Goal: Task Accomplishment & Management: Manage account settings

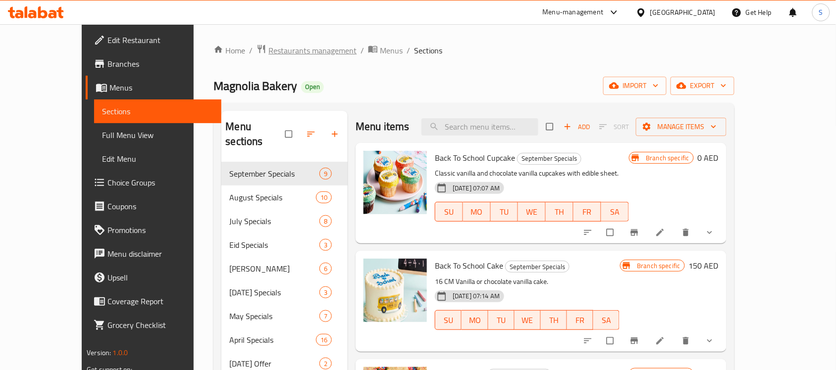
click at [283, 55] on span "Restaurants management" at bounding box center [312, 51] width 88 height 12
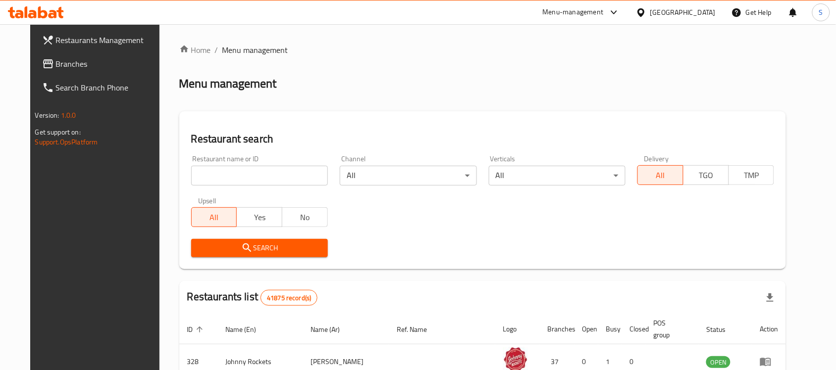
click at [221, 176] on input "search" at bounding box center [259, 176] width 137 height 20
click at [57, 62] on span "Branches" at bounding box center [109, 64] width 106 height 12
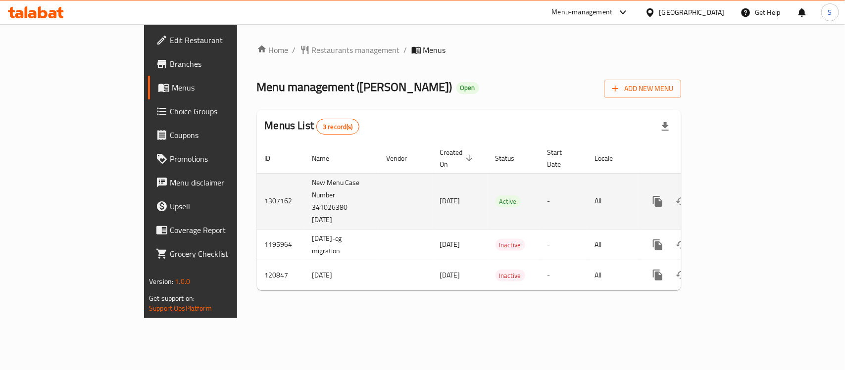
click at [734, 197] on icon "enhanced table" at bounding box center [729, 201] width 9 height 9
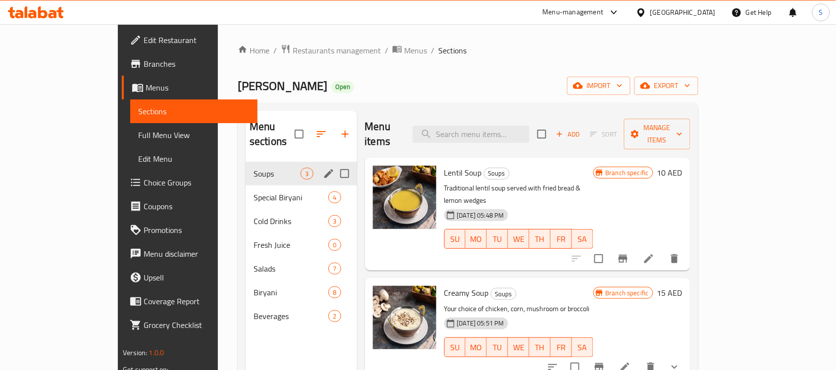
click at [253, 168] on span "Soups" at bounding box center [276, 174] width 47 height 12
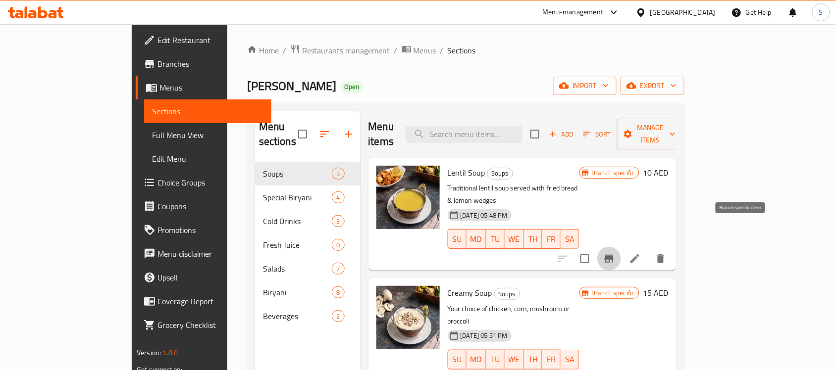
click at [613, 255] on icon "Branch-specific-item" at bounding box center [608, 259] width 9 height 8
click at [157, 66] on span "Branches" at bounding box center [210, 64] width 106 height 12
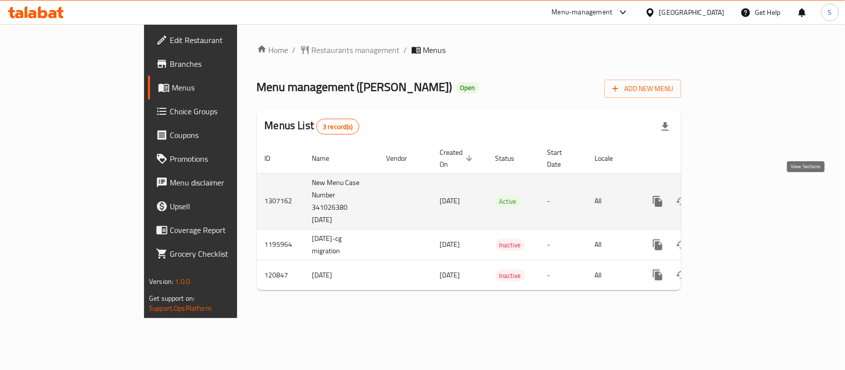
click at [735, 196] on icon "enhanced table" at bounding box center [729, 202] width 12 height 12
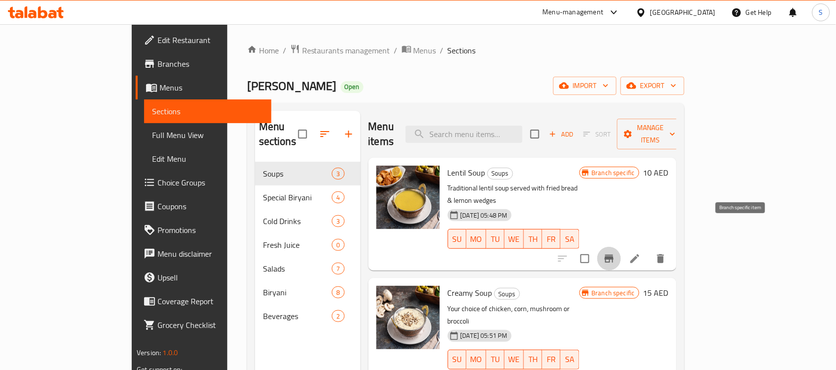
click at [615, 253] on icon "Branch-specific-item" at bounding box center [609, 259] width 12 height 12
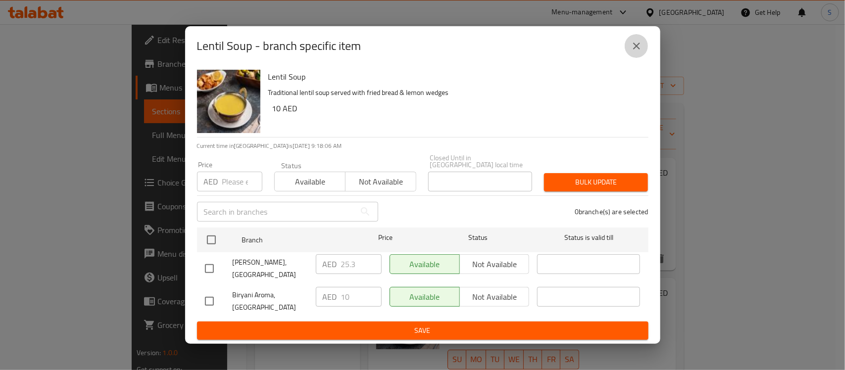
click at [637, 48] on icon "close" at bounding box center [637, 46] width 12 height 12
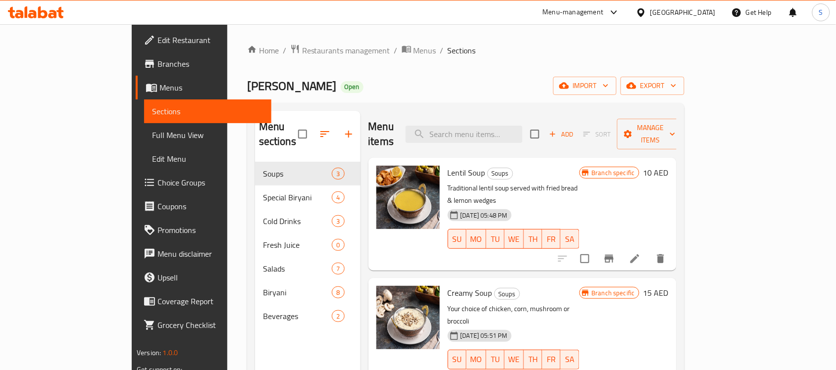
click at [152, 137] on span "Full Menu View" at bounding box center [207, 135] width 111 height 12
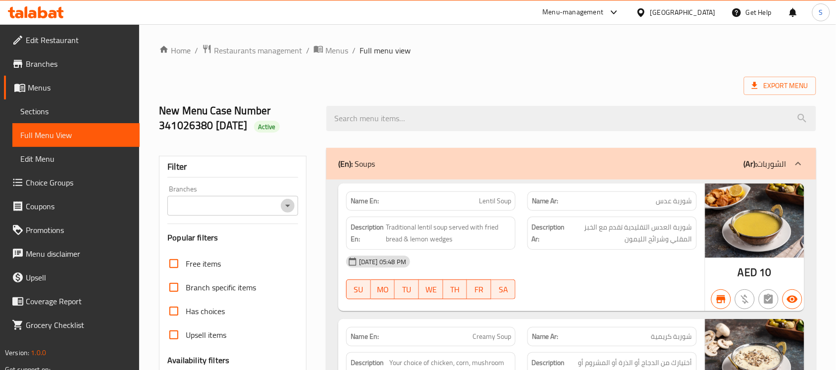
click at [290, 207] on icon "Open" at bounding box center [288, 206] width 12 height 12
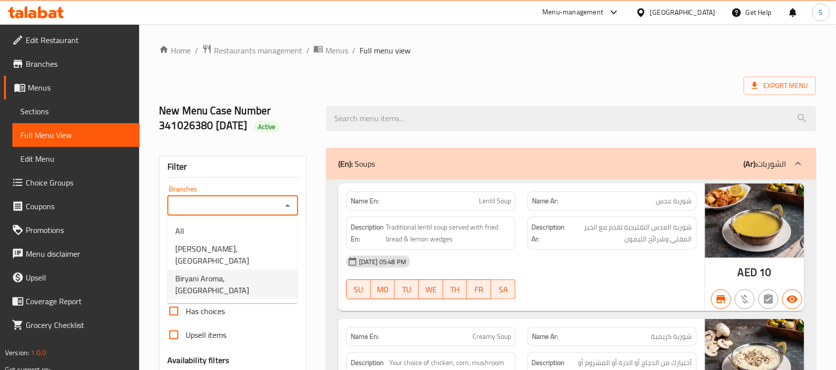
click at [261, 273] on span "Biryani Aroma, Dubai Creek Harbour" at bounding box center [232, 285] width 114 height 24
type input "Biryani Aroma, Dubai Creek Harbour"
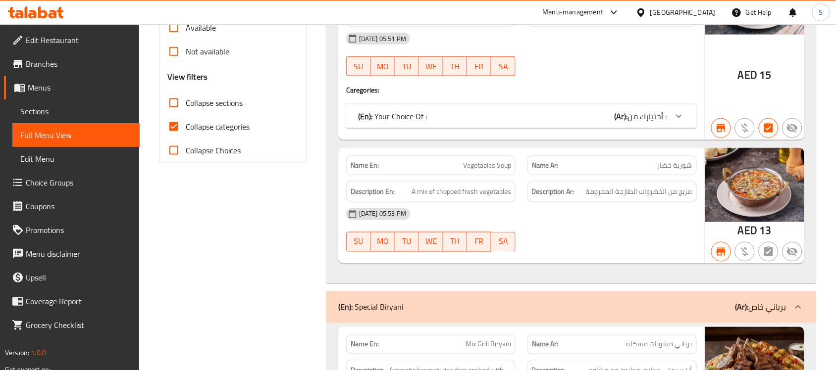
scroll to position [386, 0]
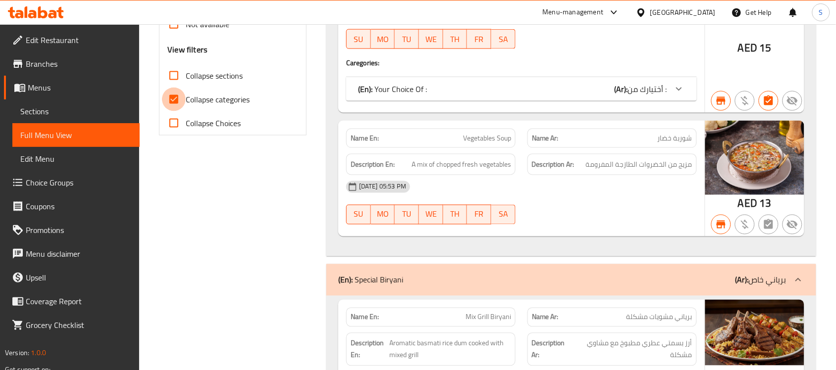
drag, startPoint x: 174, startPoint y: 100, endPoint x: 206, endPoint y: 144, distance: 54.3
click at [175, 100] on input "Collapse categories" at bounding box center [174, 100] width 24 height 24
checkbox input "false"
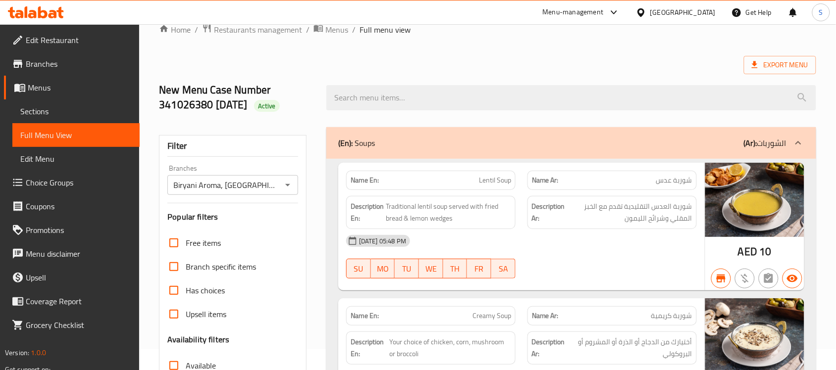
scroll to position [0, 0]
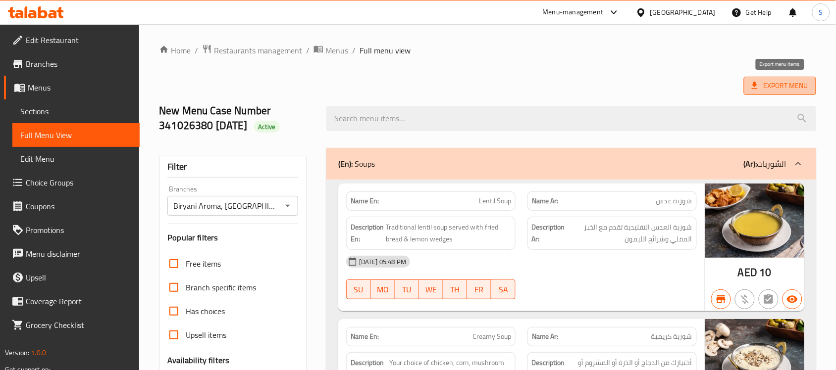
click at [790, 89] on span "Export Menu" at bounding box center [779, 86] width 56 height 12
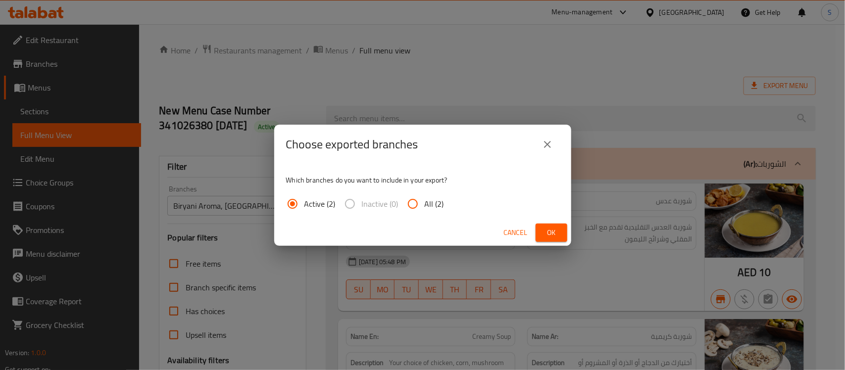
click at [410, 204] on input "All (2)" at bounding box center [413, 204] width 24 height 24
radio input "true"
click at [545, 235] on span "Ok" at bounding box center [552, 233] width 16 height 12
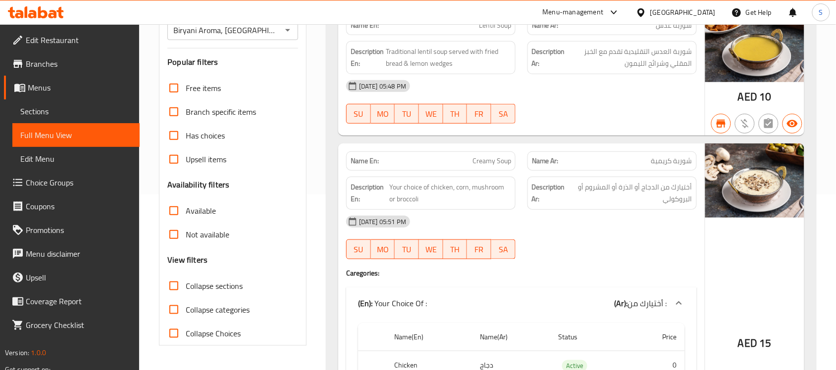
scroll to position [186, 0]
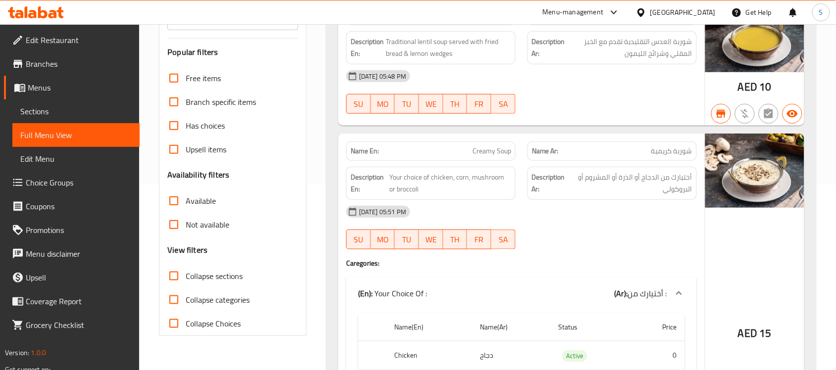
click at [65, 84] on span "Menus" at bounding box center [80, 88] width 104 height 12
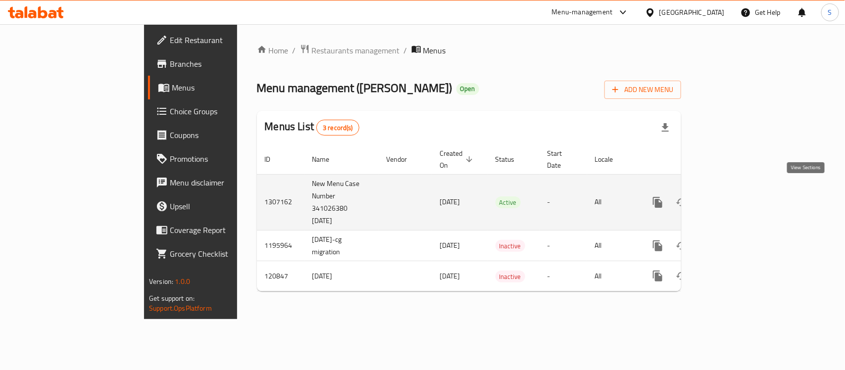
click at [741, 192] on link "enhanced table" at bounding box center [729, 203] width 24 height 24
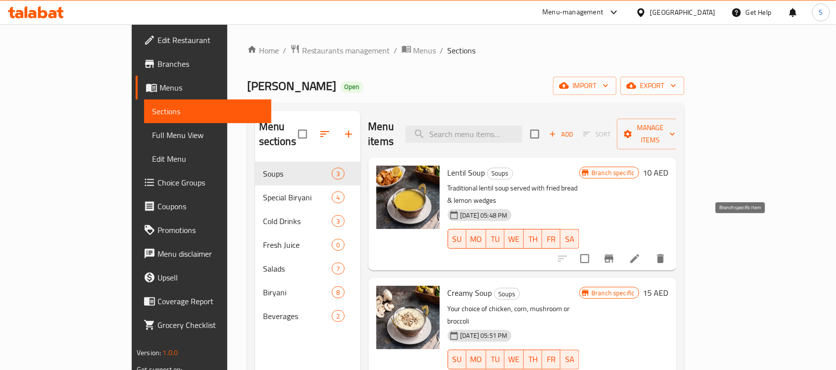
click at [613, 255] on icon "Branch-specific-item" at bounding box center [608, 259] width 9 height 8
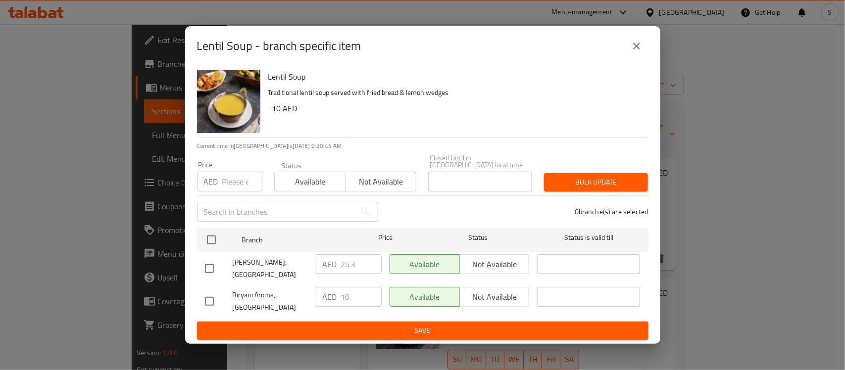
click at [216, 304] on input "checkbox" at bounding box center [209, 301] width 21 height 21
checkbox input "true"
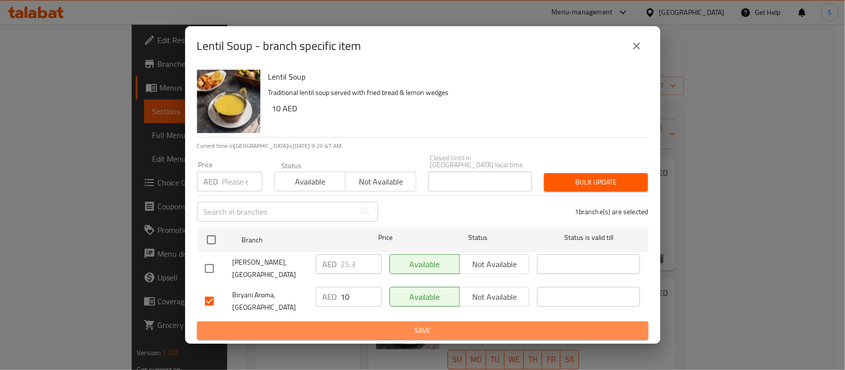
click at [405, 333] on span "Save" at bounding box center [423, 331] width 436 height 12
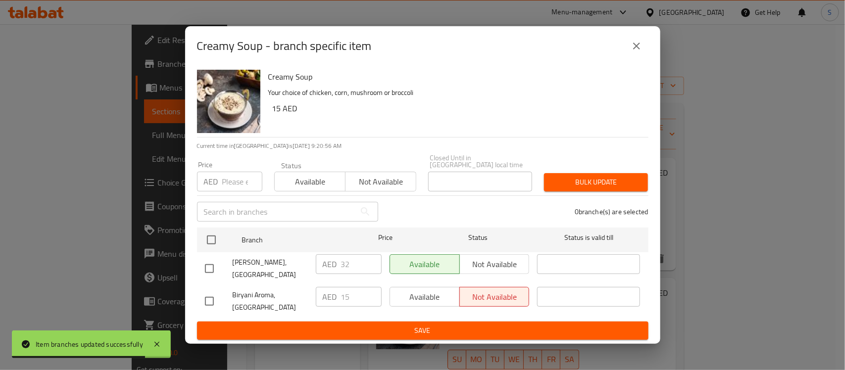
click at [214, 305] on input "checkbox" at bounding box center [209, 301] width 21 height 21
checkbox input "true"
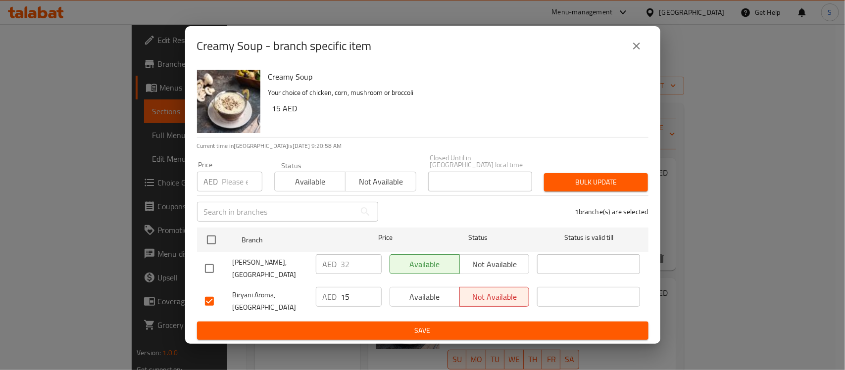
click at [416, 299] on span "Available" at bounding box center [425, 297] width 62 height 14
click at [494, 301] on span "Not available" at bounding box center [495, 297] width 62 height 14
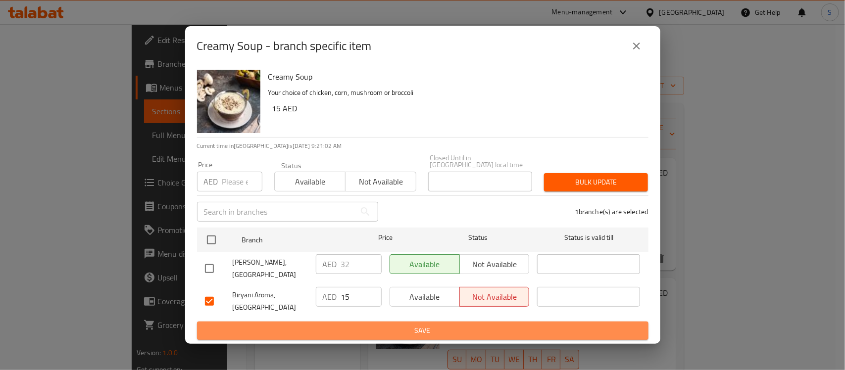
click at [421, 330] on span "Save" at bounding box center [423, 331] width 436 height 12
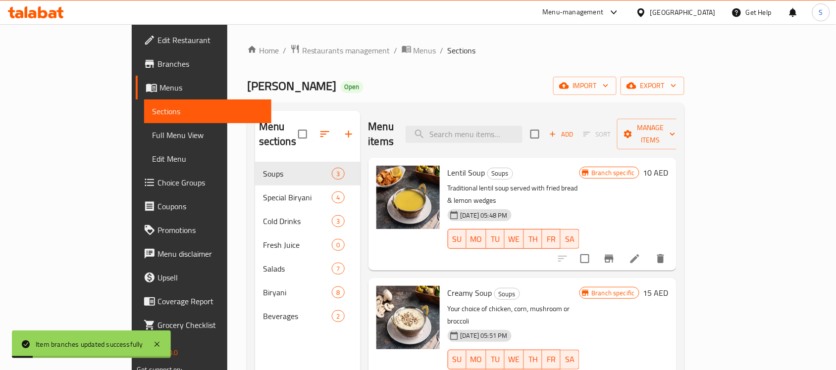
scroll to position [124, 0]
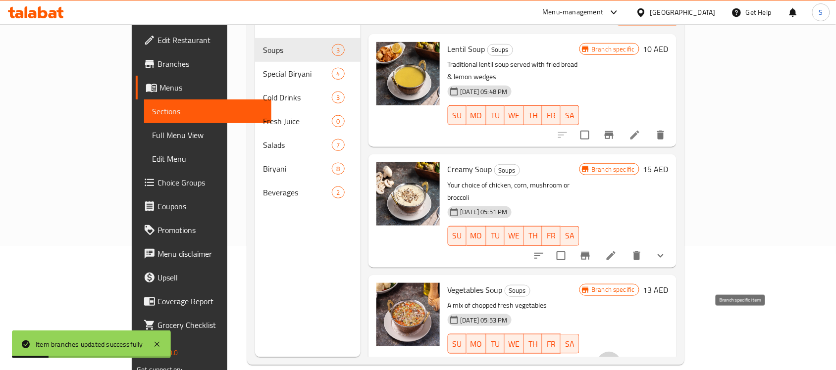
click at [615, 358] on icon "Branch-specific-item" at bounding box center [609, 364] width 12 height 12
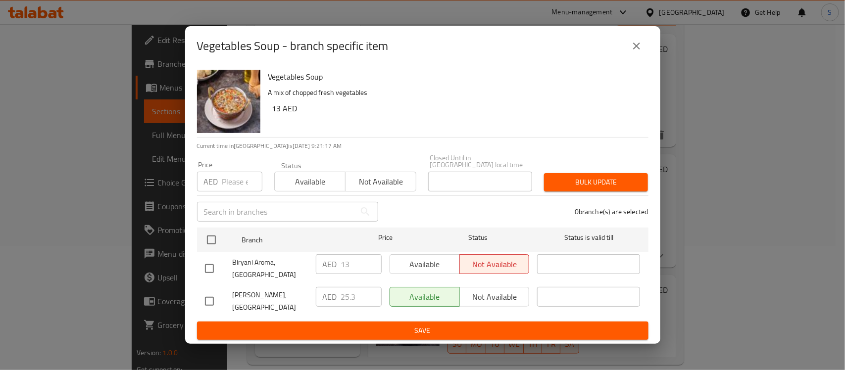
click at [211, 258] on input "checkbox" at bounding box center [209, 268] width 21 height 21
checkbox input "true"
click at [409, 335] on span "Save" at bounding box center [423, 331] width 436 height 12
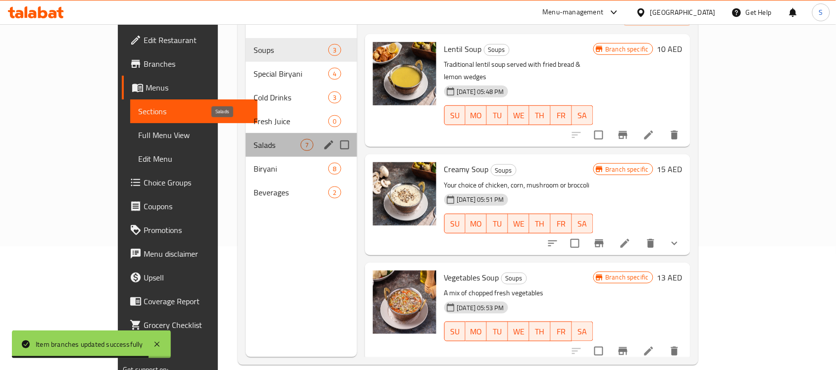
click at [253, 139] on span "Salads" at bounding box center [276, 145] width 47 height 12
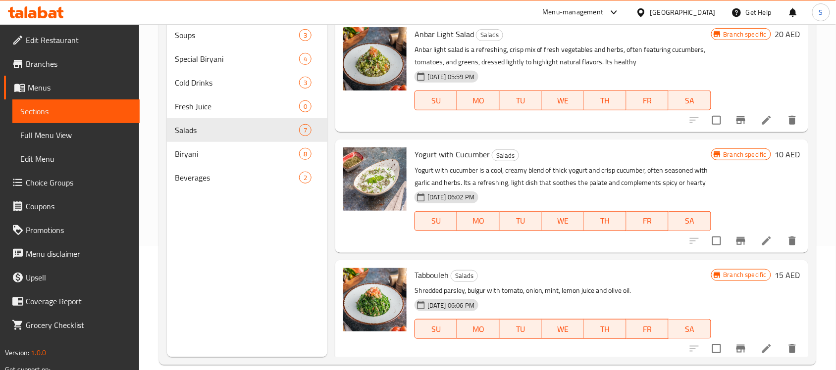
scroll to position [62, 0]
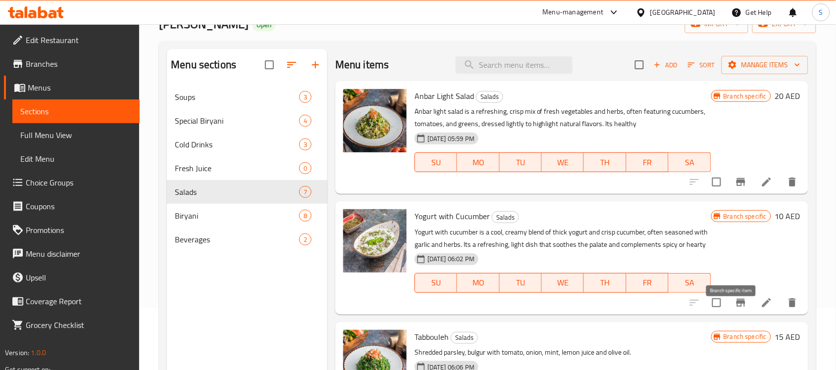
click at [737, 309] on icon "Branch-specific-item" at bounding box center [741, 303] width 12 height 12
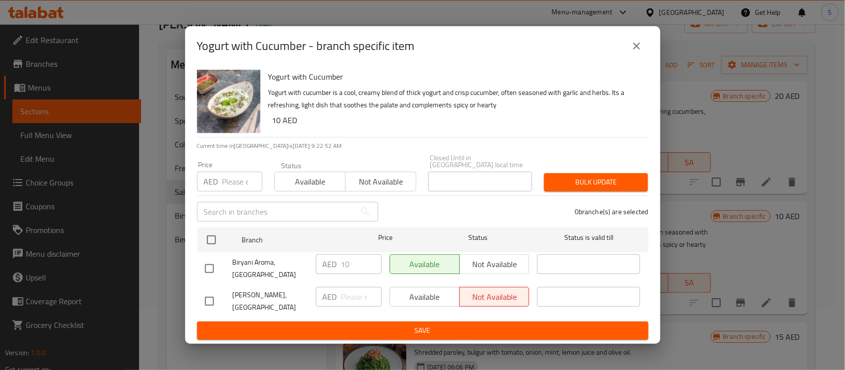
click at [212, 268] on input "checkbox" at bounding box center [209, 268] width 21 height 21
checkbox input "true"
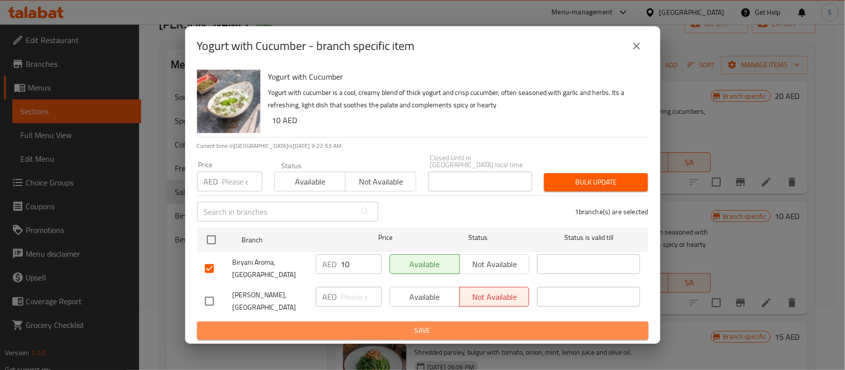
click at [411, 333] on span "Save" at bounding box center [423, 331] width 436 height 12
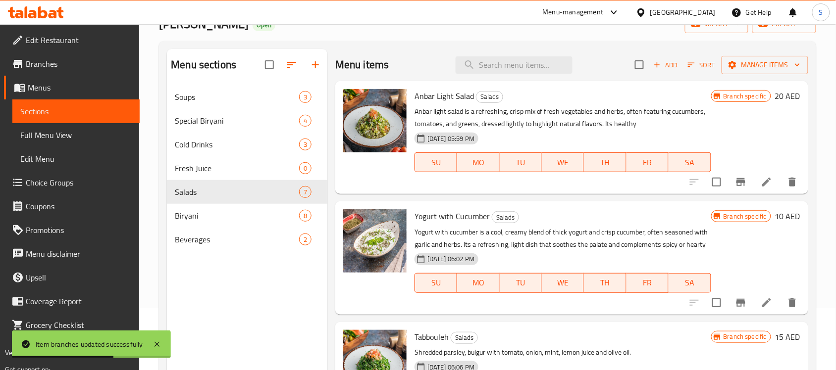
click at [808, 296] on div "Menu sections Soups 3 Special Biryani 4 Cold Drinks 3 Fresh Juice 0 Salads 7 Bi…" at bounding box center [487, 234] width 657 height 386
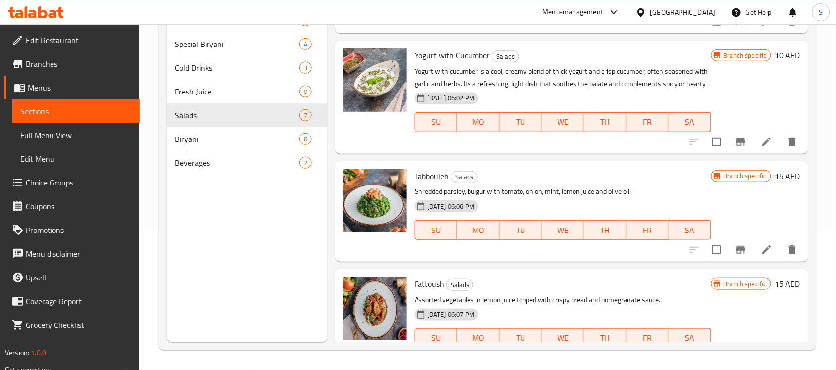
scroll to position [129, 0]
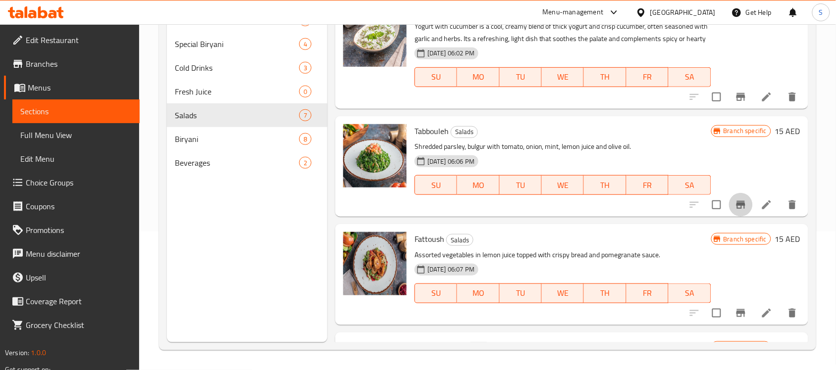
click at [741, 215] on button "Branch-specific-item" at bounding box center [741, 205] width 24 height 24
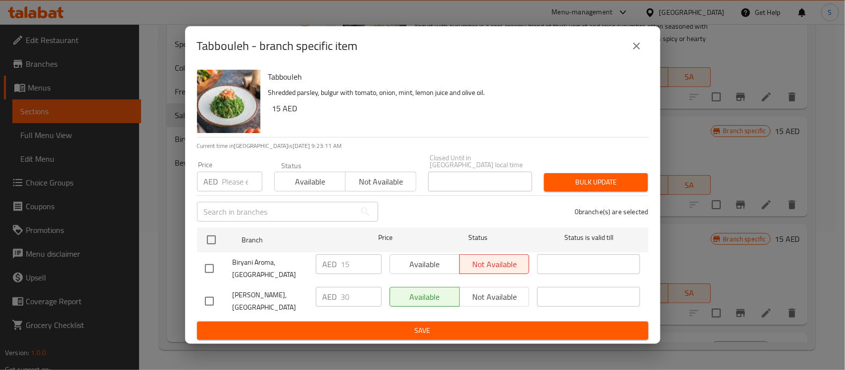
click at [213, 273] on input "checkbox" at bounding box center [209, 268] width 21 height 21
checkbox input "true"
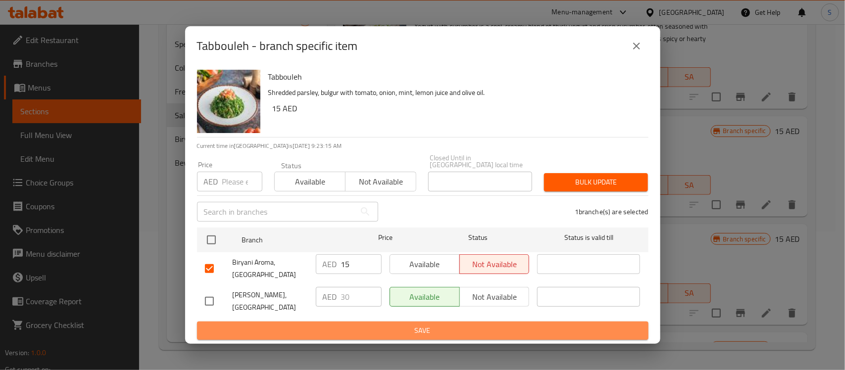
click at [420, 331] on span "Save" at bounding box center [423, 331] width 436 height 12
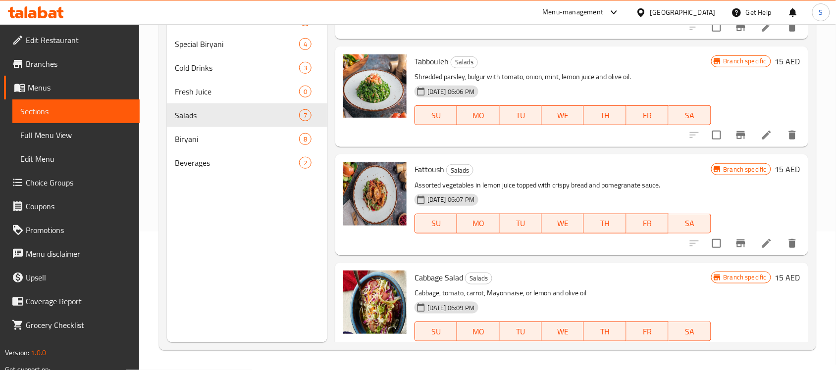
scroll to position [224, 0]
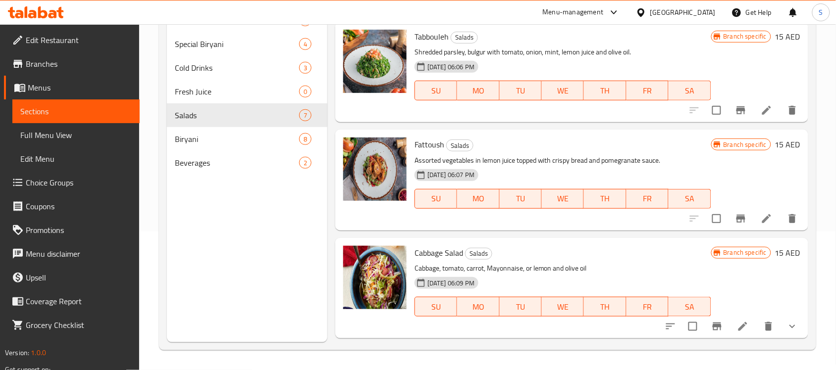
click at [735, 225] on icon "Branch-specific-item" at bounding box center [741, 219] width 12 height 12
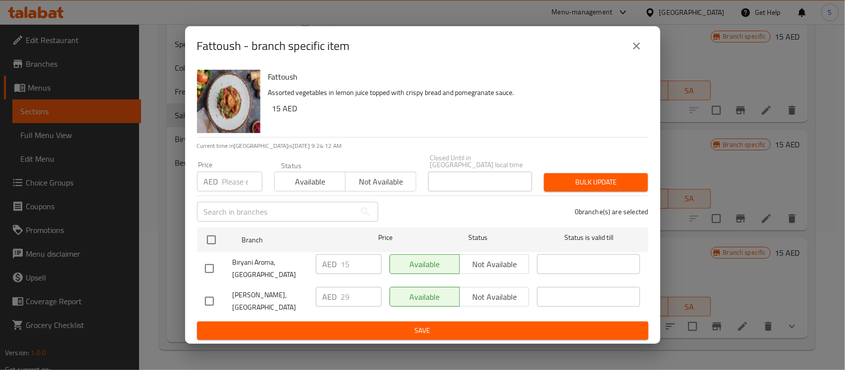
click at [212, 271] on input "checkbox" at bounding box center [209, 268] width 21 height 21
checkbox input "true"
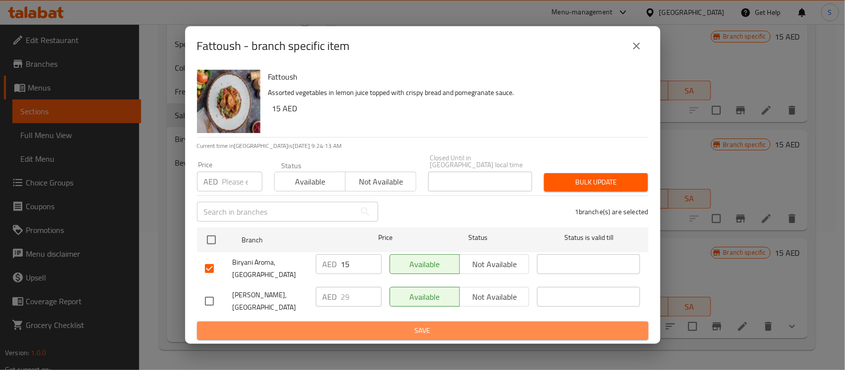
click at [424, 330] on span "Save" at bounding box center [423, 331] width 436 height 12
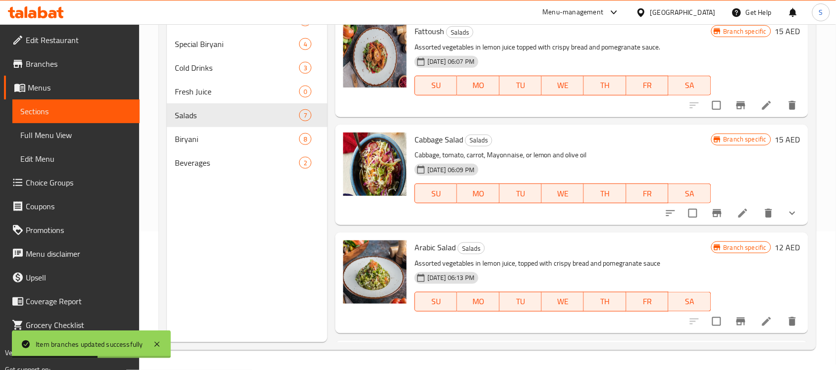
scroll to position [350, 0]
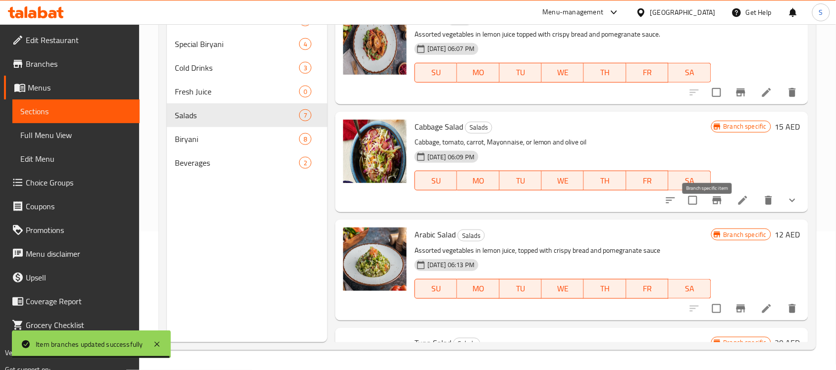
click at [712, 204] on icon "Branch-specific-item" at bounding box center [716, 201] width 9 height 8
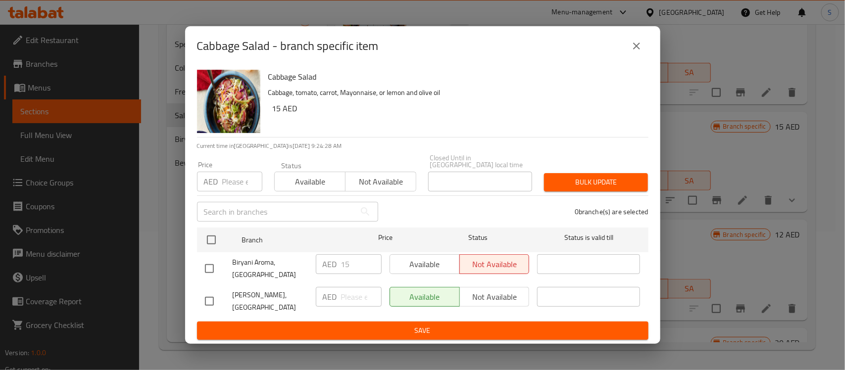
click at [214, 271] on input "checkbox" at bounding box center [209, 268] width 21 height 21
checkbox input "true"
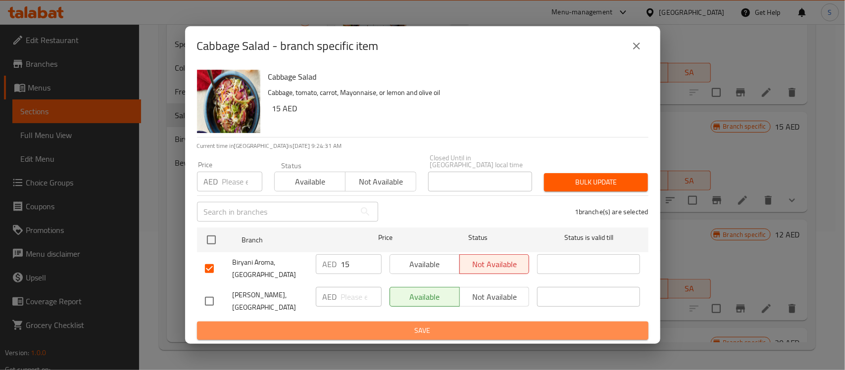
click at [411, 331] on span "Save" at bounding box center [423, 331] width 436 height 12
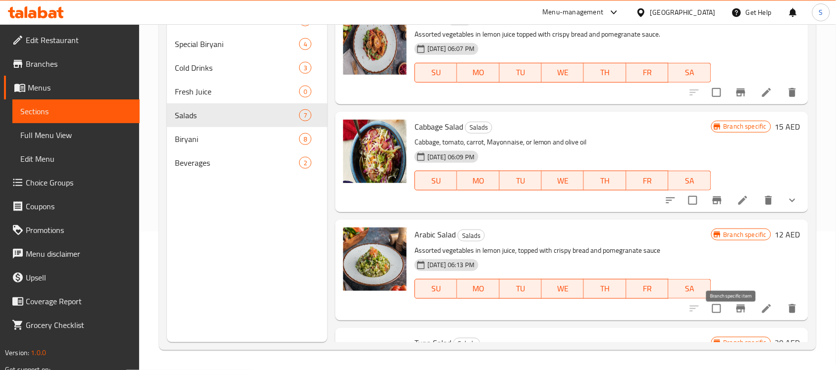
click at [735, 315] on icon "Branch-specific-item" at bounding box center [741, 309] width 12 height 12
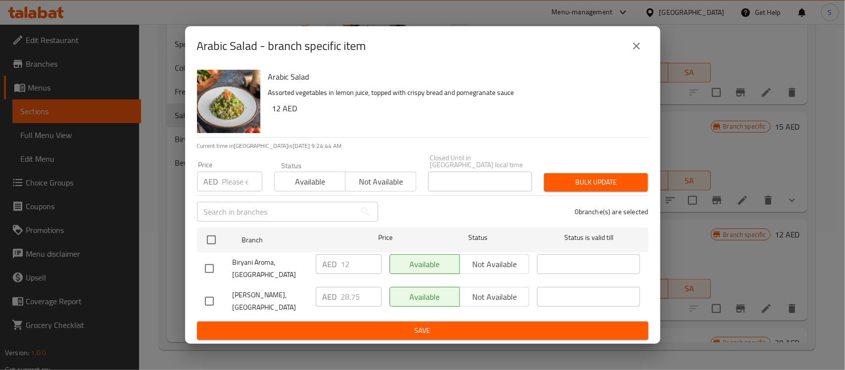
click at [220, 271] on div at bounding box center [219, 268] width 28 height 21
click at [214, 271] on input "checkbox" at bounding box center [209, 268] width 21 height 21
checkbox input "true"
click at [407, 331] on span "Save" at bounding box center [423, 331] width 436 height 12
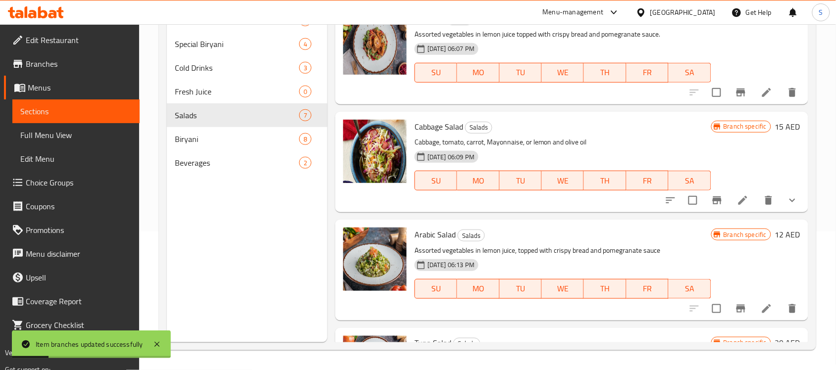
scroll to position [448, 0]
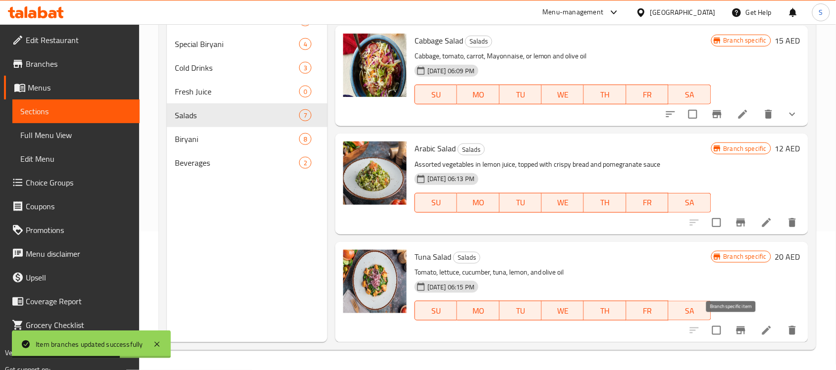
click at [735, 333] on icon "Branch-specific-item" at bounding box center [741, 331] width 12 height 12
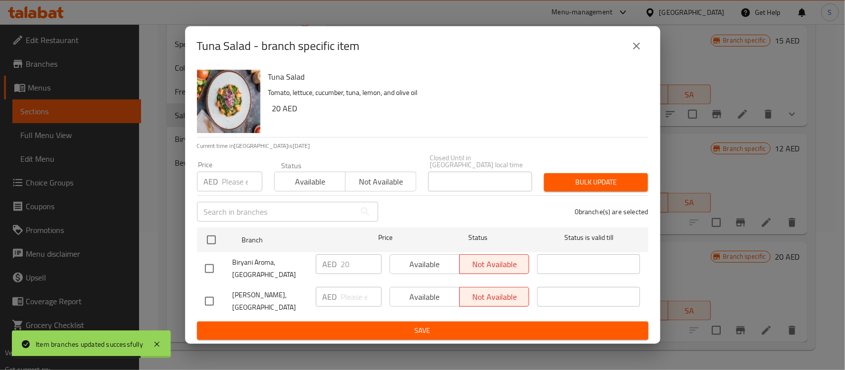
click at [218, 275] on input "checkbox" at bounding box center [209, 268] width 21 height 21
checkbox input "true"
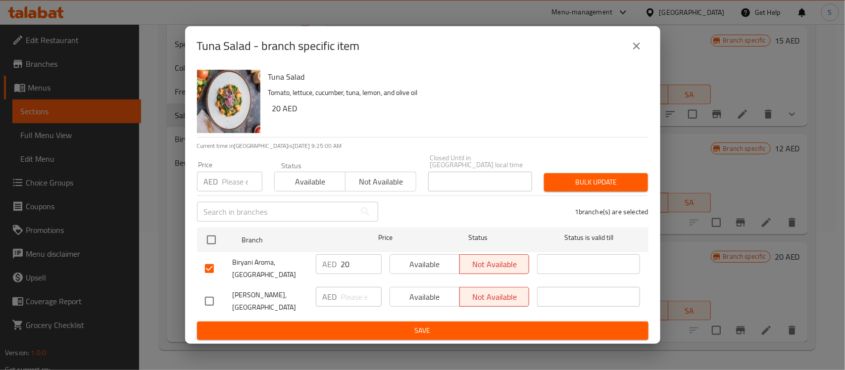
click at [433, 332] on span "Save" at bounding box center [423, 331] width 436 height 12
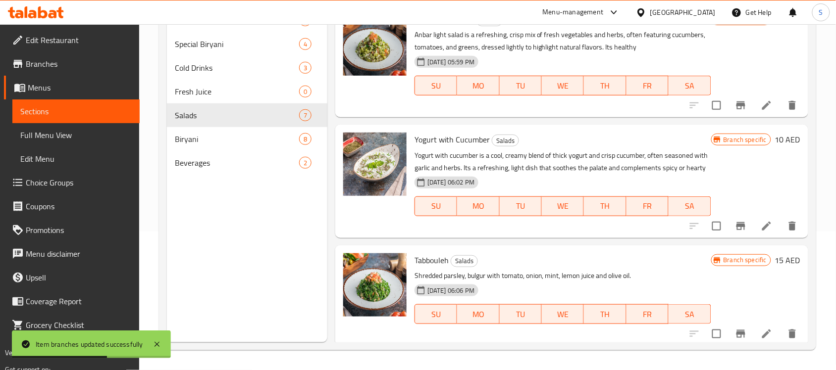
scroll to position [77, 0]
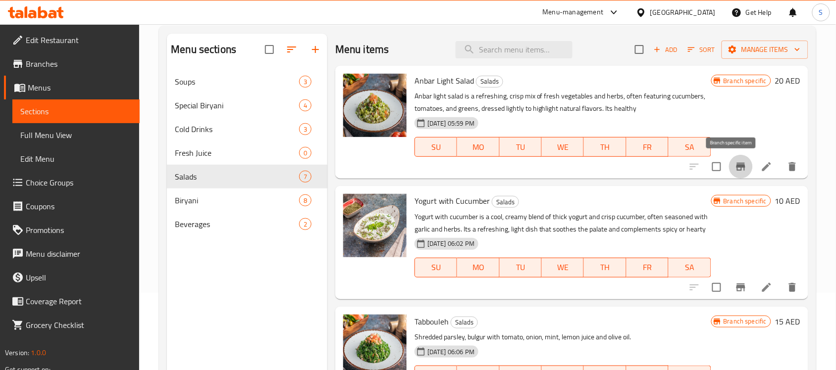
click at [735, 172] on icon "Branch-specific-item" at bounding box center [741, 167] width 12 height 12
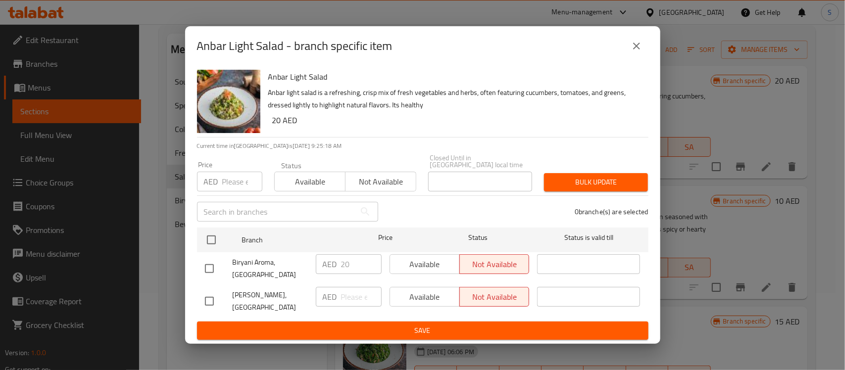
click at [210, 269] on input "checkbox" at bounding box center [209, 268] width 21 height 21
checkbox input "true"
click at [510, 268] on span "Not available" at bounding box center [495, 264] width 62 height 14
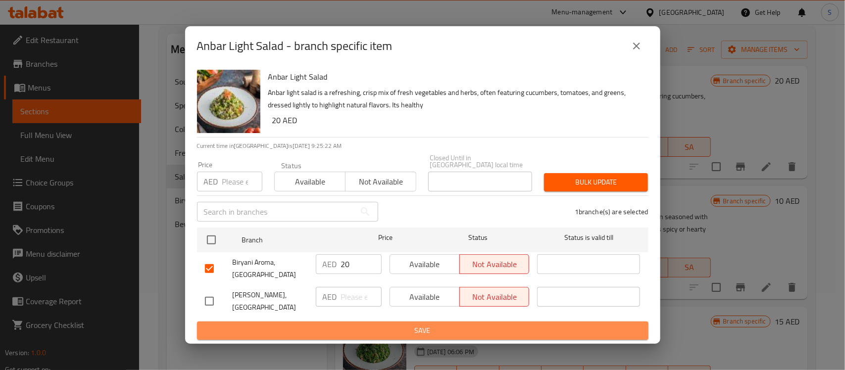
click at [420, 329] on span "Save" at bounding box center [423, 331] width 436 height 12
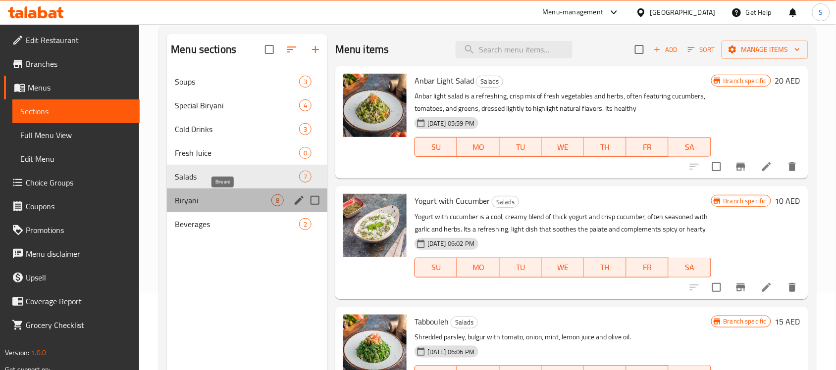
click at [208, 206] on span "Biryani" at bounding box center [223, 201] width 97 height 12
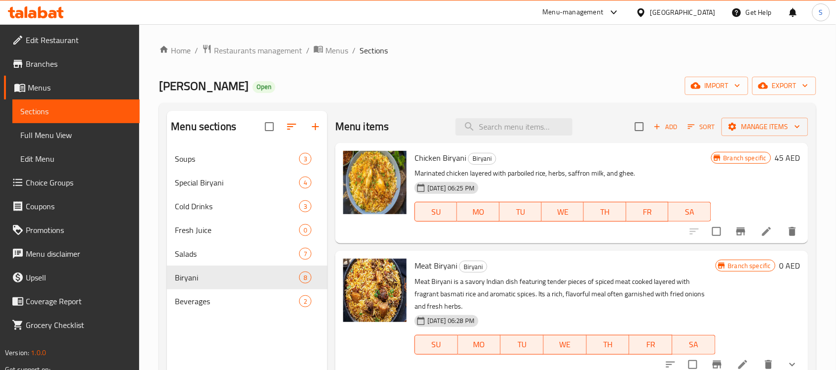
drag, startPoint x: 760, startPoint y: 233, endPoint x: 563, endPoint y: 243, distance: 197.8
click at [563, 243] on div "Chicken Biryani Biryani Marinated chicken layered with parboiled rice, herbs, s…" at bounding box center [571, 193] width 473 height 100
click at [738, 234] on button "Branch-specific-item" at bounding box center [741, 232] width 24 height 24
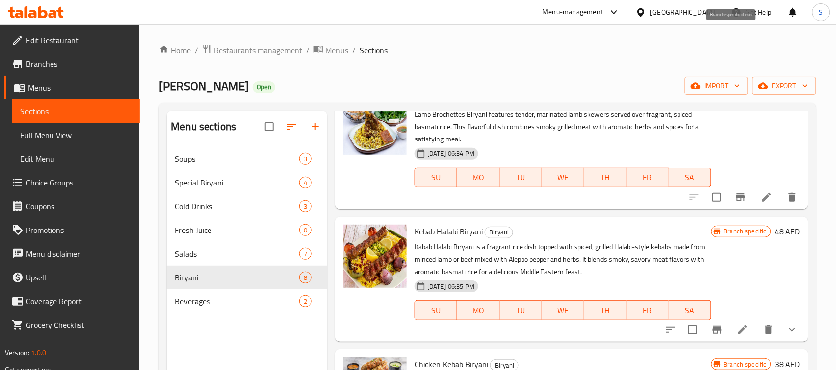
scroll to position [309, 0]
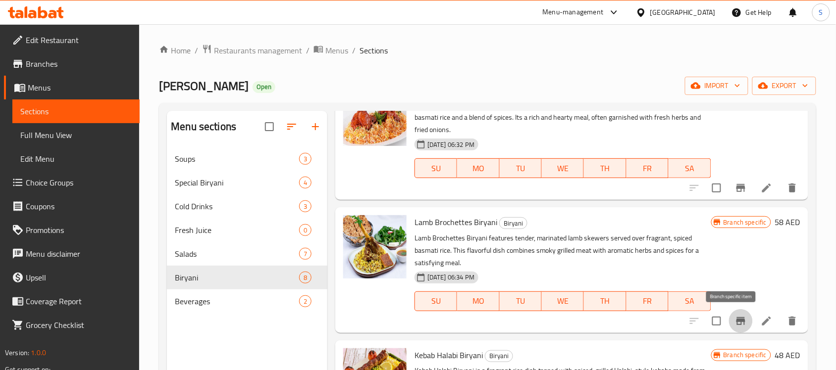
click at [736, 321] on icon "Branch-specific-item" at bounding box center [740, 321] width 9 height 8
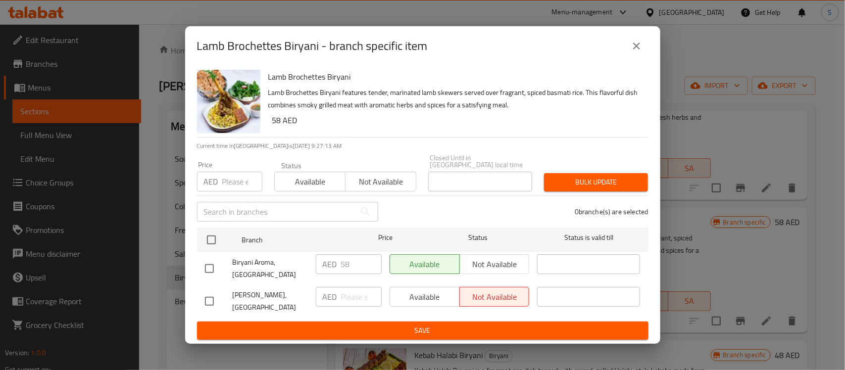
click at [210, 267] on input "checkbox" at bounding box center [209, 268] width 21 height 21
checkbox input "true"
drag, startPoint x: 357, startPoint y: 268, endPoint x: 322, endPoint y: 268, distance: 35.6
click at [322, 268] on div "AED 58 ​" at bounding box center [349, 264] width 66 height 20
click at [348, 258] on input "58" at bounding box center [361, 264] width 41 height 20
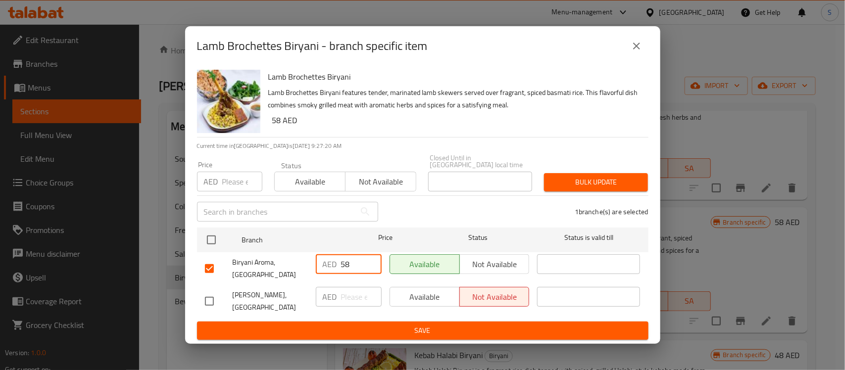
drag, startPoint x: 355, startPoint y: 261, endPoint x: 314, endPoint y: 268, distance: 41.1
click at [314, 268] on div "AED 58 ​" at bounding box center [349, 268] width 74 height 37
type input "53"
click at [414, 330] on span "Save" at bounding box center [423, 331] width 436 height 12
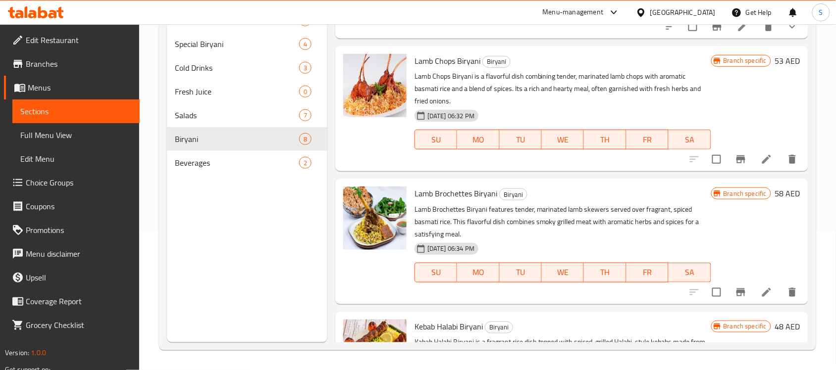
scroll to position [231, 0]
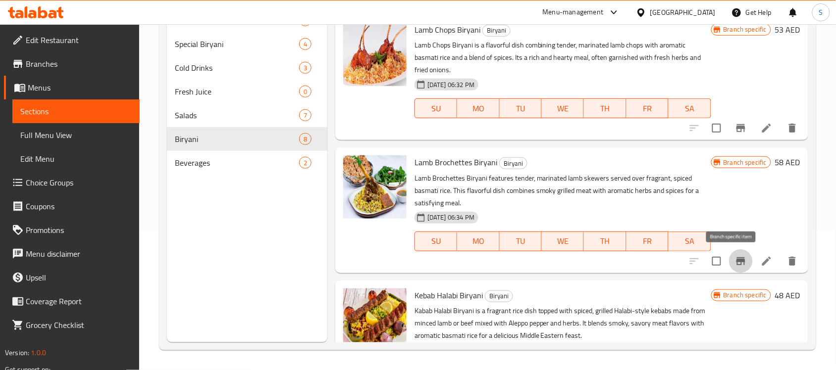
click at [736, 260] on icon "Branch-specific-item" at bounding box center [740, 261] width 9 height 8
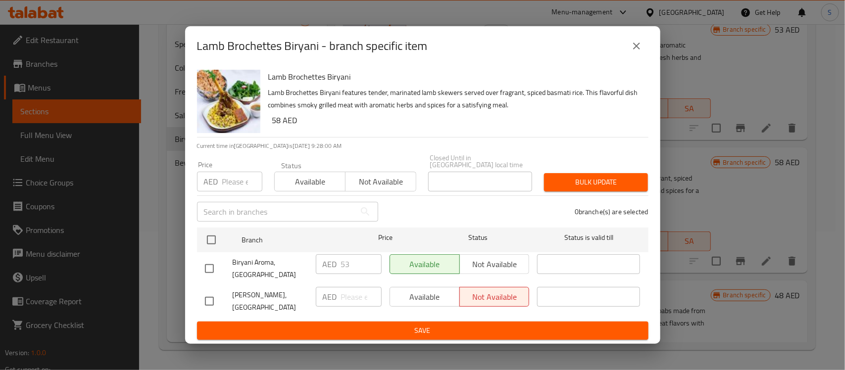
click at [213, 266] on input "checkbox" at bounding box center [209, 268] width 21 height 21
checkbox input "true"
drag, startPoint x: 355, startPoint y: 269, endPoint x: 326, endPoint y: 266, distance: 29.8
click at [326, 266] on div "AED 53 ​" at bounding box center [349, 264] width 66 height 20
type input "58"
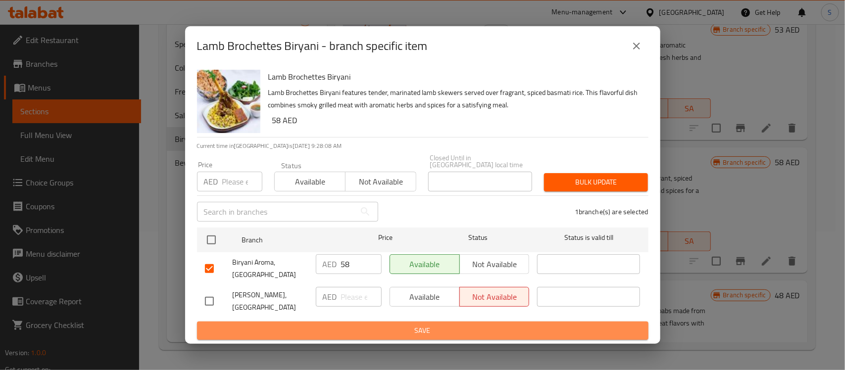
click at [422, 327] on span "Save" at bounding box center [423, 331] width 436 height 12
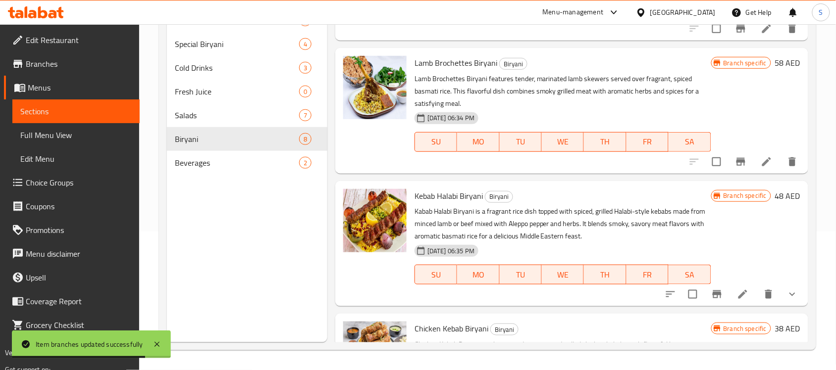
scroll to position [332, 0]
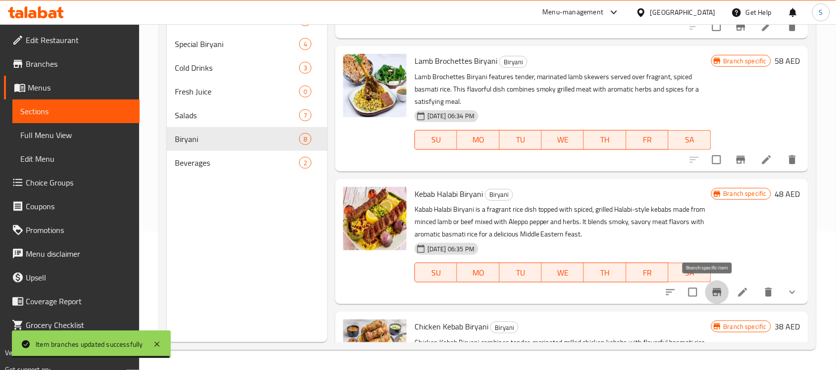
click at [712, 293] on icon "Branch-specific-item" at bounding box center [716, 293] width 9 height 8
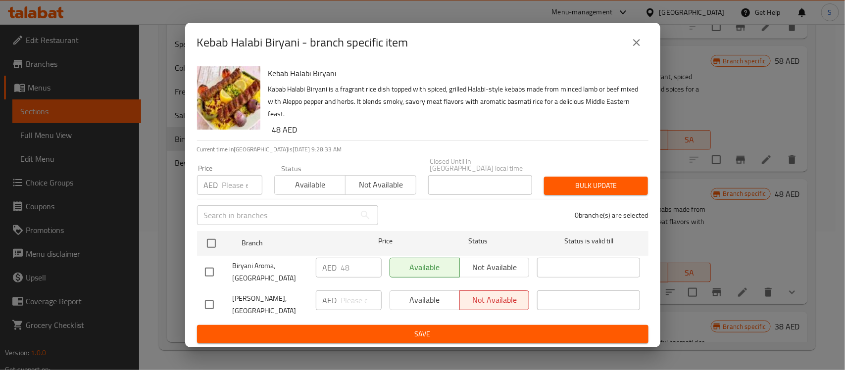
click at [207, 274] on input "checkbox" at bounding box center [209, 272] width 21 height 21
checkbox input "true"
click at [424, 336] on span "Save" at bounding box center [423, 334] width 436 height 12
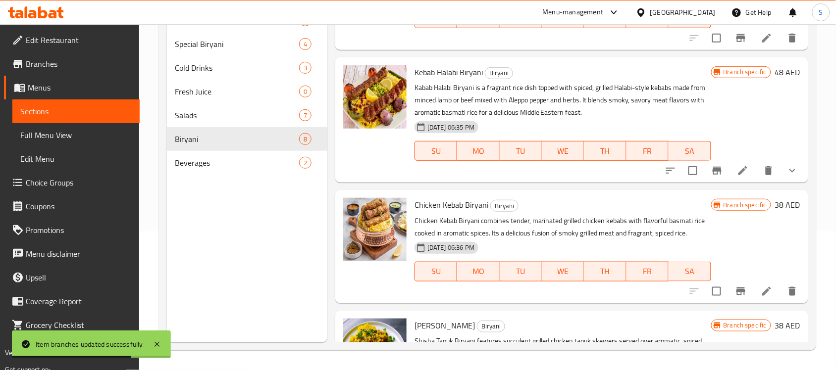
scroll to position [474, 0]
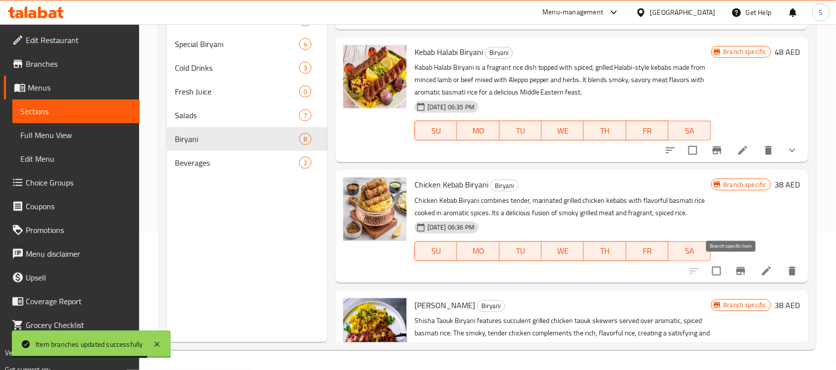
click at [736, 268] on icon "Branch-specific-item" at bounding box center [741, 271] width 12 height 12
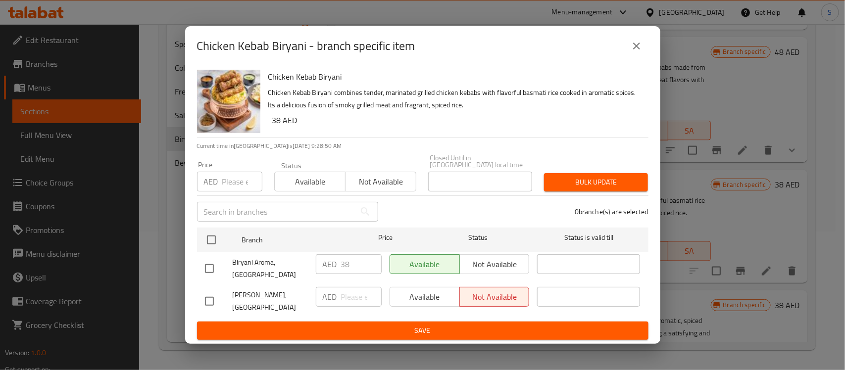
click at [211, 269] on input "checkbox" at bounding box center [209, 268] width 21 height 21
checkbox input "true"
click at [377, 332] on span "Save" at bounding box center [423, 331] width 436 height 12
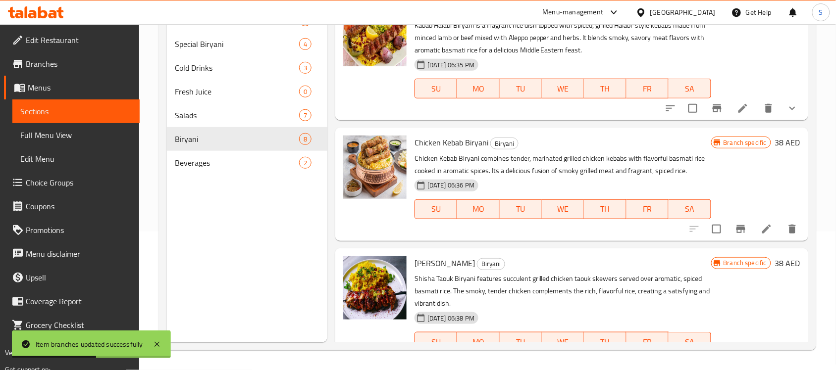
scroll to position [548, 0]
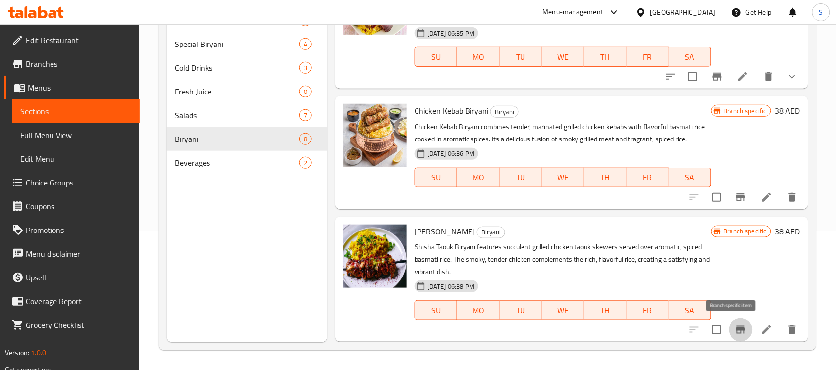
click at [737, 327] on icon "Branch-specific-item" at bounding box center [741, 330] width 12 height 12
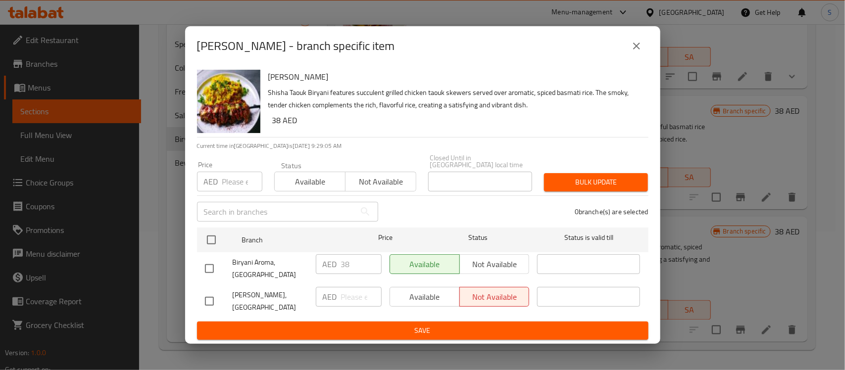
click at [190, 265] on div "Shisha Taouk Biryani Shisha Taouk Biryani features succulent grilled chicken ta…" at bounding box center [422, 205] width 475 height 278
click at [211, 271] on input "checkbox" at bounding box center [209, 268] width 21 height 21
checkbox input "true"
click at [398, 332] on span "Save" at bounding box center [423, 331] width 436 height 12
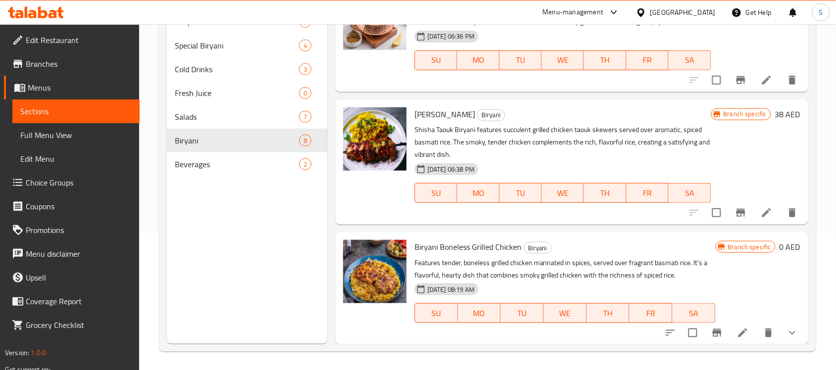
scroll to position [139, 0]
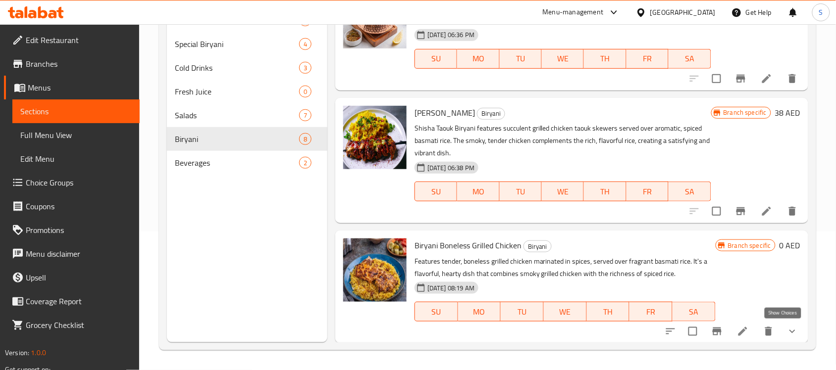
click at [786, 328] on icon "show more" at bounding box center [792, 332] width 12 height 12
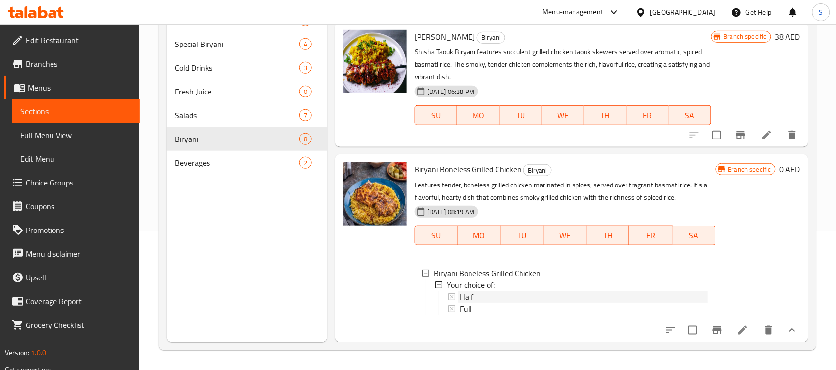
click at [453, 294] on icon at bounding box center [451, 297] width 7 height 7
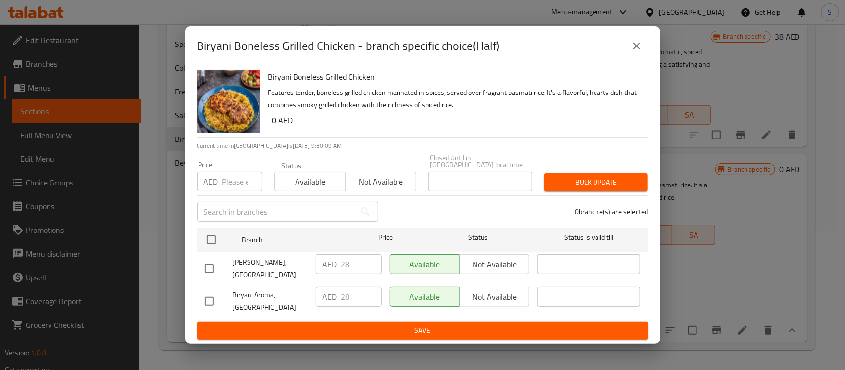
click at [217, 298] on input "checkbox" at bounding box center [209, 301] width 21 height 21
checkbox input "true"
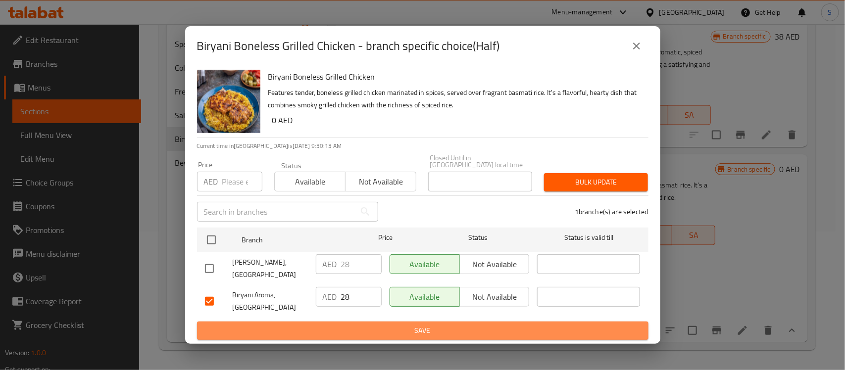
click at [435, 336] on span "Save" at bounding box center [423, 331] width 436 height 12
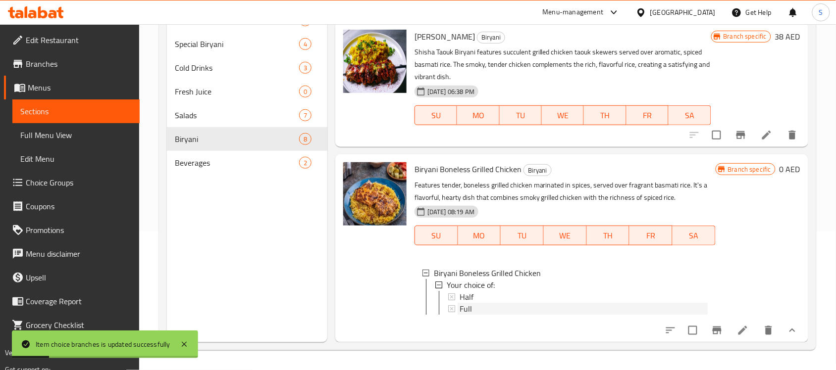
click at [456, 303] on div "Full" at bounding box center [577, 309] width 259 height 12
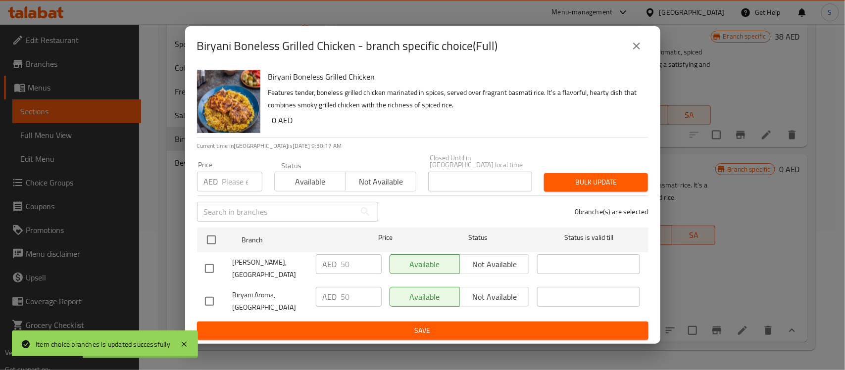
click at [214, 266] on input "checkbox" at bounding box center [209, 268] width 21 height 21
checkbox input "true"
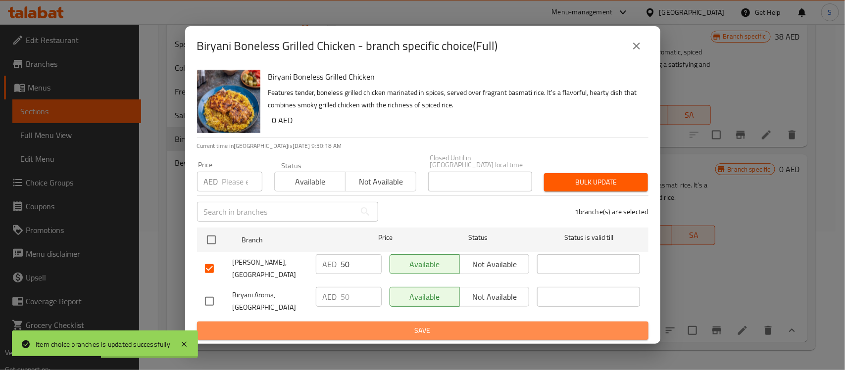
click at [406, 332] on span "Save" at bounding box center [423, 331] width 436 height 12
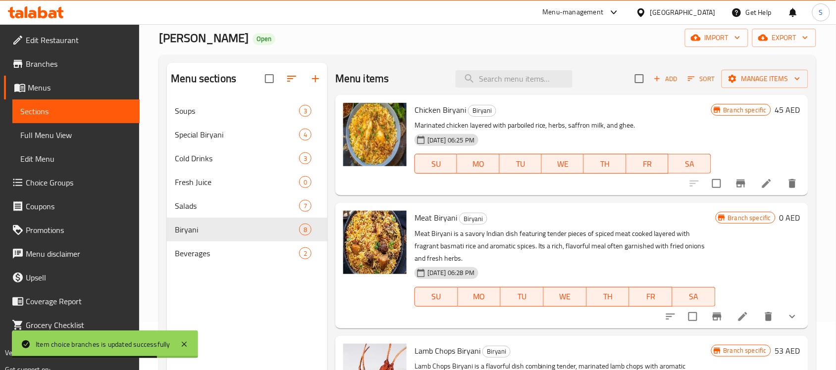
scroll to position [15, 0]
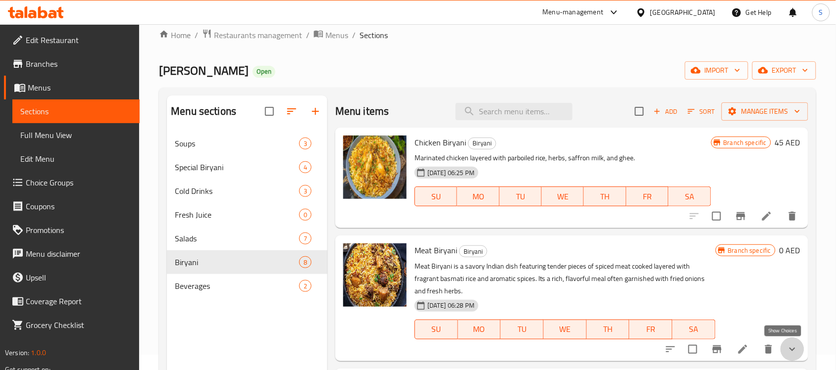
click at [786, 352] on icon "show more" at bounding box center [792, 350] width 12 height 12
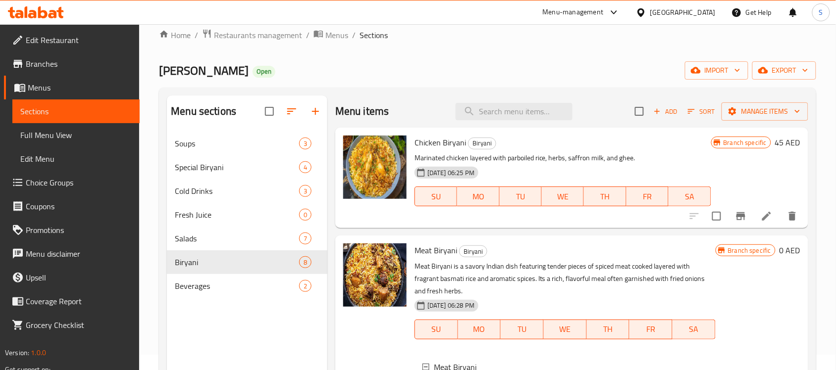
scroll to position [124, 0]
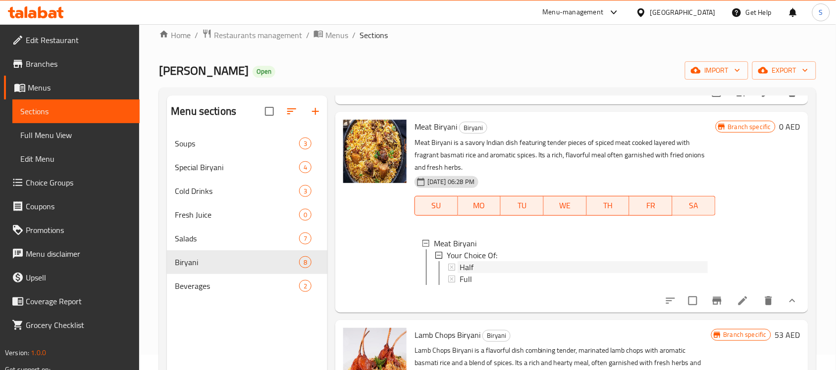
click at [459, 266] on span "Half" at bounding box center [466, 267] width 14 height 12
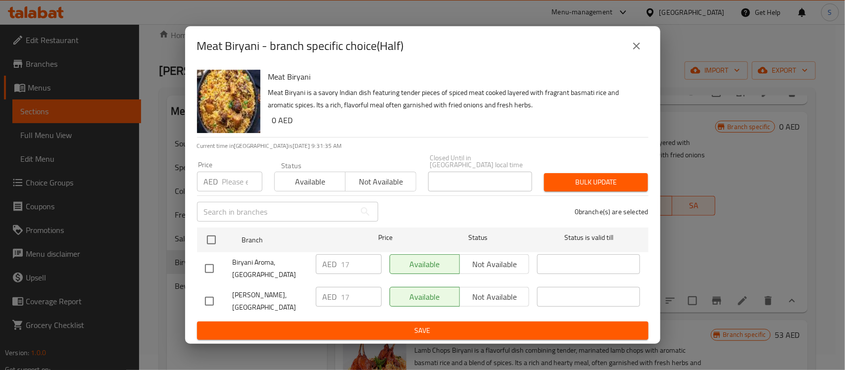
click at [214, 269] on input "checkbox" at bounding box center [209, 268] width 21 height 21
checkbox input "true"
click at [426, 338] on button "Save" at bounding box center [422, 331] width 451 height 18
click at [604, 181] on span "Bulk update" at bounding box center [596, 182] width 88 height 12
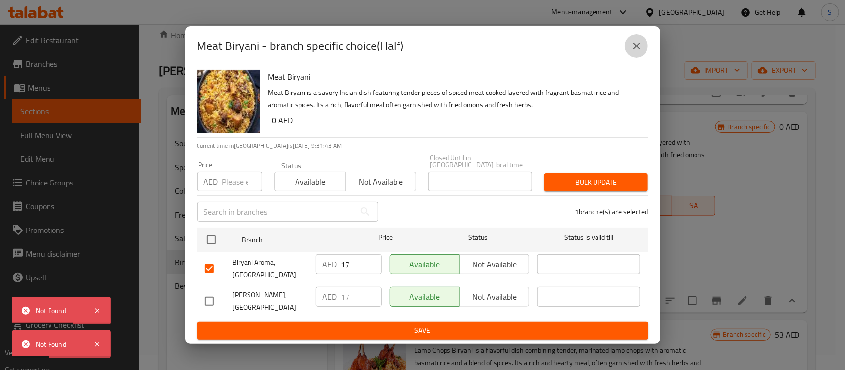
click at [638, 50] on icon "close" at bounding box center [637, 46] width 12 height 12
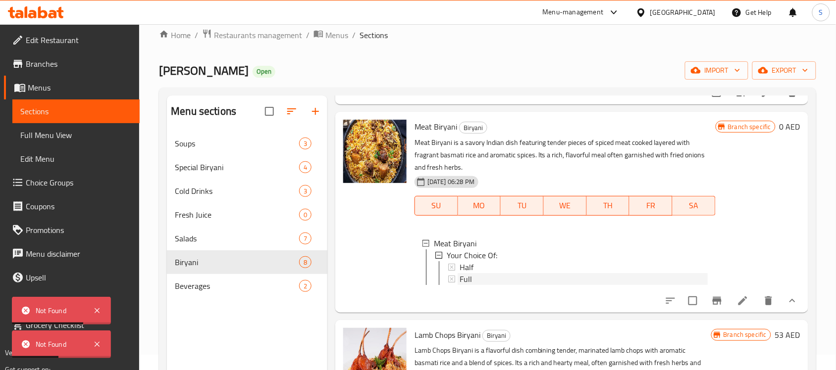
click at [466, 281] on span "Full" at bounding box center [465, 279] width 12 height 12
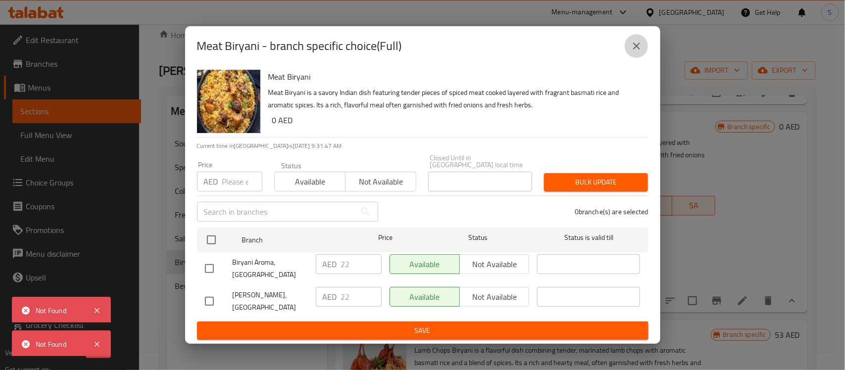
click at [641, 43] on icon "close" at bounding box center [637, 46] width 12 height 12
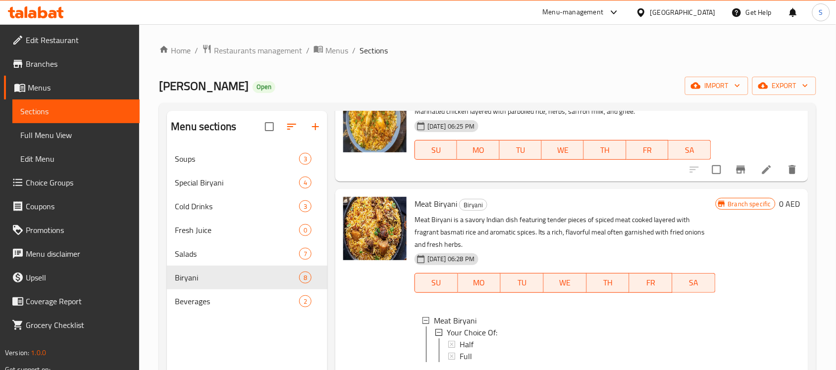
scroll to position [0, 0]
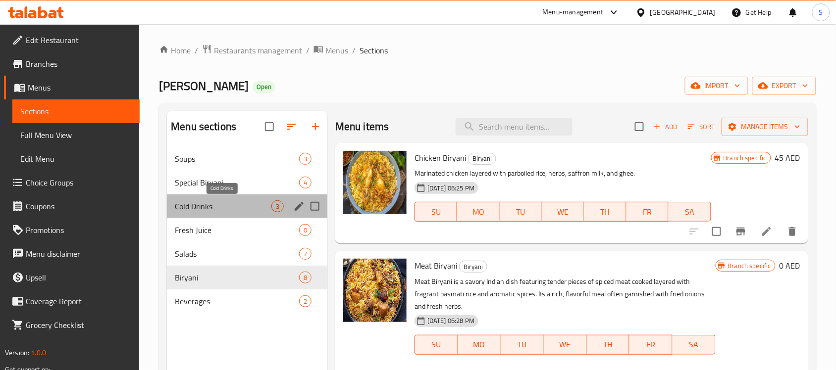
click at [216, 206] on span "Cold Drinks" at bounding box center [223, 206] width 97 height 12
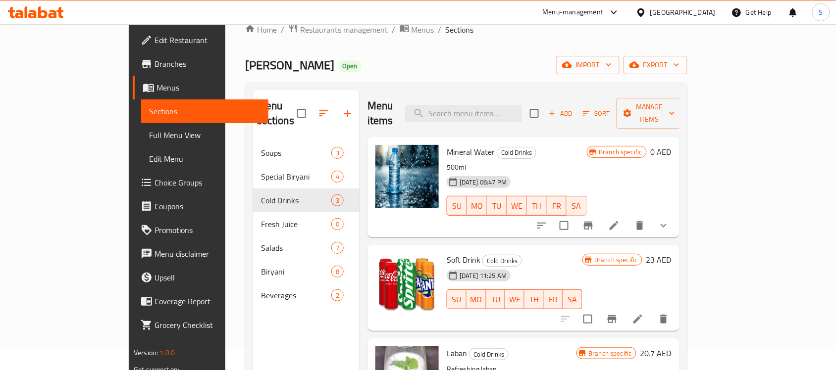
scroll to position [26, 0]
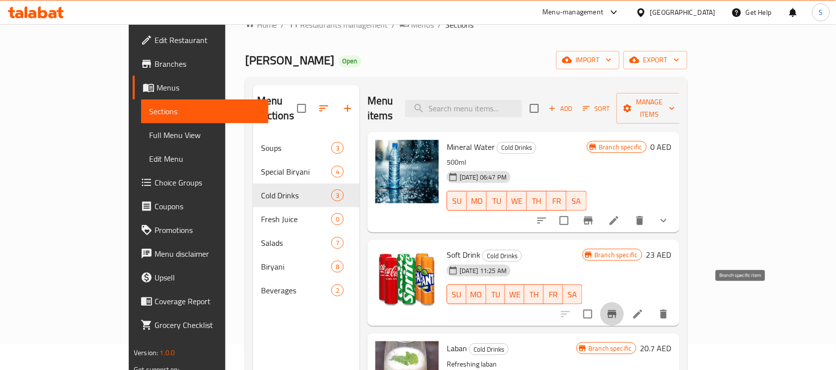
click at [618, 308] on icon "Branch-specific-item" at bounding box center [612, 314] width 12 height 12
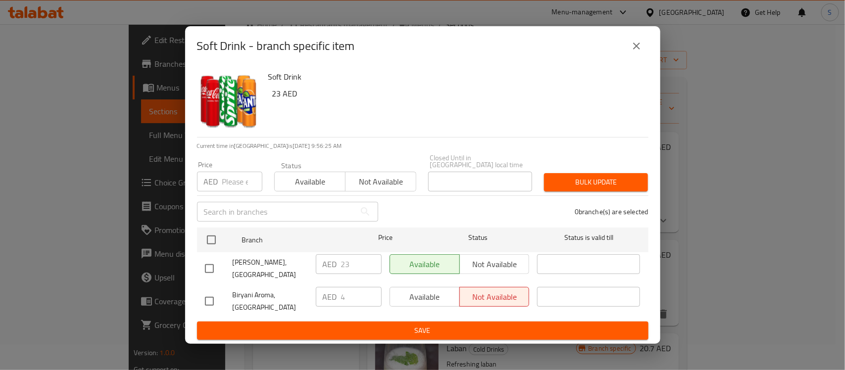
click at [212, 301] on input "checkbox" at bounding box center [209, 301] width 21 height 21
checkbox input "true"
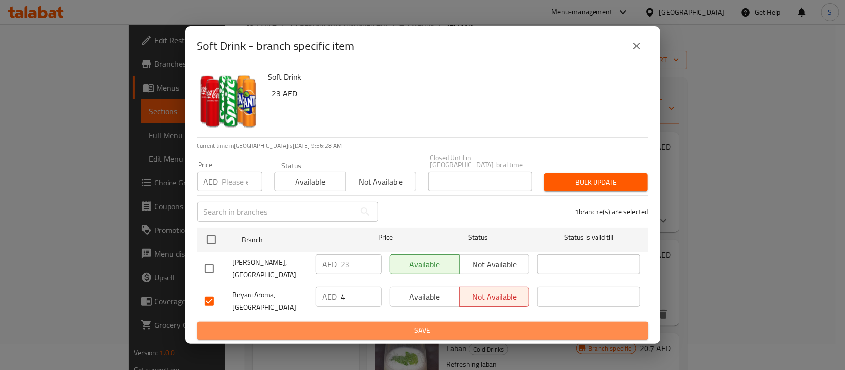
click at [441, 328] on span "Save" at bounding box center [423, 331] width 436 height 12
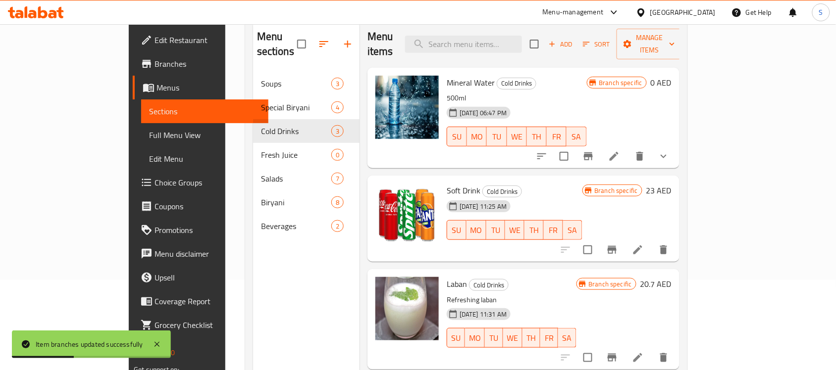
scroll to position [96, 0]
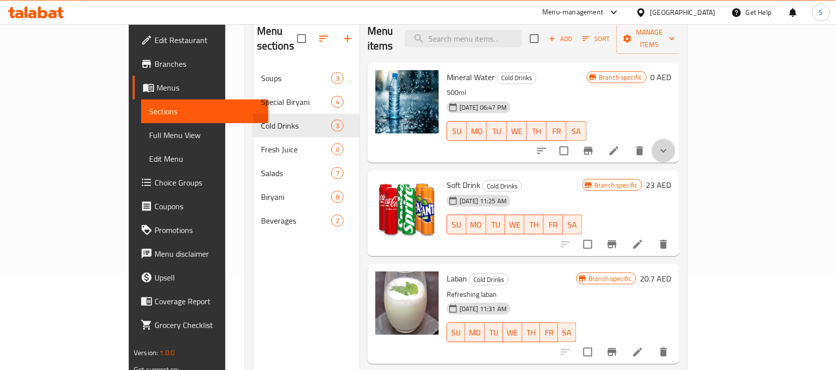
click at [675, 144] on button "show more" at bounding box center [663, 151] width 24 height 24
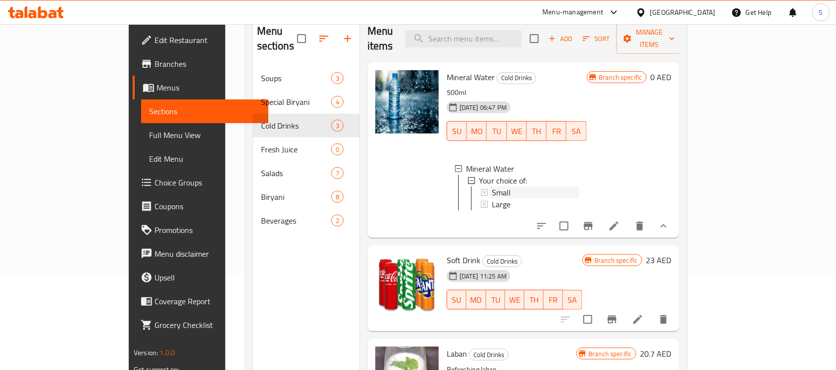
click at [492, 187] on span "Small" at bounding box center [501, 193] width 19 height 12
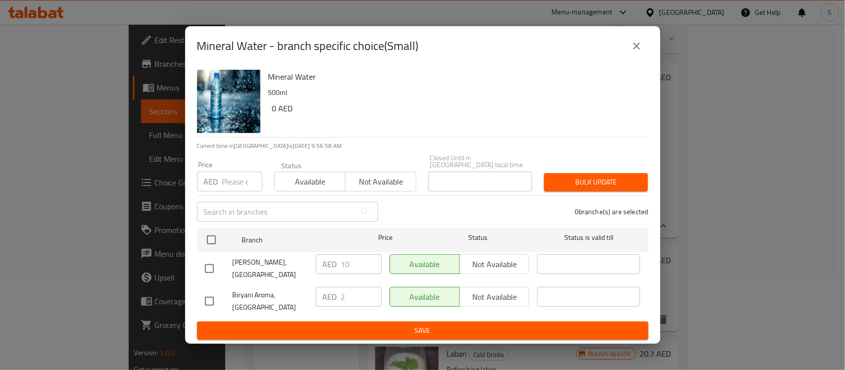
click at [213, 299] on input "checkbox" at bounding box center [209, 301] width 21 height 21
checkbox input "true"
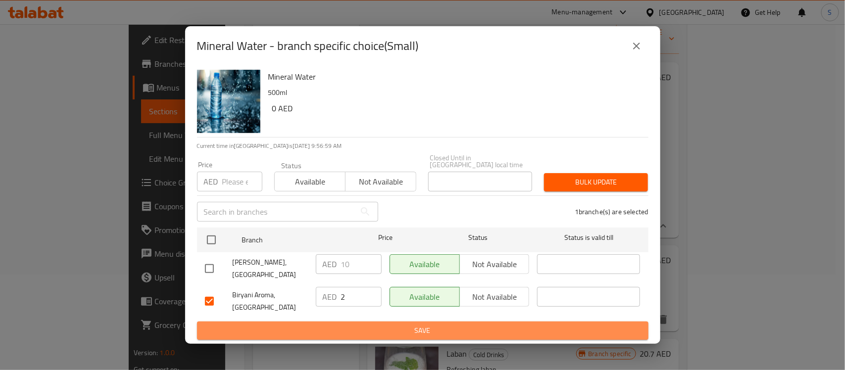
click at [397, 334] on span "Save" at bounding box center [423, 331] width 436 height 12
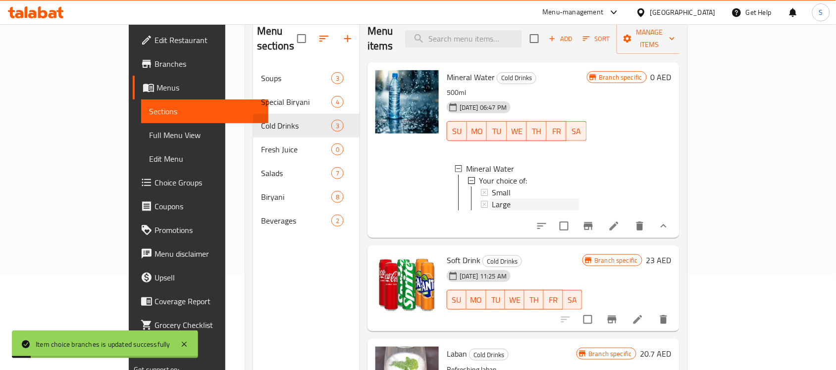
click at [481, 201] on icon at bounding box center [484, 204] width 7 height 7
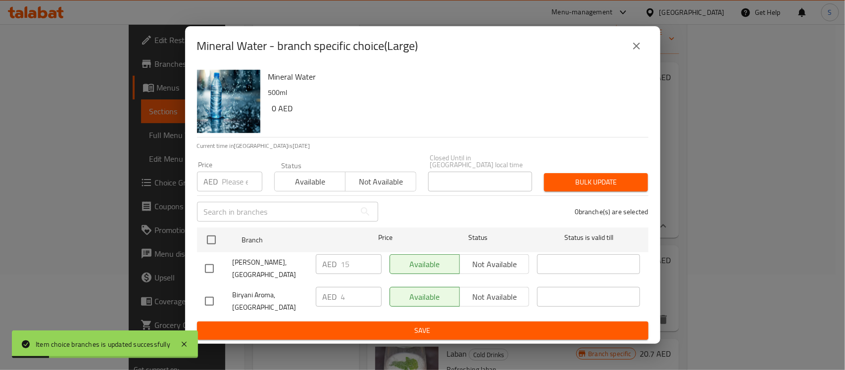
click at [204, 302] on input "checkbox" at bounding box center [209, 301] width 21 height 21
checkbox input "true"
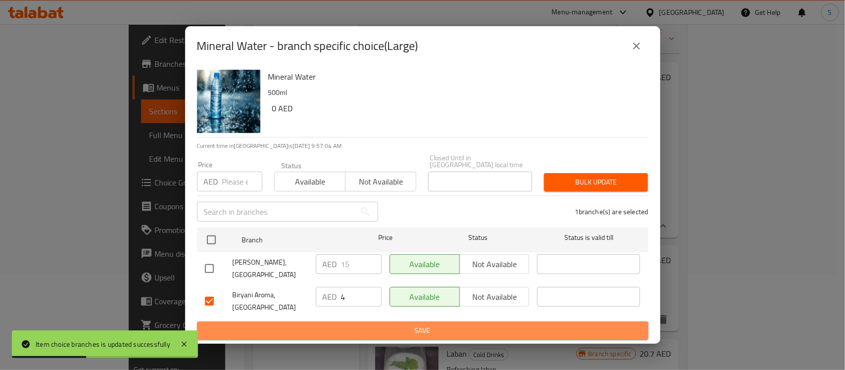
click at [424, 333] on span "Save" at bounding box center [423, 331] width 436 height 12
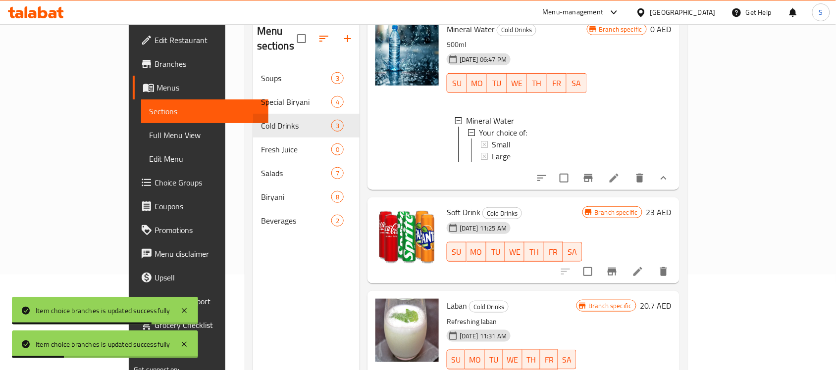
scroll to position [139, 0]
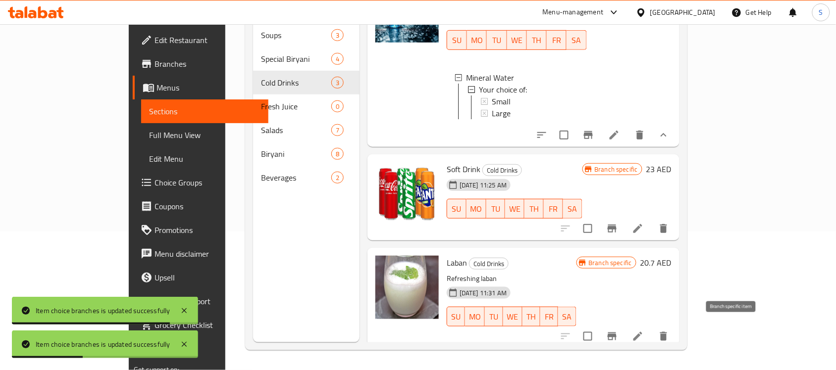
click at [616, 333] on icon "Branch-specific-item" at bounding box center [611, 337] width 9 height 8
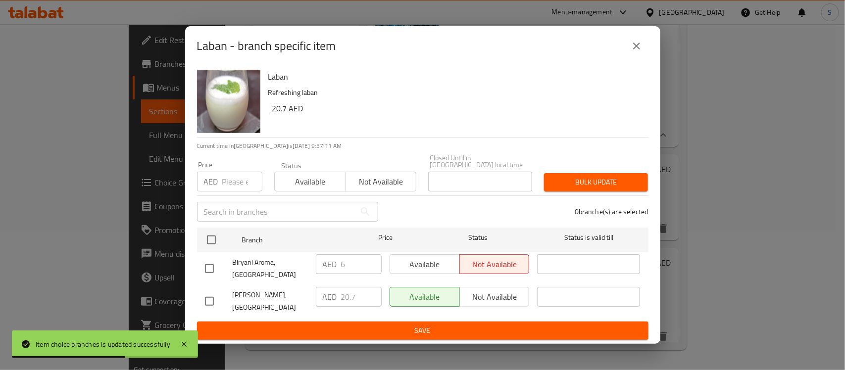
click at [210, 301] on input "checkbox" at bounding box center [209, 301] width 21 height 21
checkbox input "true"
click at [209, 276] on input "checkbox" at bounding box center [209, 268] width 21 height 21
checkbox input "true"
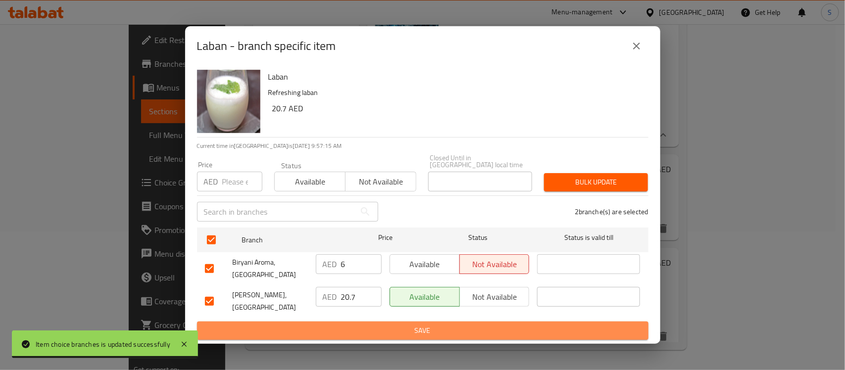
click at [388, 335] on span "Save" at bounding box center [423, 331] width 436 height 12
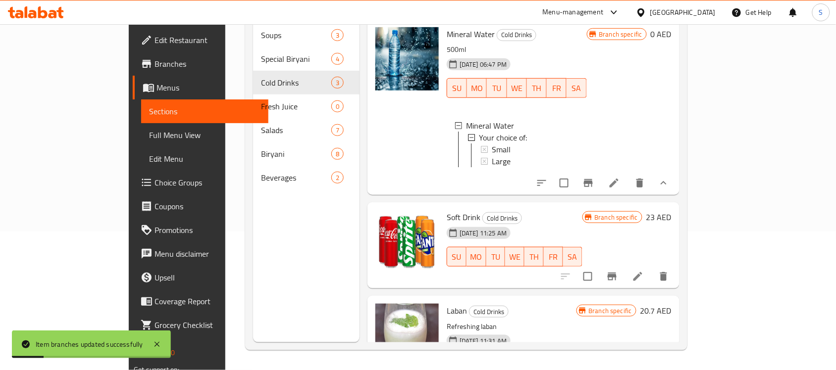
scroll to position [0, 0]
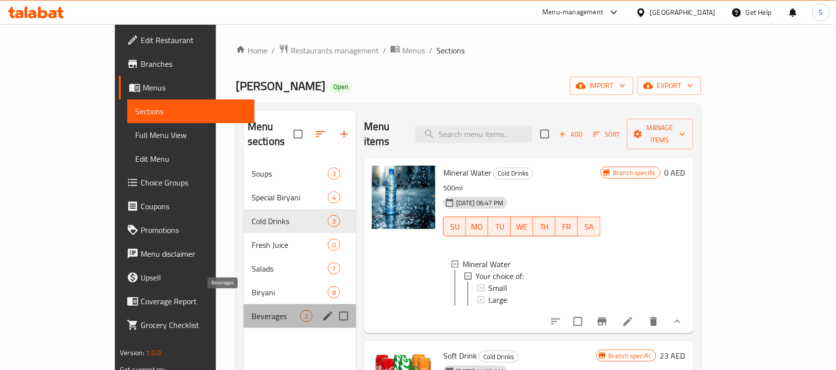
click at [251, 310] on span "Beverages" at bounding box center [275, 316] width 49 height 12
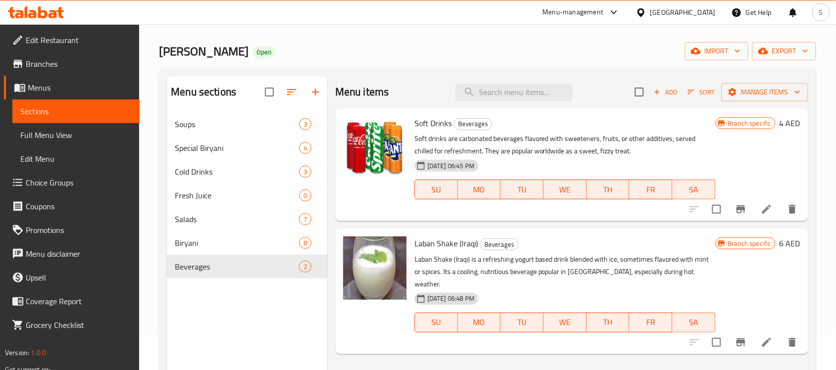
scroll to position [62, 0]
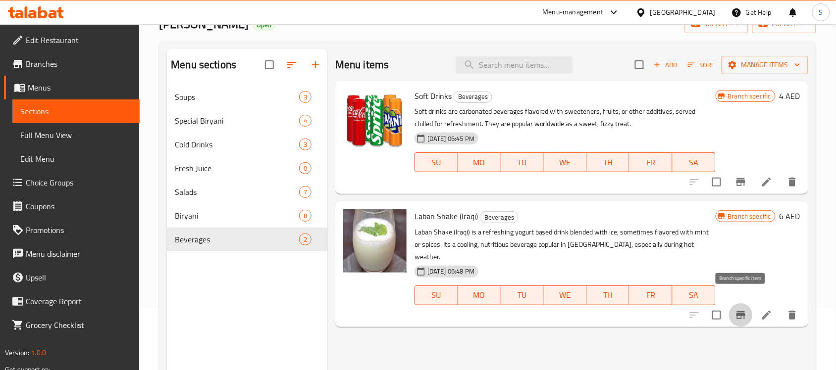
click at [745, 309] on icon "Branch-specific-item" at bounding box center [741, 315] width 12 height 12
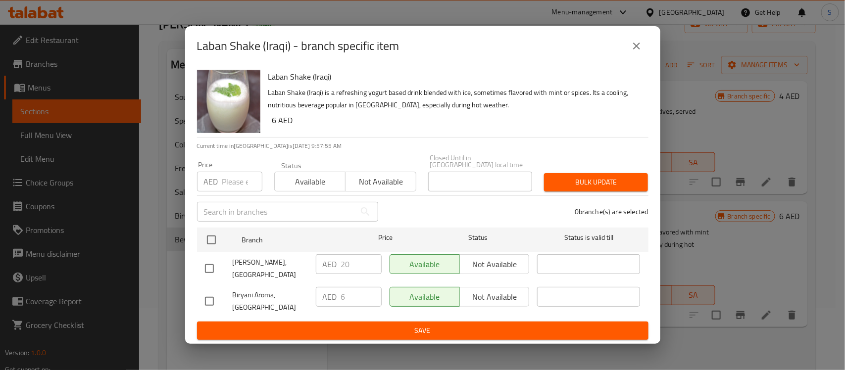
click at [216, 299] on input "checkbox" at bounding box center [209, 301] width 21 height 21
checkbox input "true"
click at [398, 334] on span "Save" at bounding box center [423, 331] width 436 height 12
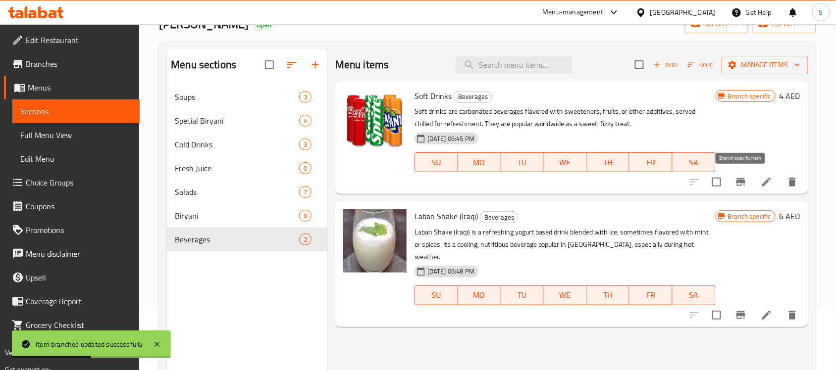
click at [745, 185] on icon "Branch-specific-item" at bounding box center [741, 182] width 12 height 12
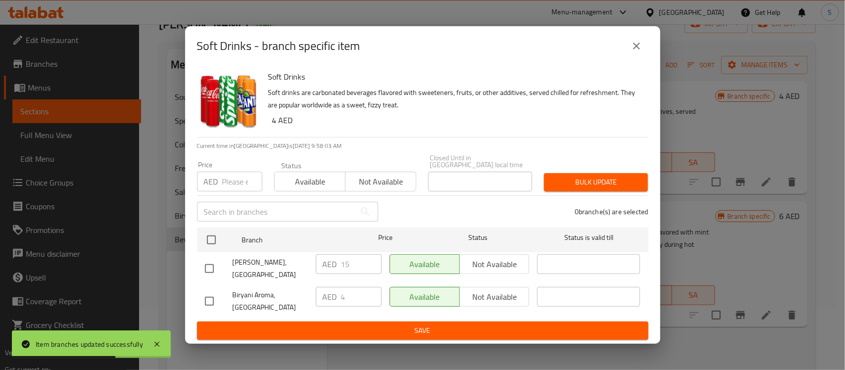
click at [216, 300] on input "checkbox" at bounding box center [209, 301] width 21 height 21
checkbox input "true"
click at [415, 332] on span "Save" at bounding box center [423, 331] width 436 height 12
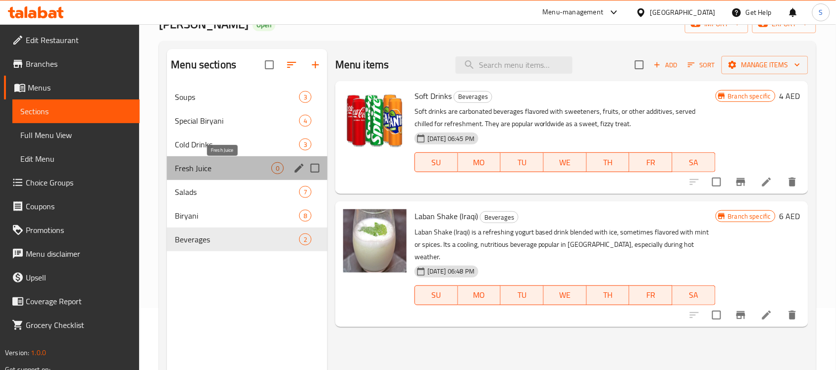
click at [210, 171] on span "Fresh Juice" at bounding box center [223, 168] width 97 height 12
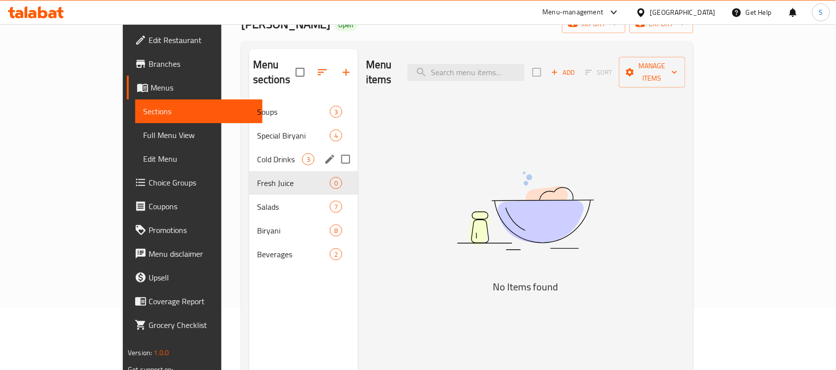
click at [249, 148] on div "Cold Drinks 3" at bounding box center [303, 160] width 109 height 24
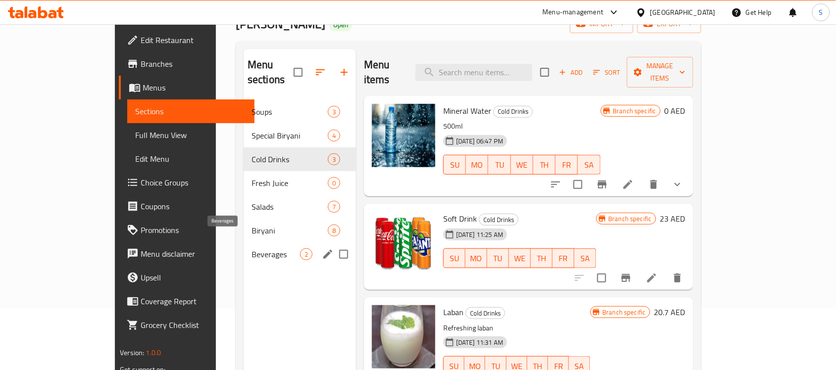
click at [251, 249] on span "Beverages" at bounding box center [275, 255] width 49 height 12
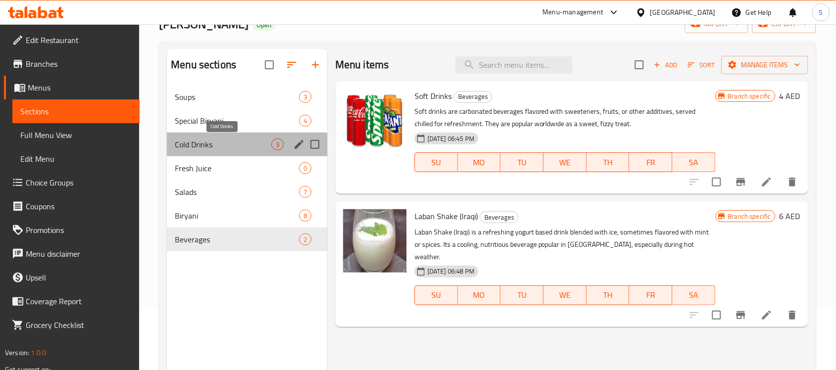
click at [250, 142] on span "Cold Drinks" at bounding box center [223, 145] width 97 height 12
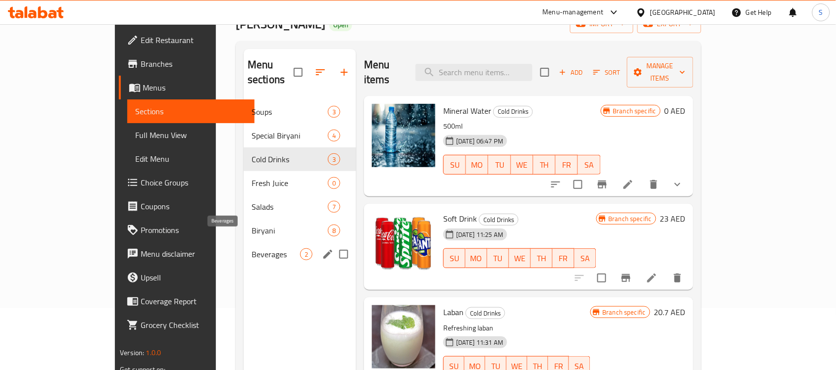
click at [251, 249] on span "Beverages" at bounding box center [275, 255] width 49 height 12
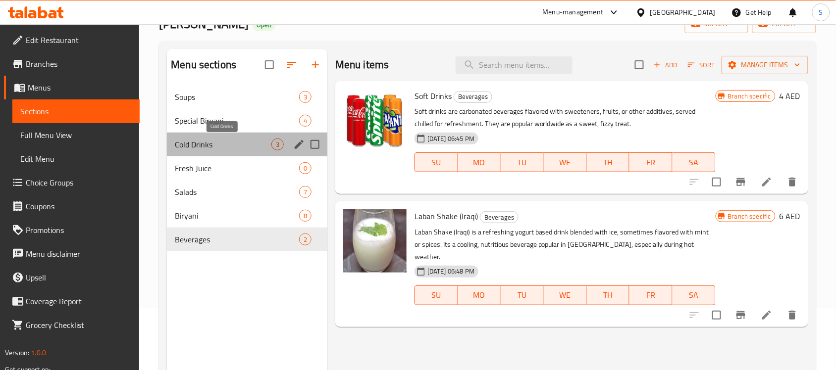
click at [251, 144] on span "Cold Drinks" at bounding box center [223, 145] width 97 height 12
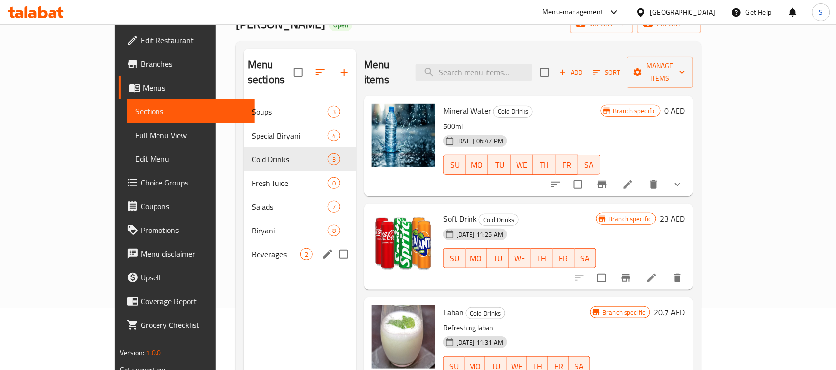
click at [244, 243] on div "Beverages 2" at bounding box center [300, 255] width 112 height 24
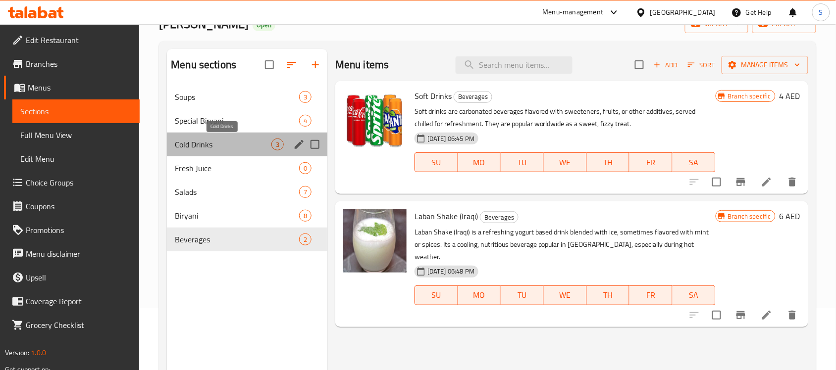
click at [235, 149] on span "Cold Drinks" at bounding box center [223, 145] width 97 height 12
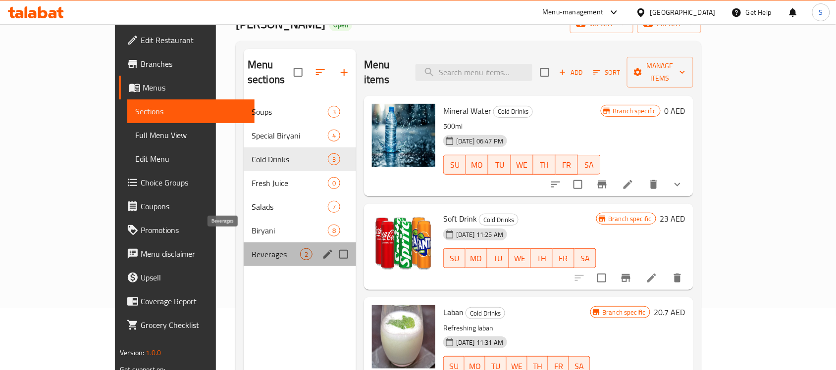
click at [253, 249] on span "Beverages" at bounding box center [275, 255] width 49 height 12
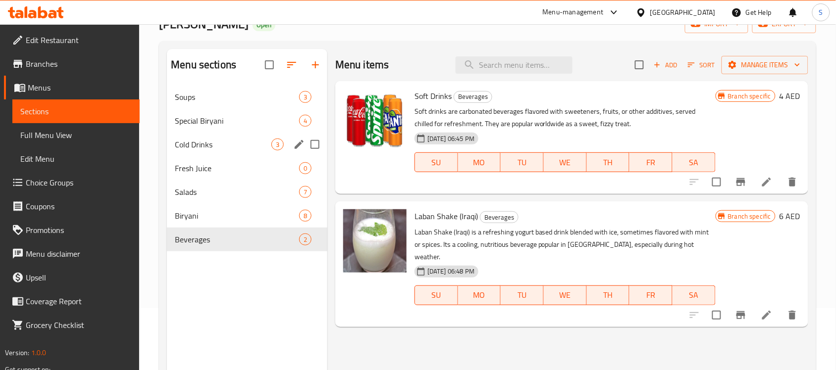
click at [244, 153] on div "Cold Drinks 3" at bounding box center [247, 145] width 160 height 24
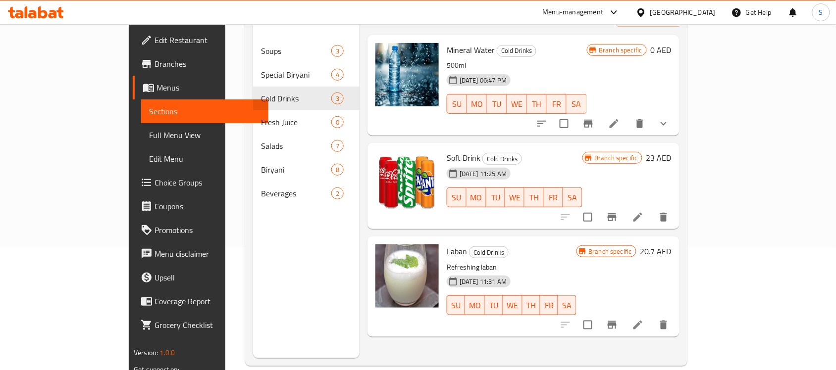
scroll to position [124, 0]
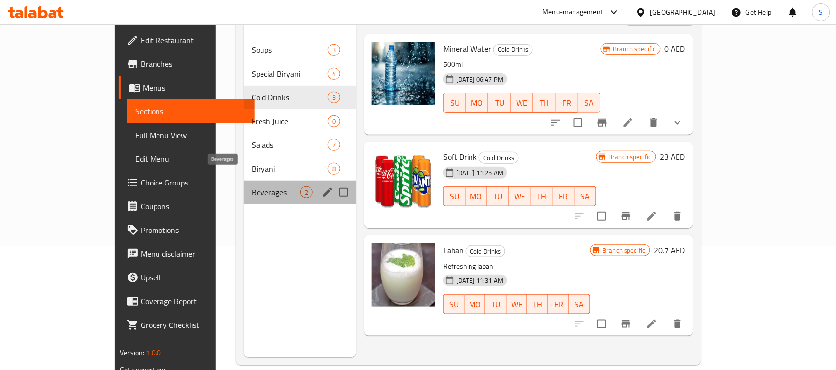
click at [251, 187] on span "Beverages" at bounding box center [275, 193] width 49 height 12
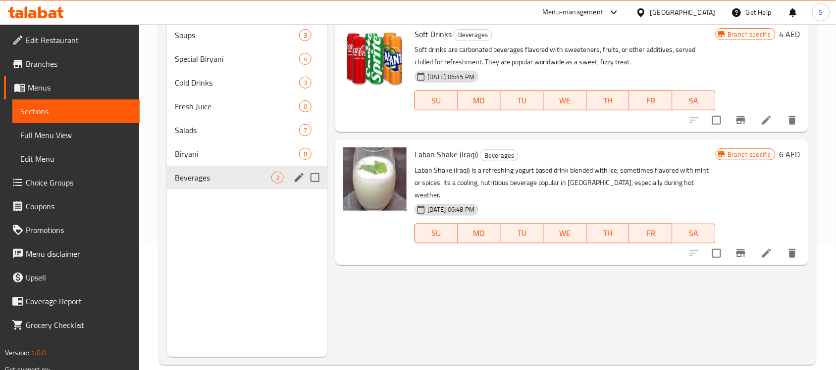
click at [207, 172] on span "Beverages" at bounding box center [223, 178] width 97 height 12
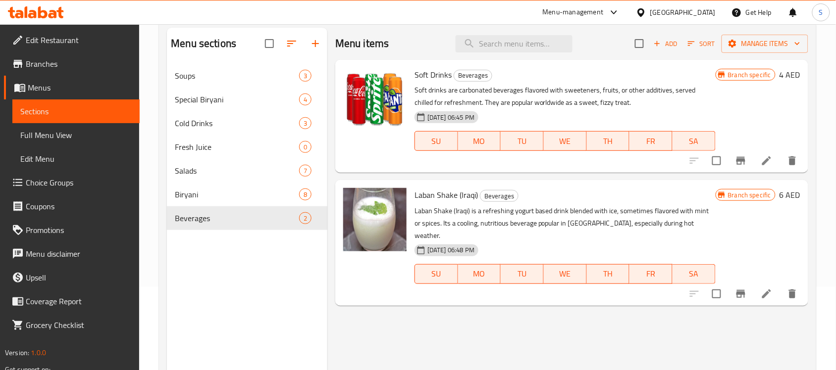
scroll to position [62, 0]
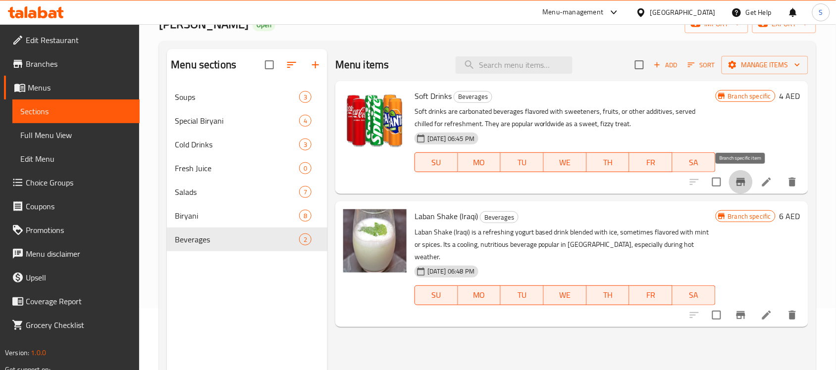
click at [744, 187] on icon "Branch-specific-item" at bounding box center [741, 182] width 12 height 12
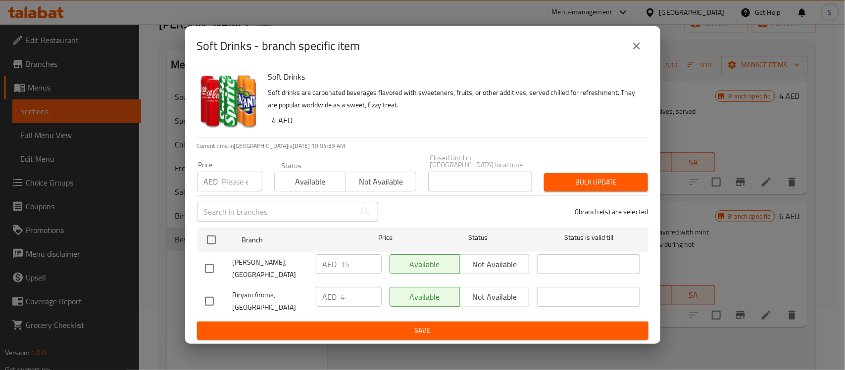
click at [490, 296] on div "Available Not available" at bounding box center [460, 297] width 140 height 20
click at [208, 296] on input "checkbox" at bounding box center [209, 301] width 21 height 21
checkbox input "true"
click at [471, 288] on button "Not available" at bounding box center [494, 297] width 70 height 20
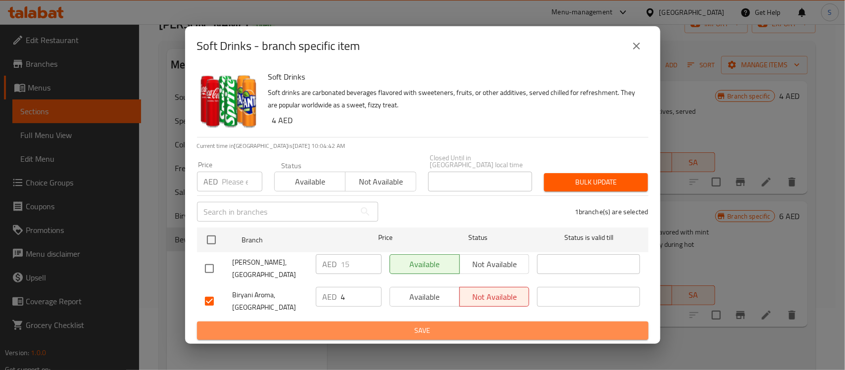
click at [417, 332] on span "Save" at bounding box center [423, 331] width 436 height 12
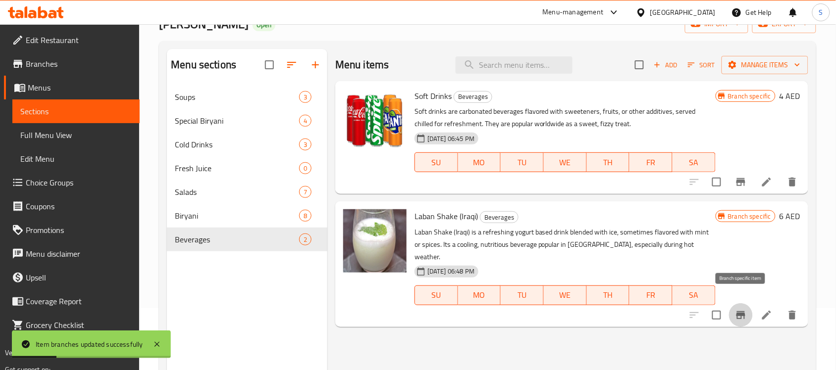
click at [747, 309] on icon "Branch-specific-item" at bounding box center [741, 315] width 12 height 12
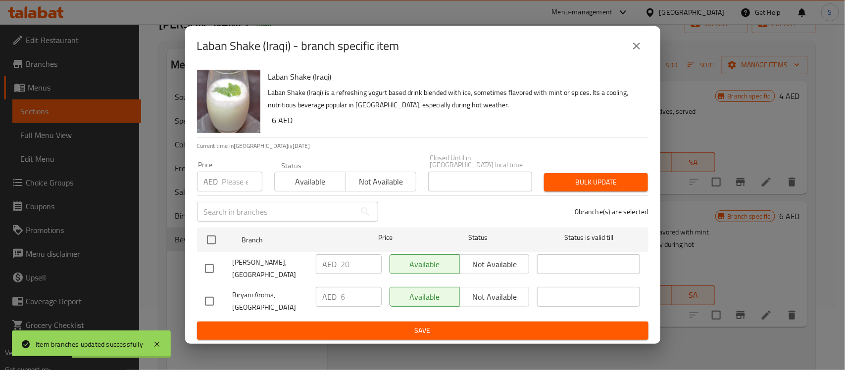
click at [501, 297] on div "Available Not available" at bounding box center [460, 297] width 140 height 20
click at [201, 298] on input "checkbox" at bounding box center [209, 301] width 21 height 21
checkbox input "true"
click at [481, 302] on span "Not available" at bounding box center [495, 297] width 62 height 14
click at [444, 337] on button "Save" at bounding box center [422, 331] width 451 height 18
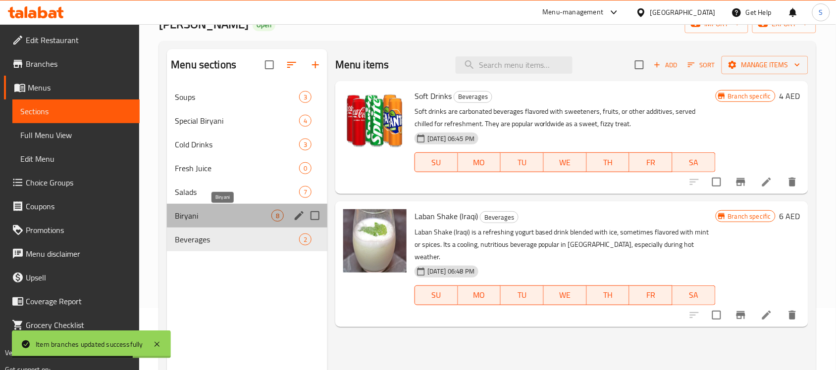
click at [249, 219] on span "Biryani" at bounding box center [223, 216] width 97 height 12
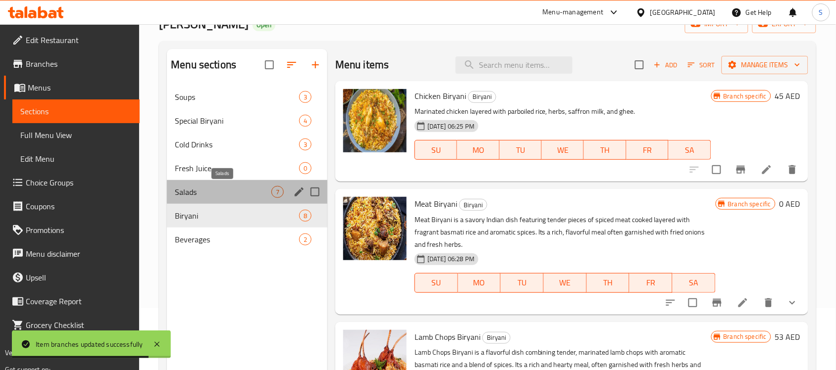
click at [246, 197] on span "Salads" at bounding box center [223, 192] width 97 height 12
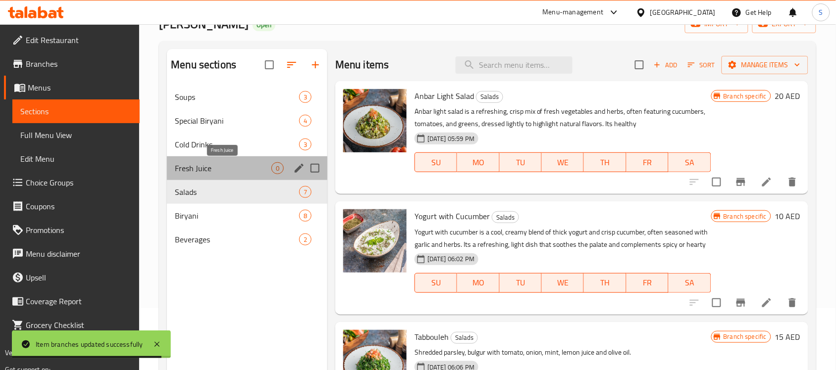
click at [238, 169] on span "Fresh Juice" at bounding box center [223, 168] width 97 height 12
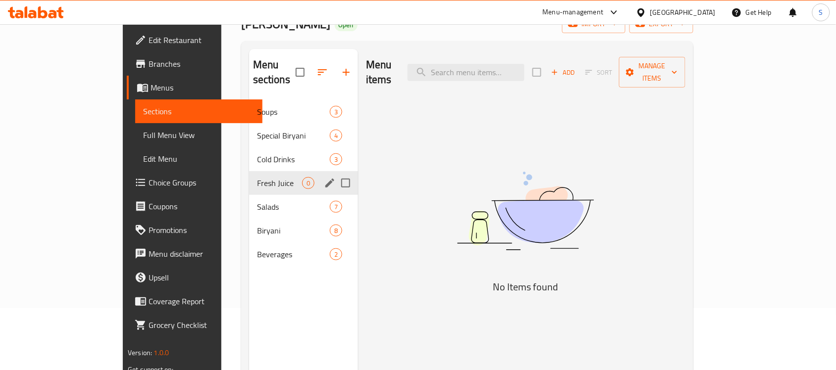
click at [335, 173] on input "Menu sections" at bounding box center [345, 183] width 21 height 21
checkbox input "true"
click at [329, 60] on button "button" at bounding box center [341, 72] width 24 height 24
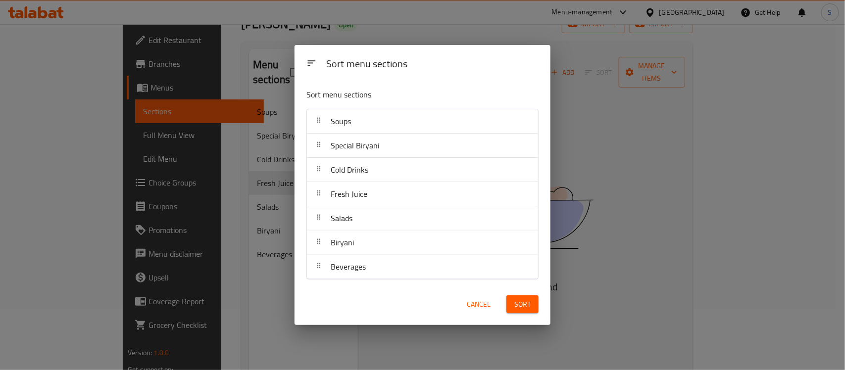
click at [481, 308] on span "Cancel" at bounding box center [479, 305] width 24 height 12
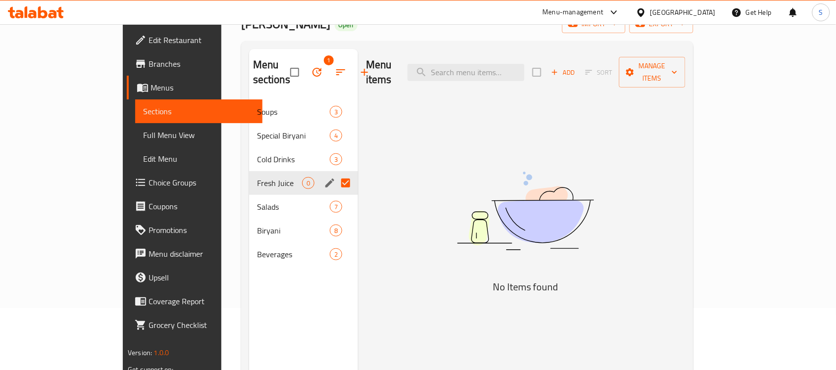
click at [335, 67] on icon "button" at bounding box center [341, 72] width 12 height 12
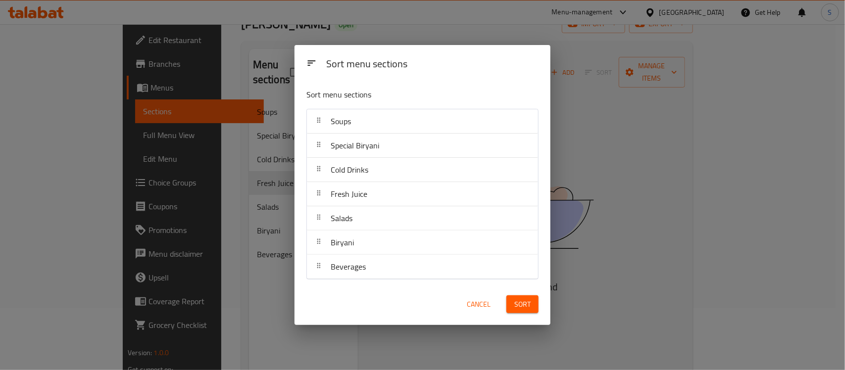
click at [270, 75] on div "Sort menu sections Sort menu sections Soups Special Biryani Cold Drinks Fresh J…" at bounding box center [422, 185] width 845 height 370
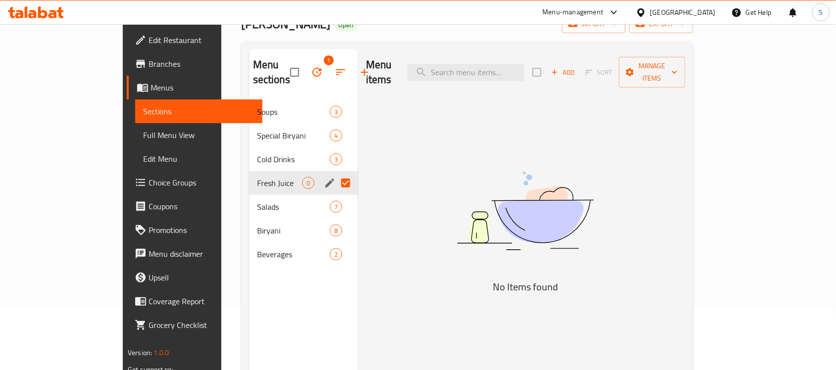
click at [311, 67] on icon "button" at bounding box center [317, 72] width 12 height 12
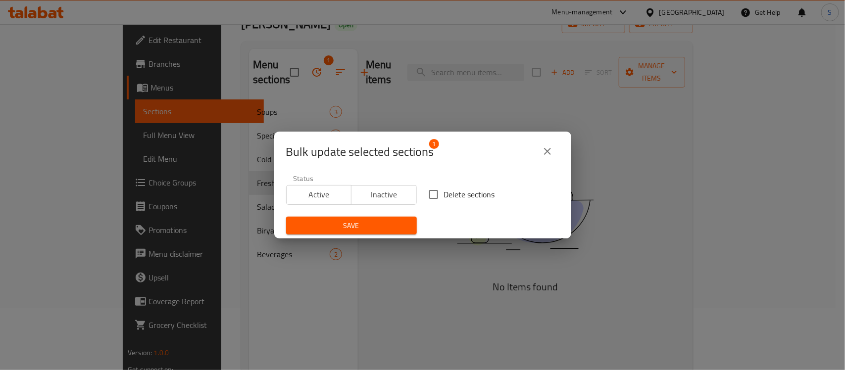
click at [387, 192] on span "Inactive" at bounding box center [383, 195] width 57 height 14
click at [372, 222] on span "Save" at bounding box center [351, 226] width 115 height 12
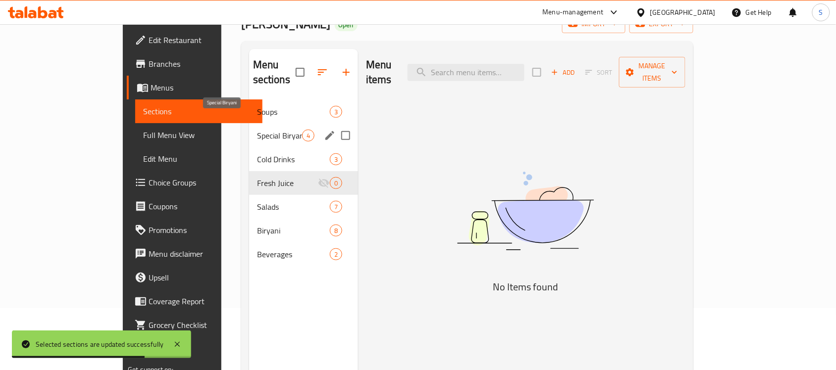
click at [257, 130] on span "Special Biryani" at bounding box center [279, 136] width 45 height 12
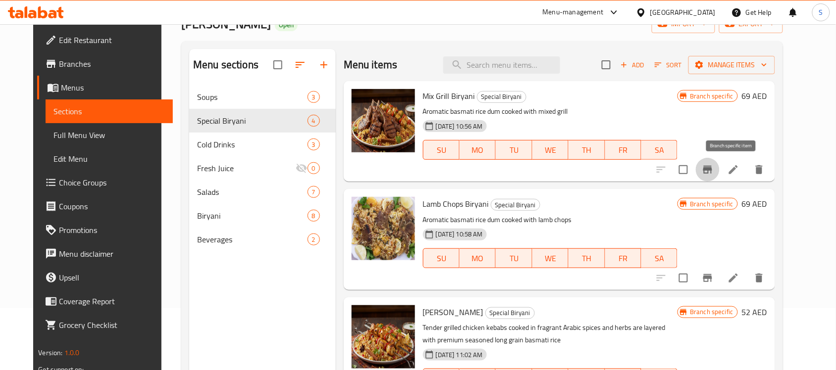
click at [713, 173] on icon "Branch-specific-item" at bounding box center [707, 170] width 12 height 12
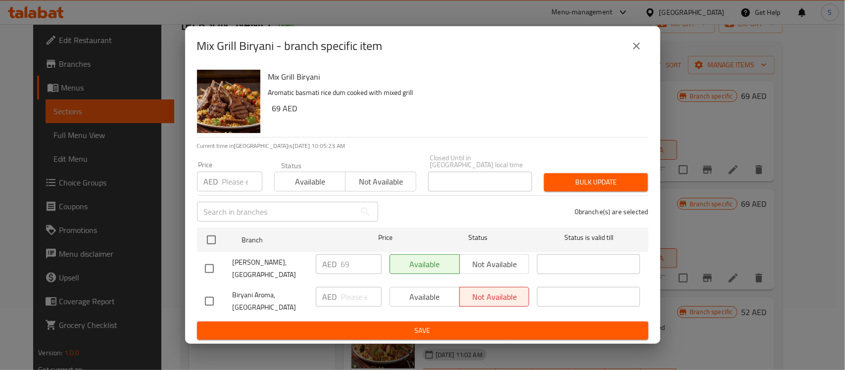
click at [208, 305] on input "checkbox" at bounding box center [209, 301] width 21 height 21
checkbox input "true"
click at [412, 332] on span "Save" at bounding box center [423, 331] width 436 height 12
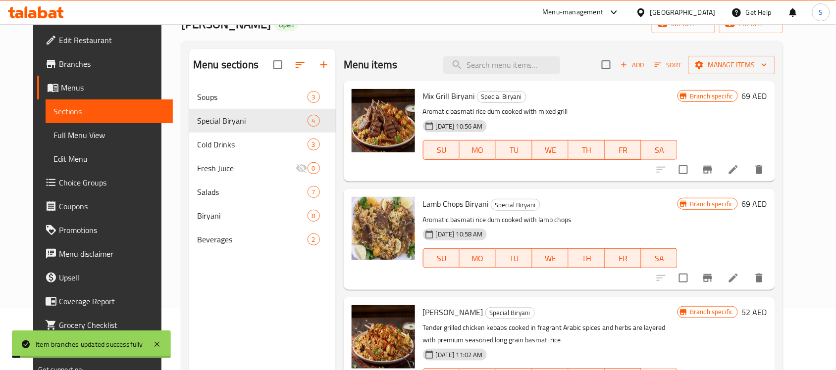
click at [712, 278] on icon "Branch-specific-item" at bounding box center [707, 278] width 9 height 8
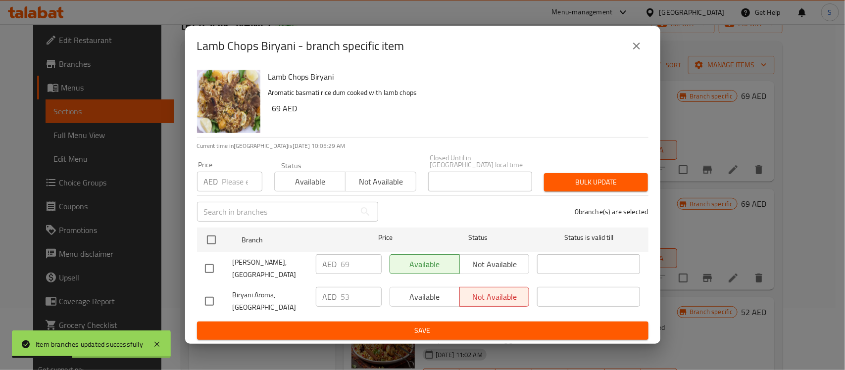
click at [215, 302] on input "checkbox" at bounding box center [209, 301] width 21 height 21
checkbox input "true"
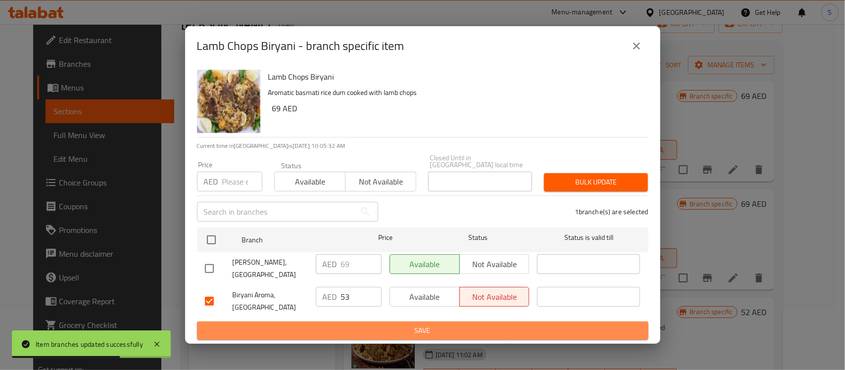
click at [416, 330] on span "Save" at bounding box center [423, 331] width 436 height 12
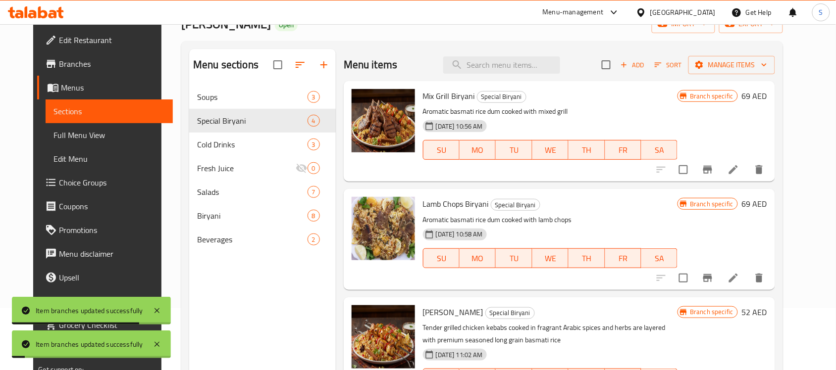
scroll to position [99, 0]
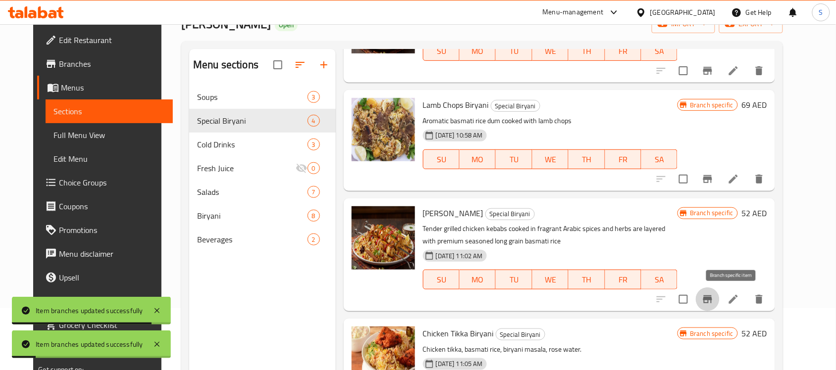
click at [713, 305] on icon "Branch-specific-item" at bounding box center [707, 300] width 12 height 12
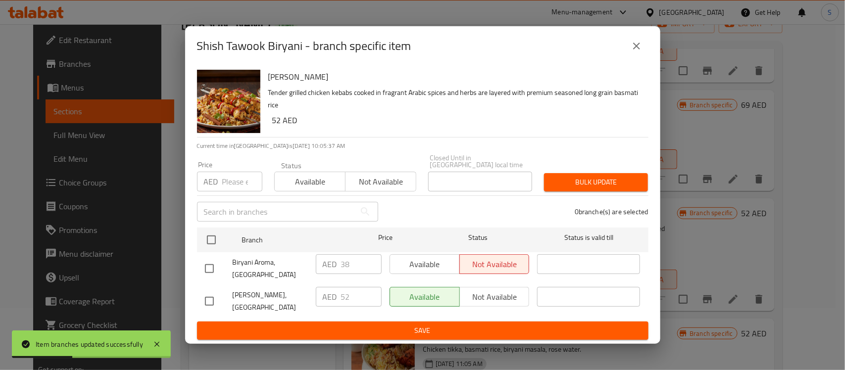
click at [212, 272] on input "checkbox" at bounding box center [209, 268] width 21 height 21
checkbox input "true"
click at [422, 340] on div "Shish Tawook Biryani Tender grilled chicken kebabs cooked in fragrant Arabic sp…" at bounding box center [422, 205] width 475 height 278
click at [423, 337] on button "Save" at bounding box center [422, 331] width 451 height 18
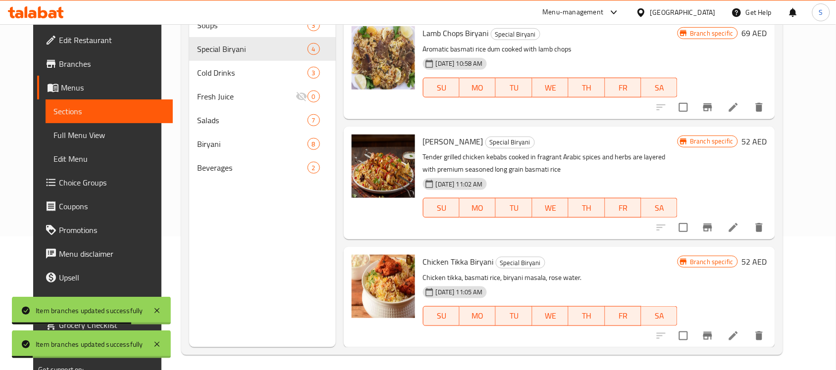
scroll to position [139, 0]
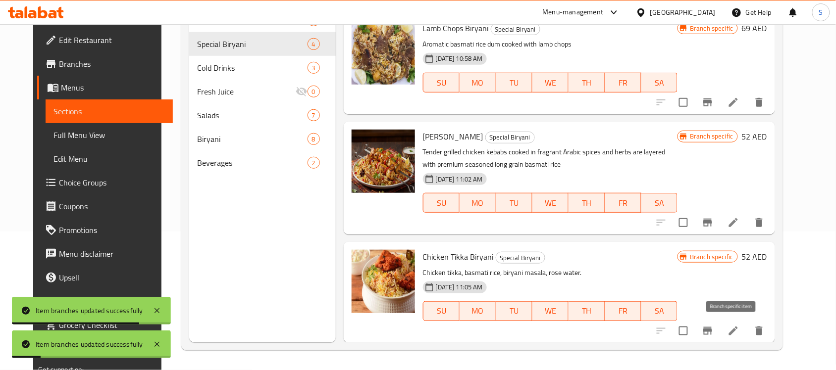
click at [713, 328] on icon "Branch-specific-item" at bounding box center [707, 331] width 12 height 12
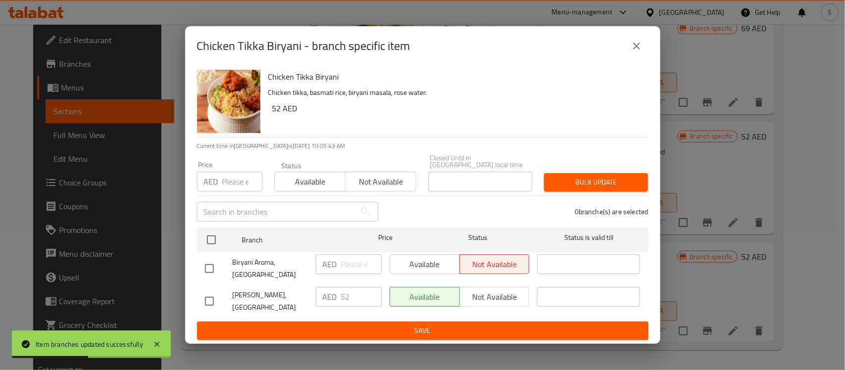
click at [213, 273] on input "checkbox" at bounding box center [209, 268] width 21 height 21
checkbox input "true"
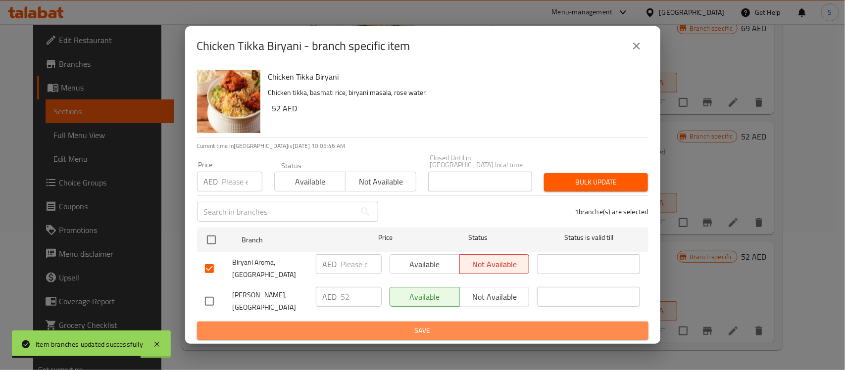
click at [426, 328] on span "Save" at bounding box center [423, 331] width 436 height 12
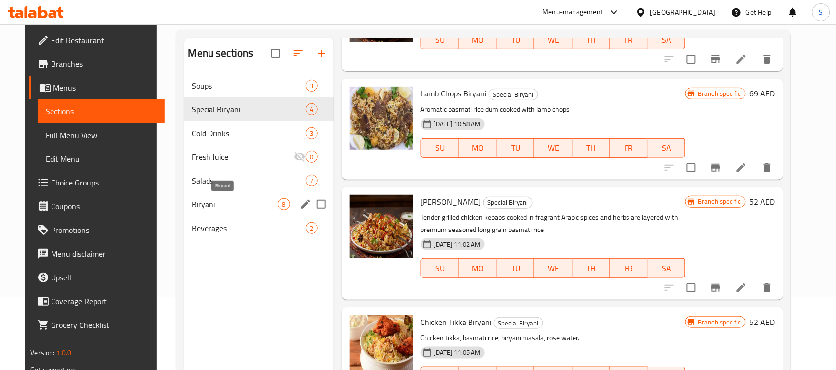
scroll to position [15, 0]
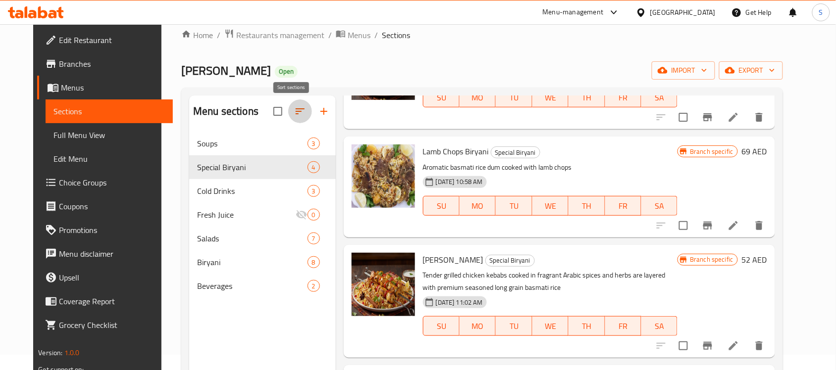
click at [291, 119] on button "button" at bounding box center [300, 112] width 24 height 24
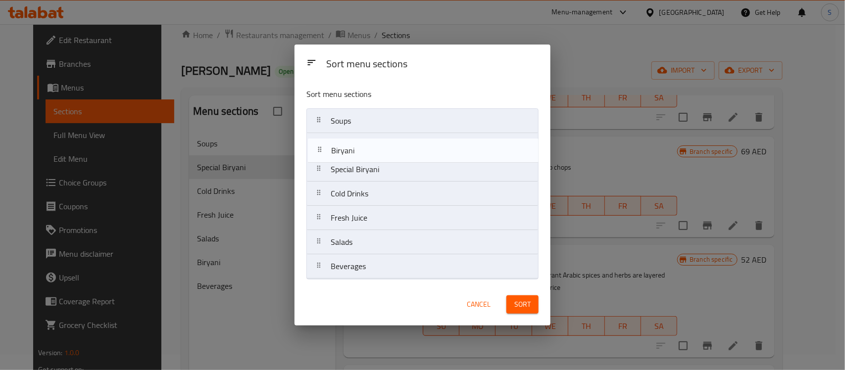
drag, startPoint x: 359, startPoint y: 251, endPoint x: 359, endPoint y: 152, distance: 99.0
click at [359, 152] on nav "Soups Special Biryani Cold Drinks Fresh Juice Salads Biryani Beverages" at bounding box center [422, 193] width 232 height 171
drag, startPoint x: 347, startPoint y: 247, endPoint x: 351, endPoint y: 149, distance: 97.6
click at [351, 149] on nav "Soups Biryani Special Biryani Cold Drinks Fresh Juice Salads Beverages" at bounding box center [422, 193] width 232 height 171
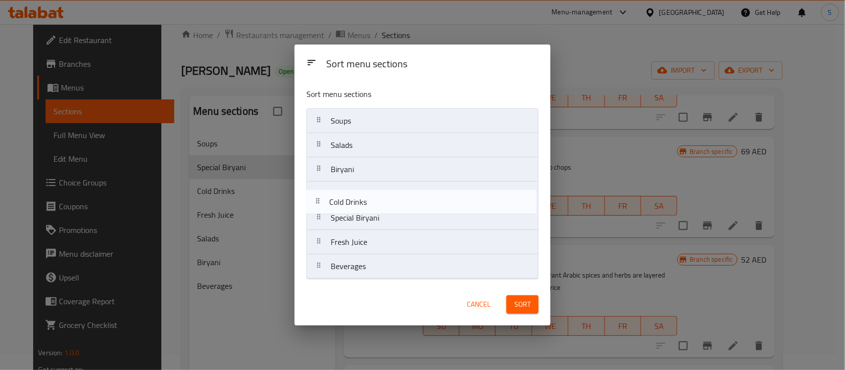
drag, startPoint x: 359, startPoint y: 226, endPoint x: 357, endPoint y: 201, distance: 24.8
click at [357, 201] on nav "Soups Salads Biryani Special Biryani Cold Drinks Fresh Juice Beverages" at bounding box center [422, 193] width 232 height 171
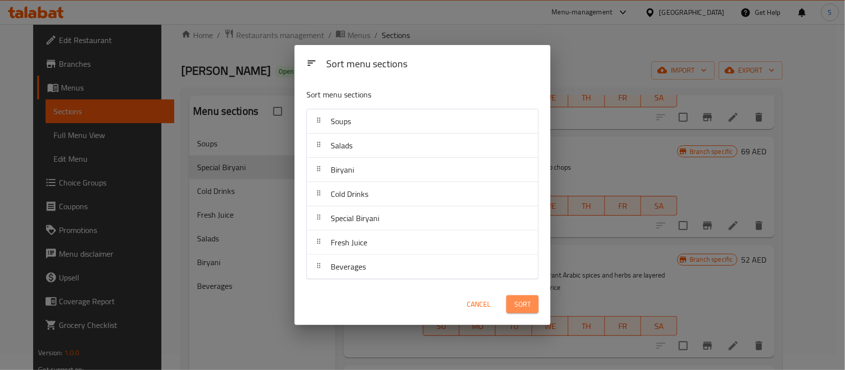
click at [532, 311] on button "Sort" at bounding box center [522, 305] width 32 height 18
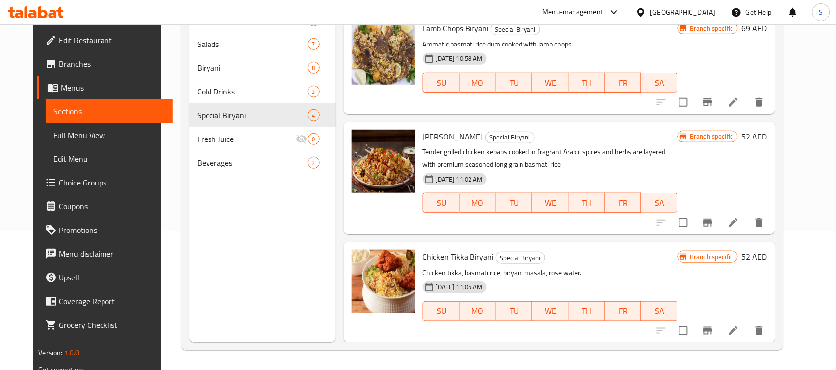
scroll to position [0, 0]
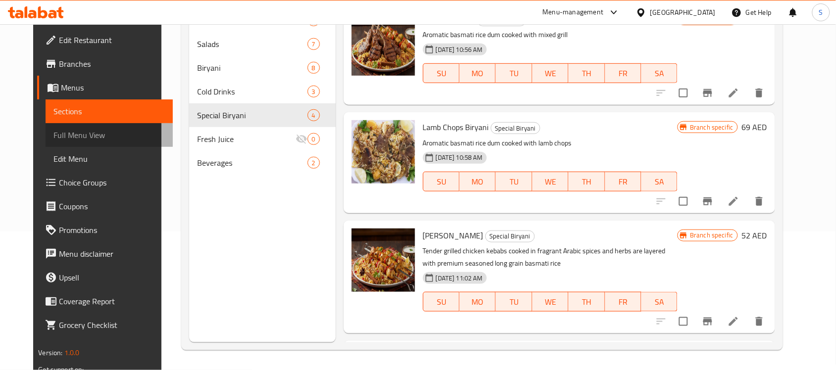
click at [54, 137] on span "Full Menu View" at bounding box center [108, 135] width 111 height 12
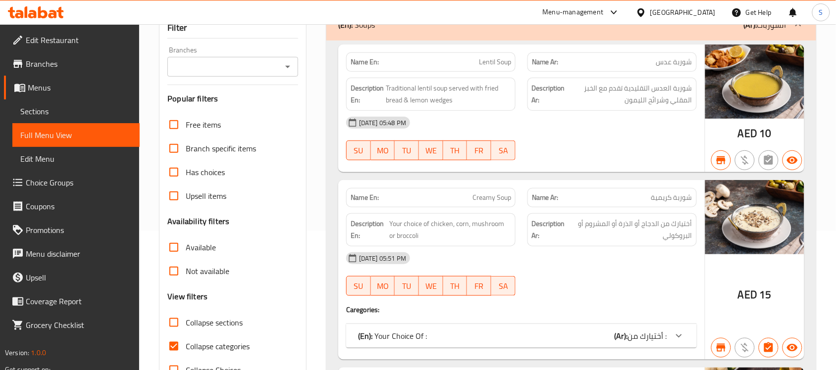
click at [179, 346] on input "Collapse categories" at bounding box center [174, 347] width 24 height 24
checkbox input "false"
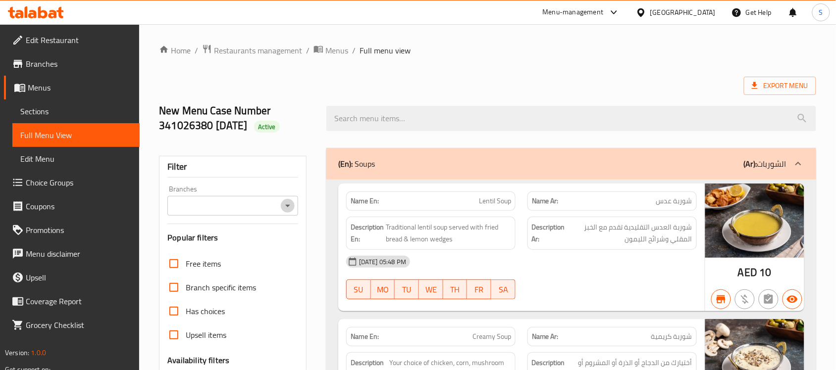
click at [283, 204] on icon "Open" at bounding box center [288, 206] width 12 height 12
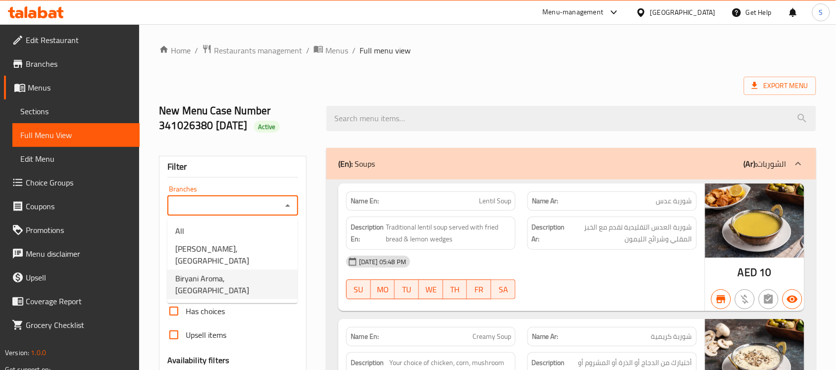
click at [239, 275] on span "Biryani Aroma, Dubai Creek Harbour" at bounding box center [232, 285] width 114 height 24
type input "Biryani Aroma, Dubai Creek Harbour"
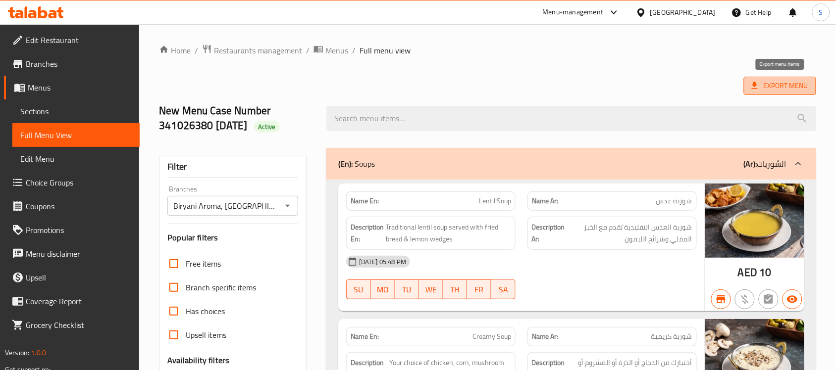
click at [784, 88] on span "Export Menu" at bounding box center [779, 86] width 56 height 12
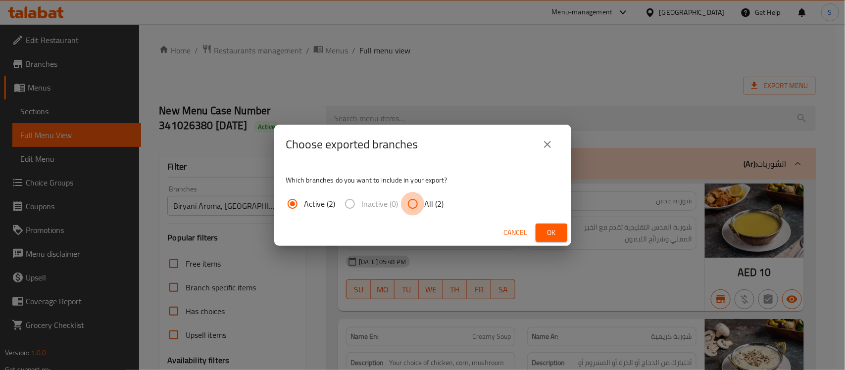
click at [417, 203] on input "All (2)" at bounding box center [413, 204] width 24 height 24
radio input "true"
click at [552, 232] on span "Ok" at bounding box center [552, 233] width 16 height 12
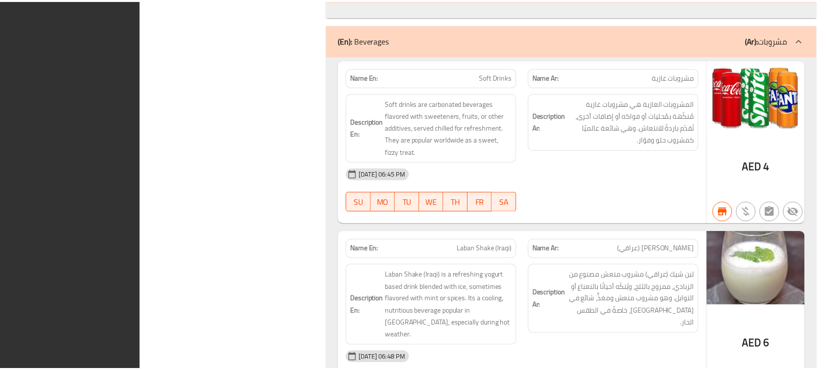
scroll to position [5466, 0]
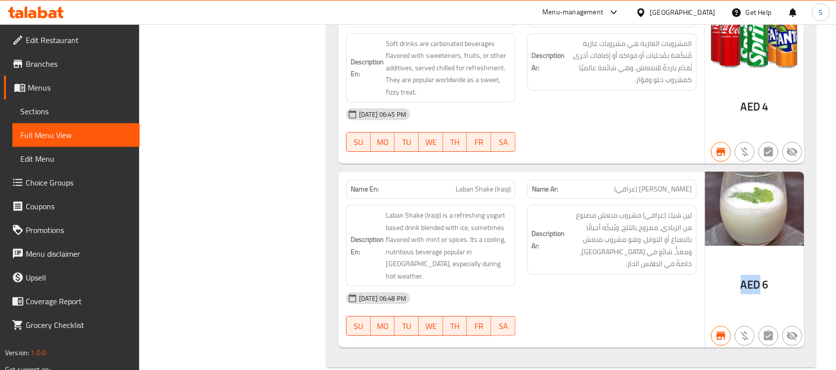
drag, startPoint x: 761, startPoint y: 286, endPoint x: 741, endPoint y: 285, distance: 20.3
click at [741, 285] on div "AED 6" at bounding box center [754, 260] width 99 height 176
copy span "AED"
click at [695, 14] on div "United Arab Emirates" at bounding box center [682, 12] width 65 height 11
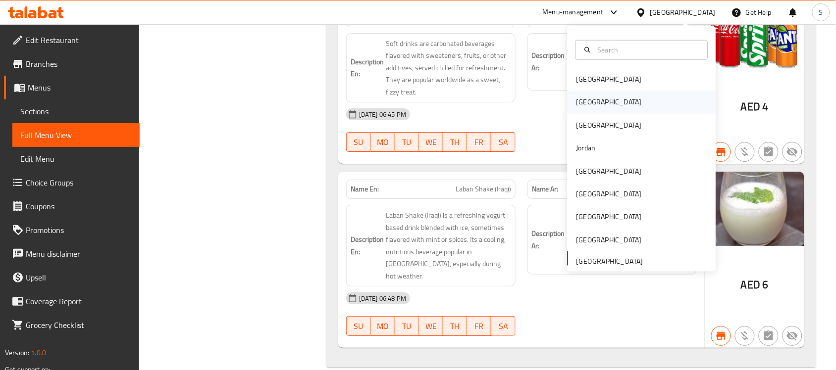
click at [603, 104] on div "[GEOGRAPHIC_DATA]" at bounding box center [641, 102] width 149 height 23
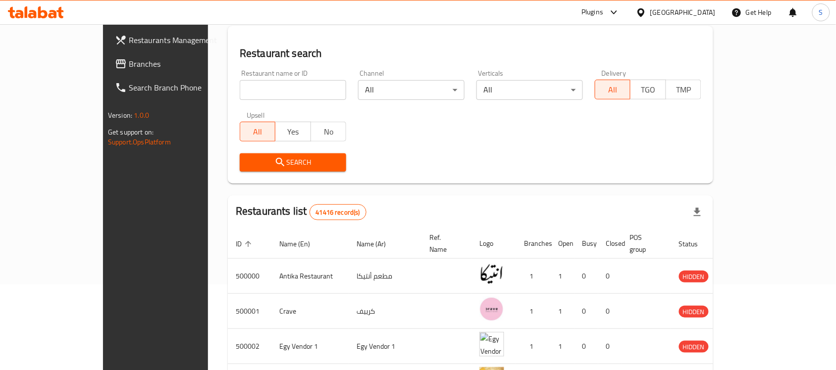
scroll to position [57, 0]
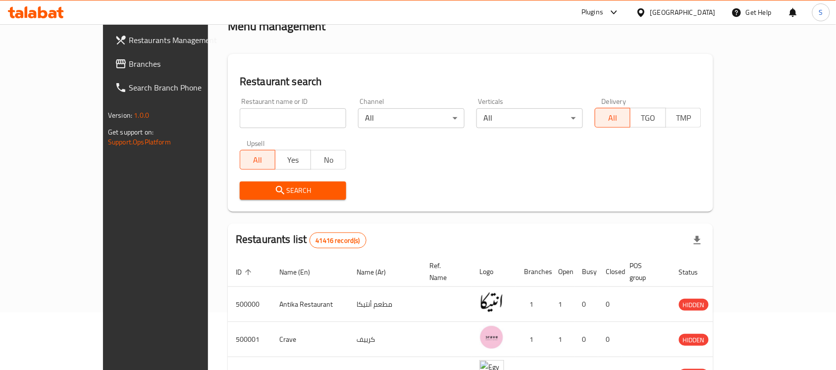
click at [240, 113] on input "search" at bounding box center [293, 118] width 106 height 20
paste input "658708"
type input "658708"
click button "Search" at bounding box center [293, 191] width 106 height 18
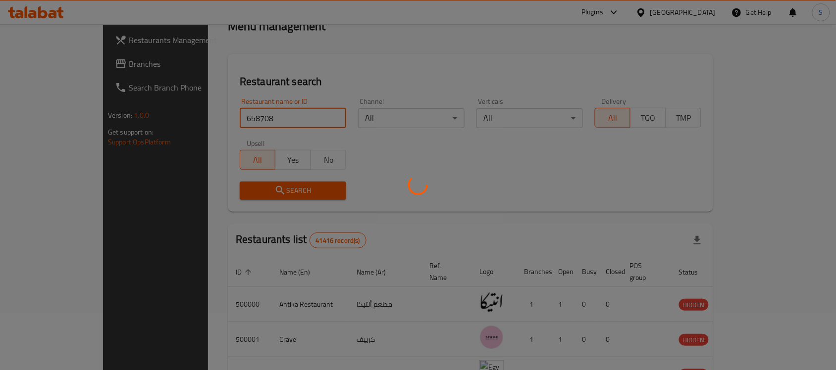
scroll to position [52, 0]
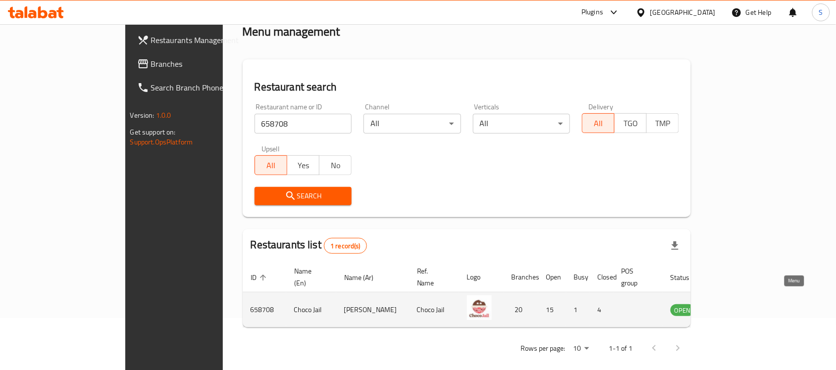
click at [734, 306] on icon "enhanced table" at bounding box center [728, 310] width 11 height 8
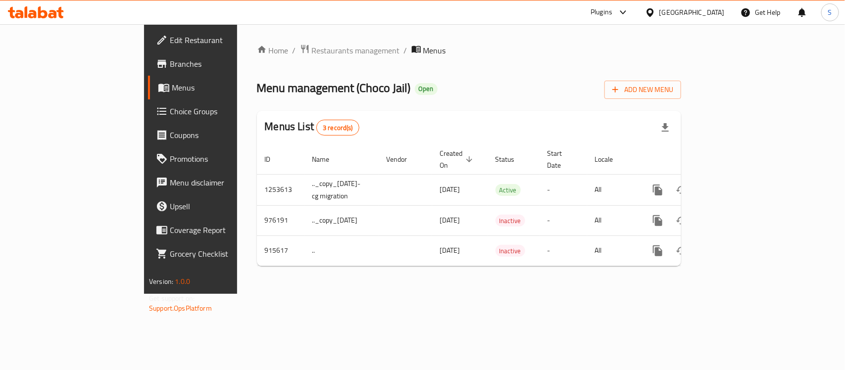
click at [170, 62] on span "Branches" at bounding box center [223, 64] width 107 height 12
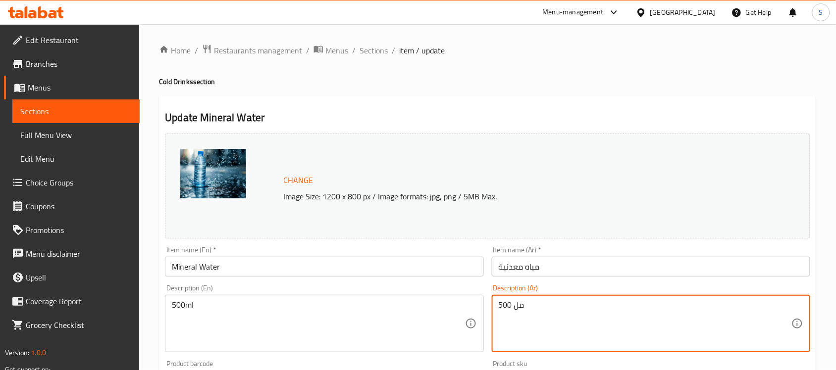
click at [568, 307] on textarea "500 مل" at bounding box center [644, 323] width 293 height 47
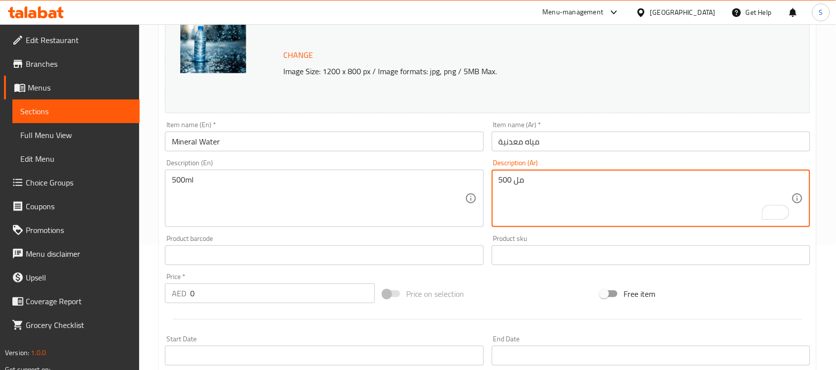
scroll to position [119, 0]
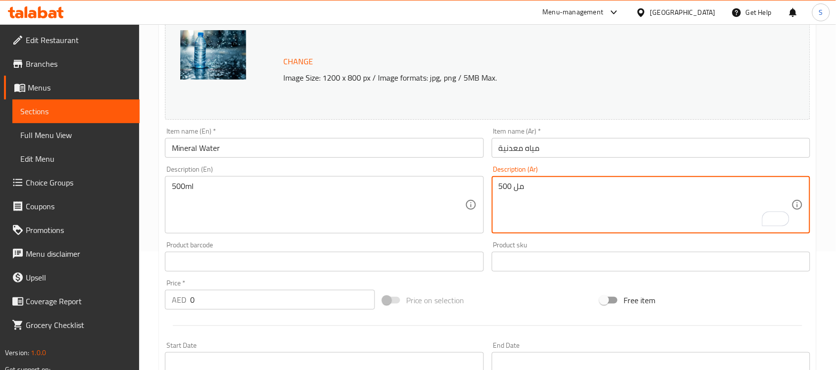
paste textarea "Local water (small/large) refers to bottled drinking water sourced locally, ava…"
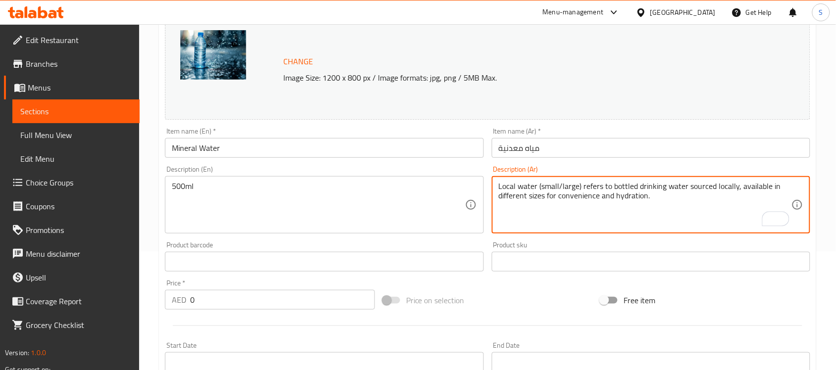
type textarea "500 مل"
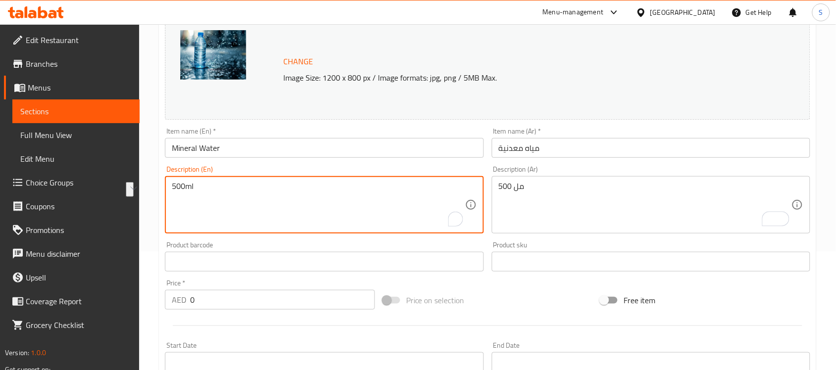
click at [463, 196] on textarea "500ml" at bounding box center [318, 205] width 293 height 47
paste textarea "Local water (small/large) refers to bottled drinking water sourced locally, ava…"
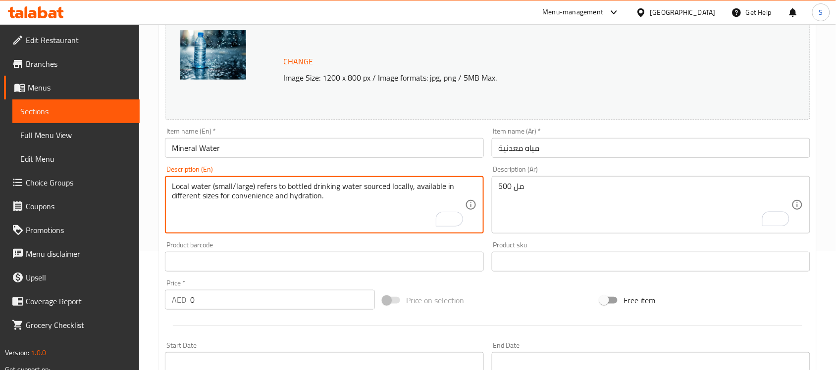
type textarea "Local water (small/large) refers to bottled drinking water sourced locally, ava…"
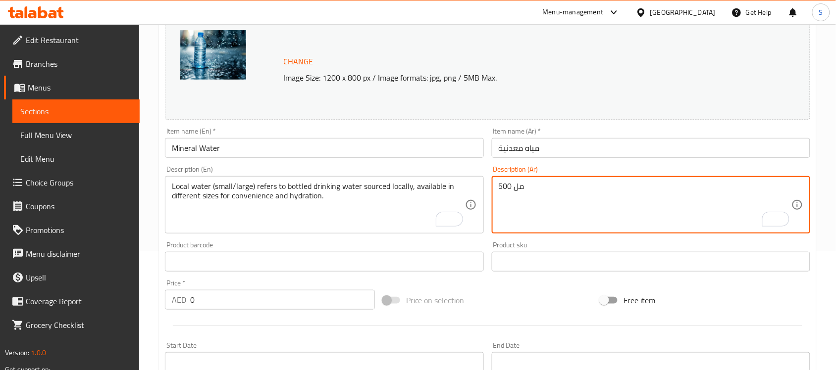
click at [521, 197] on textarea "500 مل" at bounding box center [644, 205] width 293 height 47
paste textarea "تشير المياه المحلية (الصغيرة/الكبيرة) إلى مياه الشرب المعبأة التي يتم الحصول عل…"
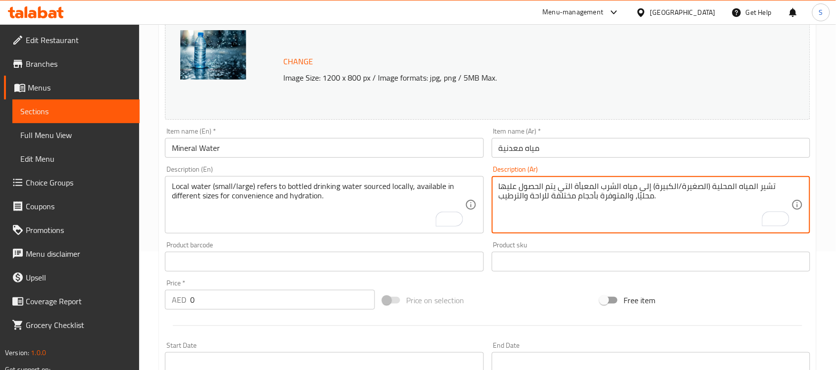
type textarea "تشير المياه المحلية (الصغيرة/الكبيرة) إلى مياه الشرب المعبأة التي يتم الحصول عل…"
click at [570, 148] on input "مياه معدنية" at bounding box center [651, 148] width 318 height 20
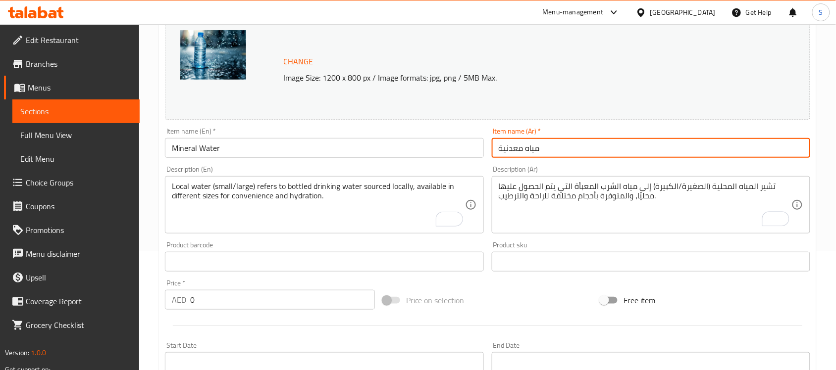
click at [518, 149] on input "مياه معدنية" at bounding box center [651, 148] width 318 height 20
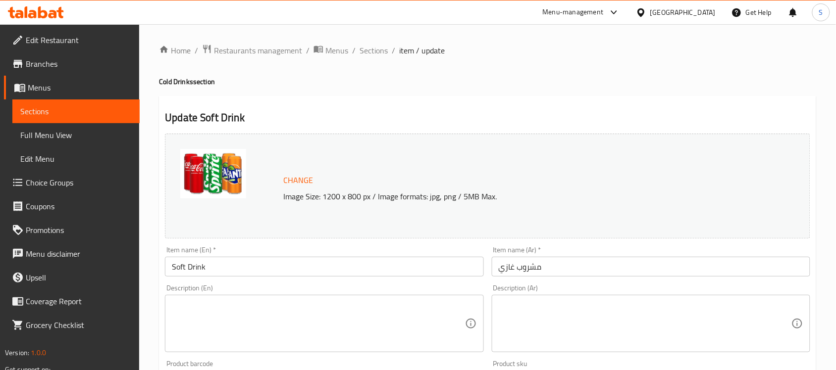
click at [264, 317] on textarea at bounding box center [318, 323] width 293 height 47
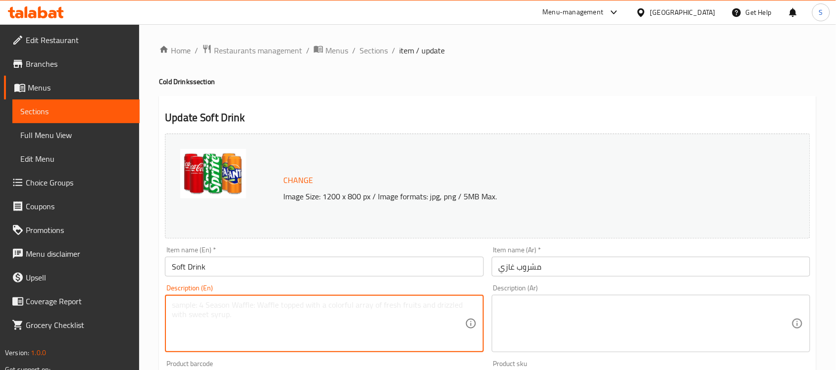
paste textarea "Soft drinks are carbonated beverages flavored with sweeteners, fruits, or other…"
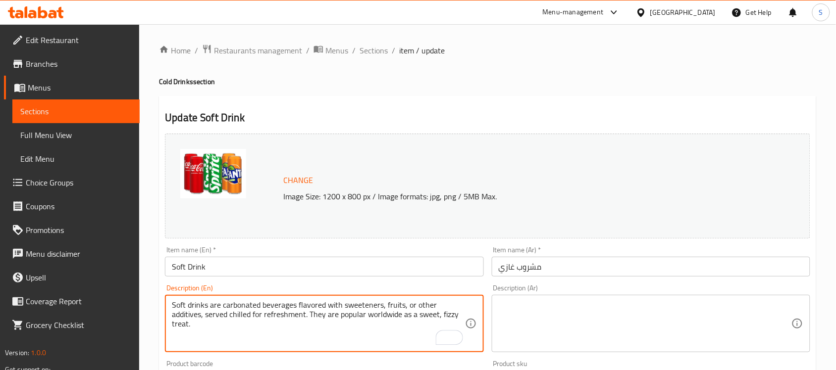
type textarea "Soft drinks are carbonated beverages flavored with sweeteners, fruits, or other…"
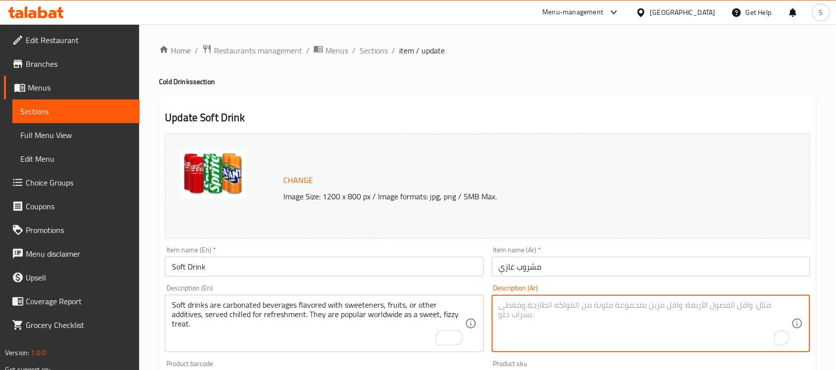
click at [563, 318] on textarea "To enrich screen reader interactions, please activate Accessibility in Grammarl…" at bounding box center [644, 323] width 293 height 47
paste textarea "المشروبات الغازية هي مشروبات غازية مُنكّهة بمُحليات أو فواكه أو إضافات أخرى، تُ…"
type textarea "المشروبات الغازية هي مشروبات غازية مُنكّهة بمُحليات أو فواكه أو إضافات أخرى، تُ…"
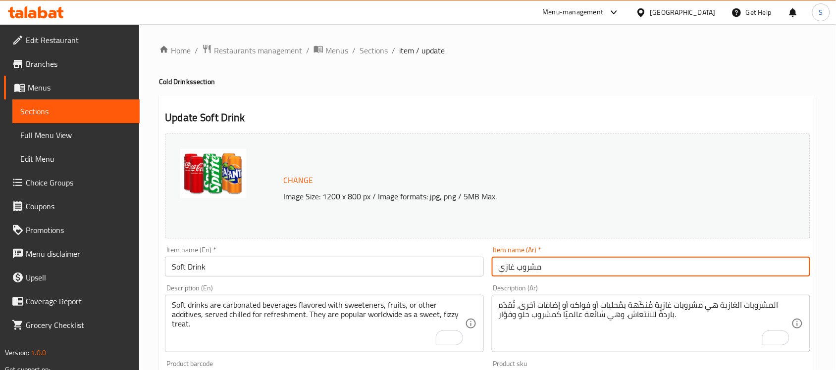
click at [558, 273] on input "مشروب غازي" at bounding box center [651, 267] width 318 height 20
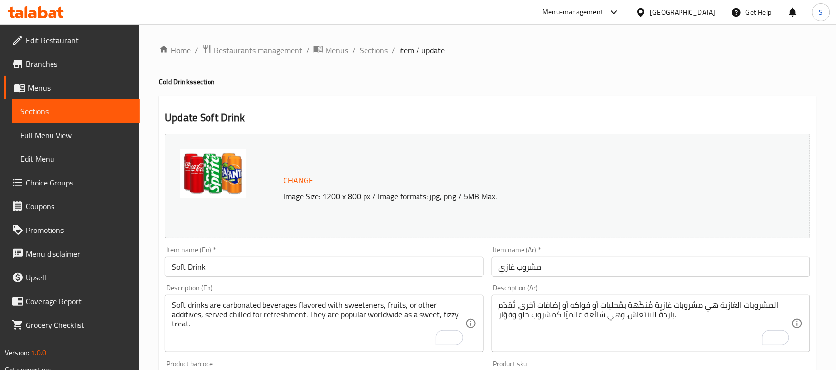
click at [576, 283] on div "Description (Ar) المشروبات الغازية هي مشروبات غازية مُنكّهة بمُحليات أو فواكه أ…" at bounding box center [651, 319] width 326 height 76
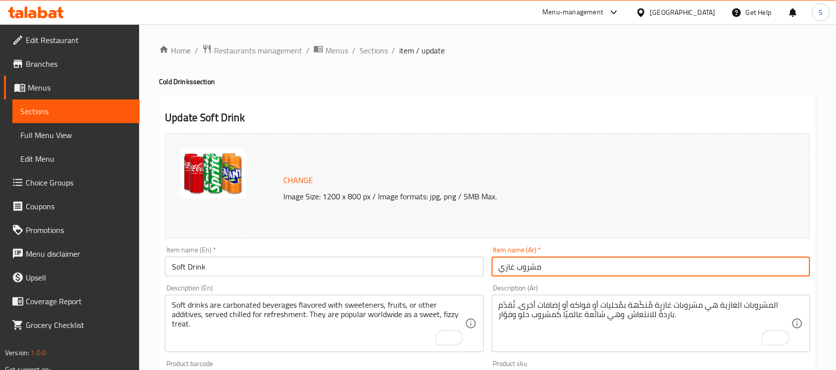
click at [559, 262] on input "مشروب غازي" at bounding box center [651, 267] width 318 height 20
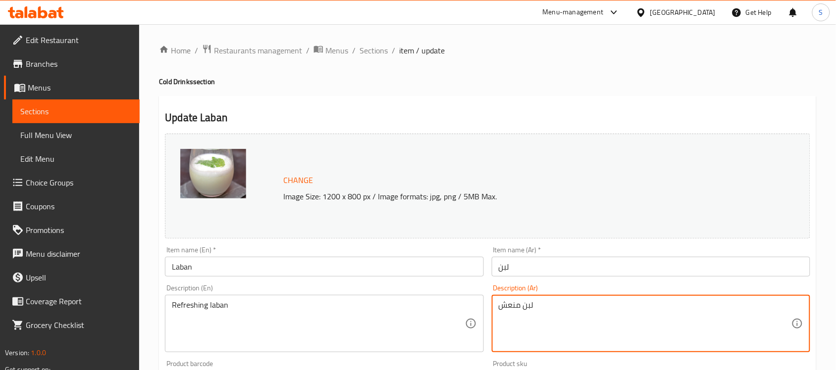
click at [535, 310] on textarea "لبن منعش" at bounding box center [644, 323] width 293 height 47
paste textarea "Laban Shake (Iraqi) is a refreshing yogurt-based drink blended with ice, someti…"
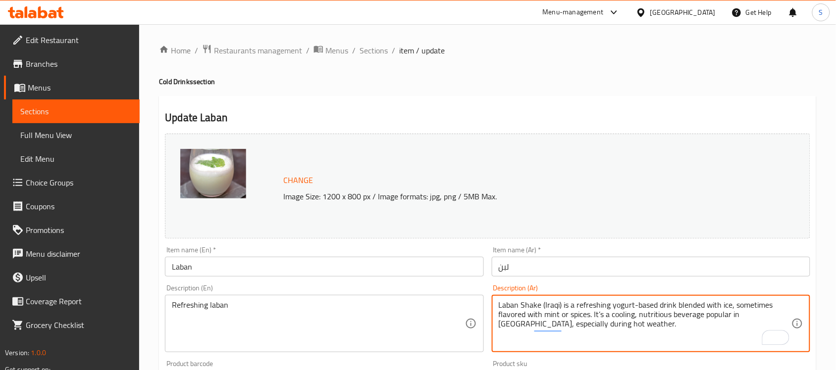
type textarea "Laban Shake (Iraqi) is a refreshing yogurt-based drink blended with ice, someti…"
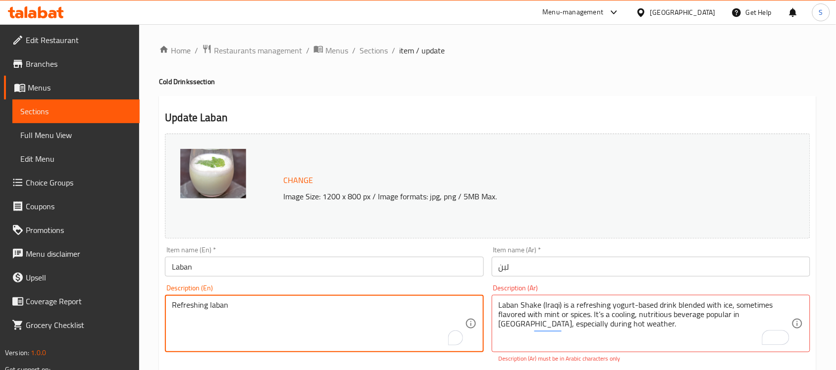
click at [324, 303] on textarea "Refreshing laban" at bounding box center [318, 323] width 293 height 47
paste textarea "Laban Shake (Iraqi) is a refreshing yogurt-based drink blended with ice, someti…"
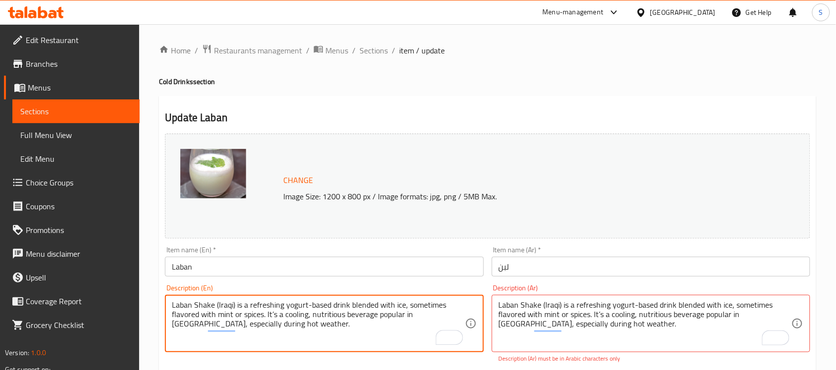
type textarea "Laban Shake (Iraqi) is a refreshing yogurt-based drink blended with ice, someti…"
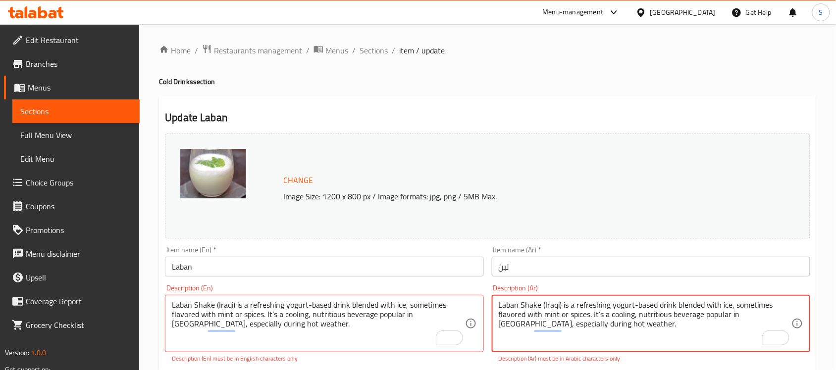
click at [607, 317] on textarea "Laban Shake (Iraqi) is a refreshing yogurt-based drink blended with ice, someti…" at bounding box center [644, 323] width 293 height 47
paste textarea "لبن شيك (عراقي) مشروب منعش مصنوع من الزبادي، ممزوج بالثلج، ويُنكّه أحيانًا بالن…"
type textarea "لبن شيك (عراقي) مشروب منعش مصنوع من الزبادي، ممزوج بالثلج، ويُنكّه أحيانًا بالن…"
drag, startPoint x: 556, startPoint y: 266, endPoint x: 382, endPoint y: 252, distance: 174.3
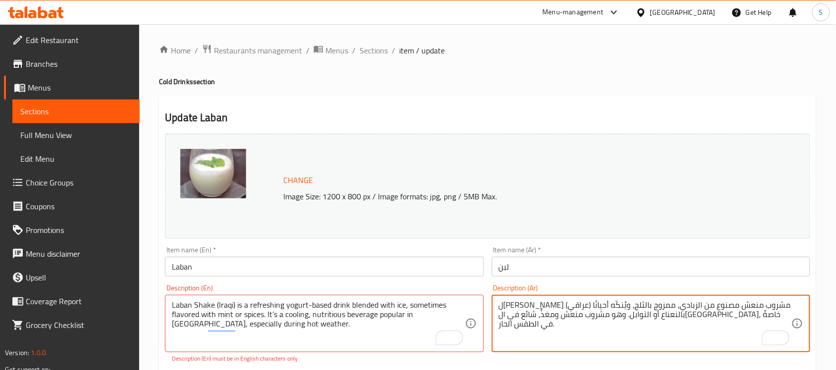
click at [382, 253] on div "Change Image Size: 1200 x 800 px / Image formats: jpg, png / 5MB Max. Item name…" at bounding box center [487, 356] width 653 height 452
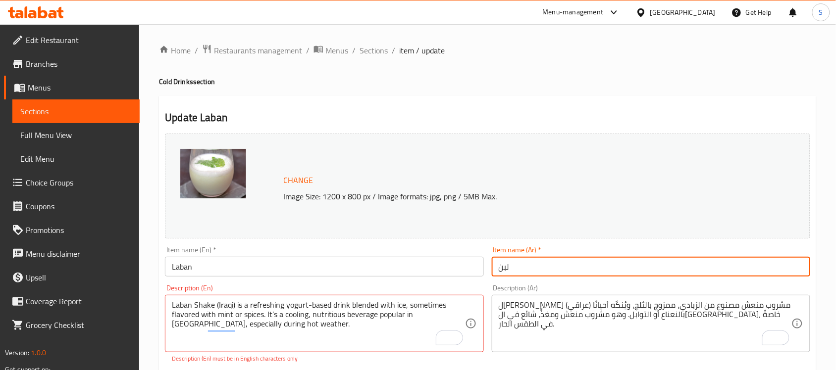
paste input "شيك (عراقي)"
type input "لبن شيك (عراقي)"
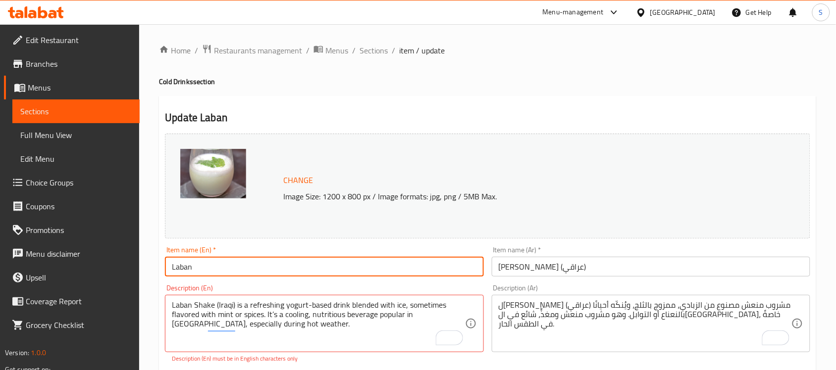
click at [196, 272] on input "Laban" at bounding box center [324, 267] width 318 height 20
paste input "Shake (Iraqi)"
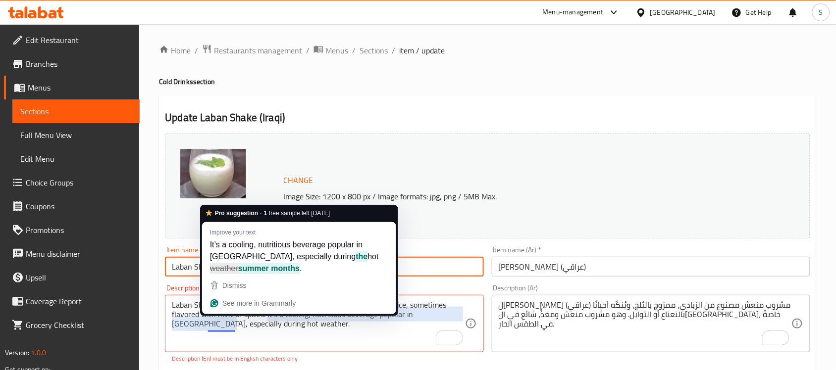
type input "Laban Shake (Iraqi)"
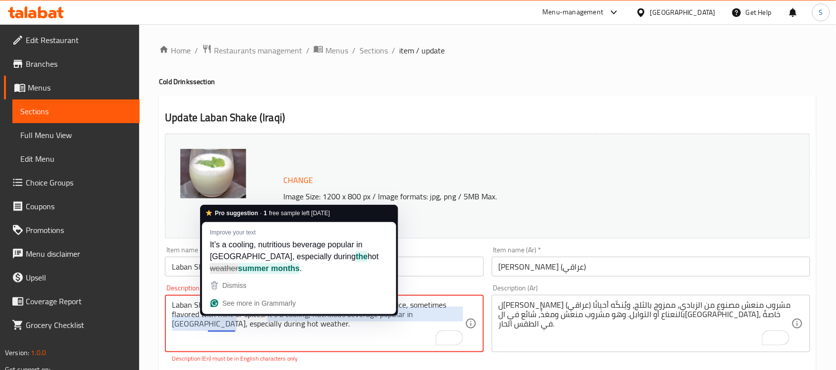
click at [175, 318] on textarea "Laban Shake (Iraqi) is a refreshing yogurt-based drink blended with ice, someti…" at bounding box center [318, 323] width 293 height 47
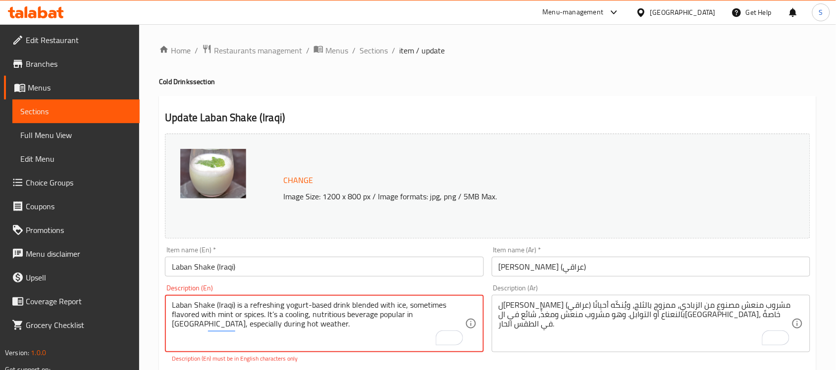
click at [322, 270] on input "Laban Shake (Iraqi)" at bounding box center [324, 267] width 318 height 20
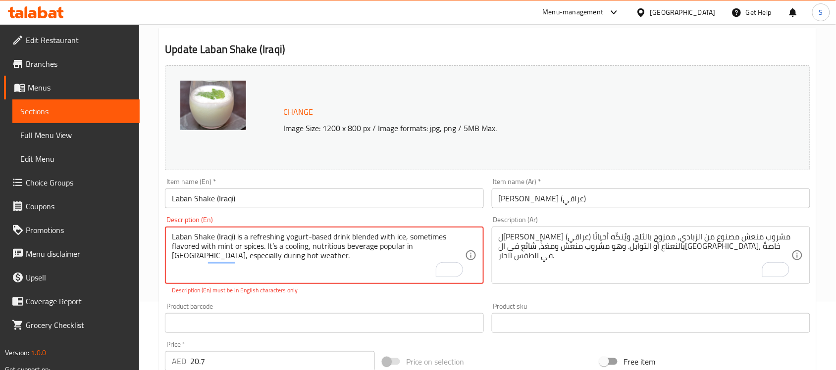
scroll to position [124, 0]
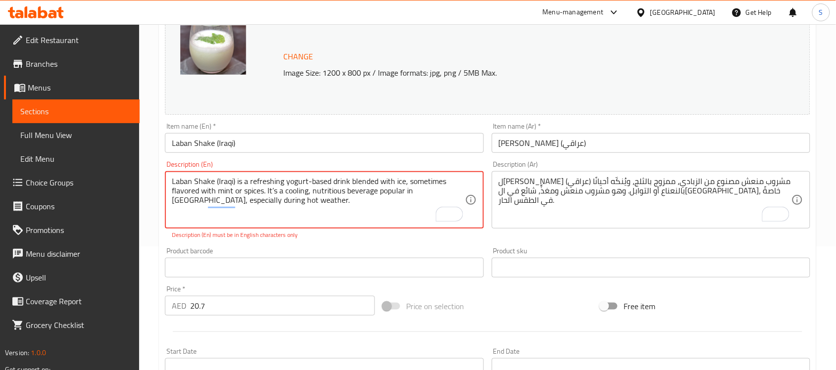
click at [308, 184] on textarea "Laban Shake (Iraqi) is a refreshing yogurt-based drink blended with ice, someti…" at bounding box center [318, 200] width 293 height 47
type textarea "Laban Shake (Iraqi) is a refreshing yogurt-based drink blended with ice, someti…"
click at [344, 234] on p "Description (En) must be in English characters only" at bounding box center [324, 235] width 304 height 9
click at [401, 182] on textarea "Laban Shake (Iraqi) is a refreshing yogurt-based drink blended with ice, someti…" at bounding box center [318, 200] width 293 height 47
click at [356, 229] on div "Laban Shake (Iraqi) is a refreshing yogurt-based drink blended with ice, someti…" at bounding box center [324, 199] width 318 height 57
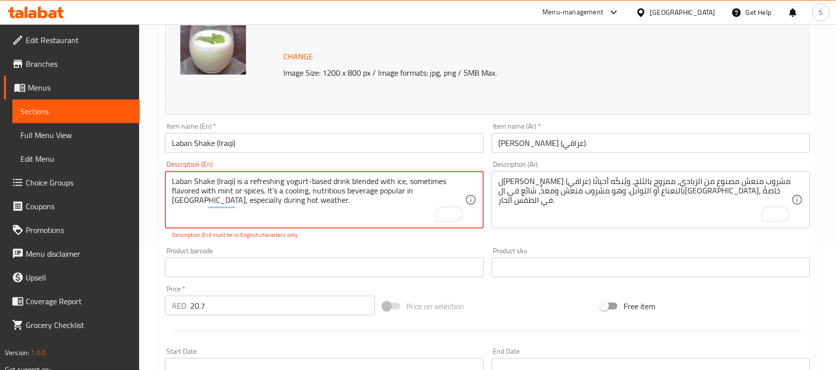
click at [374, 149] on input "Laban Shake (Iraqi)" at bounding box center [324, 143] width 318 height 20
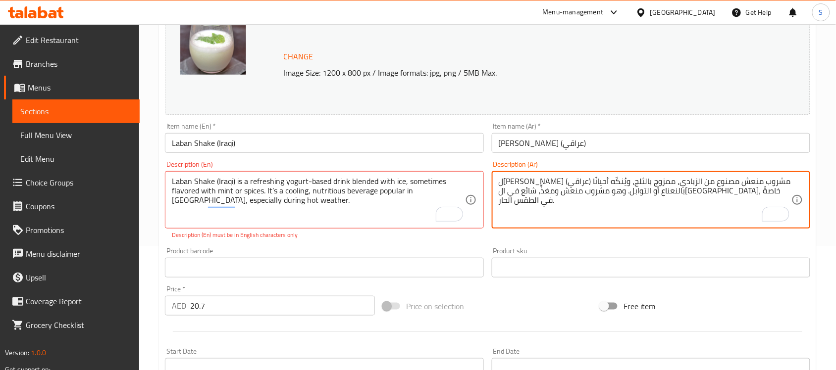
click at [758, 206] on textarea "لبن شيك (عراقي) مشروب منعش مصنوع من الزبادي، ممزوج بالثلج، ويُنكّه أحيانًا بالن…" at bounding box center [644, 200] width 293 height 47
click at [577, 191] on textarea "لبن شيك (عراقي) مشروب منعش مصنوع من الزبادي، ممزوج بالثلج، ويُنكّه أحيانًا بالن…" at bounding box center [644, 200] width 293 height 47
type textarea "لبن شيك (عراقي) مشروب منعش مصنوع من الزبادي، ممزوج بالثلج، ويُنكّه أحيانًا بالن…"
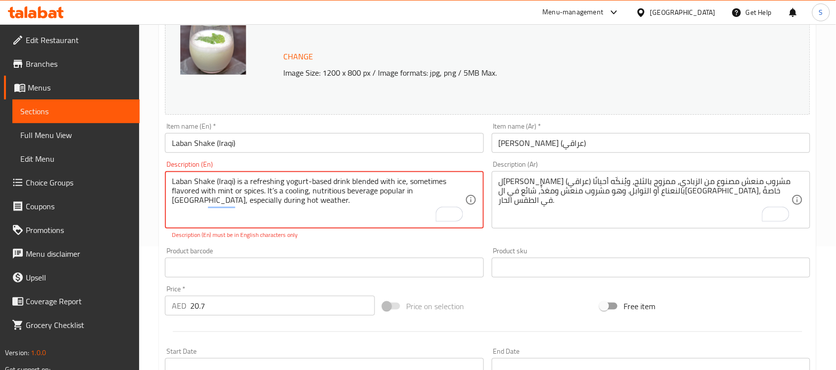
click at [247, 185] on textarea "Laban Shake (Iraqi) is a refreshing yogurt-based drink blended with ice, someti…" at bounding box center [318, 200] width 293 height 47
paste textarea "drink made from yogurt blended with ice and sometimes flavored with mint or spi…"
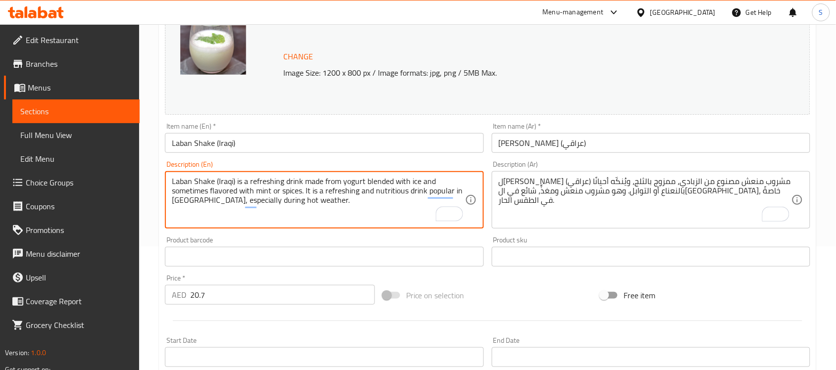
type textarea "Laban Shake (Iraqi) is a refreshing drink made from yogurt blended with ice and…"
click at [367, 149] on input "Laban Shake (Iraqi)" at bounding box center [324, 143] width 318 height 20
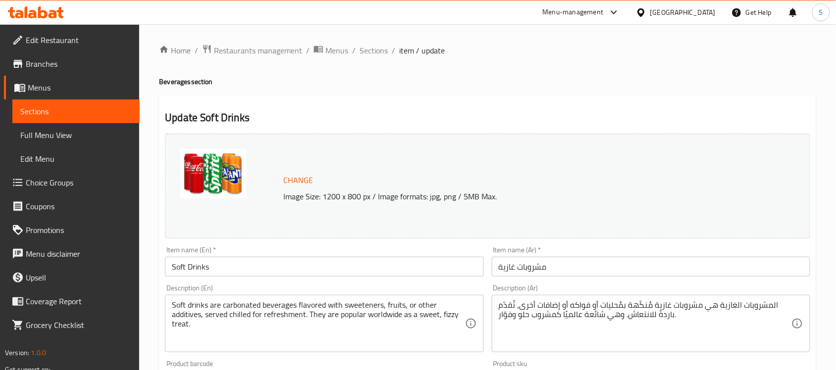
click at [246, 296] on div "Soft drinks are carbonated beverages flavored with sweeteners, fruits, or other…" at bounding box center [324, 323] width 318 height 57
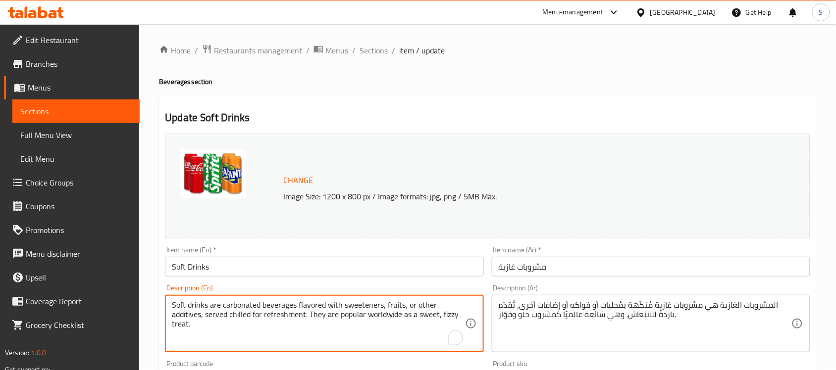
click at [247, 315] on textarea "Soft drinks are carbonated beverages flavored with sweeteners, fruits, or other…" at bounding box center [318, 323] width 293 height 47
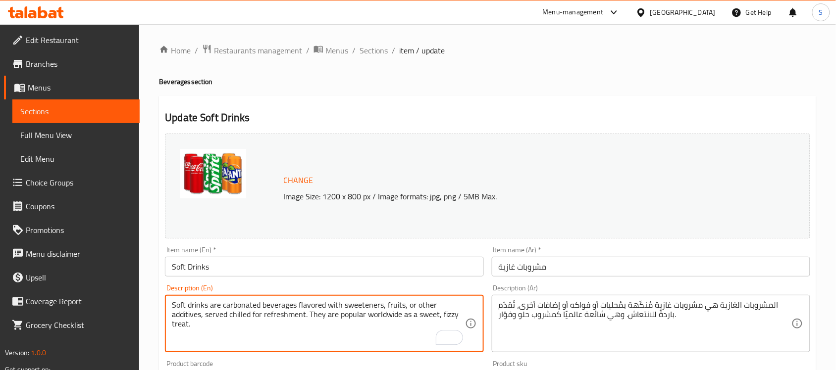
click at [247, 315] on textarea "Soft drinks are carbonated beverages flavored with sweeteners, fruits, or other…" at bounding box center [318, 323] width 293 height 47
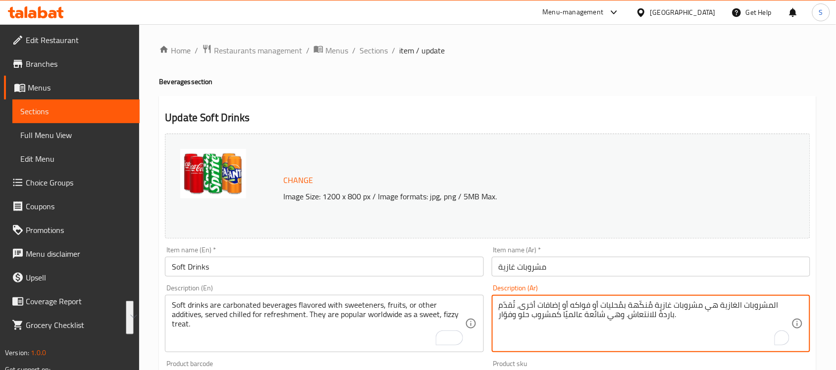
click at [545, 322] on textarea "المشروبات الغازية هي مشروبات غازية مُنكّهة بمُحليات أو فواكه أو إضافات أخرى، تُ…" at bounding box center [644, 323] width 293 height 47
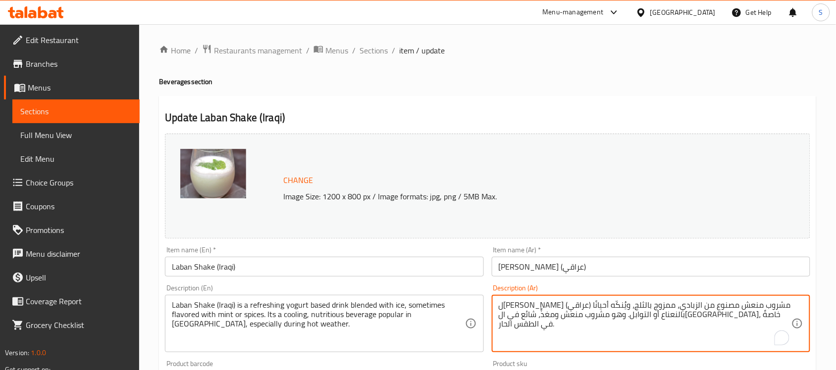
click at [582, 322] on textarea "ل[PERSON_NAME] (عراقي) مشروب منعش مصنوع من الزبادي، ممزوج بالثلج، ويُنكّه أحيان…" at bounding box center [644, 323] width 293 height 47
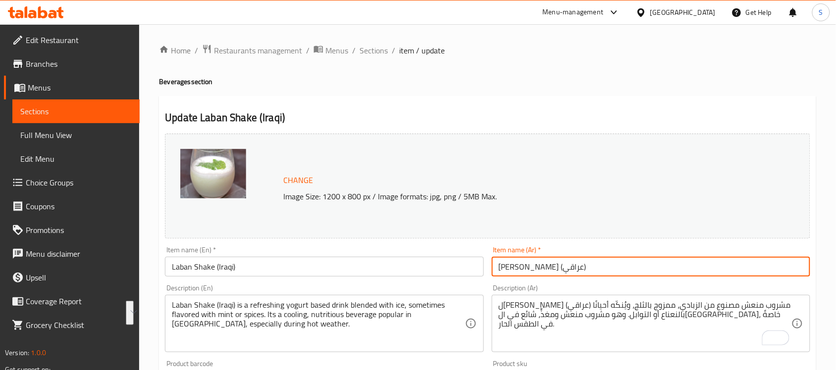
click at [545, 271] on input "لبن شيك (عراقي)" at bounding box center [651, 267] width 318 height 20
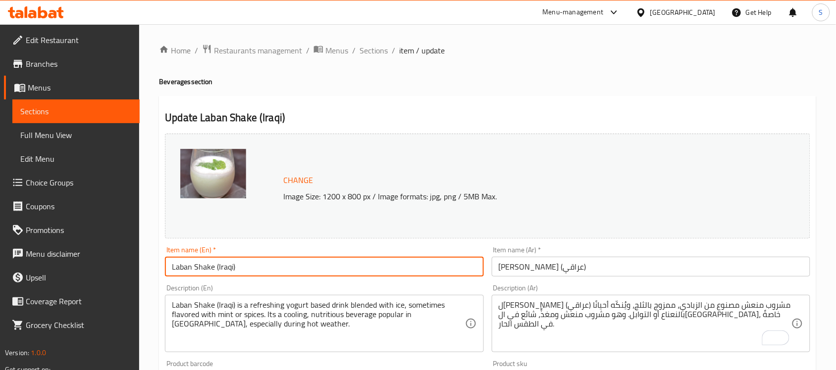
click at [233, 266] on input "Laban Shake (Iraqi)" at bounding box center [324, 267] width 318 height 20
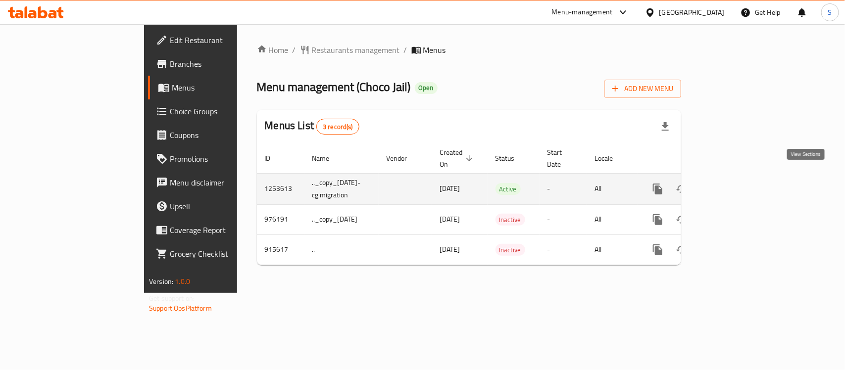
click at [734, 185] on icon "enhanced table" at bounding box center [729, 189] width 9 height 9
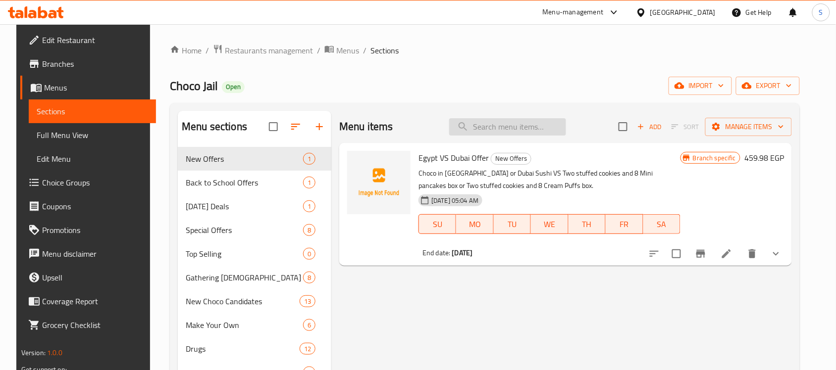
click at [521, 127] on input "search" at bounding box center [507, 126] width 117 height 17
paste input "Lose Your Weight Offer (Diet)"
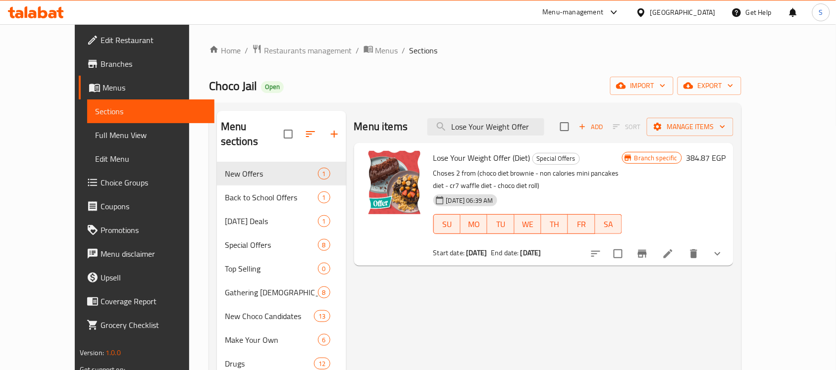
type input "Lose Your Weight Offer"
click at [31, 11] on icon at bounding box center [32, 14] width 8 height 8
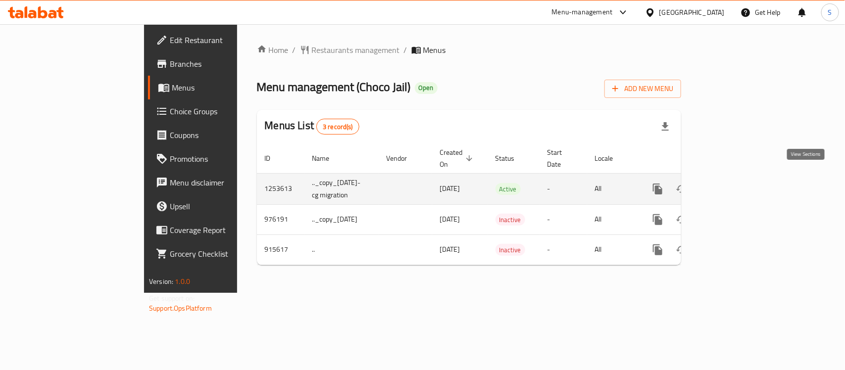
click at [735, 184] on icon "enhanced table" at bounding box center [729, 189] width 12 height 12
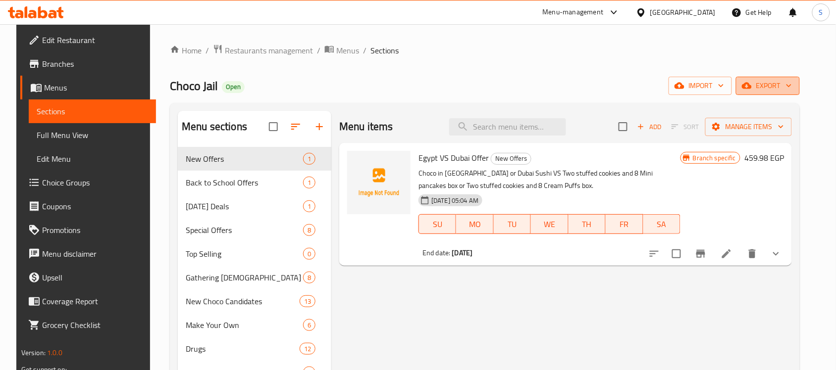
click at [770, 88] on span "export" at bounding box center [768, 86] width 48 height 12
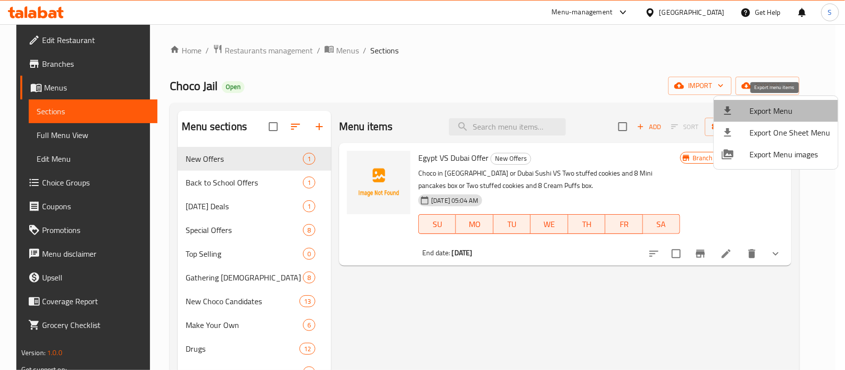
click at [778, 112] on span "Export Menu" at bounding box center [789, 111] width 81 height 12
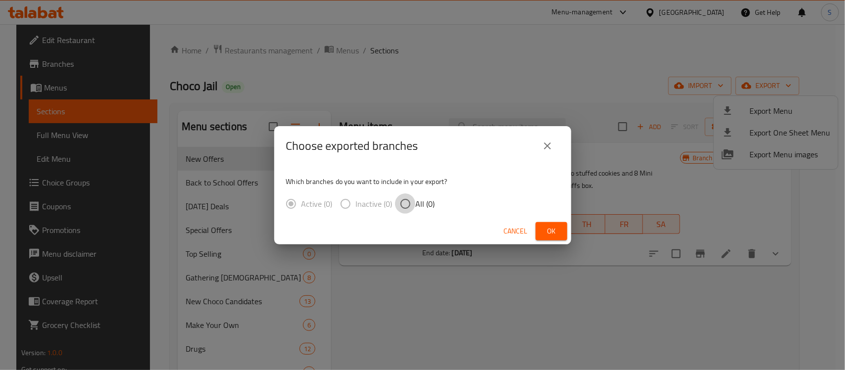
click at [411, 201] on input "All (0)" at bounding box center [405, 204] width 21 height 21
radio input "true"
drag, startPoint x: 553, startPoint y: 231, endPoint x: 407, endPoint y: 211, distance: 147.9
click at [407, 211] on div "Choose exported branches Which branches do you want to include in your export? …" at bounding box center [422, 185] width 297 height 118
click at [550, 228] on span "Ok" at bounding box center [552, 231] width 16 height 12
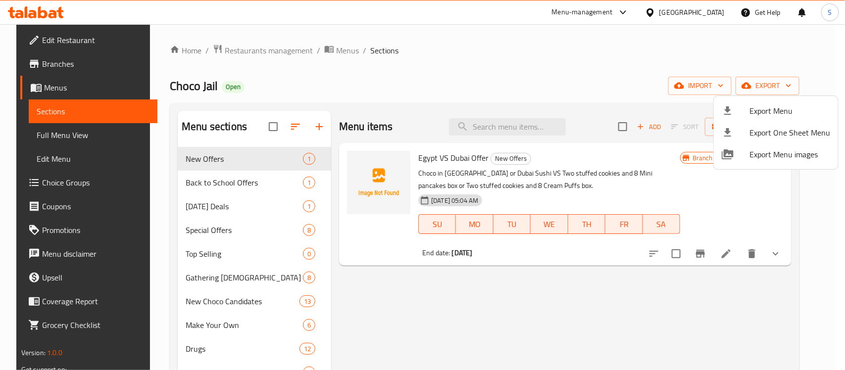
click at [528, 142] on div at bounding box center [422, 185] width 845 height 370
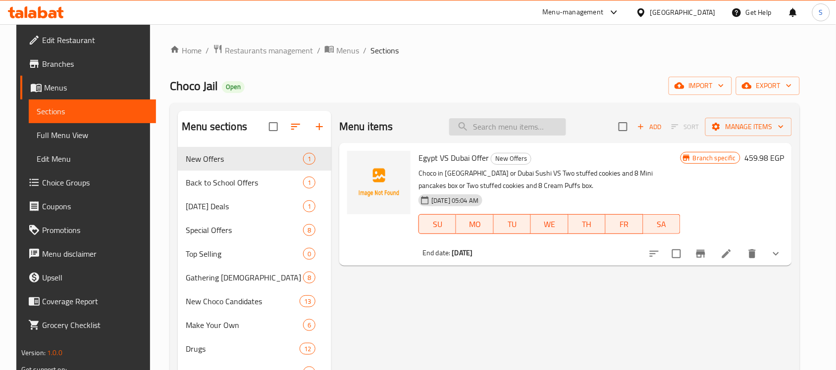
click at [526, 135] on input "search" at bounding box center [507, 126] width 117 height 17
paste input "Lose Your Weight Offer"
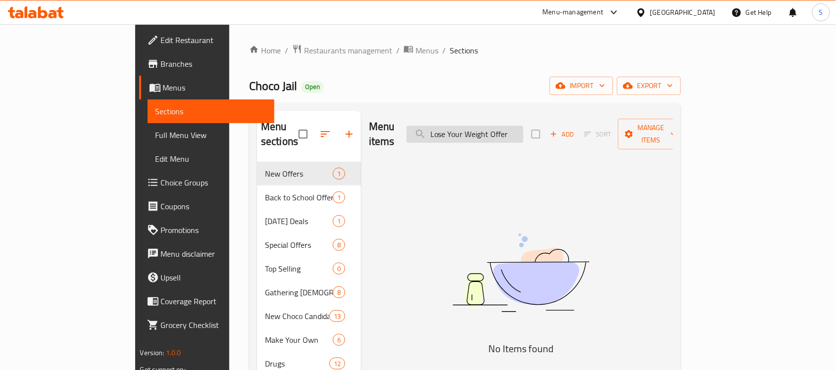
click at [488, 130] on input "Lose Your Weight Offer" at bounding box center [464, 134] width 117 height 17
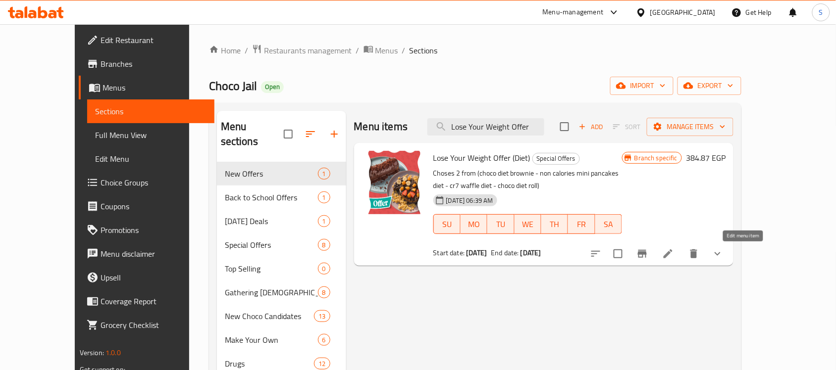
type input "Lose Your Weight Offer"
click at [674, 251] on icon at bounding box center [668, 254] width 12 height 12
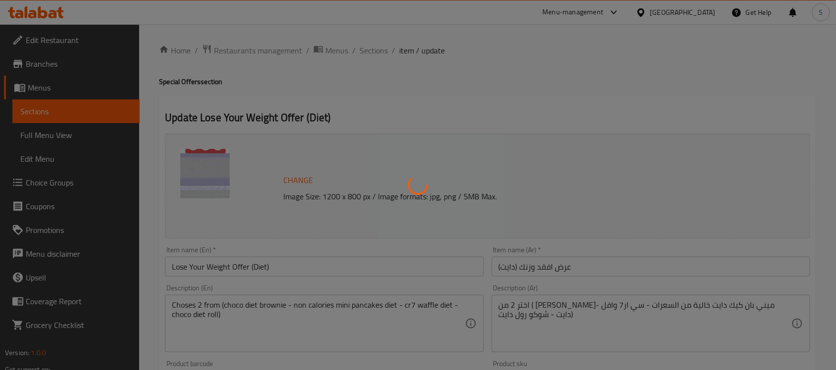
type input "اختيارك الاول من منتجات حلويات الدايت"
type input "1"
type input "اختيارك الثاني من حلويات الدايت"
type input "1"
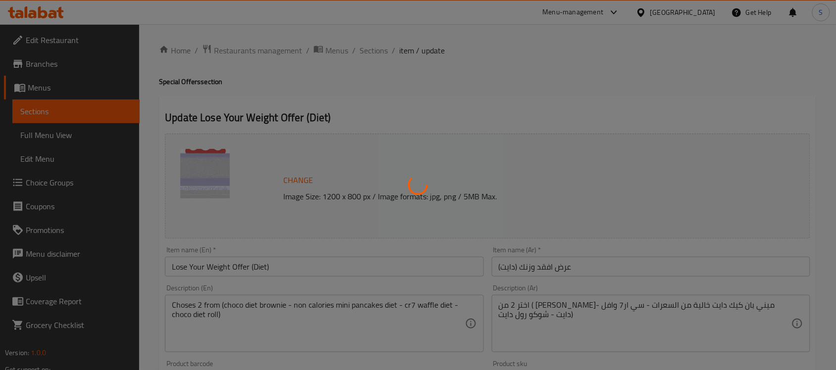
type input "1"
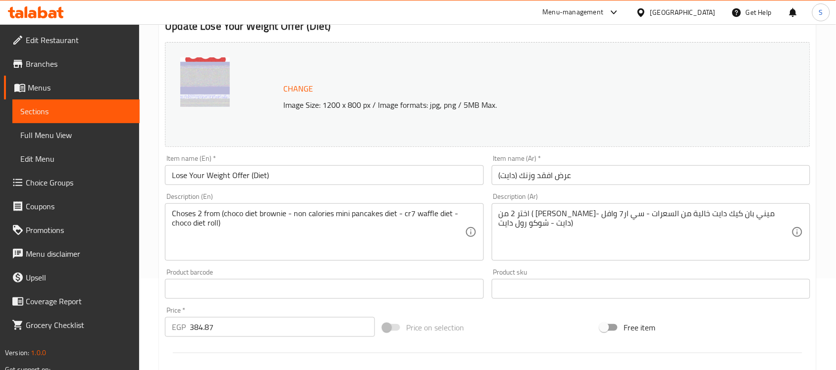
scroll to position [186, 0]
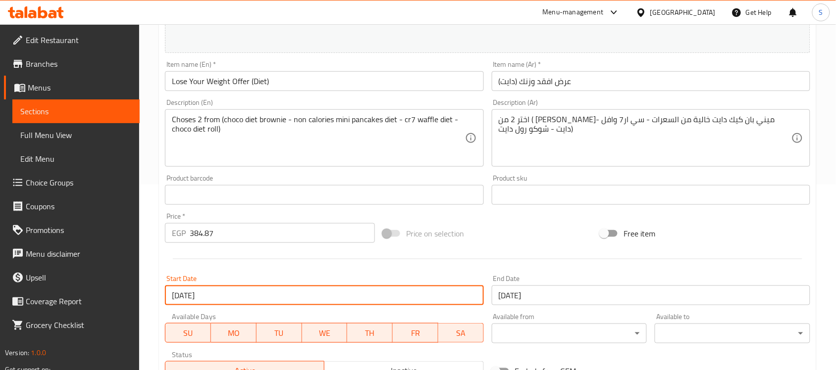
drag, startPoint x: 227, startPoint y: 297, endPoint x: 150, endPoint y: 299, distance: 76.8
click at [150, 299] on div "Home / Restaurants management / Menus / Sections / item / update Special Offers…" at bounding box center [487, 218] width 697 height 759
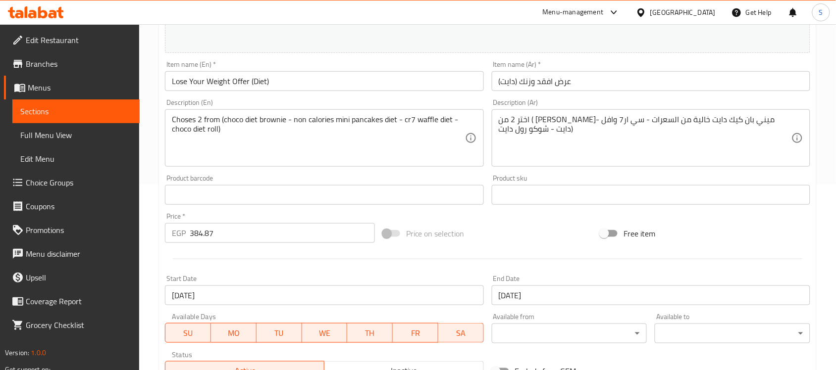
click at [181, 291] on input "08-10-2025" at bounding box center [324, 296] width 318 height 20
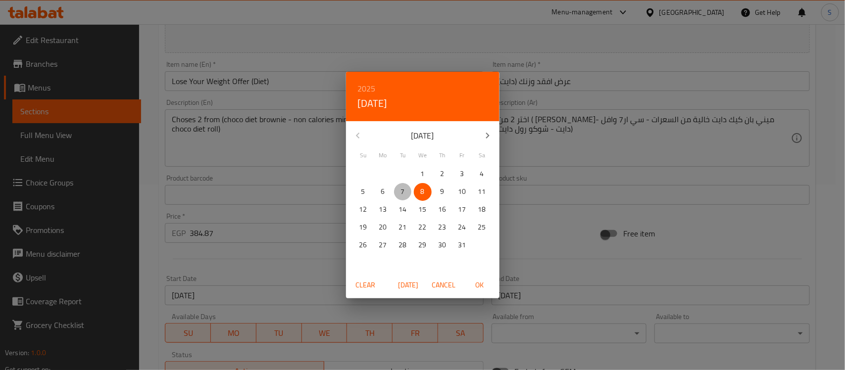
click at [411, 193] on span "7" at bounding box center [403, 192] width 18 height 12
click at [478, 285] on span "OK" at bounding box center [480, 285] width 24 height 12
type input "[DATE]"
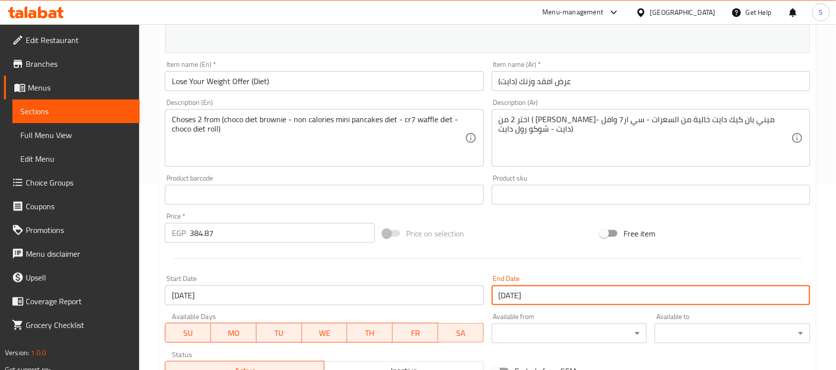
click at [560, 299] on input "[DATE]" at bounding box center [651, 296] width 318 height 20
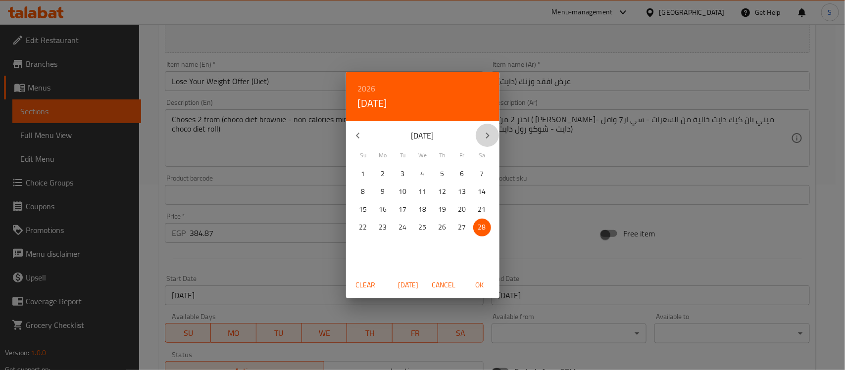
click at [490, 140] on icon "button" at bounding box center [488, 136] width 12 height 12
click at [354, 135] on icon "button" at bounding box center [358, 136] width 12 height 12
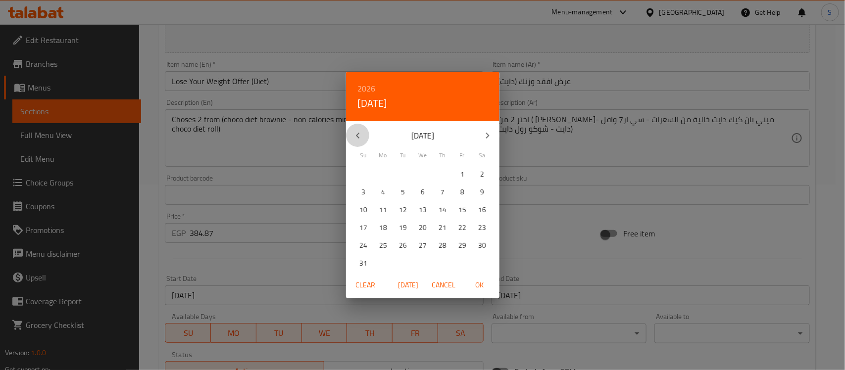
click at [354, 135] on icon "button" at bounding box center [358, 136] width 12 height 12
click at [360, 140] on icon "button" at bounding box center [358, 136] width 12 height 12
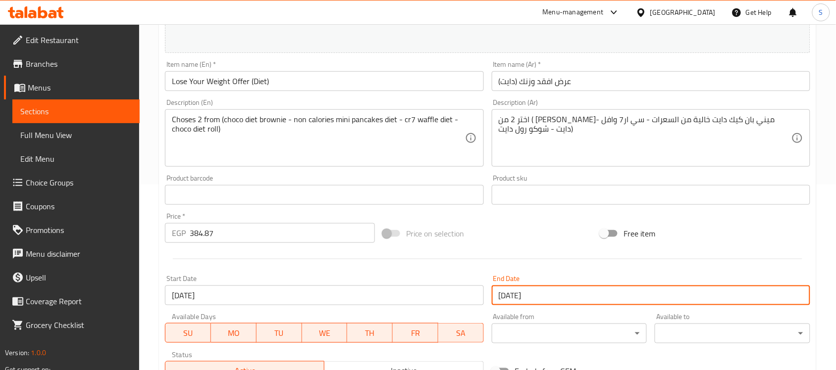
scroll to position [412, 0]
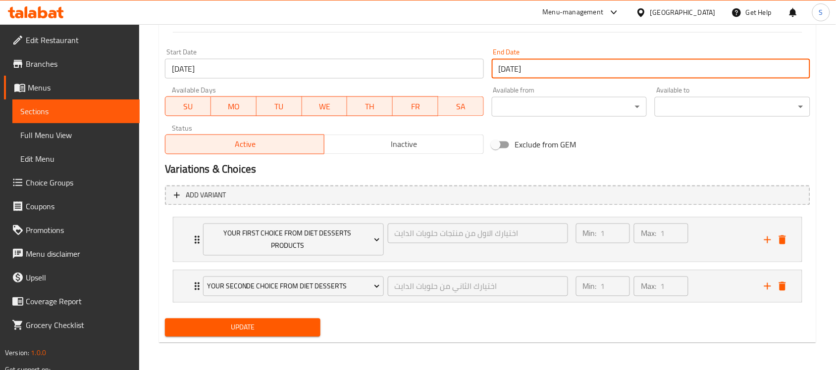
click at [306, 330] on span "Update" at bounding box center [243, 328] width 140 height 12
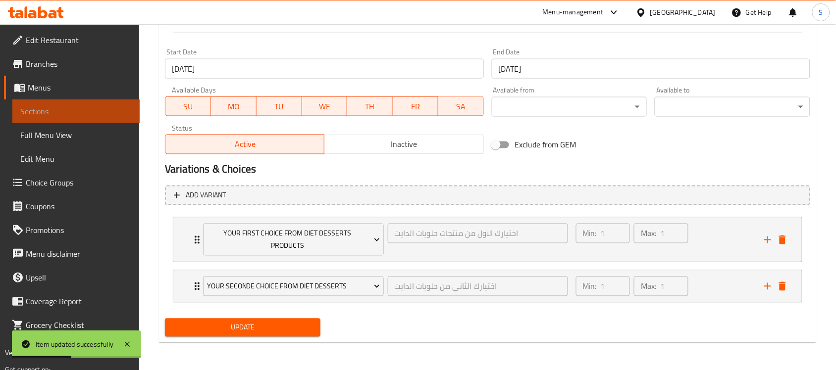
click at [30, 110] on span "Sections" at bounding box center [75, 111] width 111 height 12
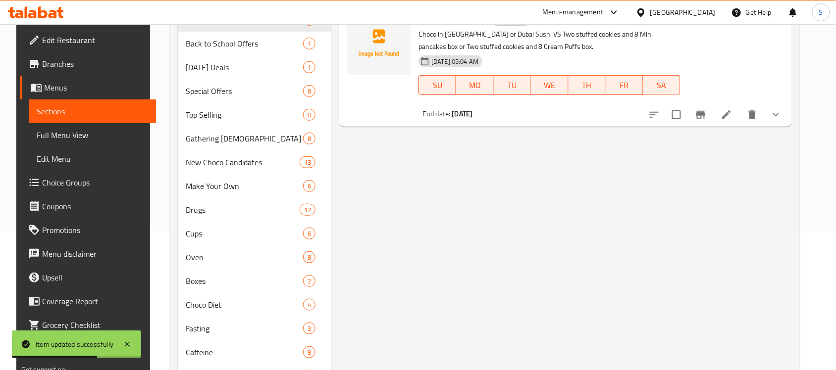
click at [534, 250] on div "Menu items Add Sort Manage items Egypt VS Dubai Offer New Offers Choco in Dubai…" at bounding box center [561, 229] width 460 height 515
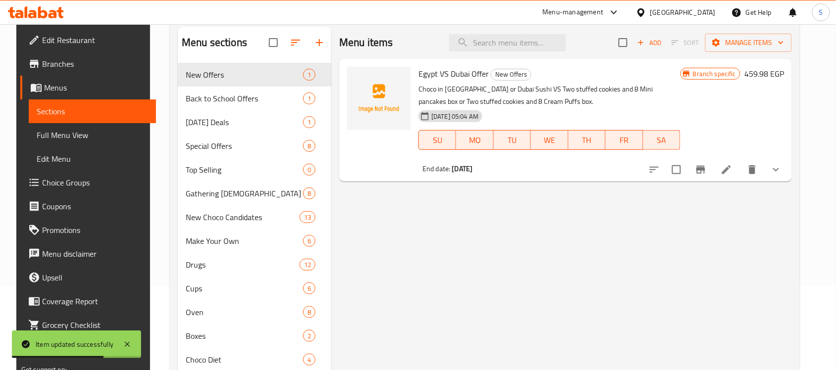
scroll to position [15, 0]
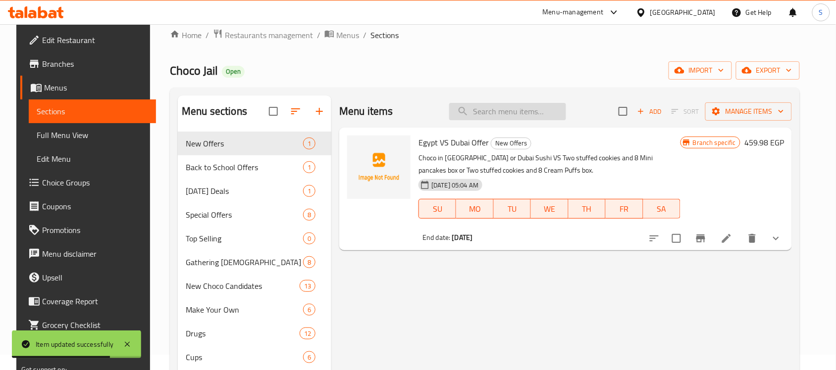
click at [509, 112] on input "search" at bounding box center [507, 111] width 117 height 17
paste input "Lose Your Weight Offer"
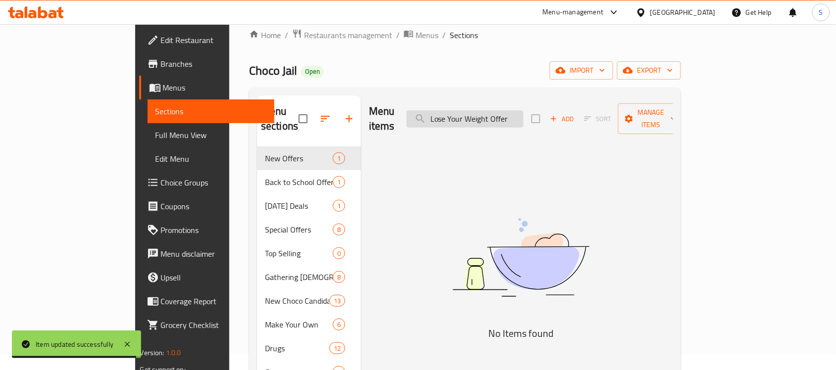
click at [494, 118] on input "Lose Your Weight Offer" at bounding box center [464, 118] width 117 height 17
click at [492, 119] on input "Lose Your Weight Offer" at bounding box center [464, 118] width 117 height 17
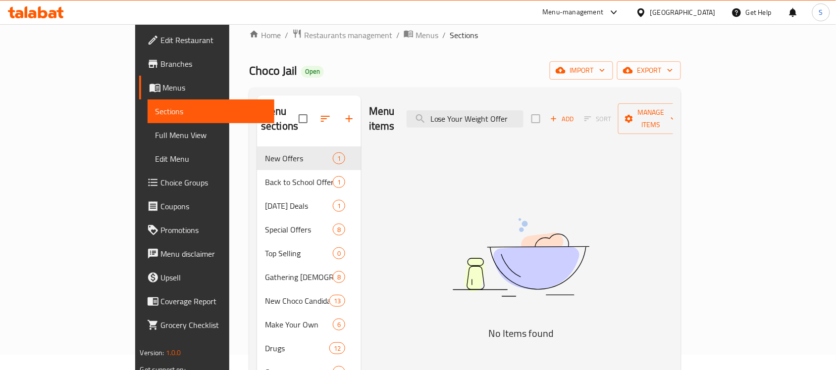
click at [491, 121] on div "Menu items Lose Your Weight Offer Add Sort Manage items" at bounding box center [521, 119] width 304 height 47
click at [492, 114] on input "Lose Your Weight Offer" at bounding box center [464, 118] width 117 height 17
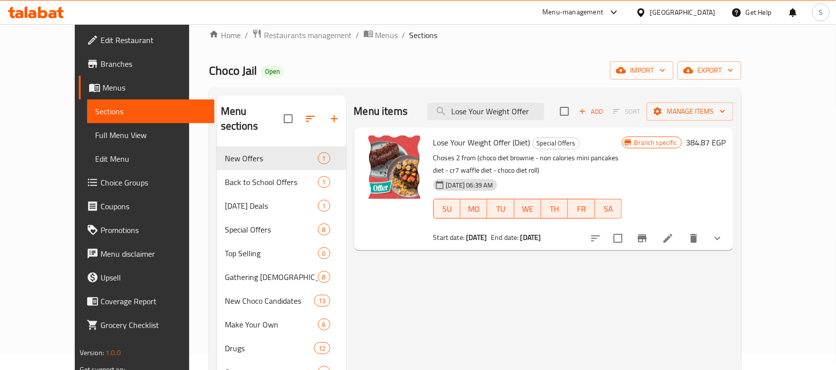
type input "Lose Your Weight Offer"
click at [27, 11] on icon at bounding box center [26, 11] width 3 height 11
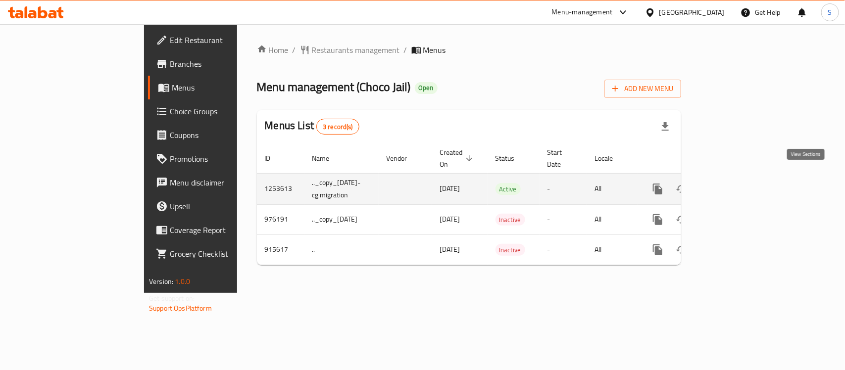
click at [735, 183] on icon "enhanced table" at bounding box center [729, 189] width 12 height 12
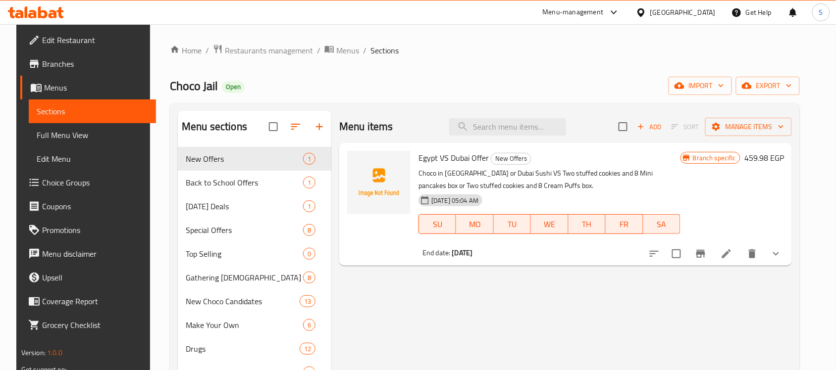
click at [62, 9] on icon at bounding box center [36, 12] width 56 height 12
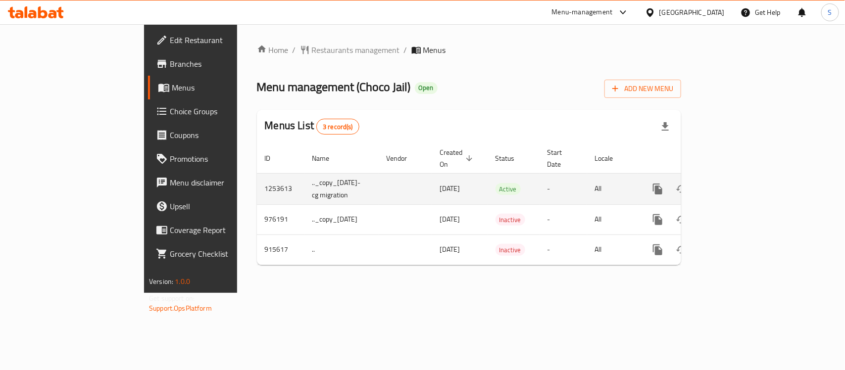
click at [735, 183] on icon "enhanced table" at bounding box center [729, 189] width 12 height 12
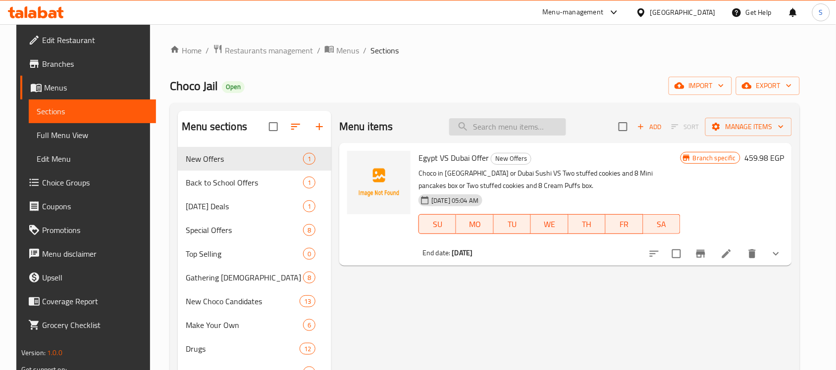
click at [501, 134] on input "search" at bounding box center [507, 126] width 117 height 17
paste input "Lose Your Weight Offer"
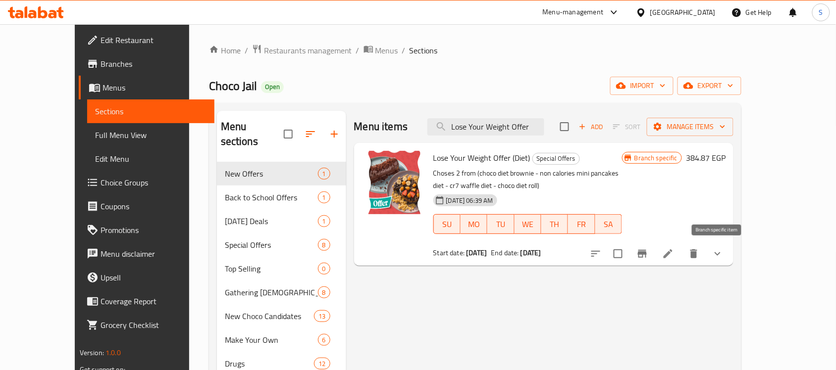
type input "Lose Your Weight Offer"
click at [647, 251] on icon "Branch-specific-item" at bounding box center [642, 254] width 9 height 8
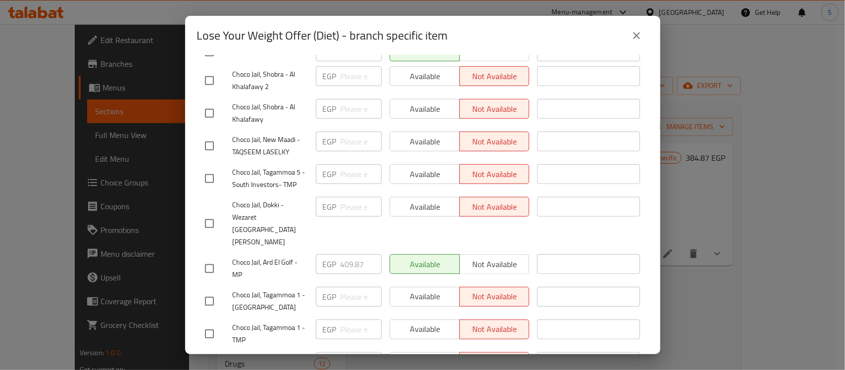
scroll to position [255, 0]
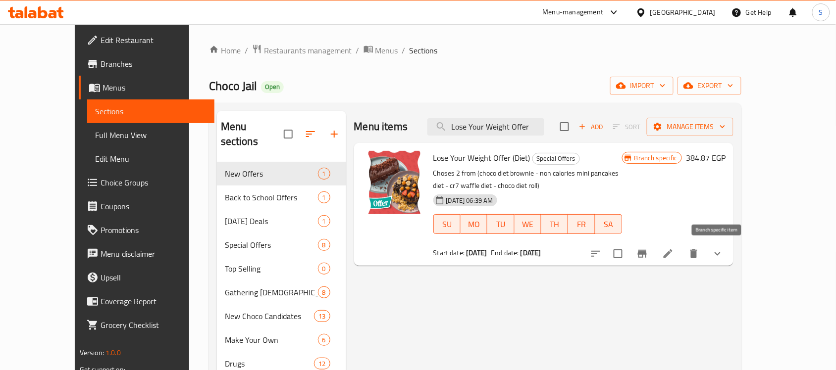
click at [648, 252] on icon "Branch-specific-item" at bounding box center [642, 254] width 12 height 12
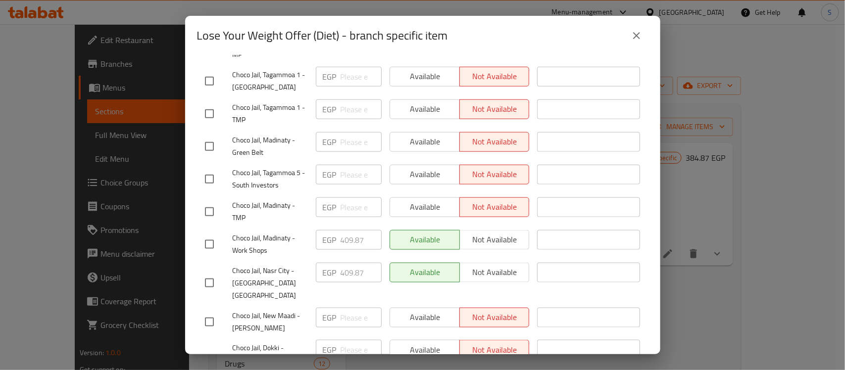
scroll to position [447, 0]
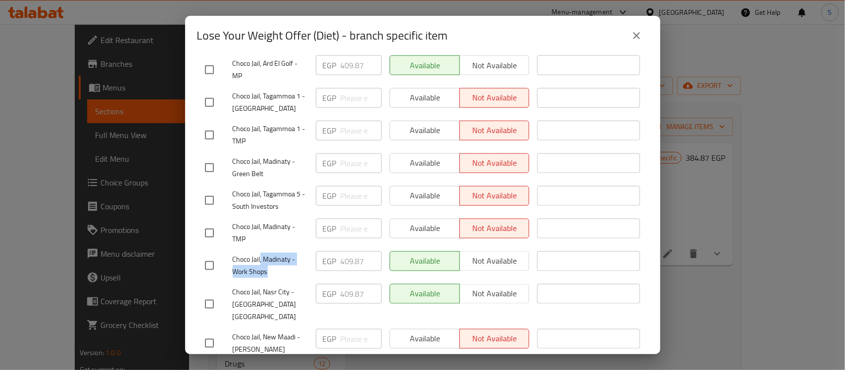
drag, startPoint x: 261, startPoint y: 214, endPoint x: 276, endPoint y: 224, distance: 17.8
click at [276, 253] on span "Choco Jail, Madinaty - Work Shops" at bounding box center [270, 265] width 75 height 25
copy span ", Madinaty - Work Shops"
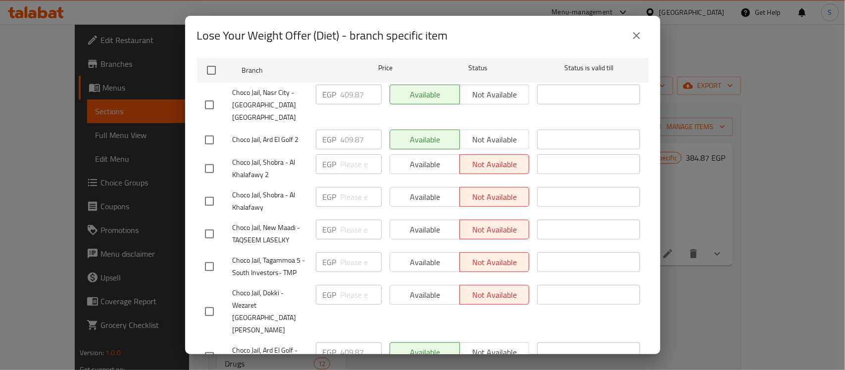
scroll to position [75, 0]
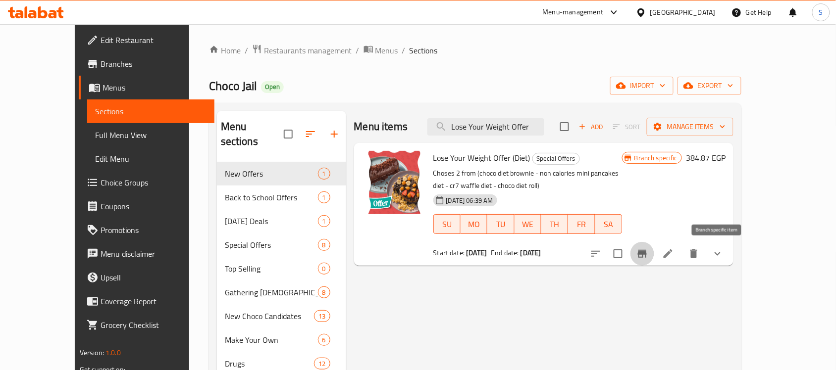
click at [648, 253] on icon "Branch-specific-item" at bounding box center [642, 254] width 12 height 12
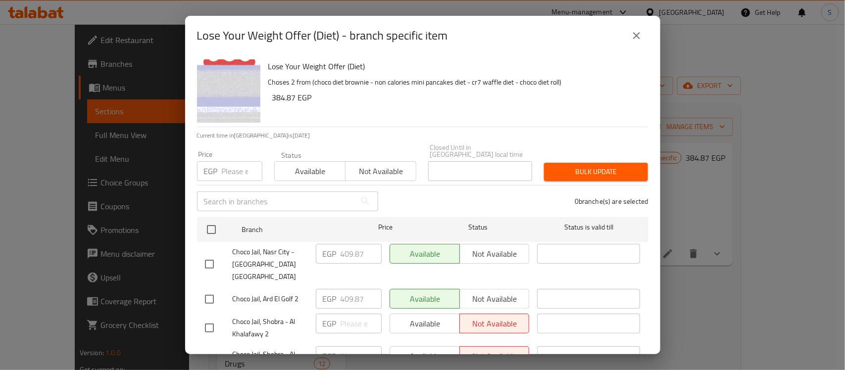
click at [255, 167] on input "number" at bounding box center [242, 171] width 41 height 20
drag, startPoint x: 239, startPoint y: 162, endPoint x: 199, endPoint y: 177, distance: 42.5
click at [200, 177] on div "Price EGP Price" at bounding box center [229, 166] width 77 height 42
click at [269, 203] on input "text" at bounding box center [276, 202] width 158 height 20
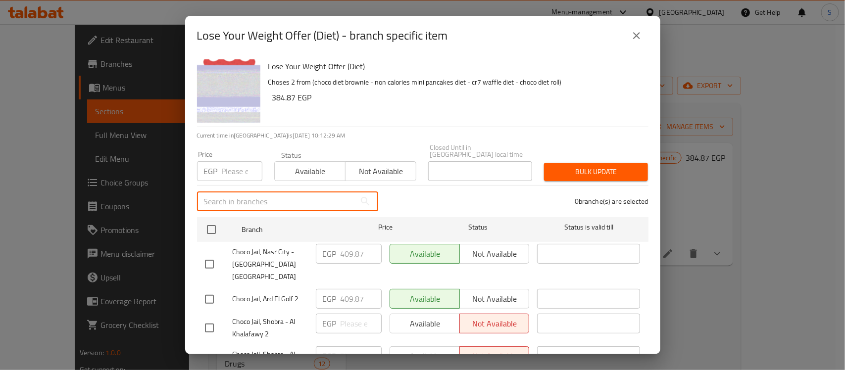
click at [273, 198] on input "text" at bounding box center [276, 202] width 158 height 20
paste input "Choco Jail, Dokki - Wezaret El Zera'a"
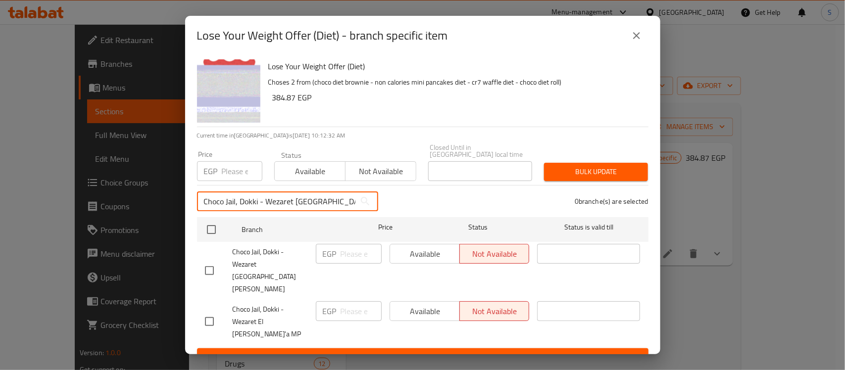
type input "Choco Jail, Dokki - Wezaret [GEOGRAPHIC_DATA][PERSON_NAME]"
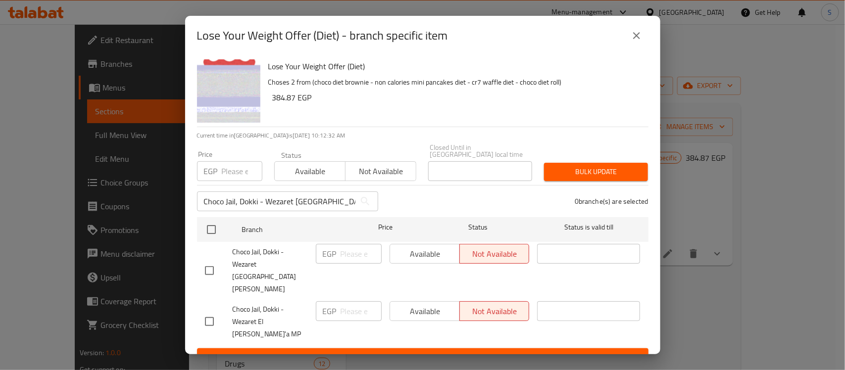
click at [207, 270] on input "checkbox" at bounding box center [209, 270] width 21 height 21
checkbox input "true"
drag, startPoint x: 305, startPoint y: 114, endPoint x: 263, endPoint y: 117, distance: 41.7
click at [264, 117] on div "Lose Your Weight Offer (Diet) Choses 2 from (choco diet brownie - non calories …" at bounding box center [454, 90] width 380 height 71
click at [288, 104] on h6 "384.87 EGP" at bounding box center [456, 98] width 368 height 14
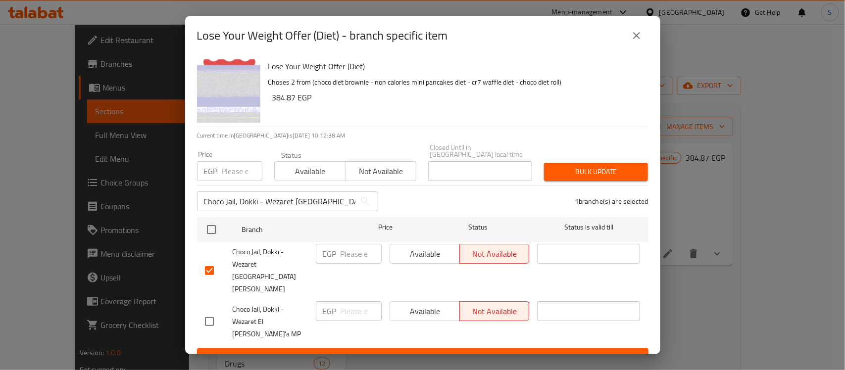
click at [618, 48] on div "Lose Your Weight Offer (Diet) - branch specific item" at bounding box center [422, 36] width 451 height 24
click at [632, 42] on icon "close" at bounding box center [637, 36] width 12 height 12
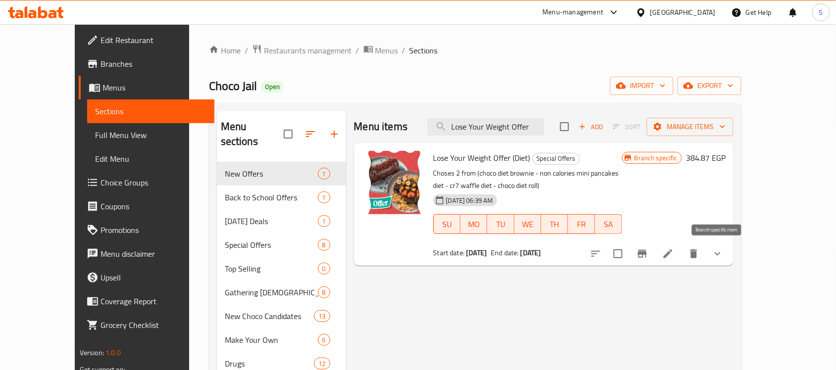
click at [654, 256] on button "Branch-specific-item" at bounding box center [642, 254] width 24 height 24
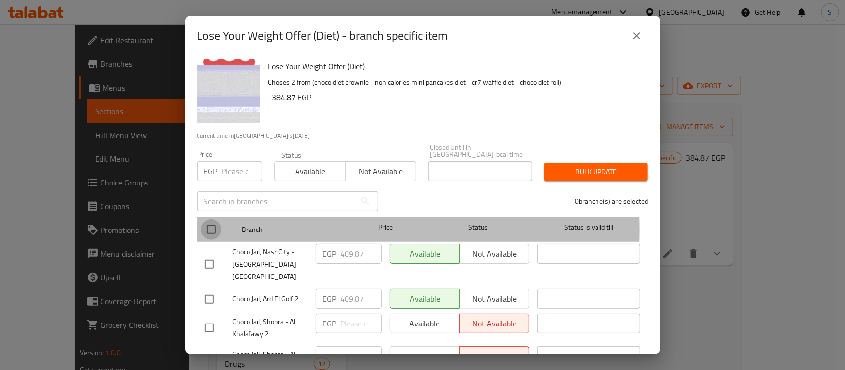
click at [212, 222] on input "checkbox" at bounding box center [211, 229] width 21 height 21
checkbox input "true"
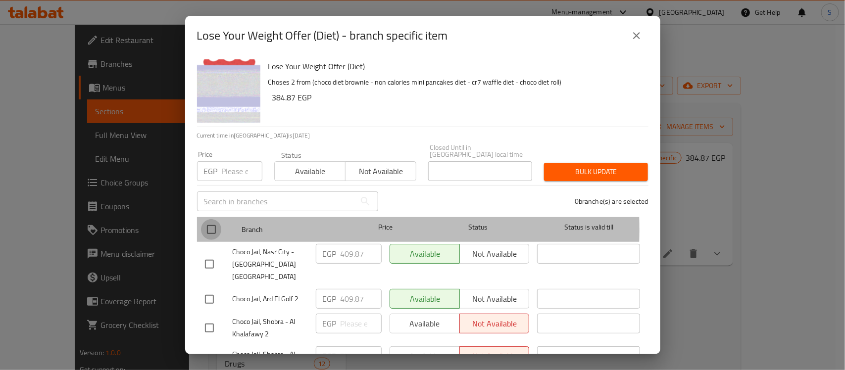
checkbox input "true"
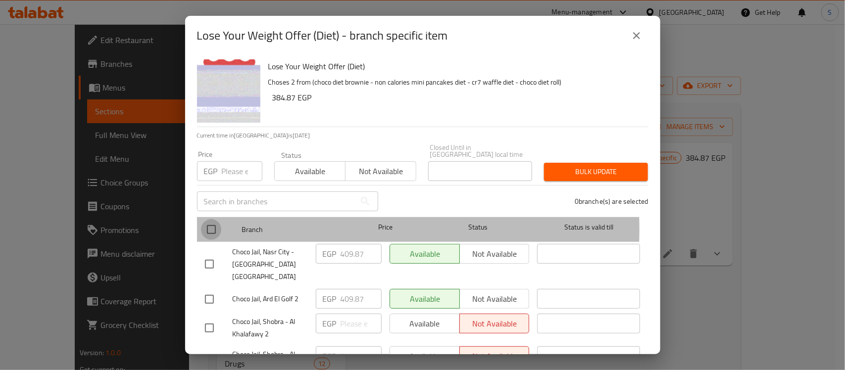
checkbox input "true"
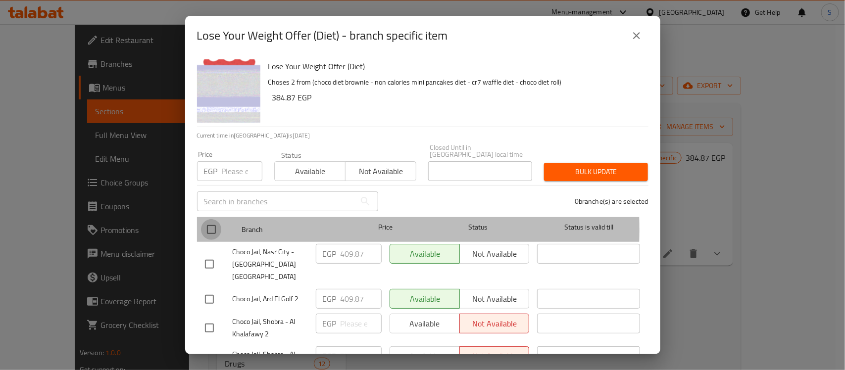
checkbox input "true"
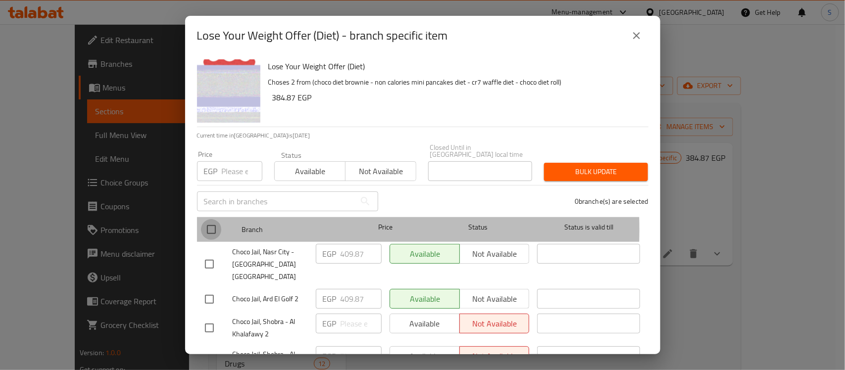
checkbox input "true"
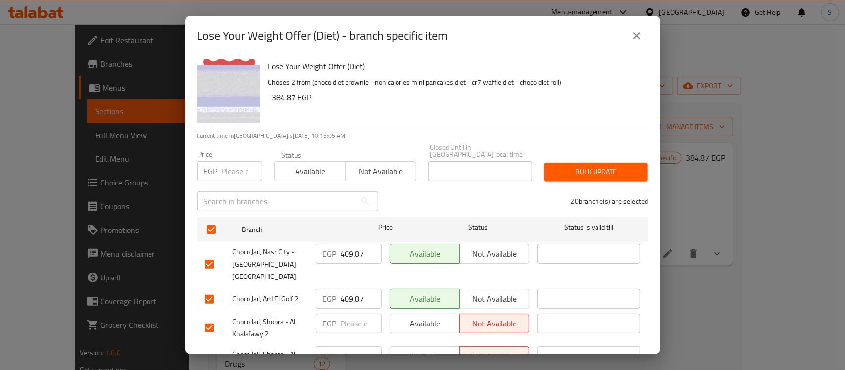
click at [275, 193] on input "text" at bounding box center [276, 202] width 158 height 20
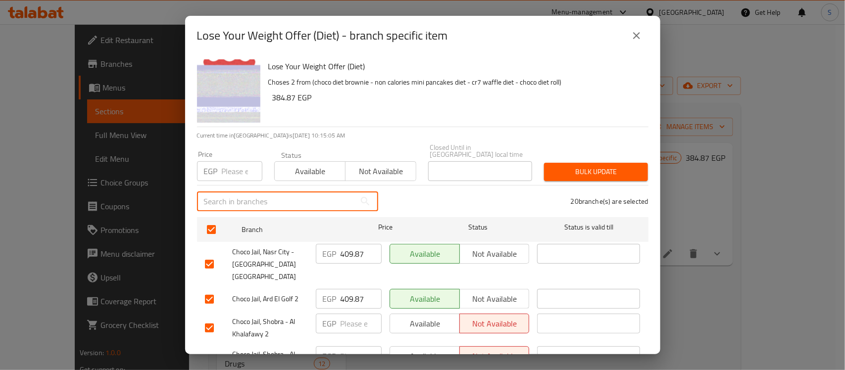
paste input "Dokki - Wezaret El Zera'a"
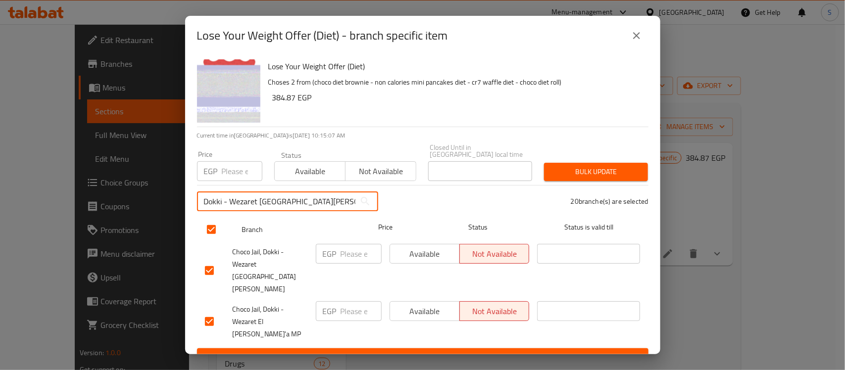
type input "Dokki - Wezaret El Zera'a"
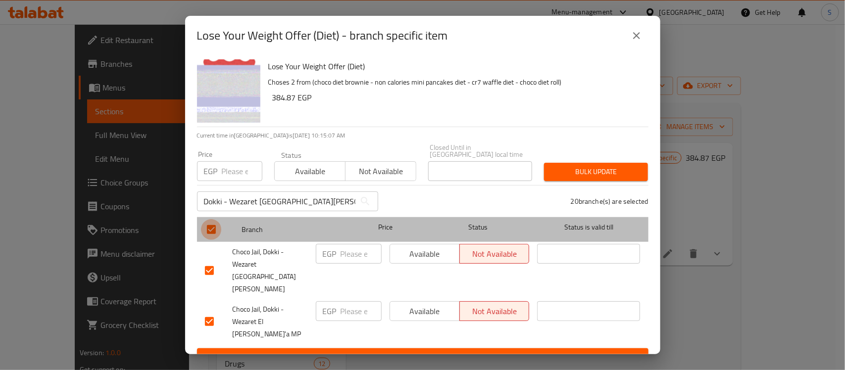
click at [213, 238] on input "checkbox" at bounding box center [211, 229] width 21 height 21
checkbox input "false"
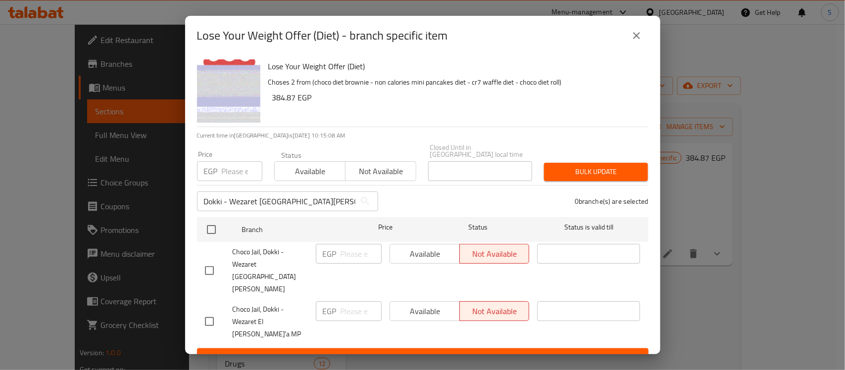
click at [301, 211] on input "Dokki - Wezaret El Zera'a" at bounding box center [276, 202] width 158 height 20
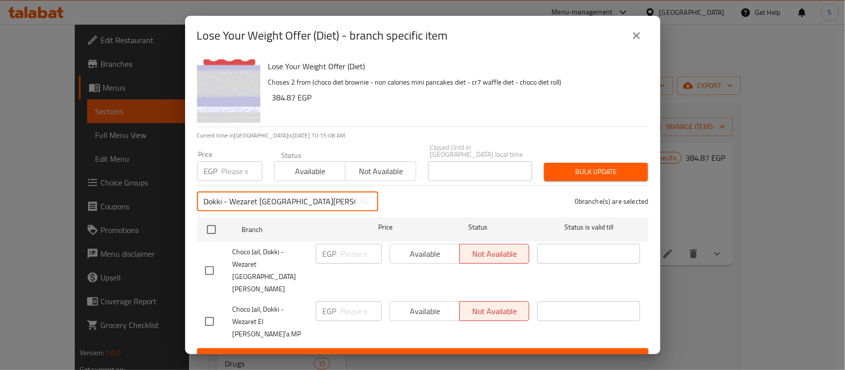
click at [301, 211] on input "Dokki - Wezaret El Zera'a" at bounding box center [276, 202] width 158 height 20
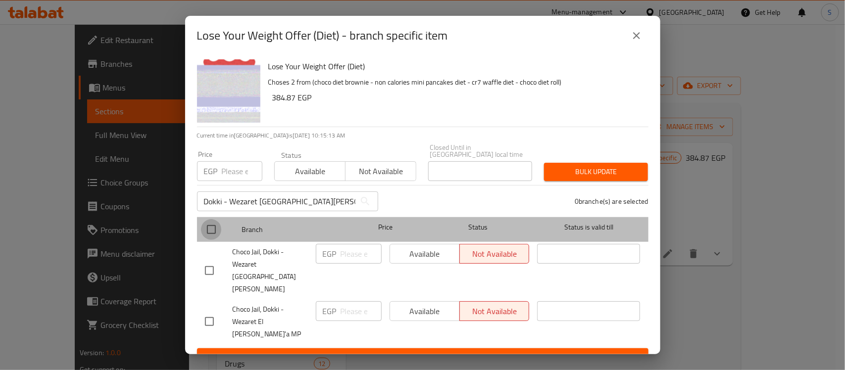
click at [214, 239] on input "checkbox" at bounding box center [211, 229] width 21 height 21
checkbox input "true"
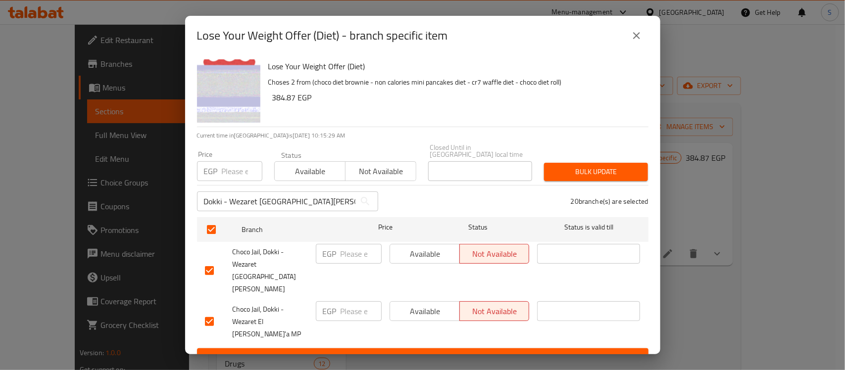
click at [212, 311] on input "checkbox" at bounding box center [209, 321] width 21 height 21
checkbox input "false"
click at [440, 261] on span "Available" at bounding box center [425, 254] width 62 height 14
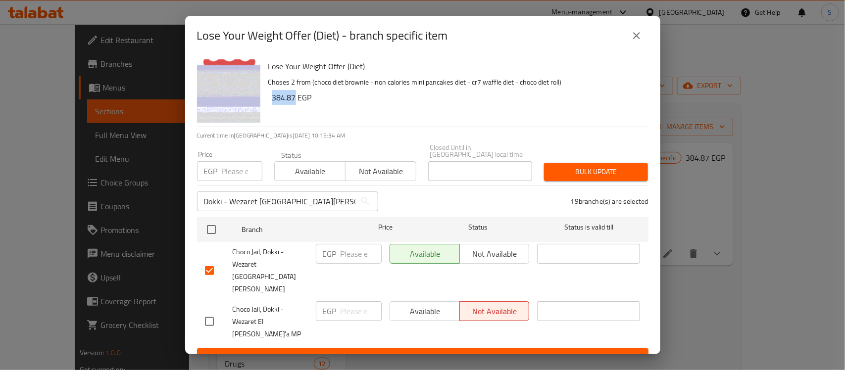
drag, startPoint x: 296, startPoint y: 112, endPoint x: 271, endPoint y: 113, distance: 24.8
click at [271, 113] on div "Lose Your Weight Offer (Diet) Choses 2 from (choco diet brownie - non calories …" at bounding box center [454, 90] width 380 height 71
copy h6 "384.87"
click at [347, 263] on input "number" at bounding box center [361, 254] width 41 height 20
paste input "384.87"
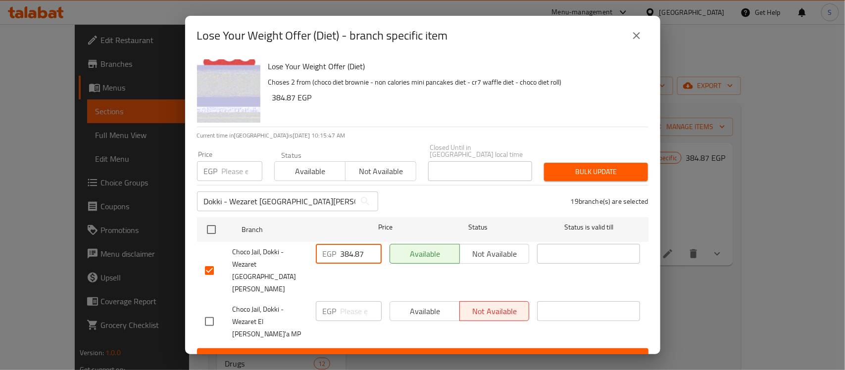
type input "384.87"
click at [213, 311] on input "checkbox" at bounding box center [209, 321] width 21 height 21
checkbox input "true"
click at [430, 304] on span "Available" at bounding box center [425, 311] width 62 height 14
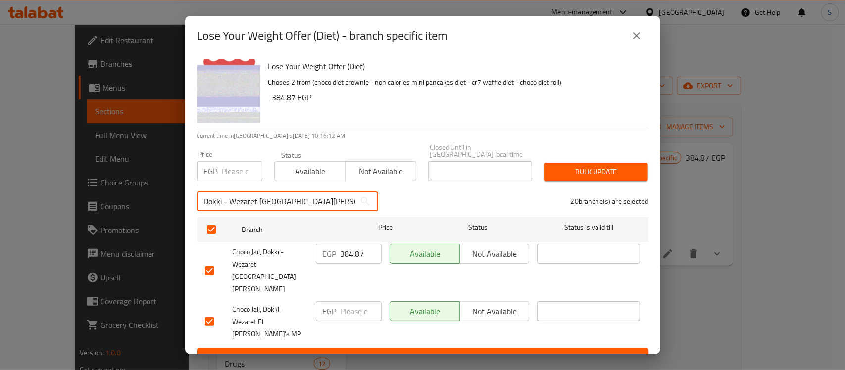
drag, startPoint x: 310, startPoint y: 212, endPoint x: 188, endPoint y: 209, distance: 121.8
click at [188, 209] on div "Lose Your Weight Offer (Diet) Choses 2 from (choco diet brownie - non calories …" at bounding box center [422, 204] width 475 height 299
paste input "El Rehab City 1"
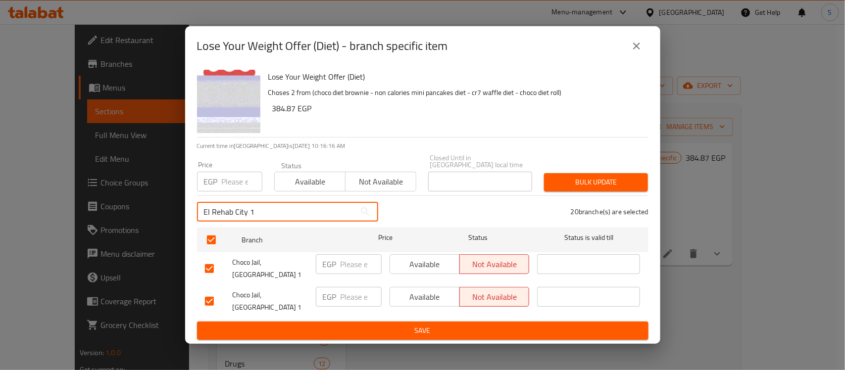
type input "El Rehab City 1"
click at [503, 269] on span "Not available" at bounding box center [495, 264] width 62 height 14
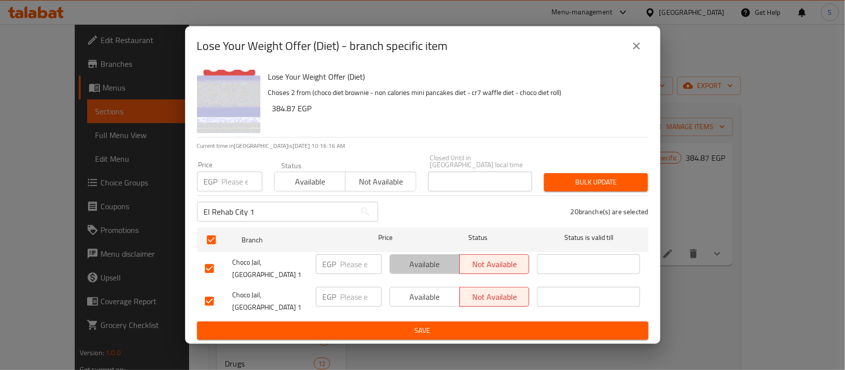
click at [422, 269] on span "Available" at bounding box center [425, 264] width 62 height 14
click at [431, 290] on span "Available" at bounding box center [425, 297] width 62 height 14
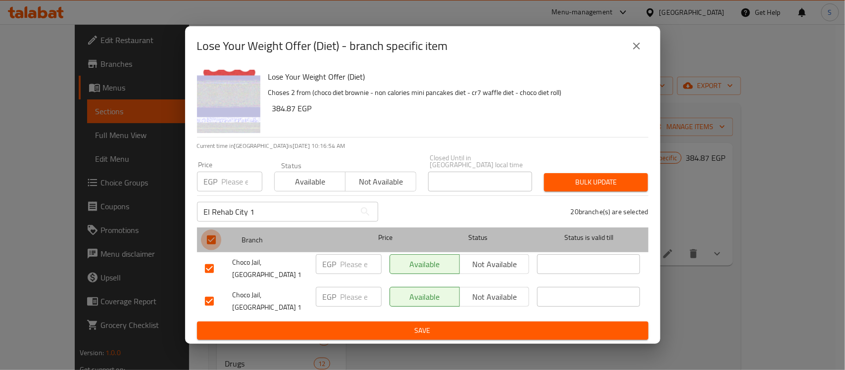
click at [215, 244] on input "checkbox" at bounding box center [211, 240] width 21 height 21
checkbox input "false"
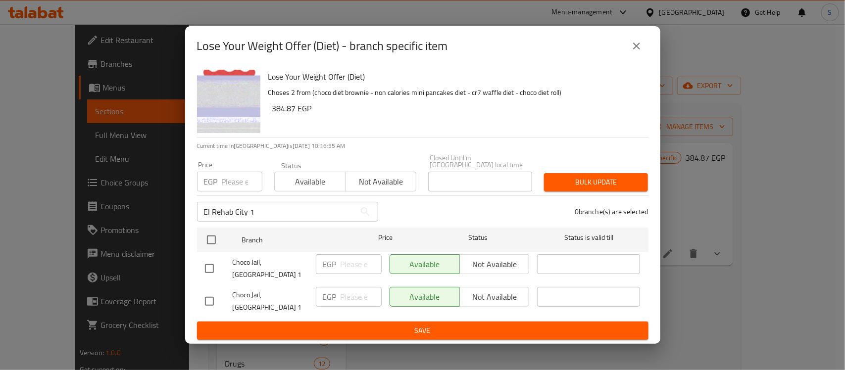
click at [216, 269] on input "checkbox" at bounding box center [209, 268] width 21 height 21
checkbox input "true"
drag, startPoint x: 214, startPoint y: 288, endPoint x: 213, endPoint y: 293, distance: 5.0
click at [213, 291] on input "checkbox" at bounding box center [209, 301] width 21 height 21
checkbox input "true"
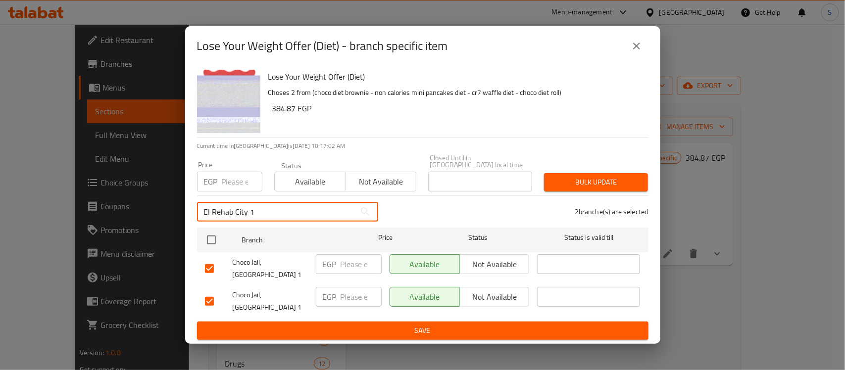
drag, startPoint x: 271, startPoint y: 216, endPoint x: 152, endPoint y: 212, distance: 118.9
click at [152, 212] on div "Lose Your Weight Offer (Diet) - branch specific item Lose Your Weight Offer (Di…" at bounding box center [422, 185] width 845 height 370
paste input "718852"
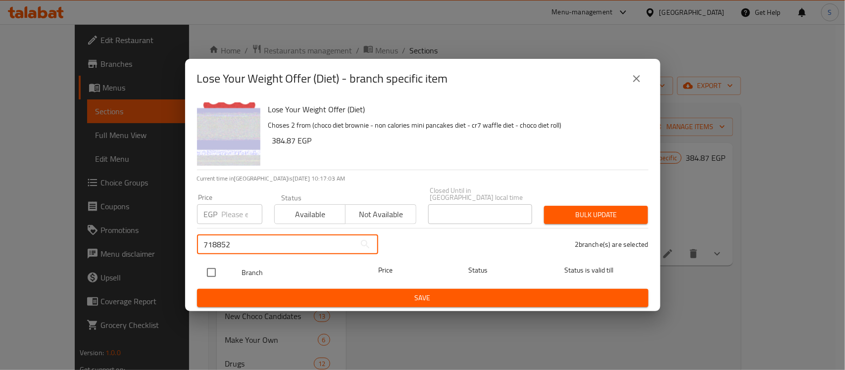
type input "718852"
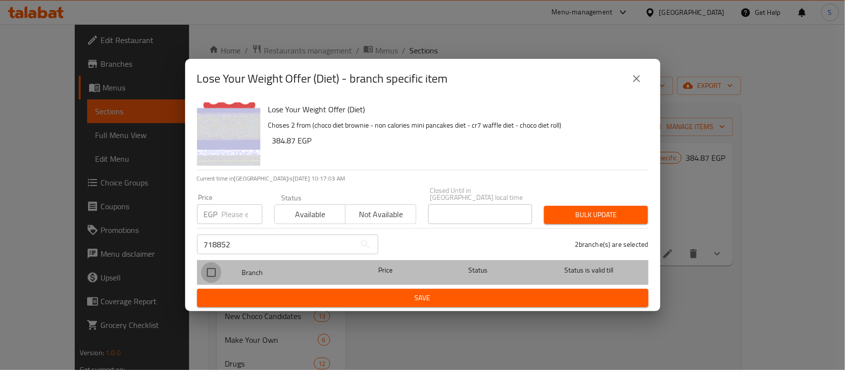
click at [216, 268] on input "checkbox" at bounding box center [211, 272] width 21 height 21
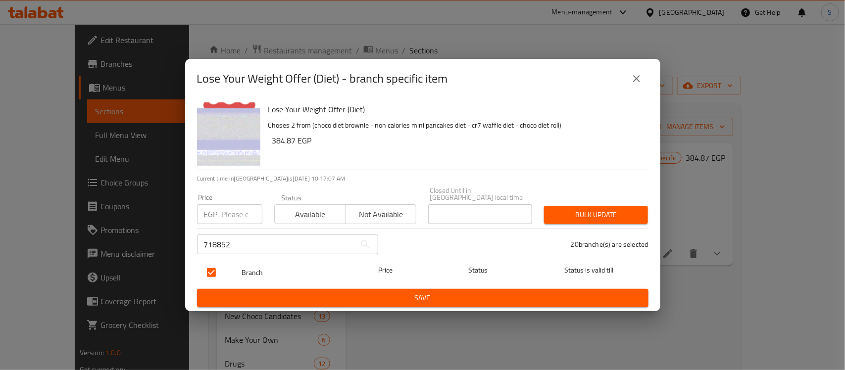
click at [211, 270] on input "checkbox" at bounding box center [211, 272] width 21 height 21
checkbox input "false"
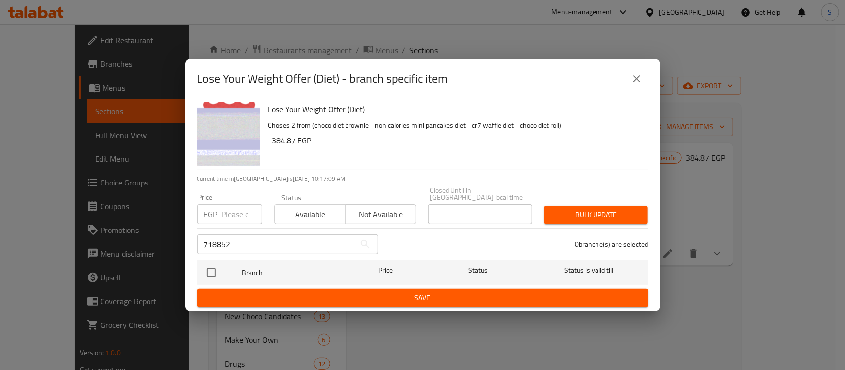
click at [278, 241] on input "718852" at bounding box center [276, 245] width 158 height 20
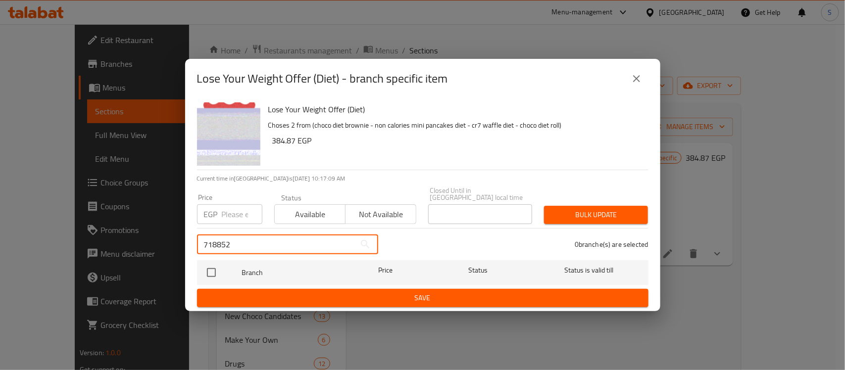
click at [278, 241] on input "718852" at bounding box center [276, 245] width 158 height 20
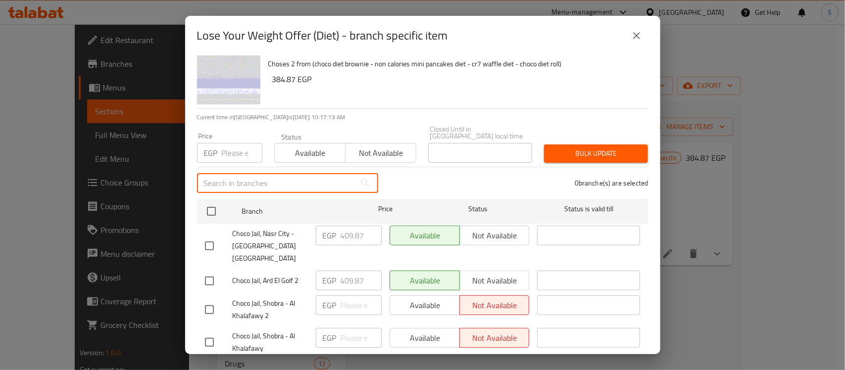
scroll to position [0, 0]
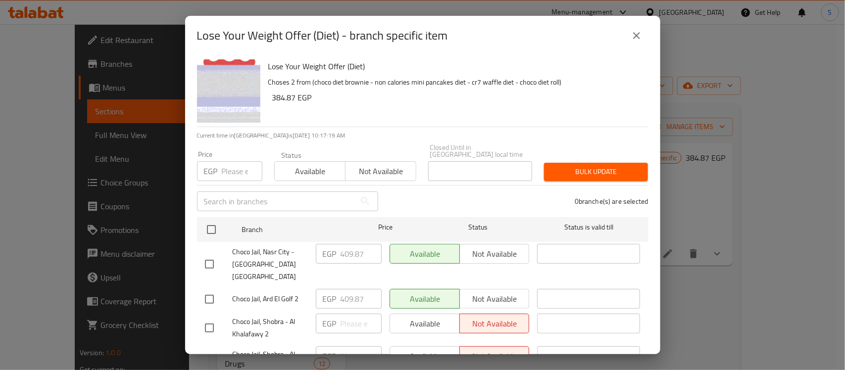
click at [290, 199] on input "text" at bounding box center [276, 202] width 158 height 20
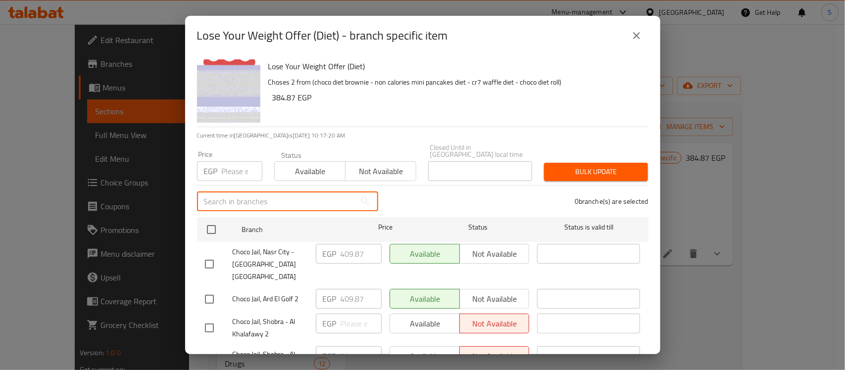
paste input "Dokki - Wezaret El Zera'a"
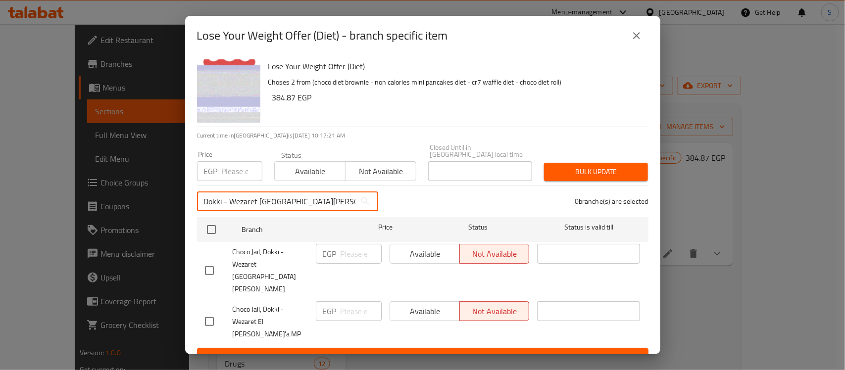
type input "Dokki - Wezaret El Zera'a"
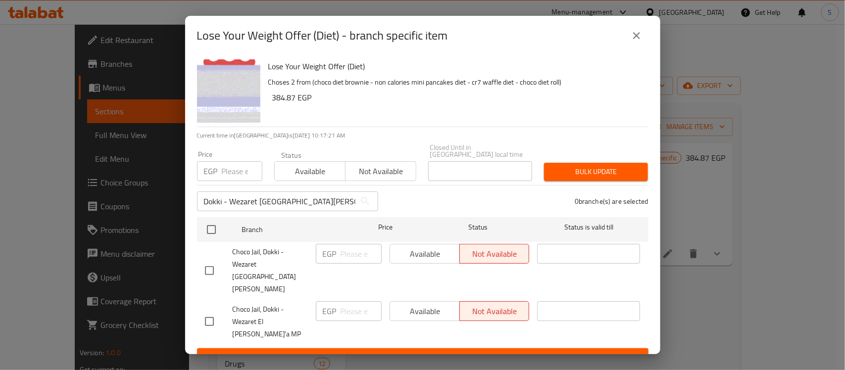
click at [215, 267] on input "checkbox" at bounding box center [209, 270] width 21 height 21
checkbox input "true"
click at [206, 311] on input "checkbox" at bounding box center [209, 321] width 21 height 21
checkbox input "true"
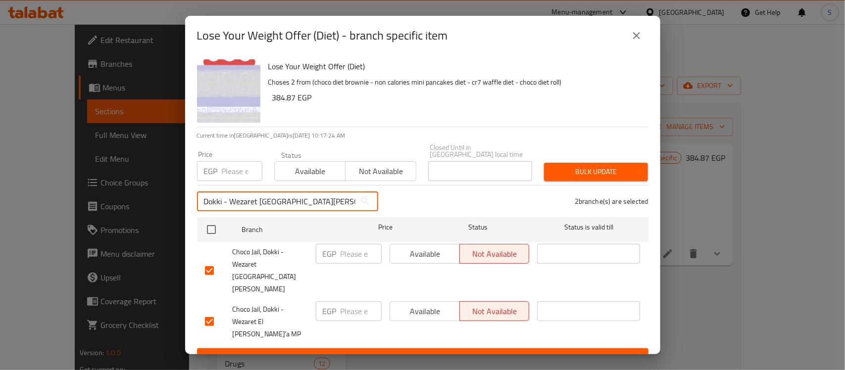
drag, startPoint x: 302, startPoint y: 212, endPoint x: 120, endPoint y: 208, distance: 182.2
click at [120, 208] on div "Lose Your Weight Offer (Diet) - branch specific item Lose Your Weight Offer (Di…" at bounding box center [422, 185] width 845 height 370
paste input "El Rehab City 1"
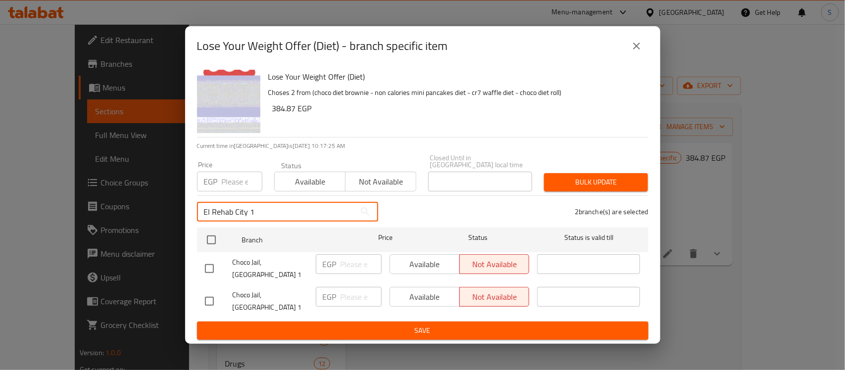
type input "El Rehab City 1"
click at [209, 271] on input "checkbox" at bounding box center [209, 268] width 21 height 21
checkbox input "true"
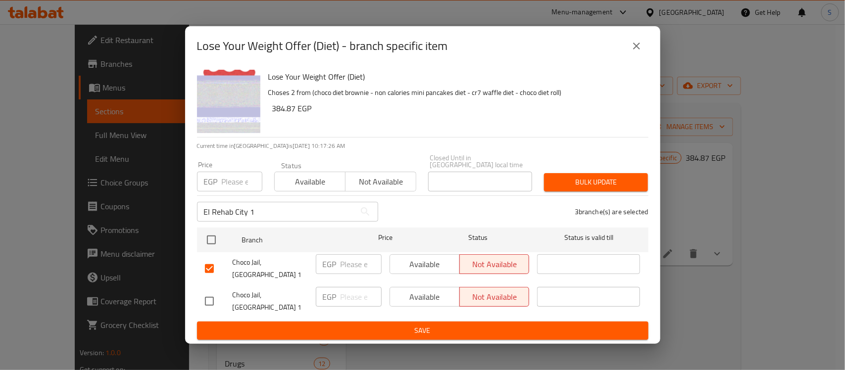
click at [210, 296] on input "checkbox" at bounding box center [209, 301] width 21 height 21
checkbox input "true"
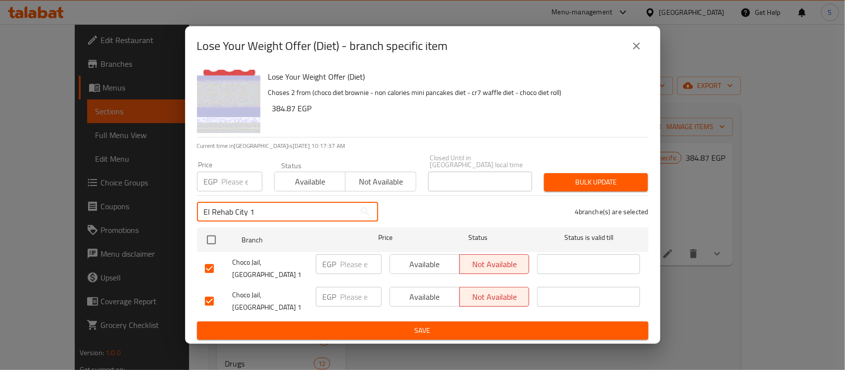
drag, startPoint x: 219, startPoint y: 209, endPoint x: 113, endPoint y: 209, distance: 106.4
click at [113, 209] on div "Lose Your Weight Offer (Diet) - branch specific item Lose Your Weight Offer (Di…" at bounding box center [422, 185] width 845 height 370
paste input "New Maadi - TAQSEEM LASELKY"
type input "New Maadi - TAQSEEM LASELKY"
click at [209, 268] on input "checkbox" at bounding box center [209, 268] width 21 height 21
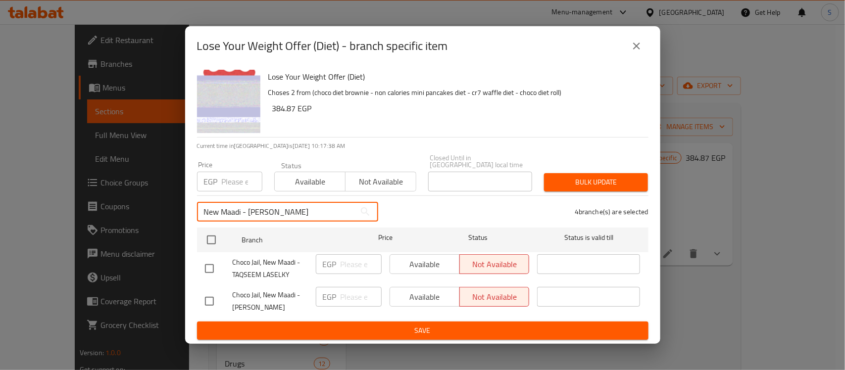
checkbox input "true"
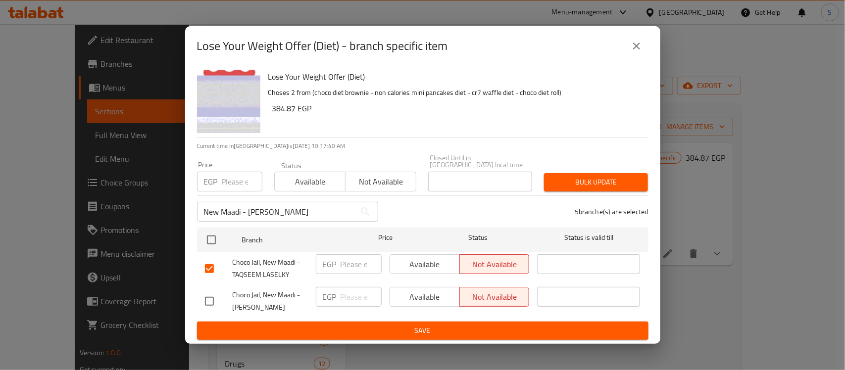
click at [214, 296] on input "checkbox" at bounding box center [209, 301] width 21 height 21
checkbox input "true"
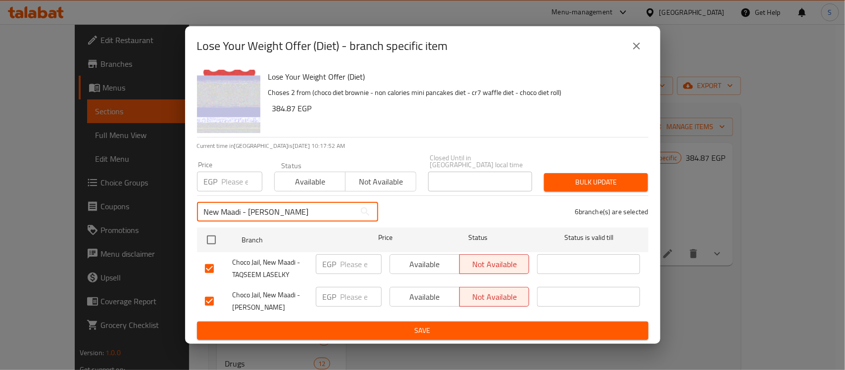
drag, startPoint x: 330, startPoint y: 211, endPoint x: 68, endPoint y: 203, distance: 262.5
click at [68, 203] on div "Lose Your Weight Offer (Diet) - branch specific item Lose Your Weight Offer (Di…" at bounding box center [422, 185] width 845 height 370
click at [334, 209] on input "New Maadi - TAQSEEM LASELKY" at bounding box center [276, 212] width 158 height 20
drag, startPoint x: 330, startPoint y: 211, endPoint x: 190, endPoint y: 208, distance: 140.6
click at [190, 208] on div "Lose Your Weight Offer (Diet) Choses 2 from (choco diet brownie - non calories …" at bounding box center [422, 205] width 475 height 278
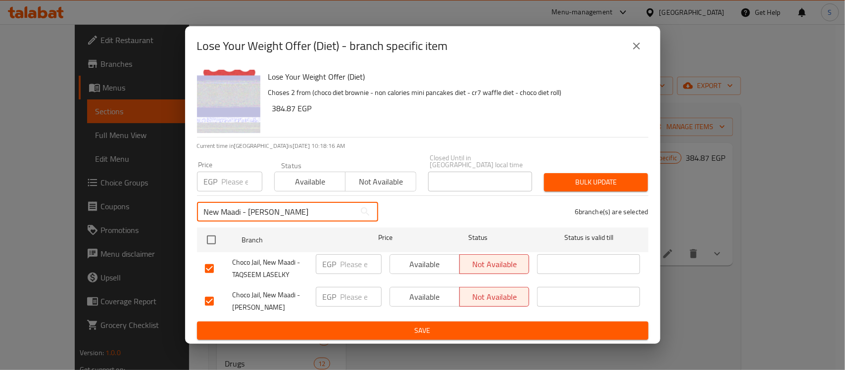
paste input "Shobra - Al Khalafawy"
type input "Shobra - Al Khalafawy"
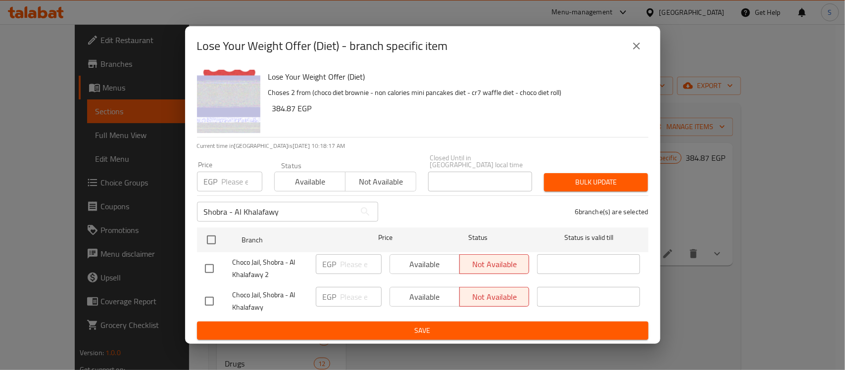
click at [214, 265] on input "checkbox" at bounding box center [209, 268] width 21 height 21
checkbox input "true"
click at [214, 292] on input "checkbox" at bounding box center [209, 301] width 21 height 21
checkbox input "true"
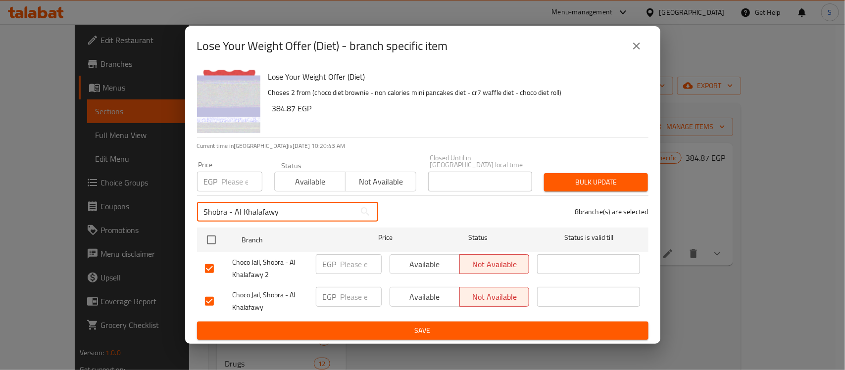
drag, startPoint x: 304, startPoint y: 211, endPoint x: 145, endPoint y: 205, distance: 159.5
click at [145, 205] on div "Lose Your Weight Offer (Diet) - branch specific item Lose Your Weight Offer (Di…" at bounding box center [422, 185] width 845 height 370
paste input "Tagammoa 1 - El Nakhil"
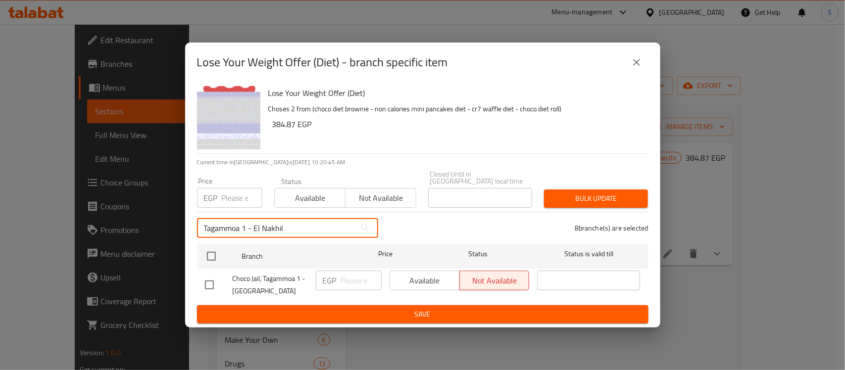
type input "Tagammoa 1 - El Nakhil"
click at [206, 282] on input "checkbox" at bounding box center [209, 285] width 21 height 21
checkbox input "true"
drag, startPoint x: 219, startPoint y: 221, endPoint x: 177, endPoint y: 223, distance: 42.6
click at [177, 223] on div "Lose Your Weight Offer (Diet) - branch specific item Lose Your Weight Offer (Di…" at bounding box center [422, 185] width 845 height 370
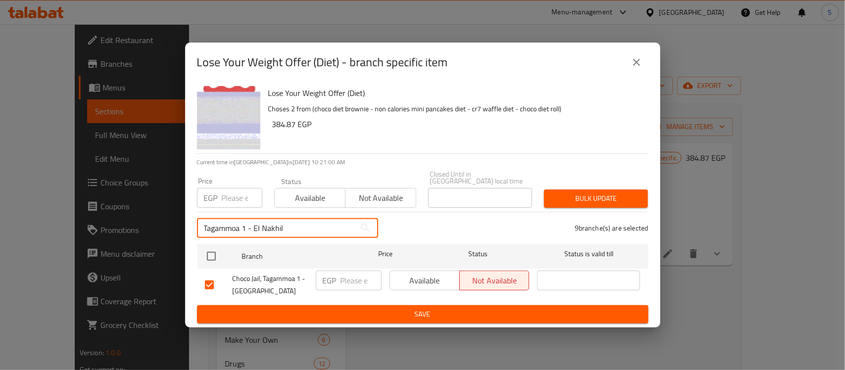
paste input "TMP"
type input "Tagammoa 1 - TMP"
click at [213, 281] on input "checkbox" at bounding box center [209, 285] width 21 height 21
checkbox input "true"
drag, startPoint x: 285, startPoint y: 231, endPoint x: 148, endPoint y: 232, distance: 137.6
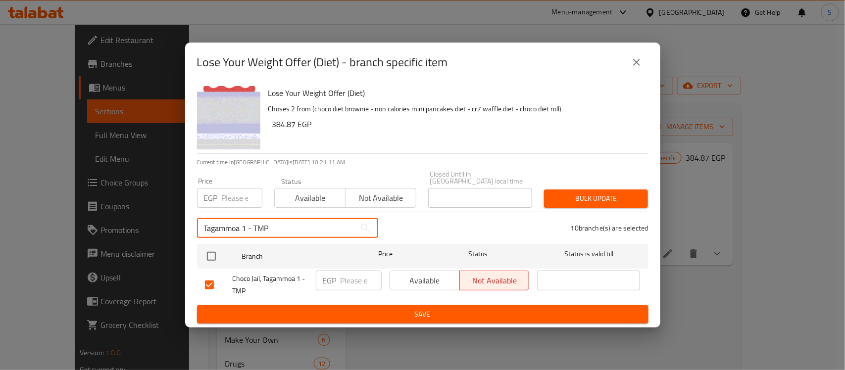
click at [145, 232] on div "Lose Your Weight Offer (Diet) - branch specific item Lose Your Weight Offer (Di…" at bounding box center [422, 185] width 845 height 370
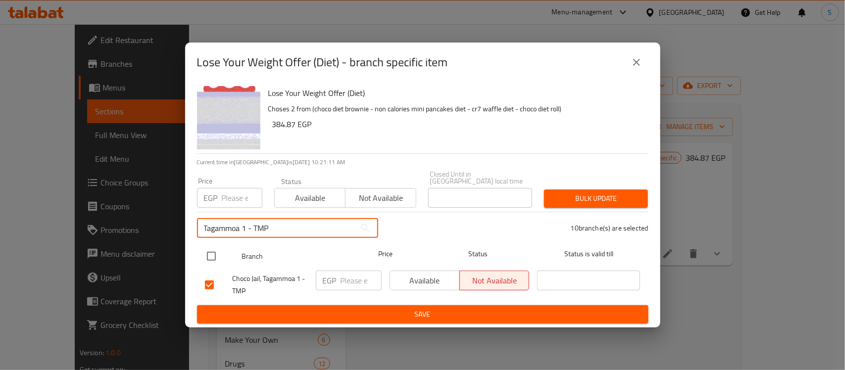
paste input "5 - South Investors"
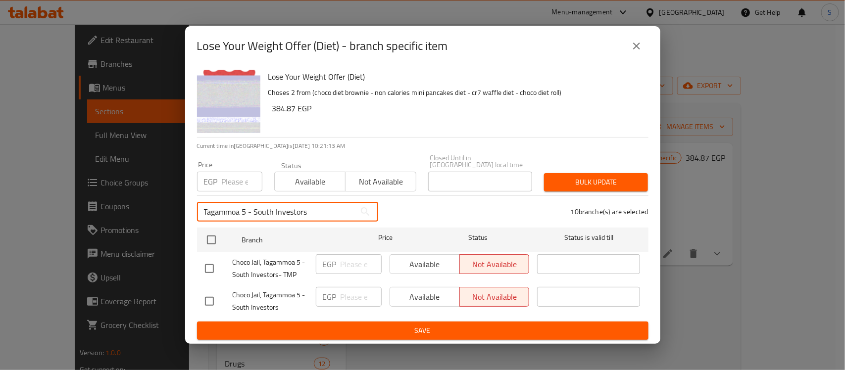
type input "Tagammoa 5 - South Investors"
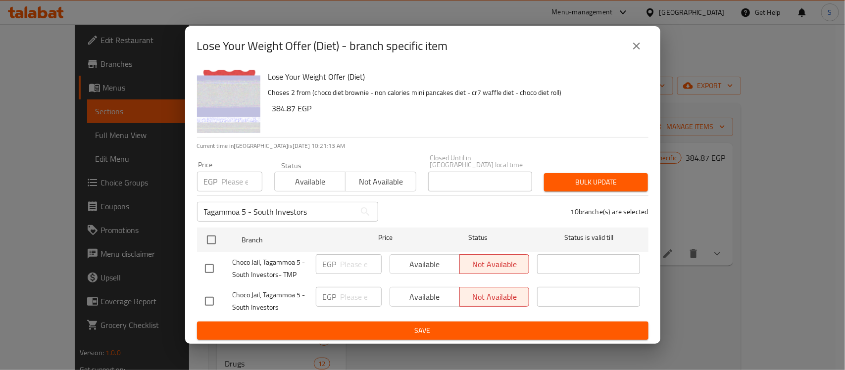
click at [214, 268] on input "checkbox" at bounding box center [209, 268] width 21 height 21
checkbox input "true"
click at [209, 295] on input "checkbox" at bounding box center [209, 301] width 21 height 21
checkbox input "true"
click at [427, 264] on span "Available" at bounding box center [425, 264] width 62 height 14
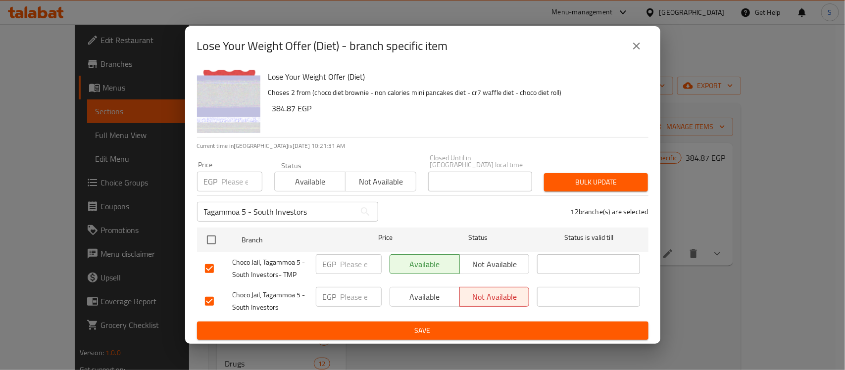
click at [422, 283] on div "Available Not available" at bounding box center [460, 301] width 148 height 37
click at [428, 300] on span "Available" at bounding box center [425, 297] width 62 height 14
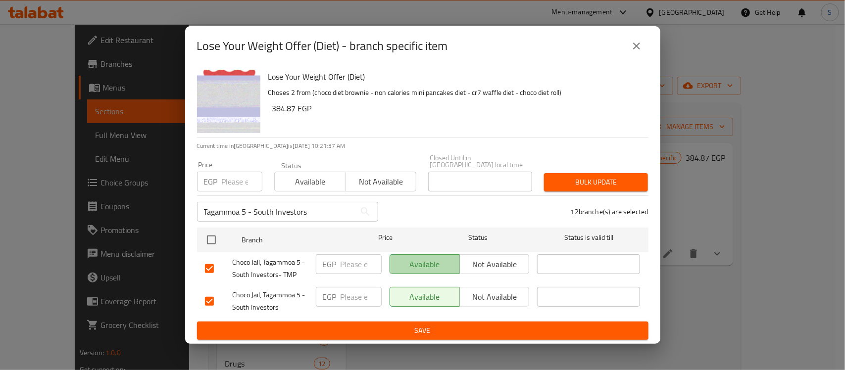
click at [415, 264] on span "Available" at bounding box center [425, 264] width 62 height 14
drag, startPoint x: 295, startPoint y: 109, endPoint x: 263, endPoint y: 112, distance: 31.9
click at [264, 112] on div "Lose Your Weight Offer (Diet) Choses 2 from (choco diet brownie - non calories …" at bounding box center [454, 101] width 380 height 71
copy h6 "384.87"
click at [342, 268] on input "number" at bounding box center [361, 264] width 41 height 20
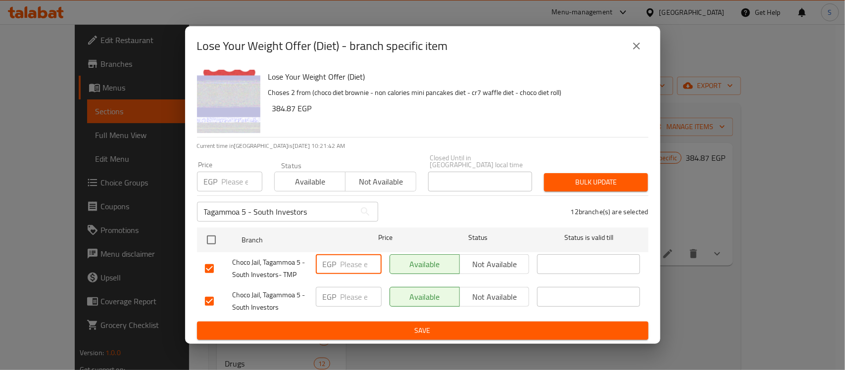
paste input "384.87"
type input "384.87"
click at [350, 294] on input "number" at bounding box center [361, 297] width 41 height 20
paste input "384.87"
type input "384.87"
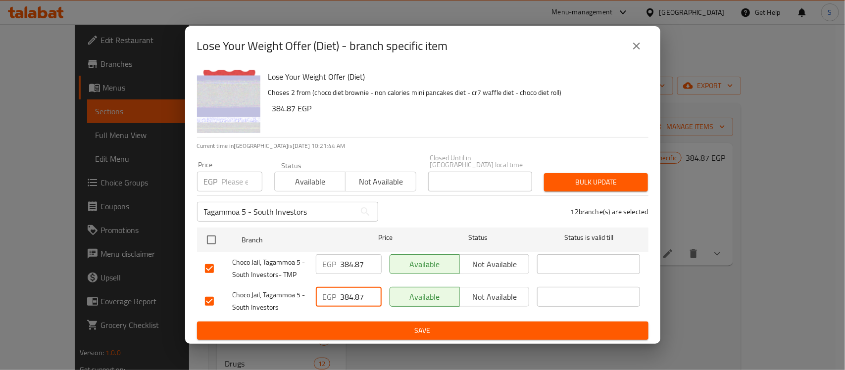
click at [426, 327] on span "Save" at bounding box center [423, 331] width 436 height 12
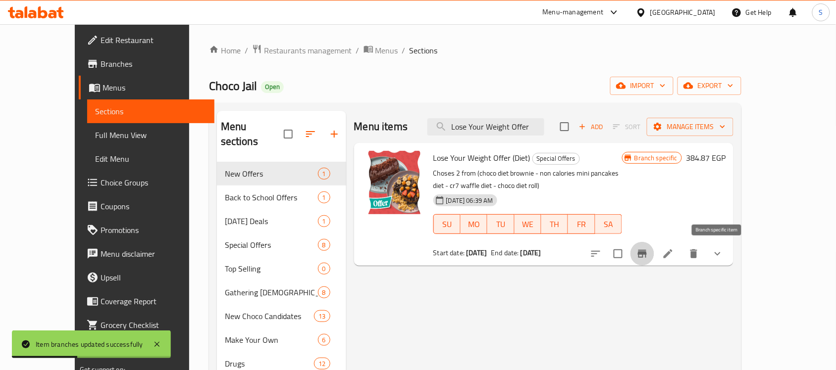
click at [654, 255] on button "Branch-specific-item" at bounding box center [642, 254] width 24 height 24
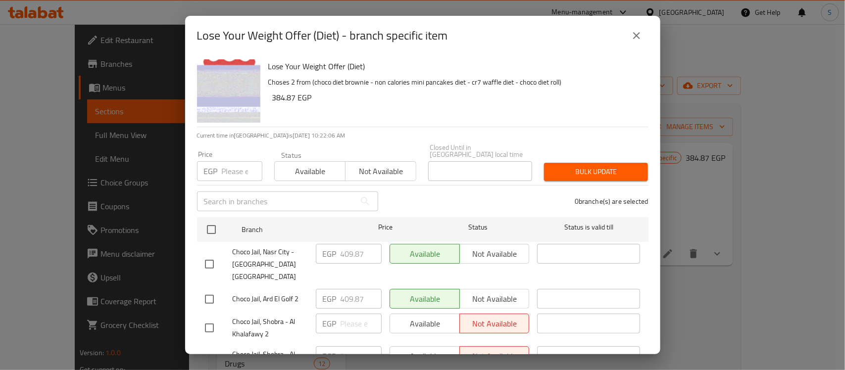
click at [239, 200] on input "text" at bounding box center [276, 202] width 158 height 20
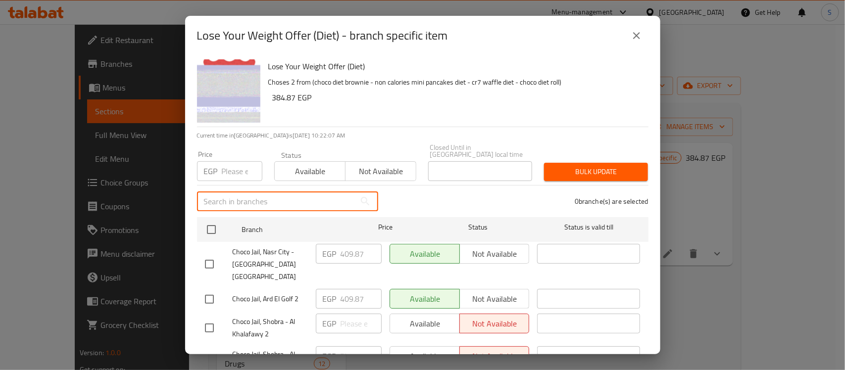
paste input "Dokki - Wezaret El Zera'a"
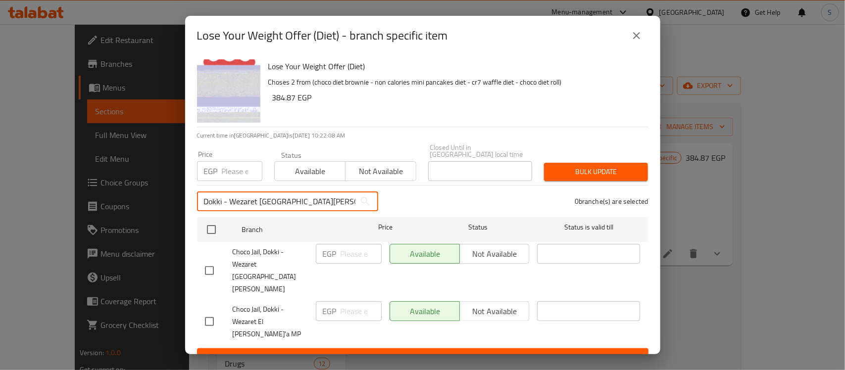
type input "Dokki - Wezaret El Zera'a"
click at [216, 263] on input "checkbox" at bounding box center [209, 270] width 21 height 21
checkbox input "true"
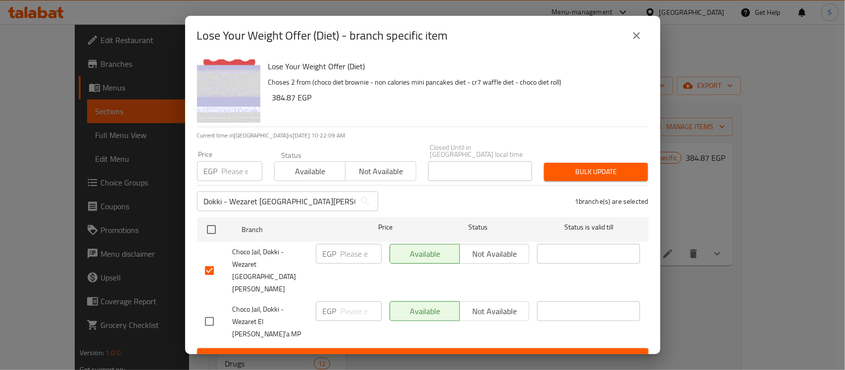
click at [214, 311] on input "checkbox" at bounding box center [209, 321] width 21 height 21
checkbox input "true"
drag, startPoint x: 296, startPoint y: 112, endPoint x: 271, endPoint y: 112, distance: 24.3
click at [272, 104] on h6 "384.87 EGP" at bounding box center [456, 98] width 368 height 14
copy h6 "384.87"
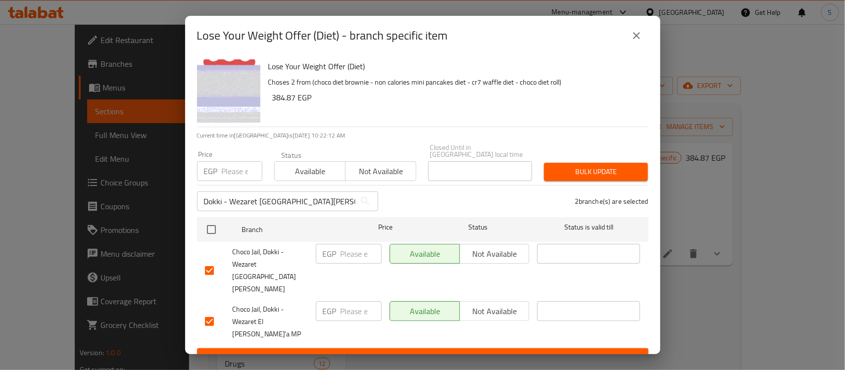
click at [358, 264] on input "number" at bounding box center [361, 254] width 41 height 20
paste input "384.87"
type input "384.87"
click at [359, 301] on input "number" at bounding box center [361, 311] width 41 height 20
paste input "384.87"
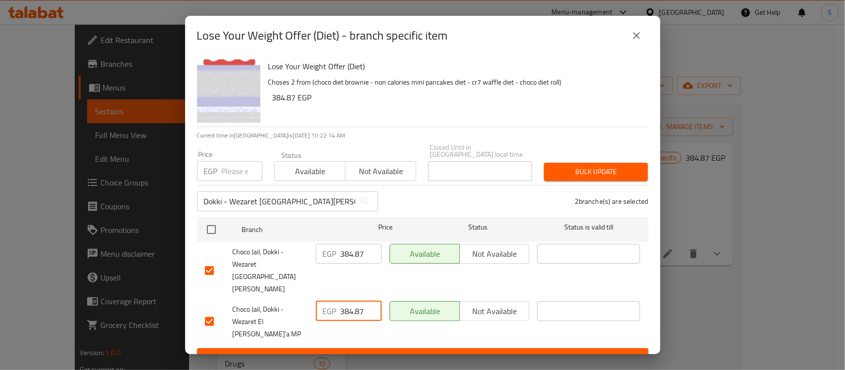
type input "384.87"
click at [429, 351] on span "Save" at bounding box center [423, 357] width 436 height 12
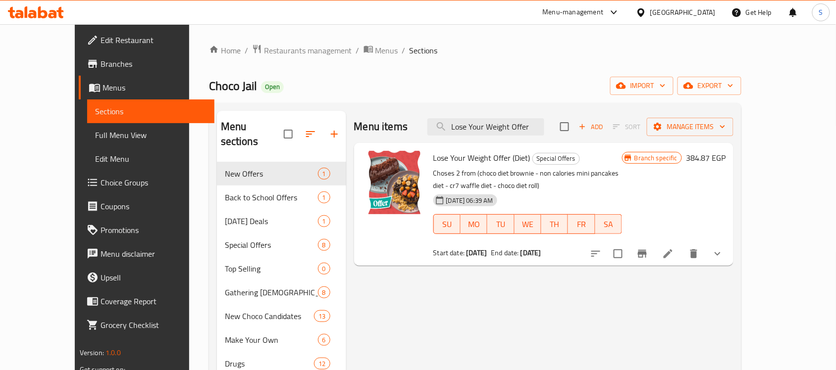
click at [647, 254] on icon "Branch-specific-item" at bounding box center [642, 254] width 9 height 8
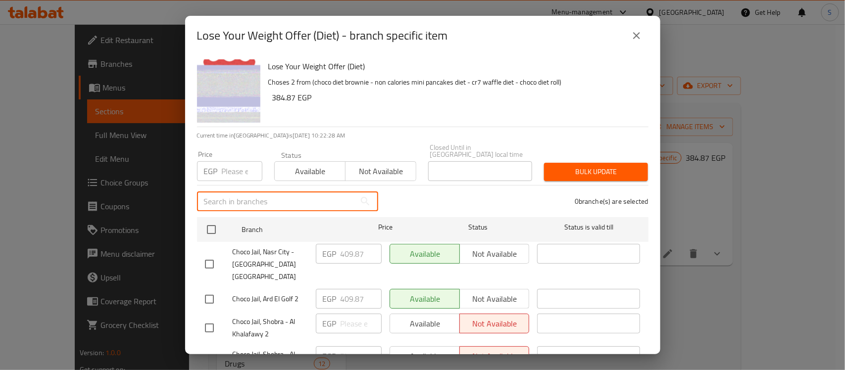
click at [244, 199] on input "text" at bounding box center [276, 202] width 158 height 20
paste input "El Rehab City 1"
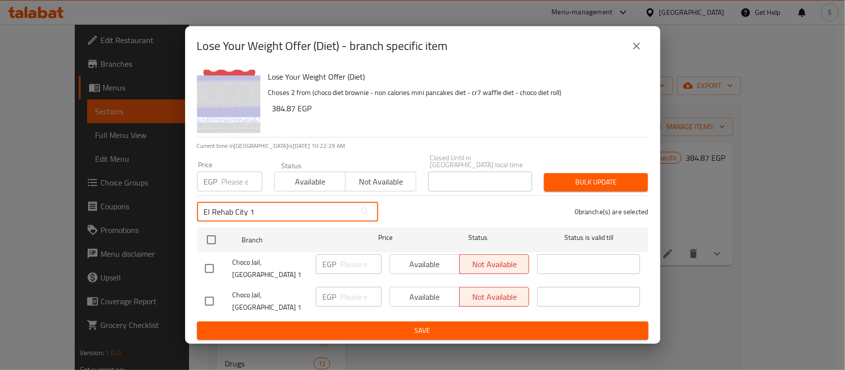
type input "El Rehab City 1"
click at [205, 271] on input "checkbox" at bounding box center [209, 268] width 21 height 21
checkbox input "true"
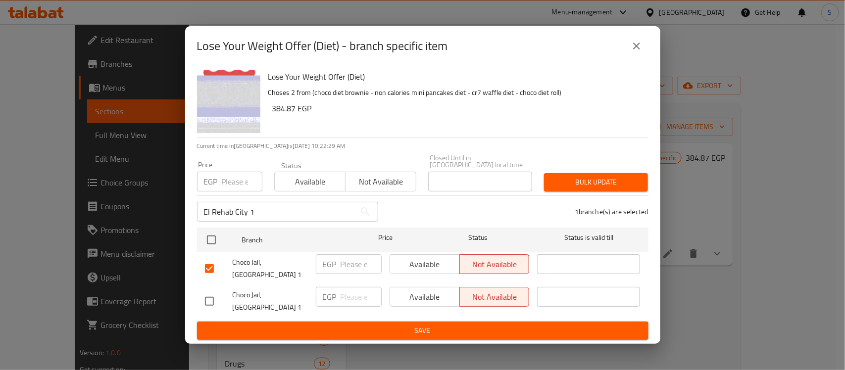
click at [209, 291] on input "checkbox" at bounding box center [209, 301] width 21 height 21
checkbox input "true"
drag, startPoint x: 296, startPoint y: 120, endPoint x: 269, endPoint y: 120, distance: 27.2
click at [269, 120] on div "Lose Your Weight Offer (Diet) Choses 2 from (choco diet brownie - non calories …" at bounding box center [454, 101] width 380 height 71
copy h6 "384.87"
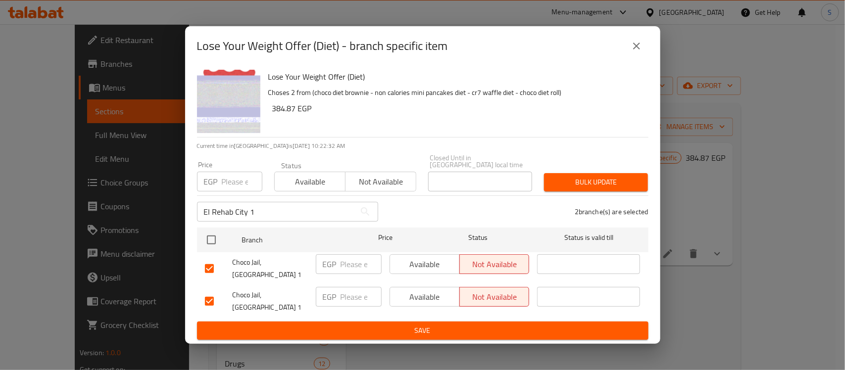
click at [364, 274] on input "number" at bounding box center [361, 264] width 41 height 20
paste input "384.87"
type input "384.87"
click at [352, 292] on input "number" at bounding box center [361, 297] width 41 height 20
paste input "384.87"
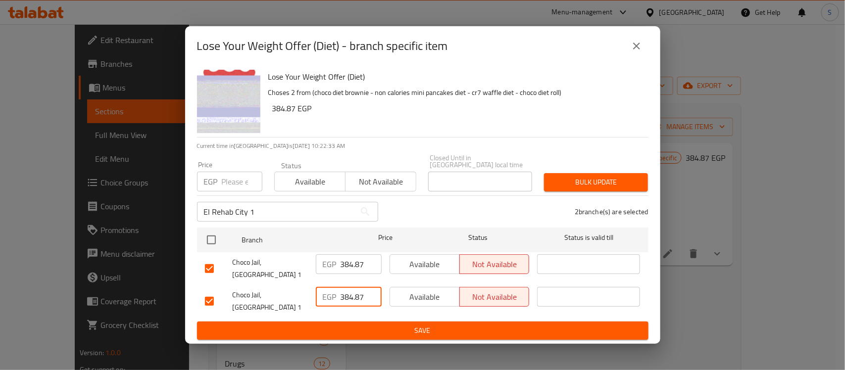
type input "384.87"
click at [419, 267] on span "Available" at bounding box center [425, 264] width 62 height 14
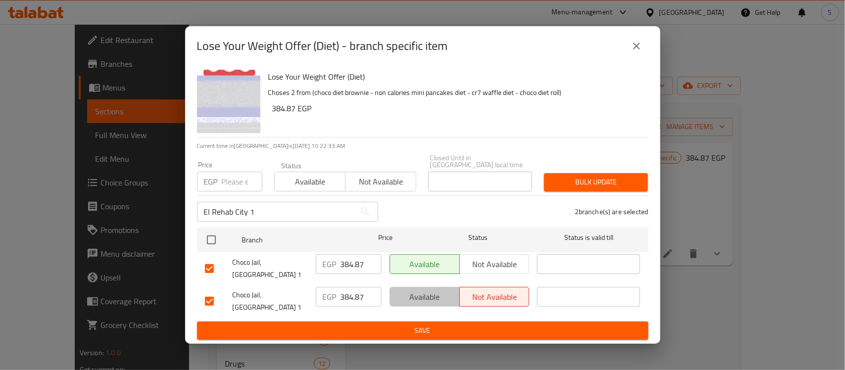
click at [431, 291] on span "Available" at bounding box center [425, 297] width 62 height 14
click at [433, 322] on button "Save" at bounding box center [422, 331] width 451 height 18
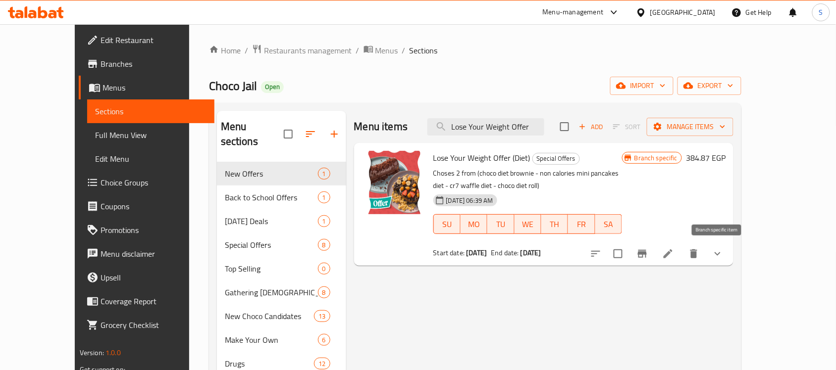
click at [648, 258] on icon "Branch-specific-item" at bounding box center [642, 254] width 12 height 12
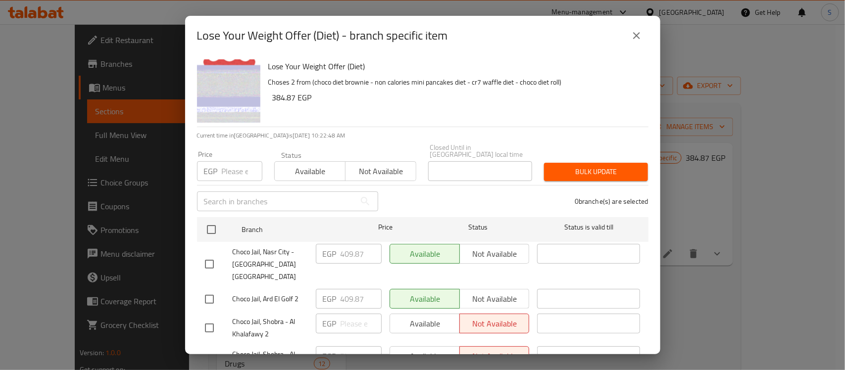
click at [227, 201] on input "text" at bounding box center [276, 202] width 158 height 20
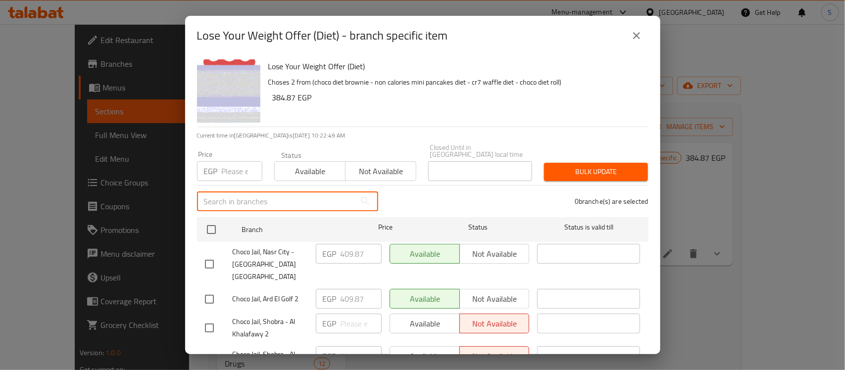
paste input "New Maadi - TAQSEEM LASELKY"
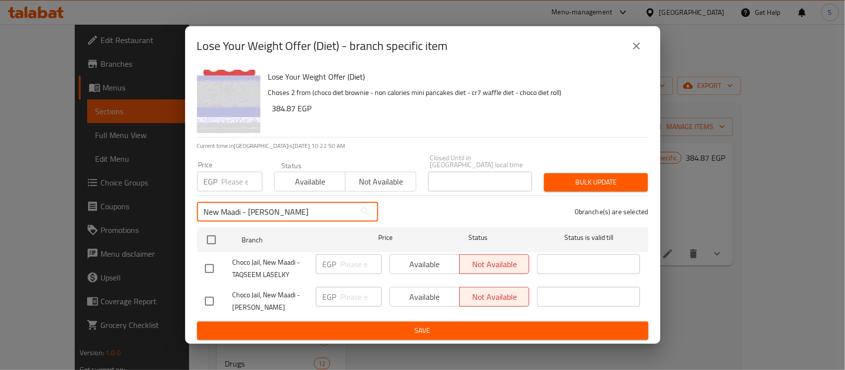
type input "New Maadi - TAQSEEM LASELKY"
click at [211, 266] on input "checkbox" at bounding box center [209, 268] width 21 height 21
checkbox input "true"
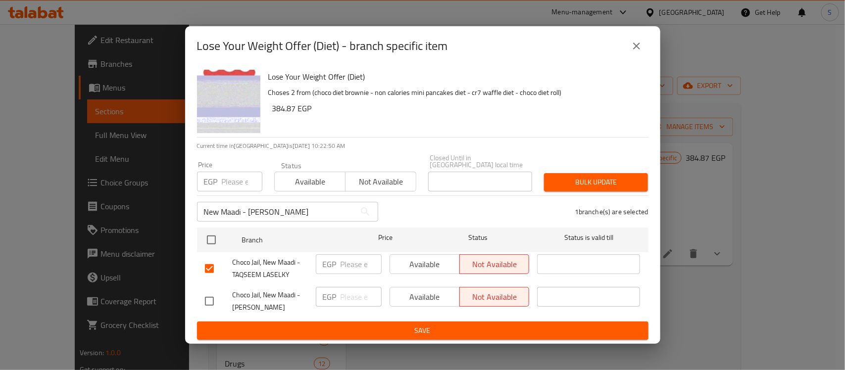
click at [216, 299] on input "checkbox" at bounding box center [209, 301] width 21 height 21
checkbox input "true"
click at [411, 263] on span "Available" at bounding box center [425, 264] width 62 height 14
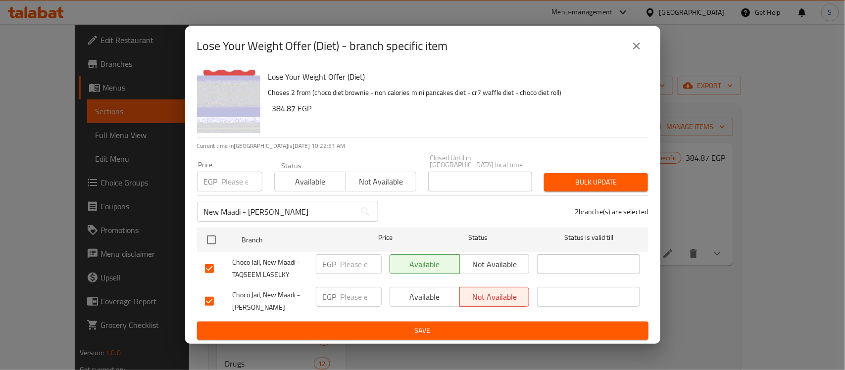
click at [416, 291] on span "Available" at bounding box center [425, 297] width 62 height 14
drag, startPoint x: 295, startPoint y: 114, endPoint x: 270, endPoint y: 114, distance: 25.2
click at [270, 114] on div "Lose Your Weight Offer (Diet) Choses 2 from (choco diet brownie - non calories …" at bounding box center [454, 101] width 380 height 71
copy h6 "384.87"
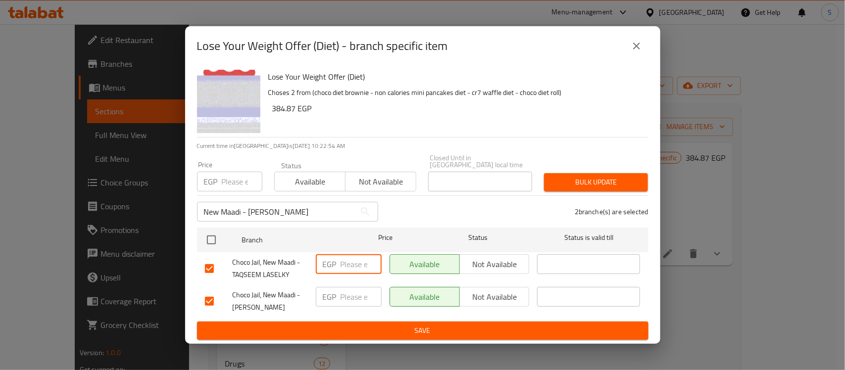
click at [350, 261] on input "number" at bounding box center [361, 264] width 41 height 20
paste input "384.87"
paste input "38487"
click at [350, 266] on input "384.8738487" at bounding box center [361, 264] width 41 height 20
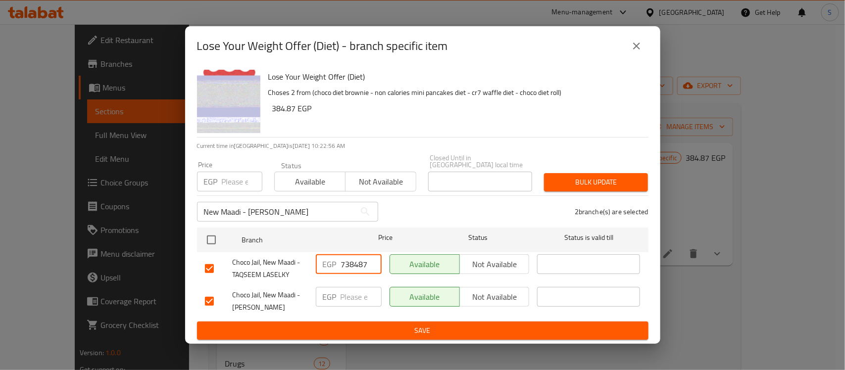
click at [350, 266] on input "384.8738487" at bounding box center [361, 264] width 41 height 20
paste input "number"
type input "384.87"
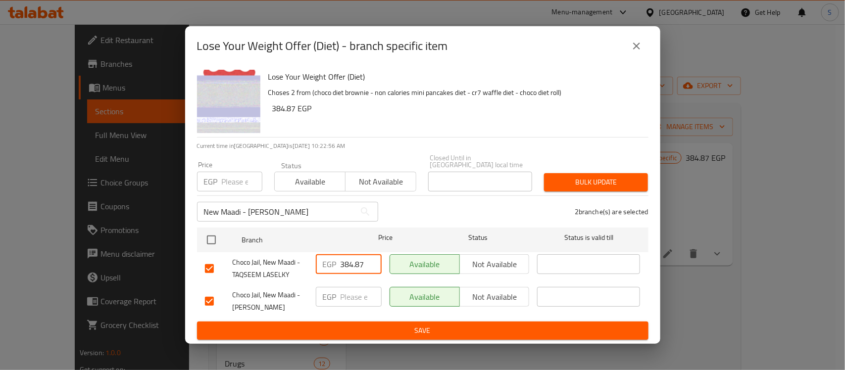
click at [350, 293] on input "number" at bounding box center [361, 297] width 41 height 20
paste input "384.87"
type input "384.87"
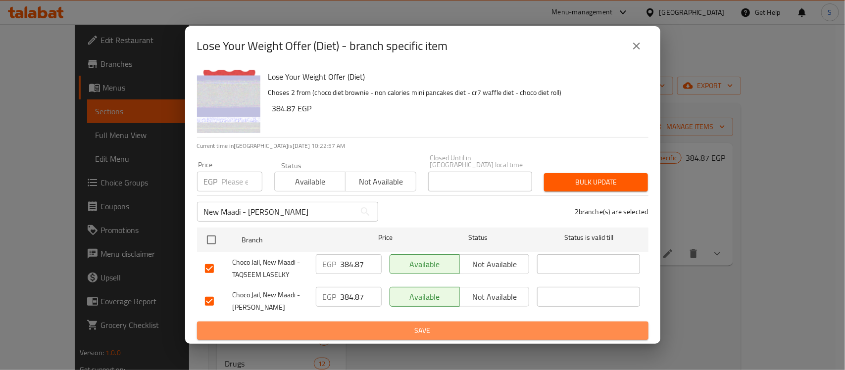
click at [426, 328] on span "Save" at bounding box center [423, 331] width 436 height 12
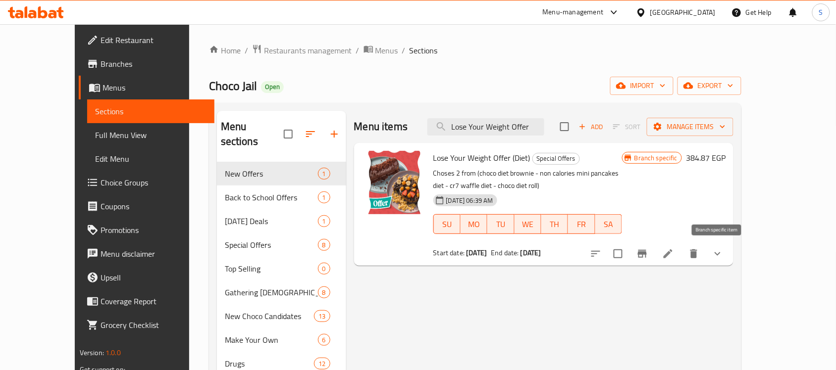
click at [647, 253] on icon "Branch-specific-item" at bounding box center [642, 254] width 9 height 8
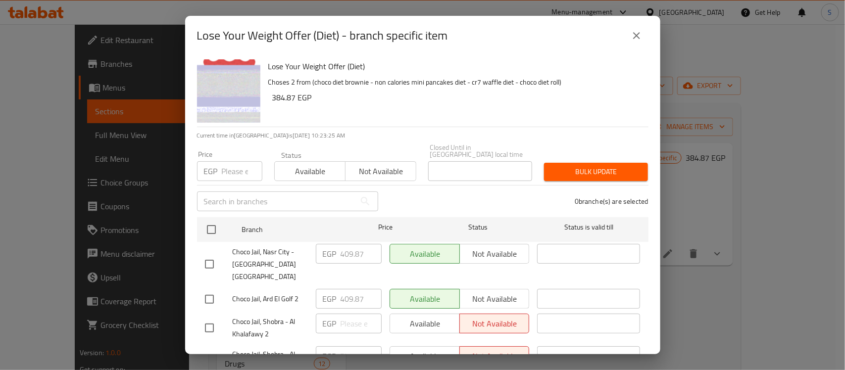
click at [250, 204] on input "text" at bounding box center [276, 202] width 158 height 20
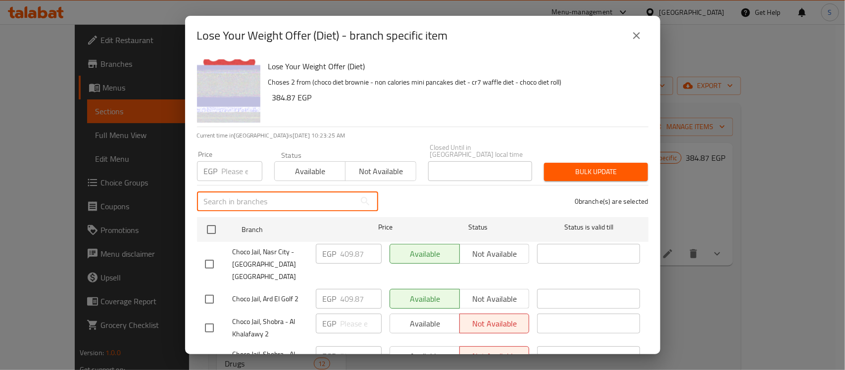
paste input "Shobra - Al Khalafawy 2"
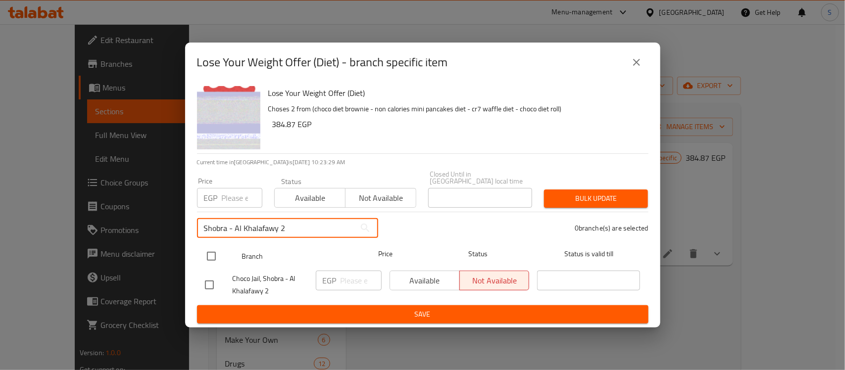
type input "Shobra - Al Khalafawy 2"
click at [216, 255] on input "checkbox" at bounding box center [211, 256] width 21 height 21
checkbox input "true"
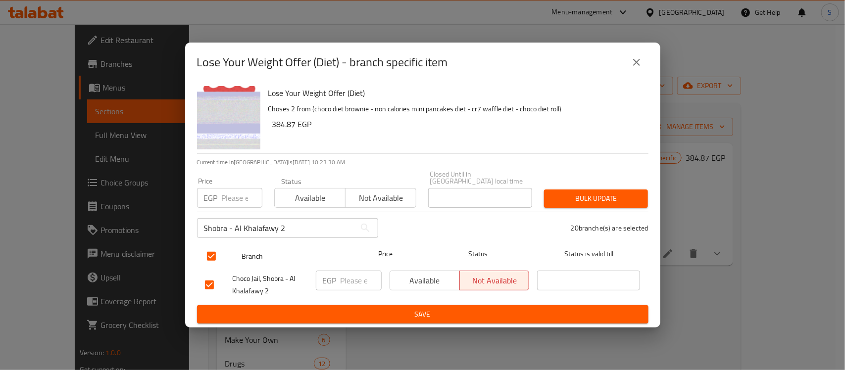
click at [213, 255] on input "checkbox" at bounding box center [211, 256] width 21 height 21
checkbox input "false"
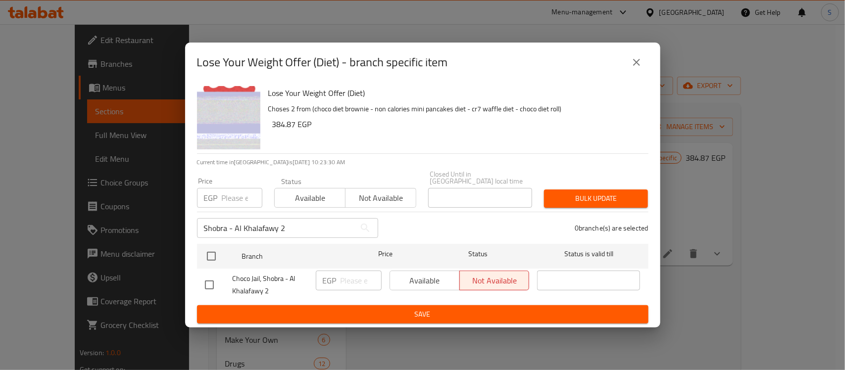
click at [213, 278] on input "checkbox" at bounding box center [209, 285] width 21 height 21
checkbox input "true"
click at [436, 278] on span "Available" at bounding box center [425, 281] width 62 height 14
drag, startPoint x: 295, startPoint y: 128, endPoint x: 272, endPoint y: 128, distance: 22.3
click at [272, 128] on h6 "384.87 EGP" at bounding box center [456, 124] width 368 height 14
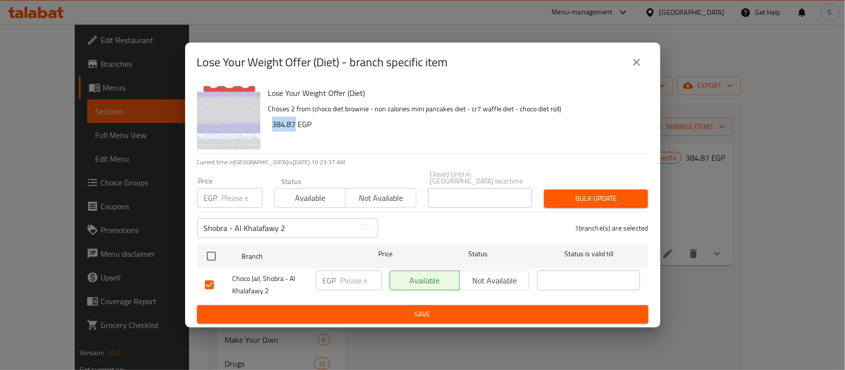
copy h6 "384.87"
click at [355, 280] on input "number" at bounding box center [361, 281] width 41 height 20
paste input "384.87"
type input "384.87"
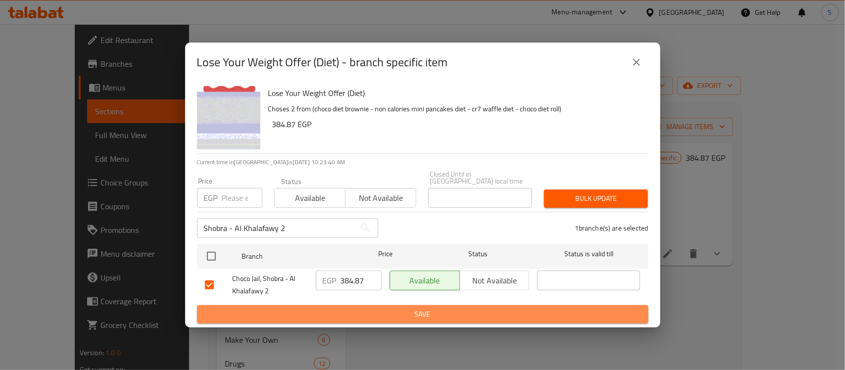
click at [419, 314] on span "Save" at bounding box center [423, 314] width 436 height 12
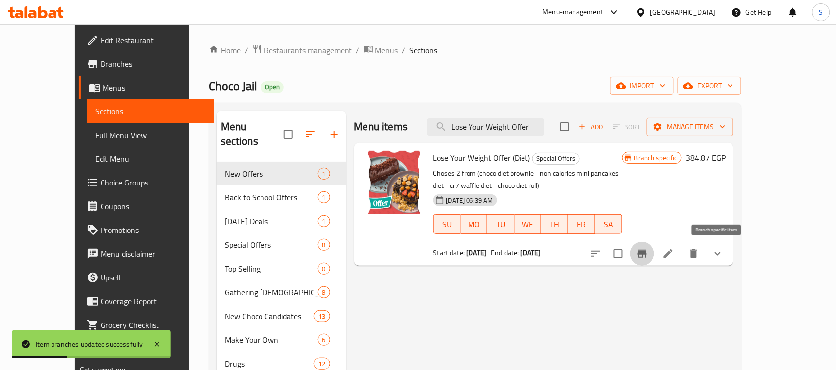
click at [648, 255] on icon "Branch-specific-item" at bounding box center [642, 254] width 12 height 12
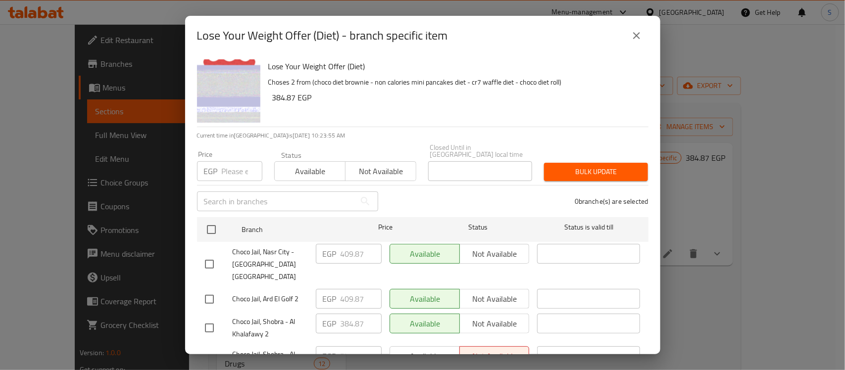
click at [234, 199] on input "text" at bounding box center [276, 202] width 158 height 20
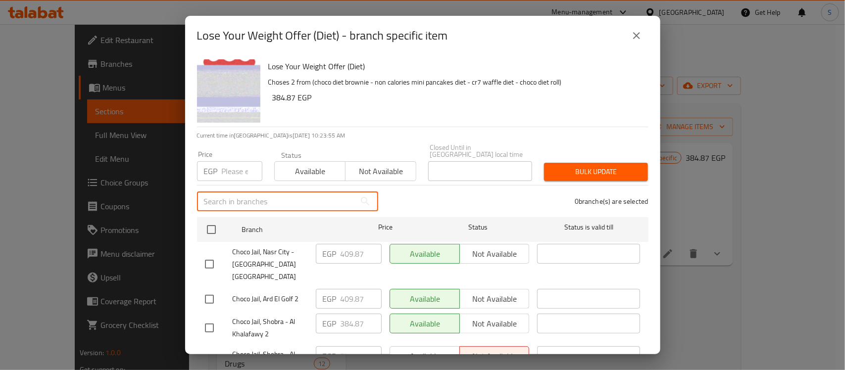
paste input "Shobra - Al Khalafawy 2"
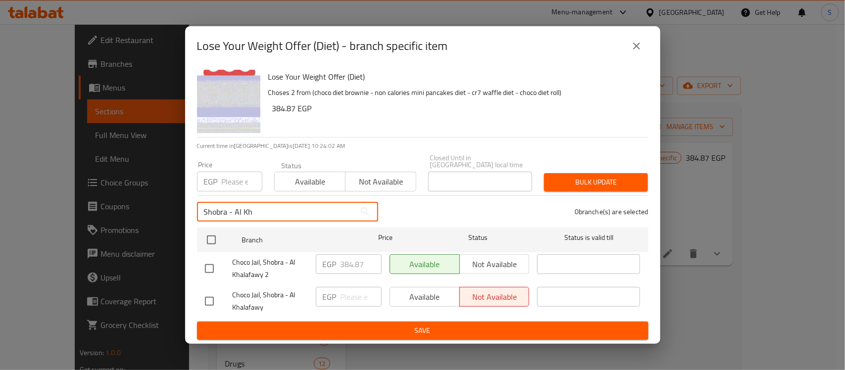
drag, startPoint x: 277, startPoint y: 204, endPoint x: 190, endPoint y: 212, distance: 87.9
click at [190, 212] on div "Lose Your Weight Offer (Diet) Choses 2 from (choco diet brownie - non calories …" at bounding box center [422, 205] width 475 height 278
paste input "alafawy 2"
type input "Shobra - Al"
click at [208, 299] on input "checkbox" at bounding box center [209, 301] width 21 height 21
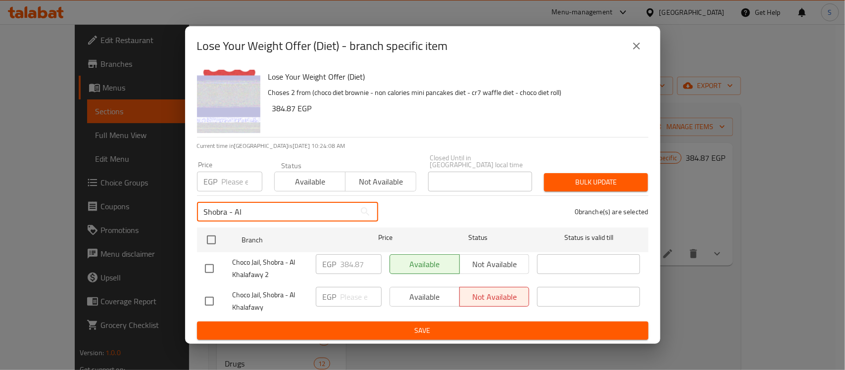
checkbox input "true"
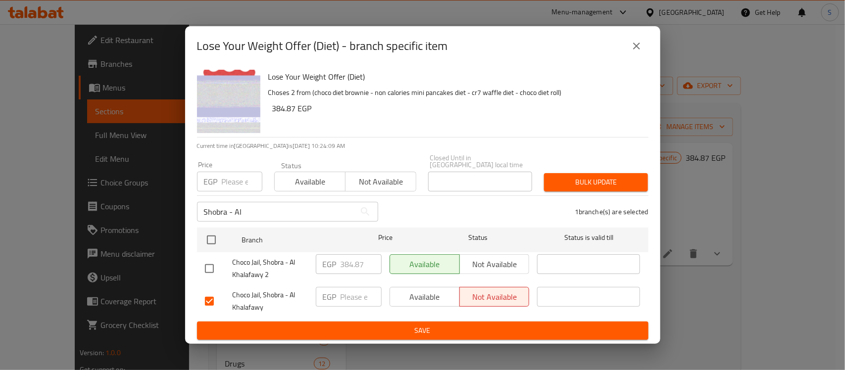
click at [416, 295] on span "Available" at bounding box center [425, 297] width 62 height 14
drag, startPoint x: 296, startPoint y: 113, endPoint x: 263, endPoint y: 114, distance: 32.2
click at [264, 114] on div "Lose Your Weight Offer (Diet) Choses 2 from (choco diet brownie - non calories …" at bounding box center [454, 101] width 380 height 71
copy h6 "384.87"
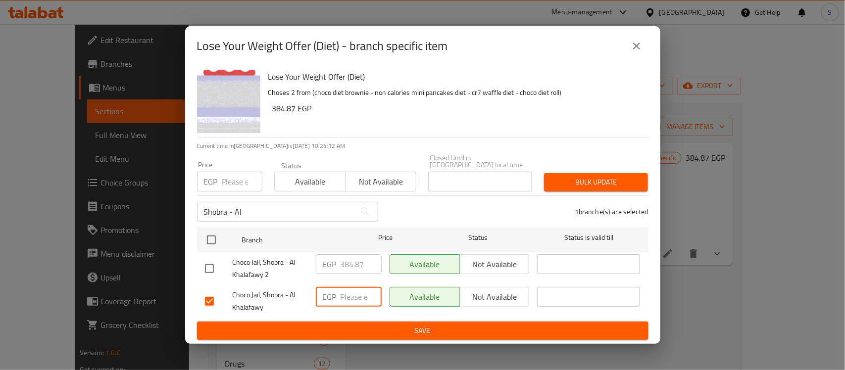
click at [345, 287] on input "number" at bounding box center [361, 297] width 41 height 20
paste input "384.87"
type input "384.87"
click at [396, 329] on span "Save" at bounding box center [423, 331] width 436 height 12
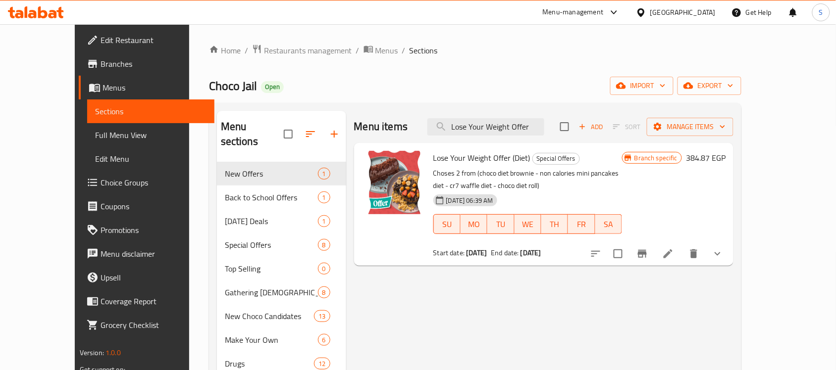
click at [647, 253] on icon "Branch-specific-item" at bounding box center [642, 254] width 9 height 8
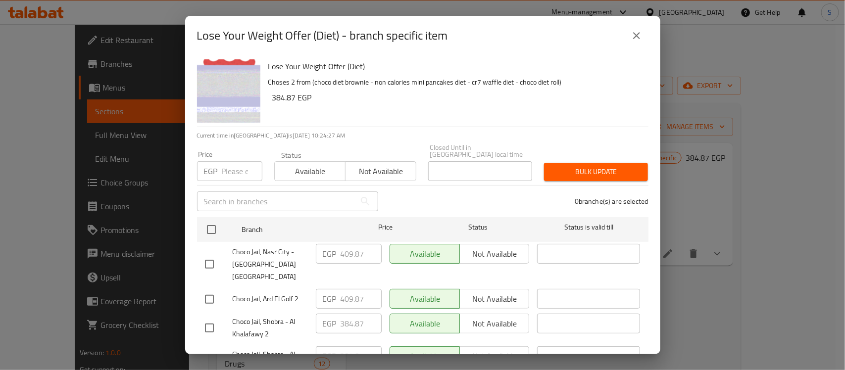
click at [238, 194] on input "text" at bounding box center [276, 202] width 158 height 20
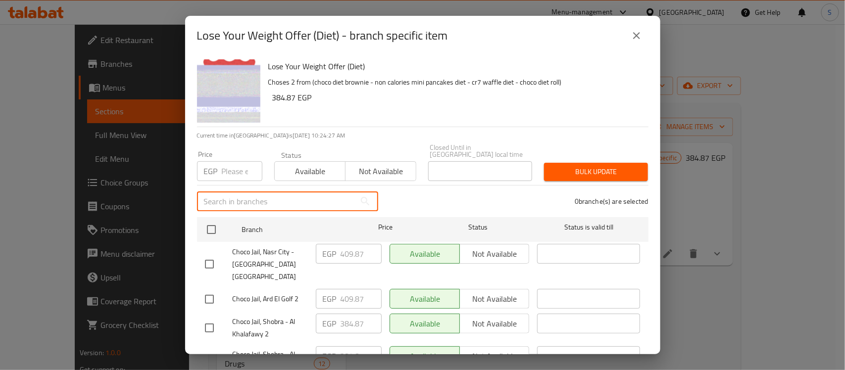
paste input "Tagammoa 1 - El Nakhil"
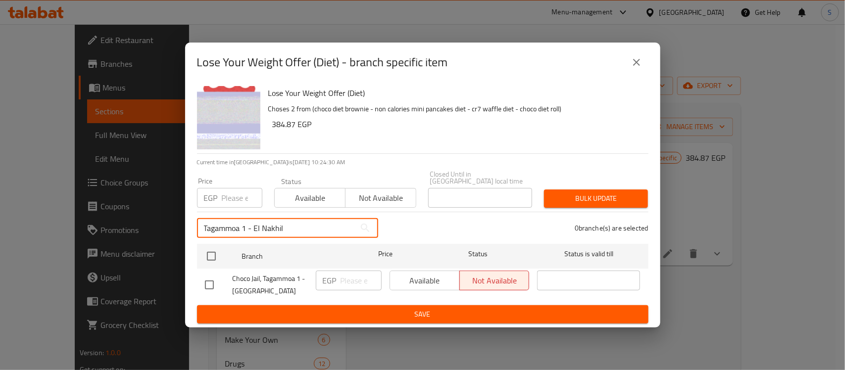
type input "Tagammoa 1 - El Nakhil"
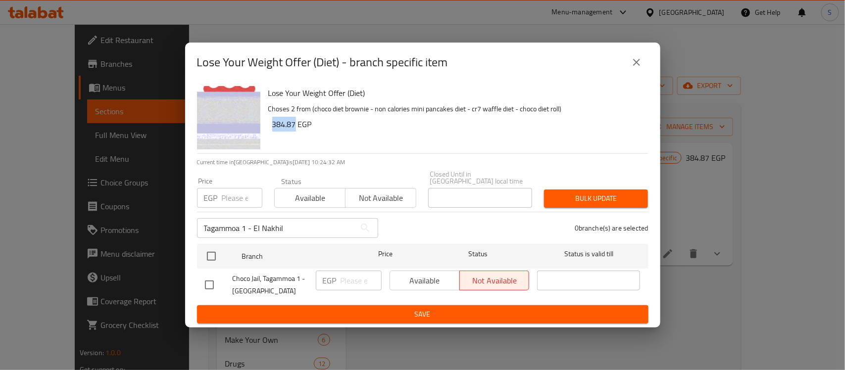
drag, startPoint x: 294, startPoint y: 127, endPoint x: 273, endPoint y: 128, distance: 20.3
click at [273, 128] on h6 "384.87 EGP" at bounding box center [456, 124] width 368 height 14
copy h6 "384.87"
click at [344, 267] on div "EGP ​" at bounding box center [349, 285] width 74 height 37
drag, startPoint x: 201, startPoint y: 283, endPoint x: 251, endPoint y: 290, distance: 51.0
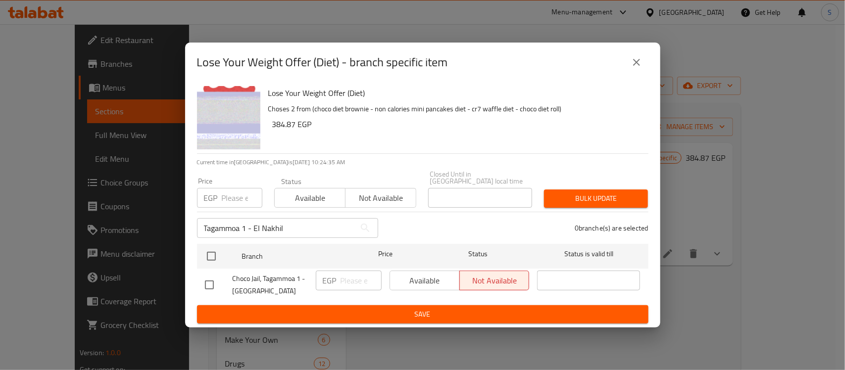
click at [203, 283] on input "checkbox" at bounding box center [209, 285] width 21 height 21
checkbox input "true"
click at [343, 276] on input "number" at bounding box center [361, 281] width 41 height 20
paste input "384.87"
type input "384.87"
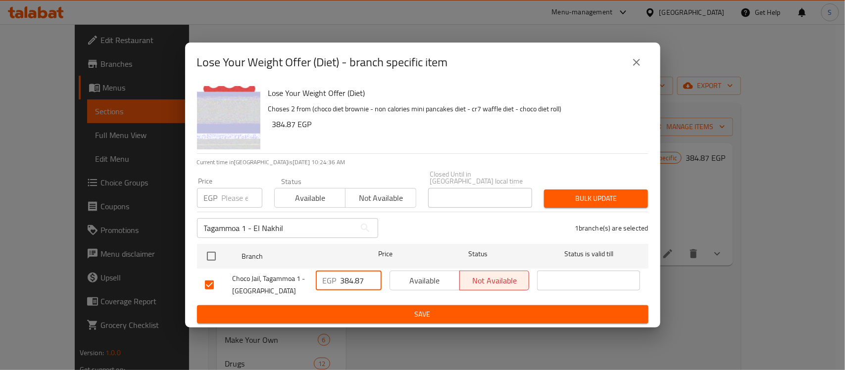
click at [437, 283] on span "Available" at bounding box center [425, 281] width 62 height 14
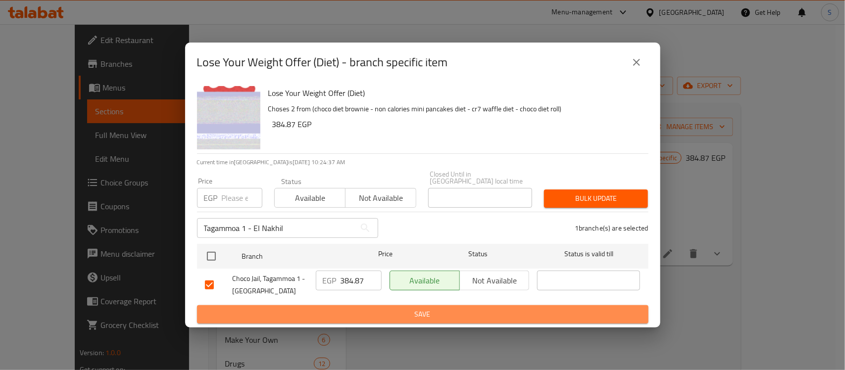
click at [416, 310] on span "Save" at bounding box center [423, 314] width 436 height 12
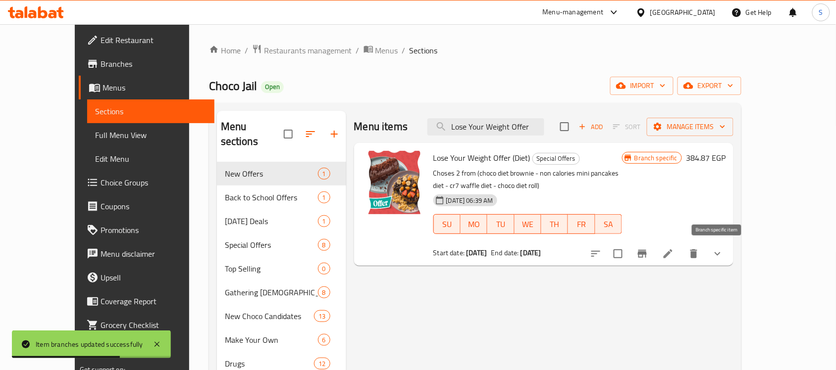
click at [647, 253] on icon "Branch-specific-item" at bounding box center [642, 254] width 9 height 8
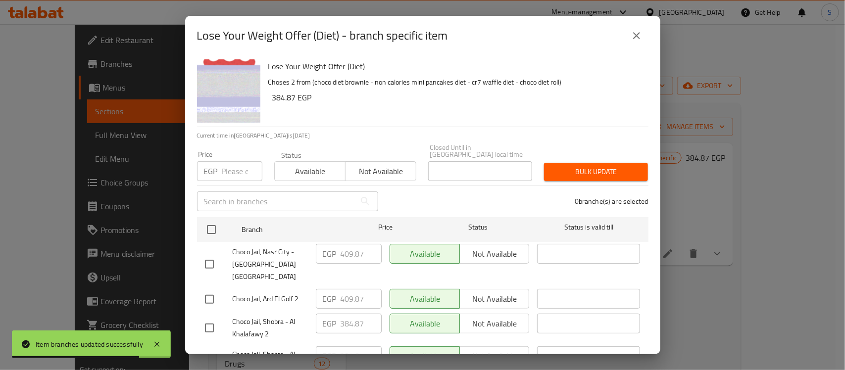
click at [222, 174] on input "number" at bounding box center [242, 171] width 41 height 20
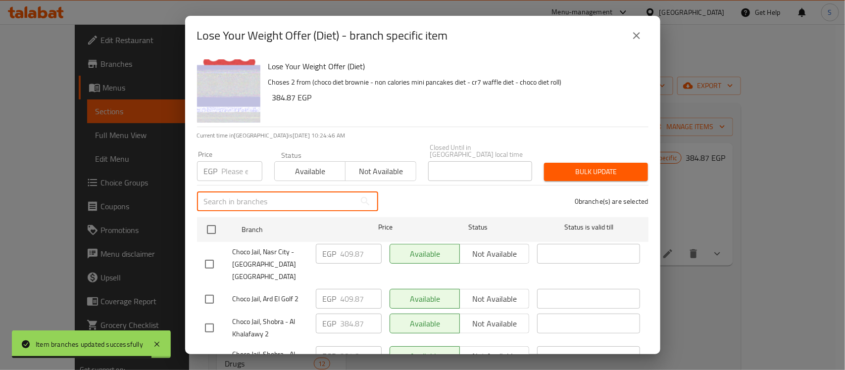
click at [236, 197] on input "text" at bounding box center [276, 202] width 158 height 20
paste input "Tagammoa 1 - TMP"
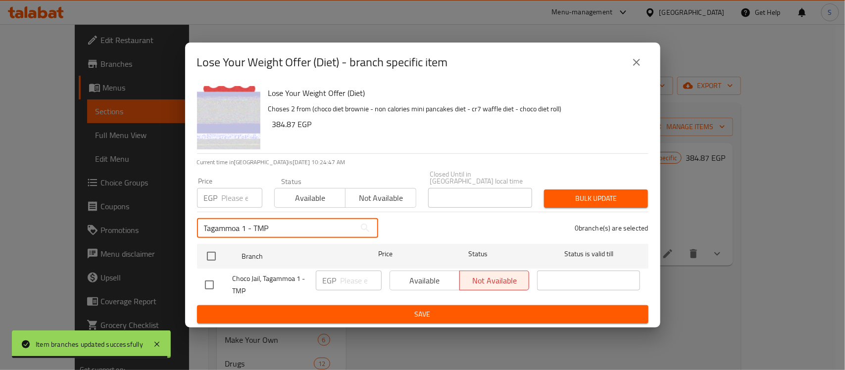
type input "Tagammoa 1 - TMP"
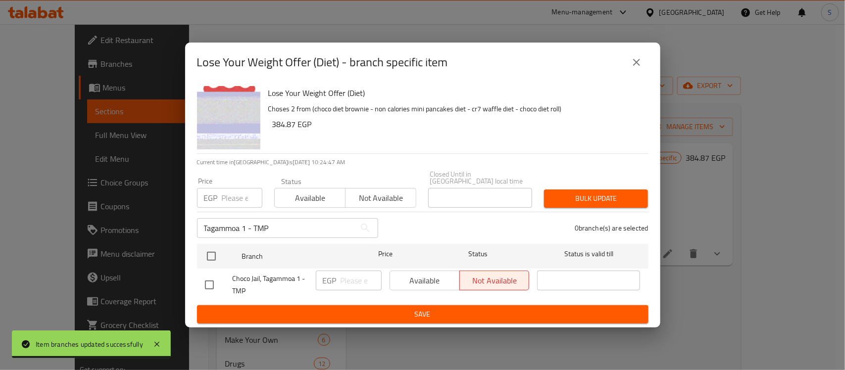
click at [221, 284] on div at bounding box center [219, 285] width 28 height 21
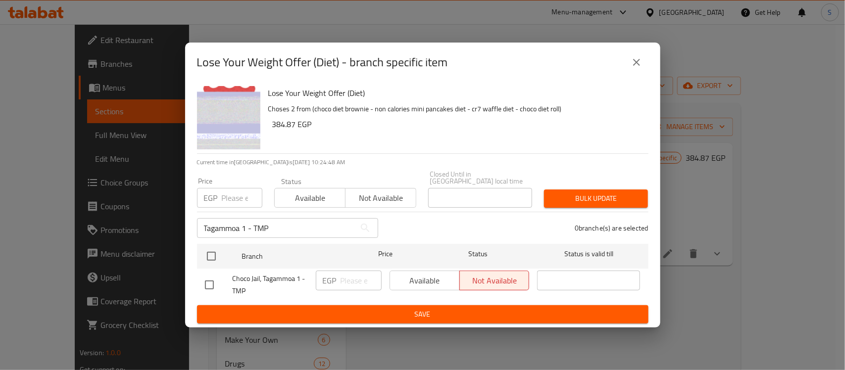
click at [214, 281] on input "checkbox" at bounding box center [209, 285] width 21 height 21
checkbox input "true"
click at [410, 279] on span "Available" at bounding box center [425, 281] width 62 height 14
drag, startPoint x: 296, startPoint y: 130, endPoint x: 270, endPoint y: 130, distance: 25.2
click at [270, 130] on div "Lose Your Weight Offer (Diet) Choses 2 from (choco diet brownie - non calories …" at bounding box center [454, 117] width 380 height 71
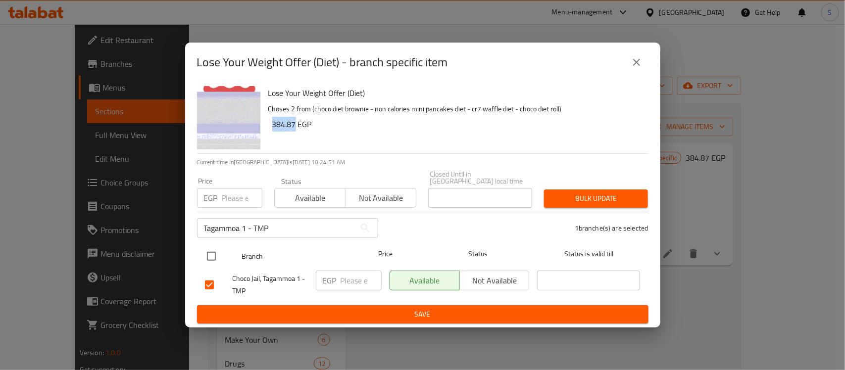
copy h6 "384.87"
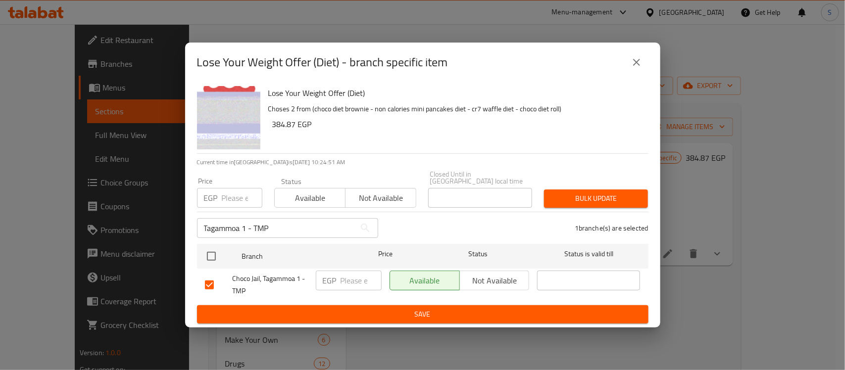
click at [333, 275] on p "EGP" at bounding box center [330, 281] width 14 height 12
click at [357, 271] on input "number" at bounding box center [361, 281] width 41 height 20
paste input "384.87"
type input "384.87"
click at [372, 308] on span "Save" at bounding box center [423, 314] width 436 height 12
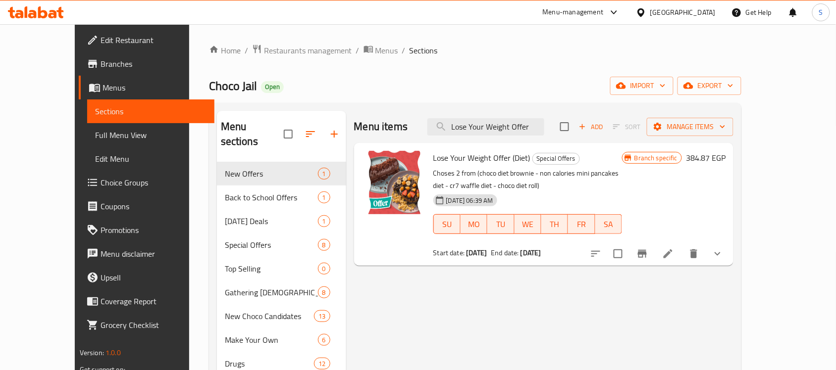
click at [647, 253] on icon "Branch-specific-item" at bounding box center [642, 254] width 9 height 8
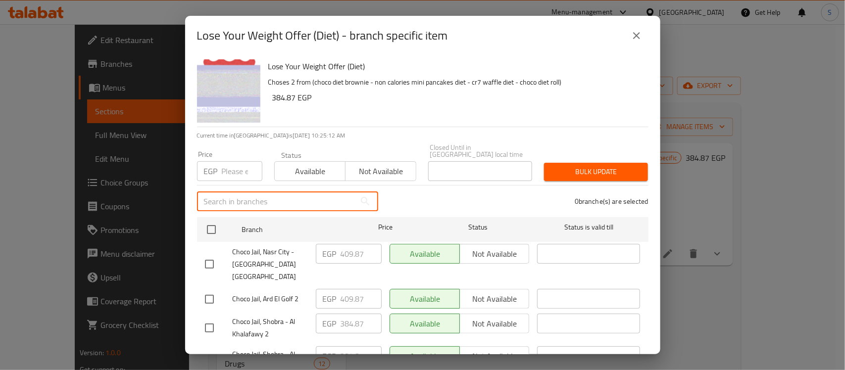
click at [226, 197] on input "text" at bounding box center [276, 202] width 158 height 20
paste input "Tagammoa 5 - South Investors"
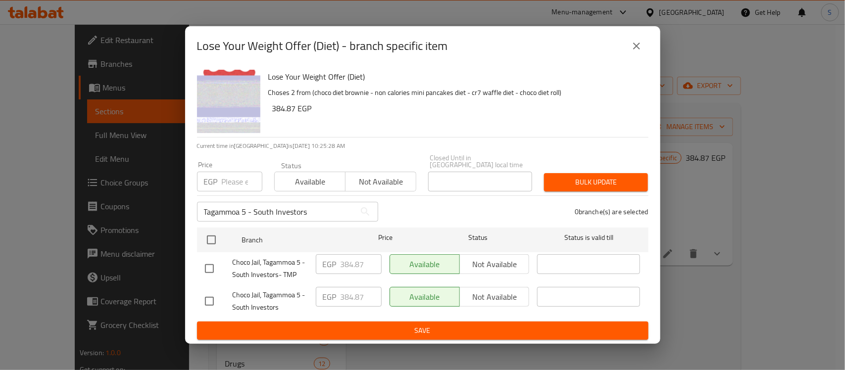
click at [354, 208] on input "Tagammoa 5 - South Investors" at bounding box center [276, 212] width 158 height 20
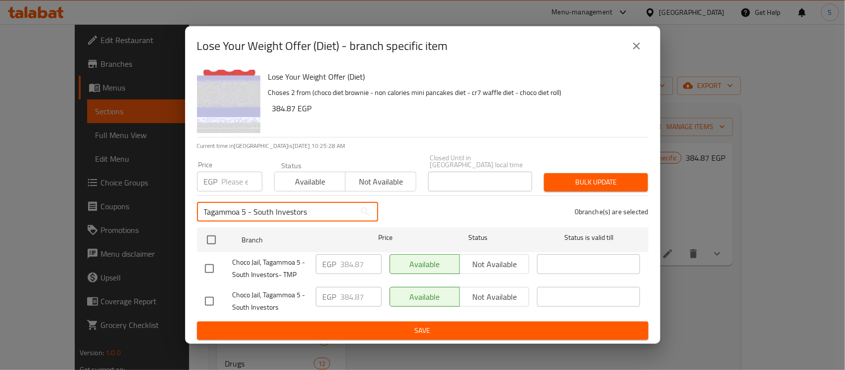
click at [354, 208] on input "Tagammoa 5 - South Investors" at bounding box center [276, 212] width 158 height 20
paste input "- TMP"
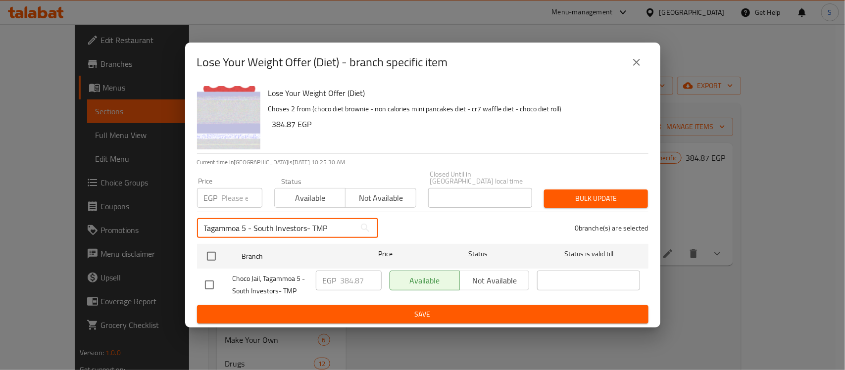
type input "Tagammoa 5 - South Investors- TMP"
click at [644, 63] on button "close" at bounding box center [637, 62] width 24 height 24
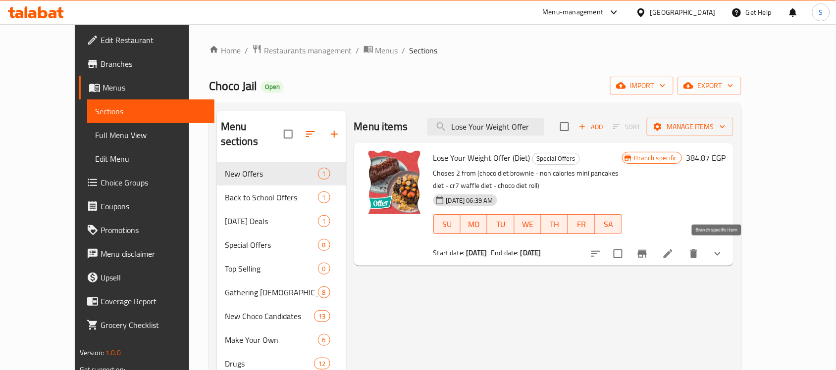
click at [654, 251] on button "Branch-specific-item" at bounding box center [642, 254] width 24 height 24
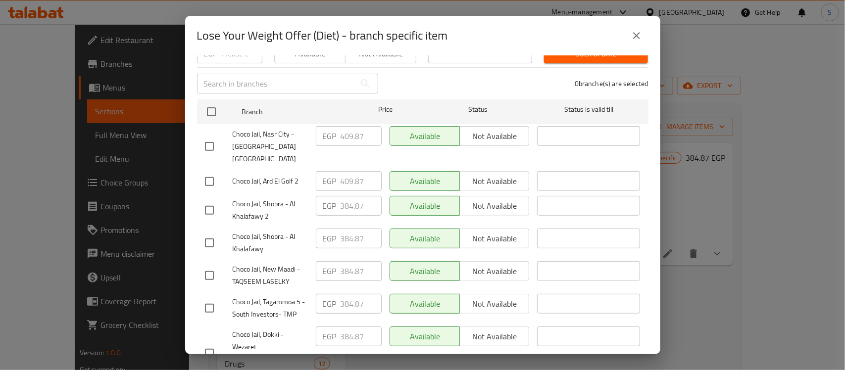
scroll to position [248, 0]
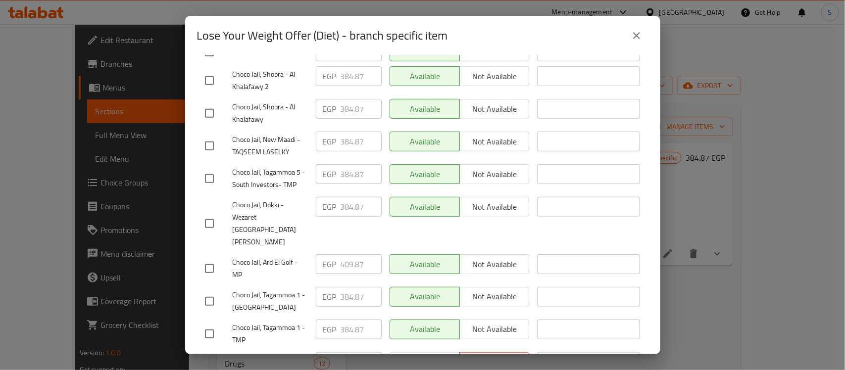
click at [640, 39] on icon "close" at bounding box center [637, 36] width 12 height 12
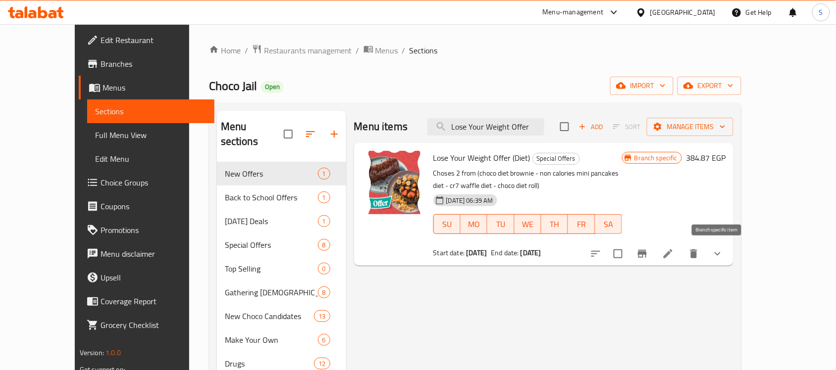
click at [654, 262] on button "Branch-specific-item" at bounding box center [642, 254] width 24 height 24
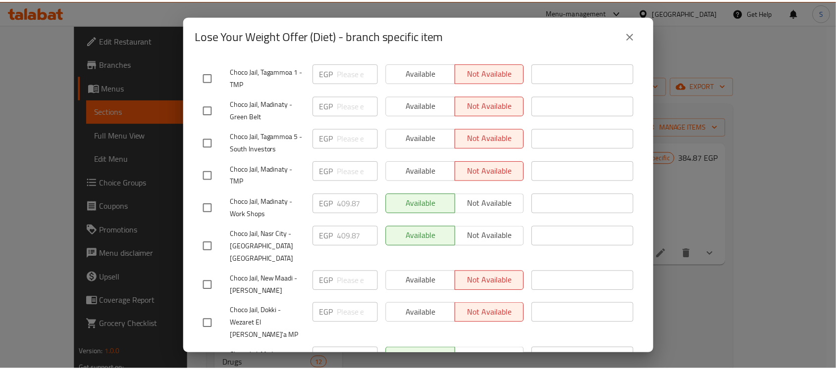
scroll to position [476, 0]
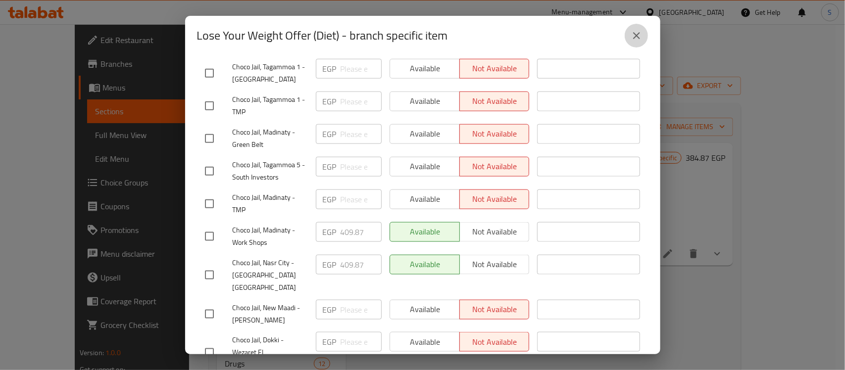
click at [638, 36] on icon "close" at bounding box center [637, 36] width 12 height 12
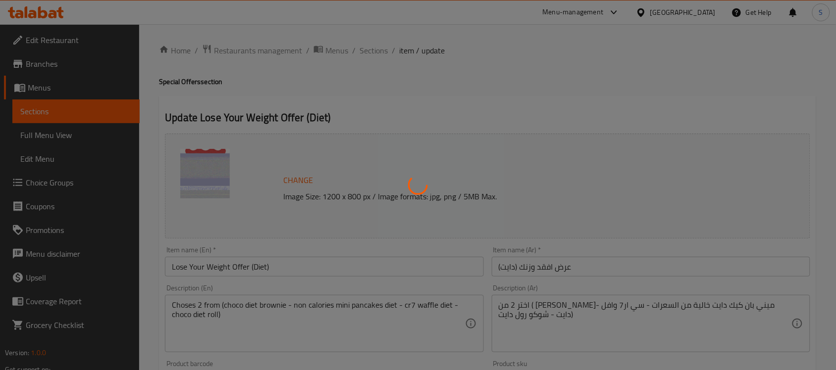
type input "اختيارك الاول من منتجات حلويات الدايت"
type input "1"
type input "اختيارك الثاني من حلويات الدايت"
type input "1"
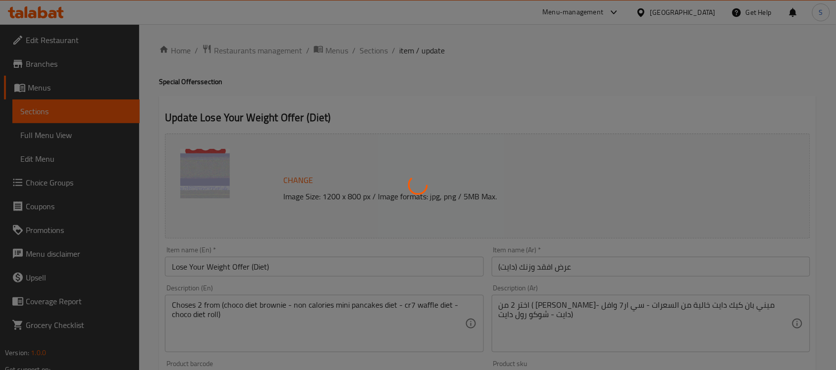
type input "1"
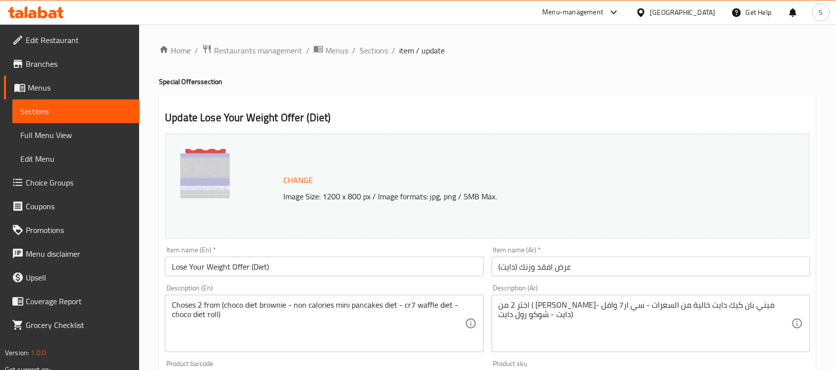
click at [68, 58] on span "Branches" at bounding box center [79, 64] width 106 height 12
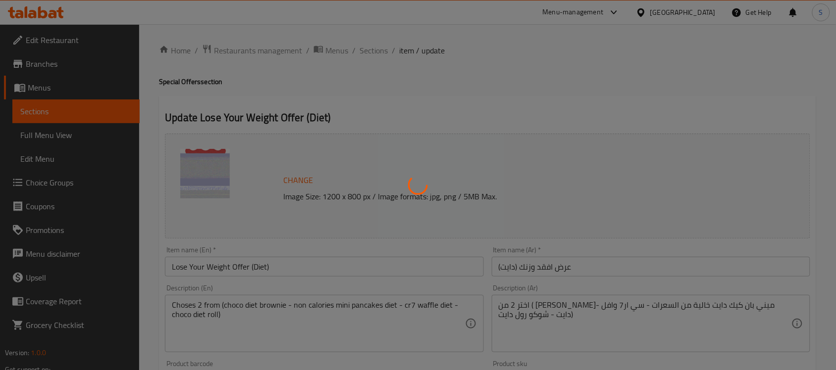
type input "اختيارك الاول من منتجات حلويات الدايت"
type input "1"
type input "اختيارك الثاني من حلويات الدايت"
type input "1"
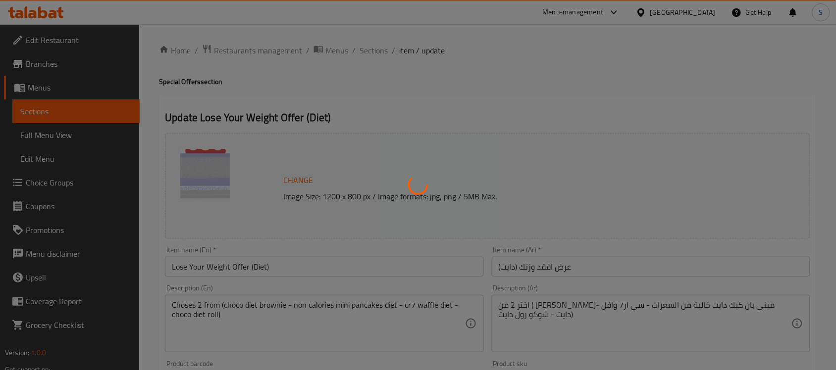
type input "1"
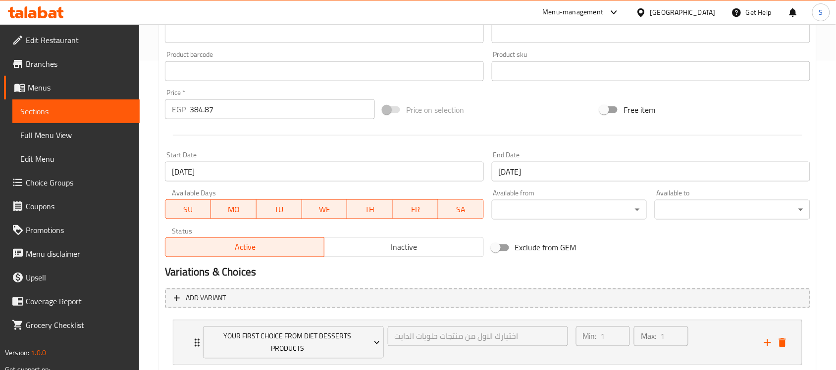
click at [431, 256] on button "Inactive" at bounding box center [403, 248] width 159 height 20
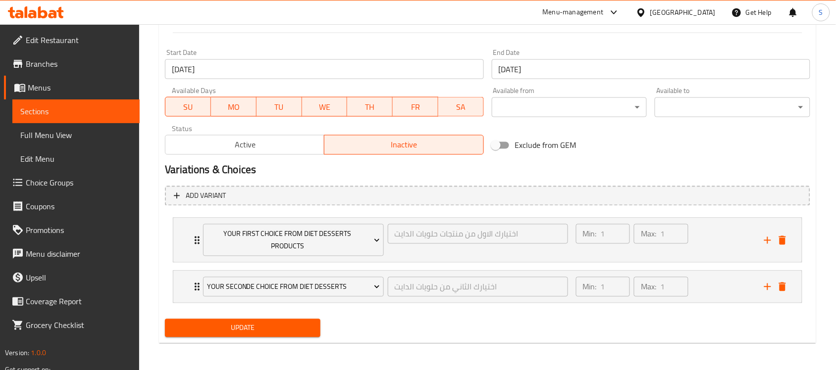
scroll to position [412, 0]
drag, startPoint x: 295, startPoint y: 327, endPoint x: 93, endPoint y: 294, distance: 204.7
click at [294, 325] on span "Update" at bounding box center [243, 328] width 140 height 12
click at [263, 142] on span "Active" at bounding box center [244, 145] width 151 height 14
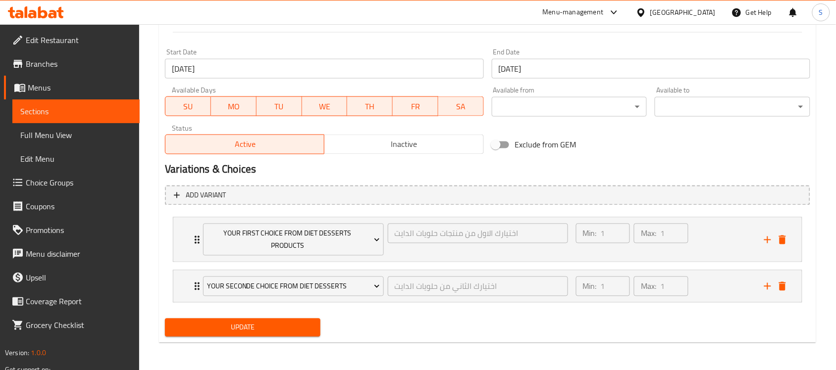
click at [258, 330] on span "Update" at bounding box center [243, 328] width 140 height 12
click at [708, 14] on div "[GEOGRAPHIC_DATA]" at bounding box center [682, 12] width 65 height 11
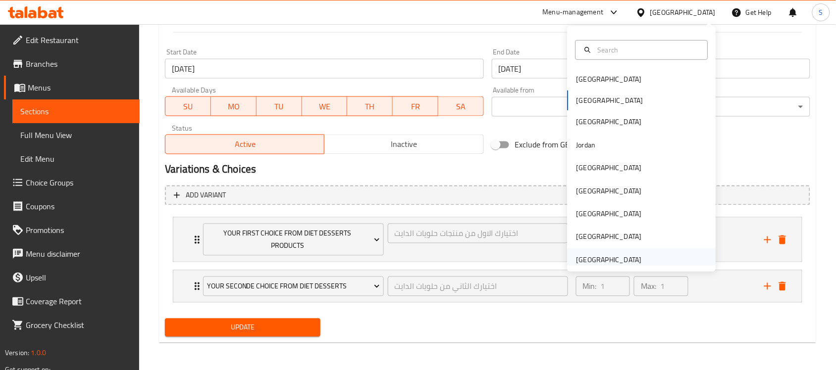
click at [597, 263] on div "United Arab Emirates" at bounding box center [608, 259] width 65 height 11
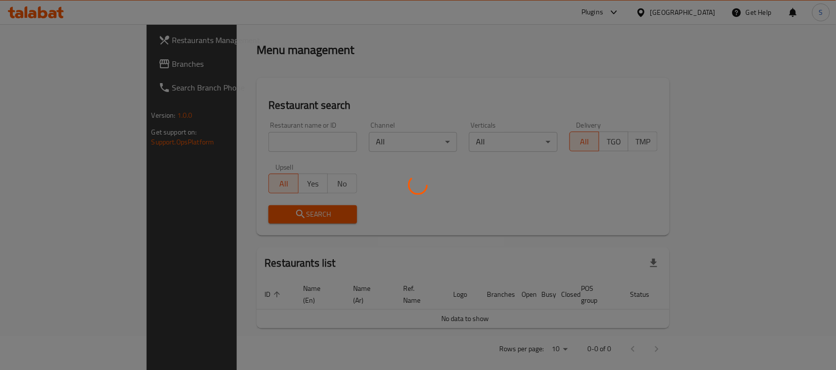
scroll to position [367, 0]
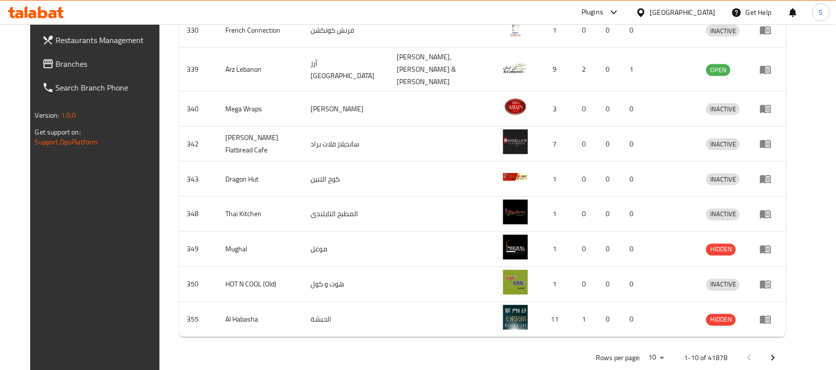
click at [615, 6] on icon at bounding box center [614, 12] width 12 height 12
click at [682, 11] on div "United Arab Emirates" at bounding box center [682, 12] width 65 height 11
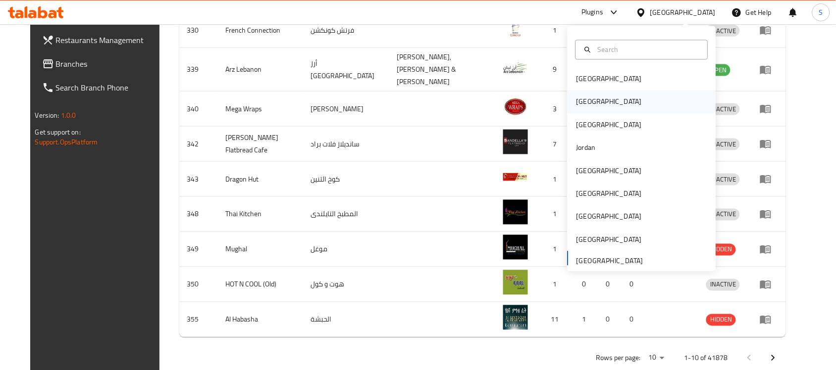
click at [604, 104] on div "[GEOGRAPHIC_DATA]" at bounding box center [641, 102] width 149 height 23
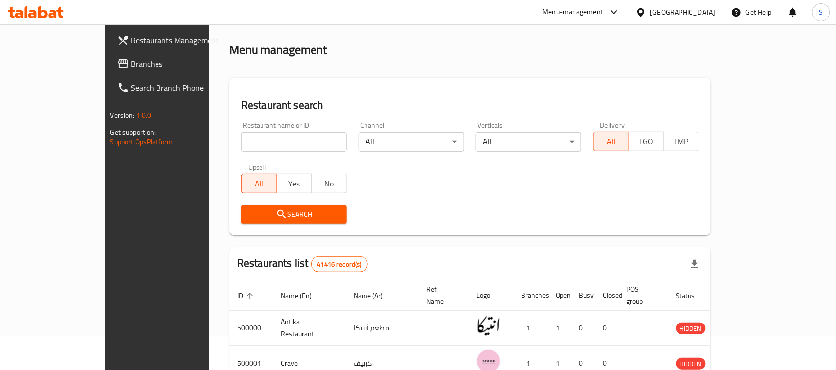
scroll to position [367, 0]
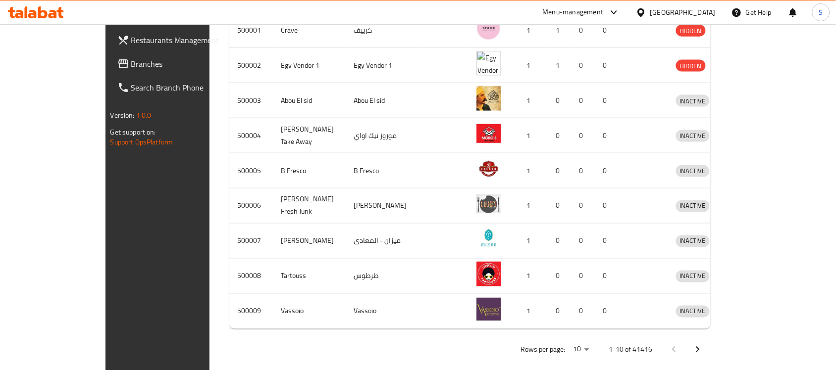
click at [603, 17] on div "Menu-management" at bounding box center [573, 12] width 61 height 12
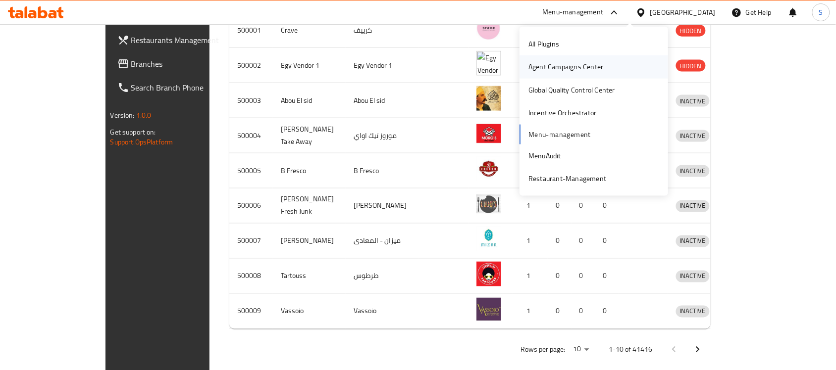
click at [580, 64] on div "Agent Campaigns Center" at bounding box center [565, 66] width 75 height 11
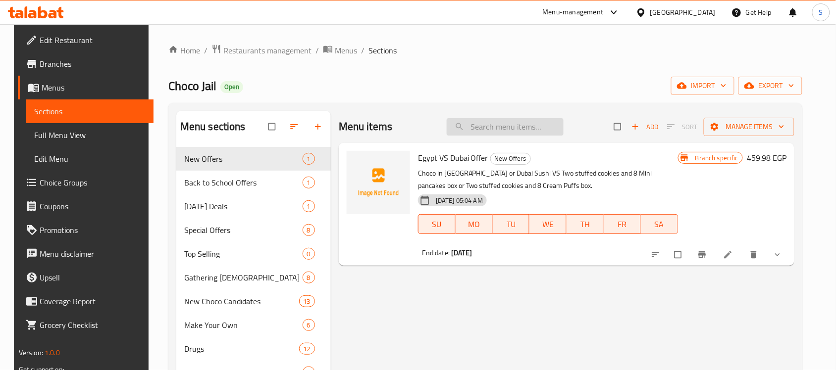
click at [492, 124] on input "search" at bounding box center [505, 126] width 117 height 17
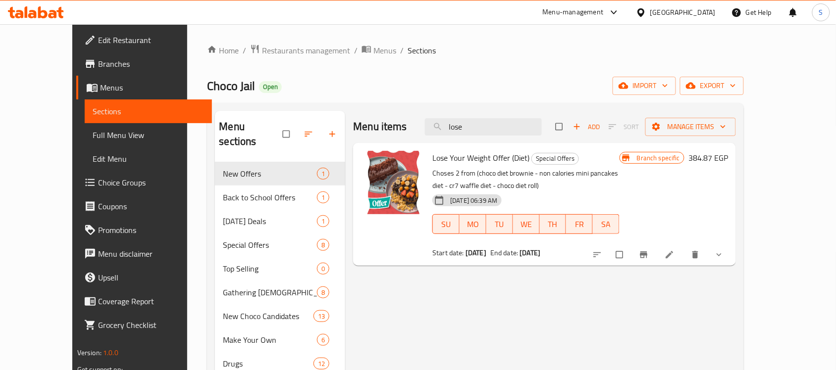
type input "lose"
click at [647, 258] on icon "Branch-specific-item" at bounding box center [643, 255] width 7 height 6
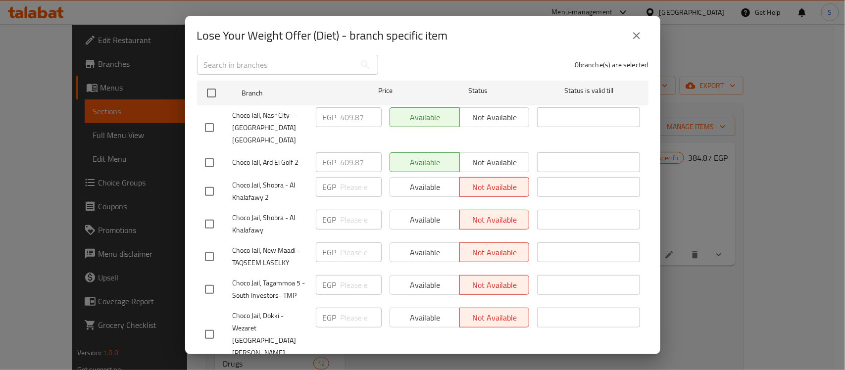
scroll to position [117, 0]
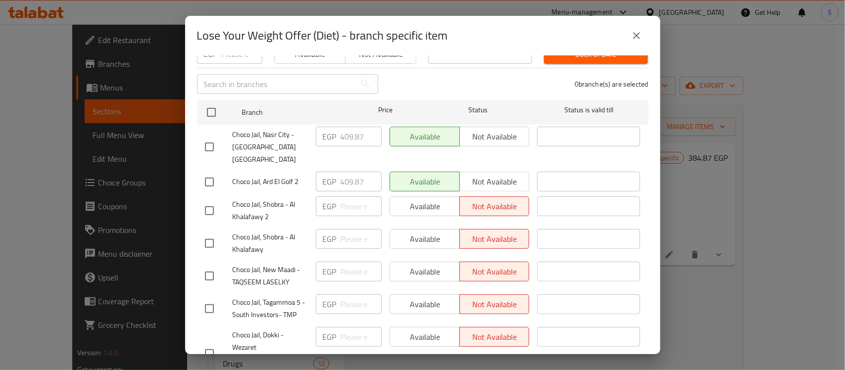
click at [209, 200] on input "checkbox" at bounding box center [209, 210] width 21 height 21
checkbox input "true"
click at [210, 233] on input "checkbox" at bounding box center [209, 243] width 21 height 21
checkbox input "true"
click at [206, 266] on input "checkbox" at bounding box center [209, 276] width 21 height 21
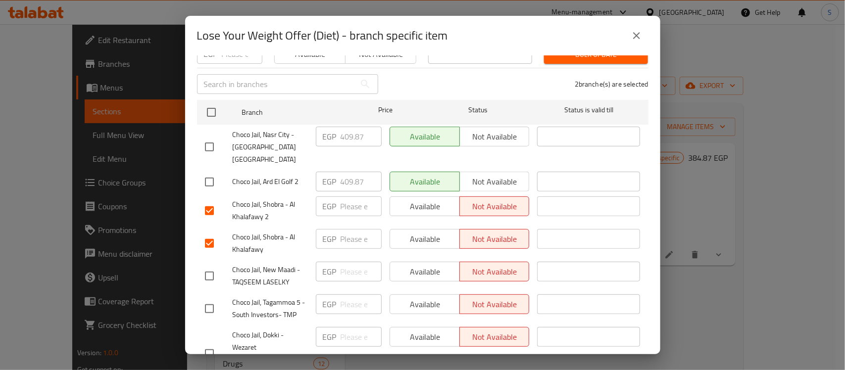
checkbox input "true"
click at [208, 299] on input "checkbox" at bounding box center [209, 309] width 21 height 21
checkbox input "true"
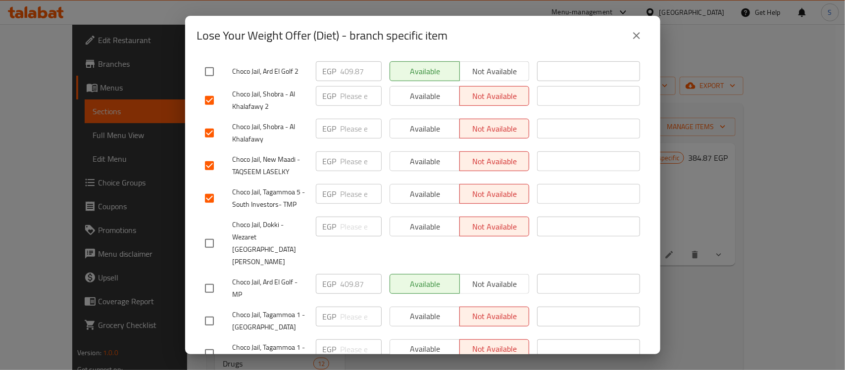
scroll to position [229, 0]
click at [207, 232] on input "checkbox" at bounding box center [209, 242] width 21 height 21
checkbox input "true"
click at [209, 309] on input "checkbox" at bounding box center [209, 319] width 21 height 21
checkbox input "true"
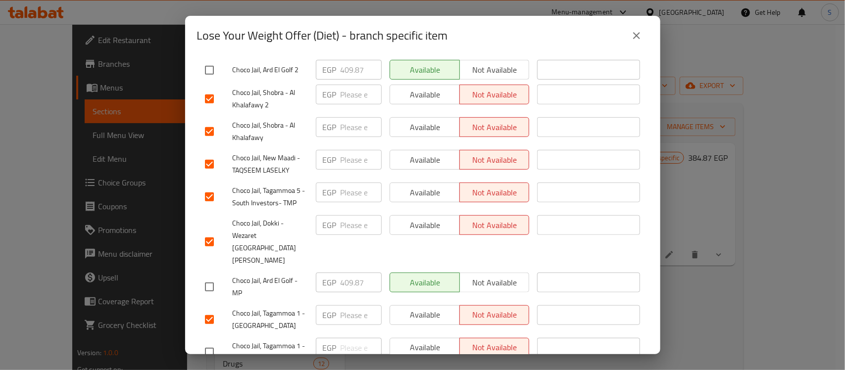
click at [210, 342] on input "checkbox" at bounding box center [209, 352] width 21 height 21
checkbox input "true"
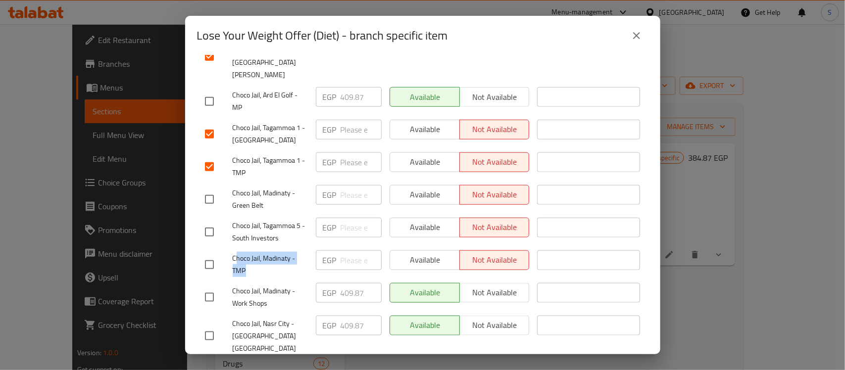
drag, startPoint x: 235, startPoint y: 211, endPoint x: 277, endPoint y: 224, distance: 43.9
click at [277, 252] on span "Choco Jail, Madinaty - TMP" at bounding box center [270, 264] width 75 height 25
click at [255, 252] on span "Choco Jail, Madinaty - TMP" at bounding box center [270, 264] width 75 height 25
drag, startPoint x: 234, startPoint y: 216, endPoint x: 267, endPoint y: 227, distance: 35.2
click at [267, 252] on span "Choco Jail, Madinaty - TMP" at bounding box center [270, 264] width 75 height 25
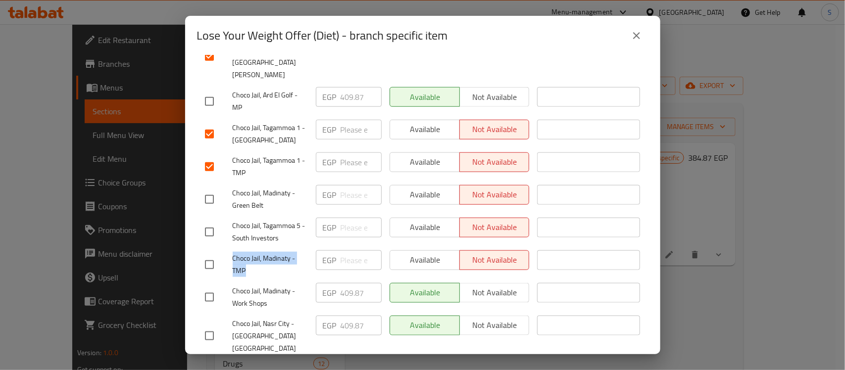
copy span "Choco Jail, Madinaty - TMP"
click at [213, 287] on input "checkbox" at bounding box center [209, 297] width 21 height 21
checkbox input "true"
click at [216, 365] on input "checkbox" at bounding box center [209, 375] width 21 height 21
checkbox input "true"
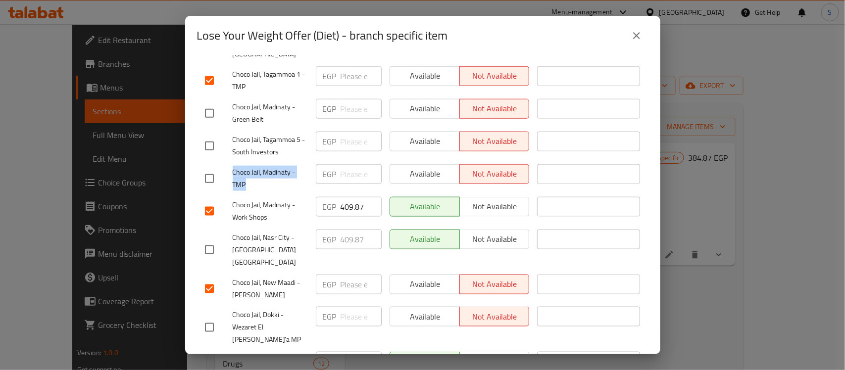
scroll to position [520, 0]
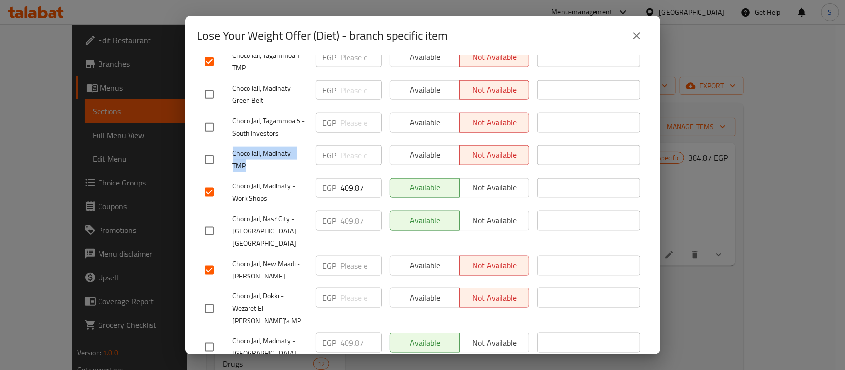
click at [205, 299] on input "checkbox" at bounding box center [209, 309] width 21 height 21
checkbox input "true"
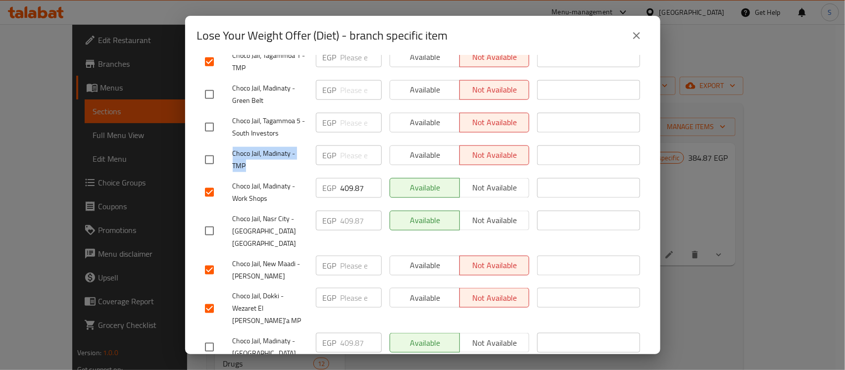
checkbox input "true"
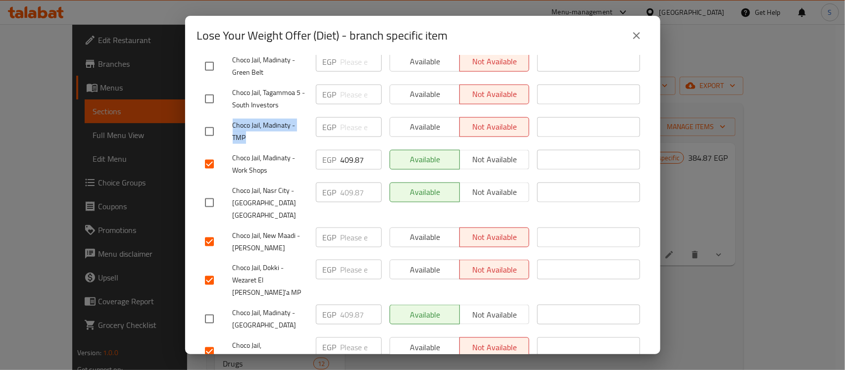
scroll to position [550, 0]
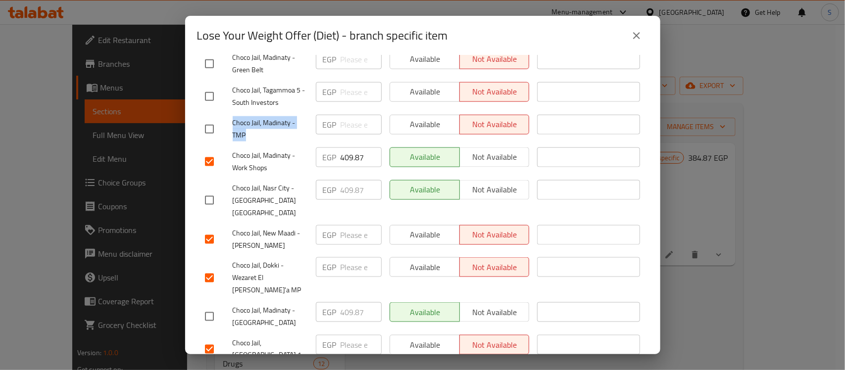
click at [425, 338] on span "Available" at bounding box center [425, 345] width 62 height 14
click at [428, 257] on button "Available" at bounding box center [425, 267] width 70 height 20
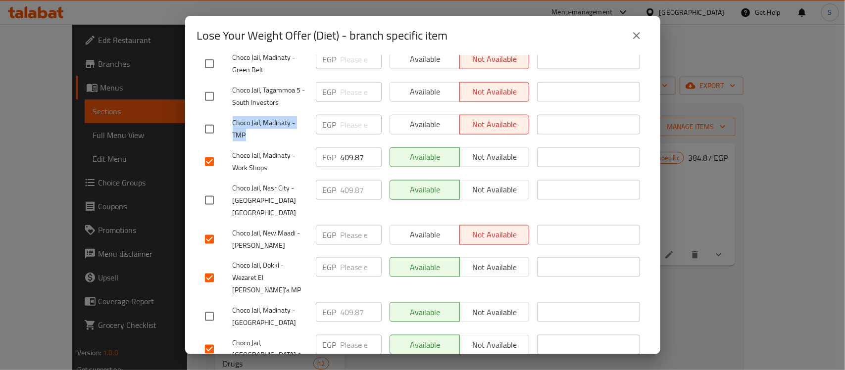
click at [426, 228] on span "Available" at bounding box center [425, 235] width 62 height 14
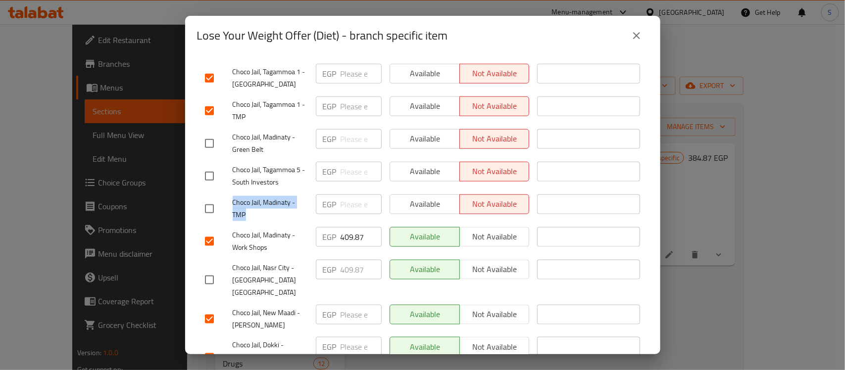
scroll to position [489, 0]
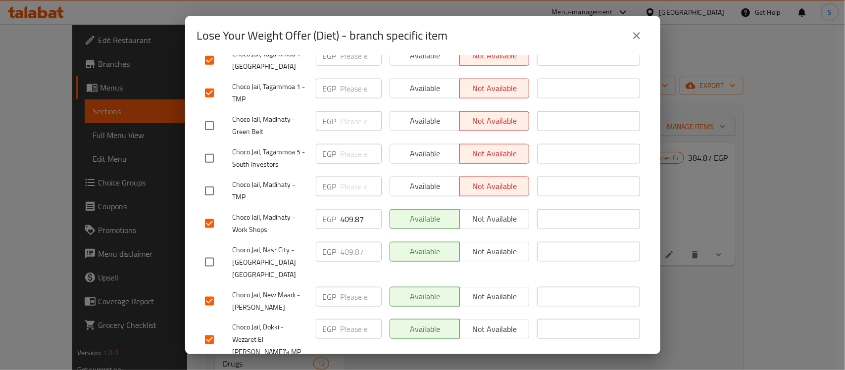
click at [427, 242] on div "Available Not available" at bounding box center [460, 252] width 140 height 20
click at [476, 242] on div "Available Not available" at bounding box center [460, 252] width 140 height 20
click at [490, 242] on div "Available Not available" at bounding box center [460, 252] width 140 height 20
click at [644, 41] on button "close" at bounding box center [637, 36] width 24 height 24
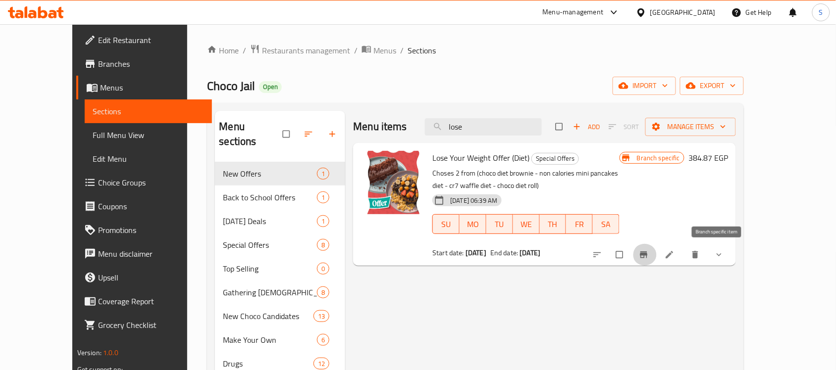
click at [647, 258] on icon "Branch-specific-item" at bounding box center [643, 255] width 7 height 6
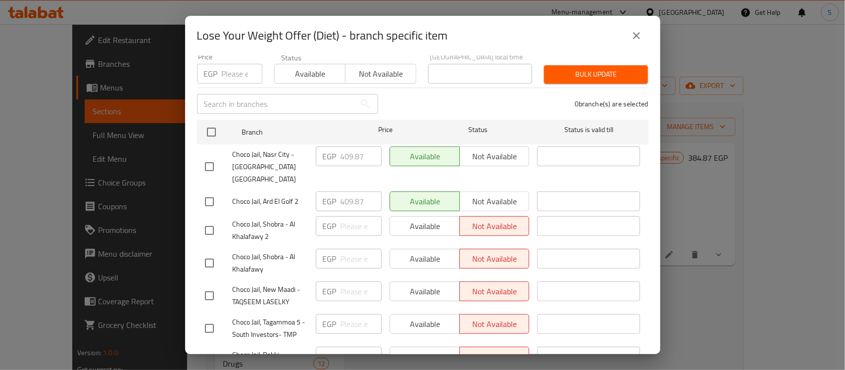
scroll to position [186, 0]
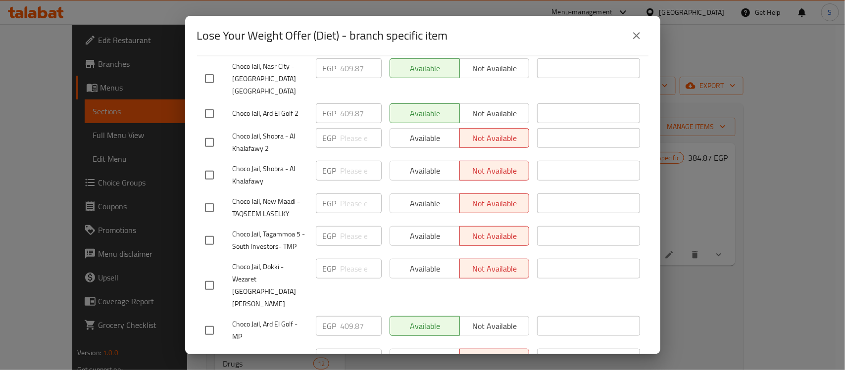
click at [211, 132] on input "checkbox" at bounding box center [209, 142] width 21 height 21
checkbox input "true"
click at [211, 165] on input "checkbox" at bounding box center [209, 175] width 21 height 21
checkbox input "true"
click at [212, 198] on input "checkbox" at bounding box center [209, 208] width 21 height 21
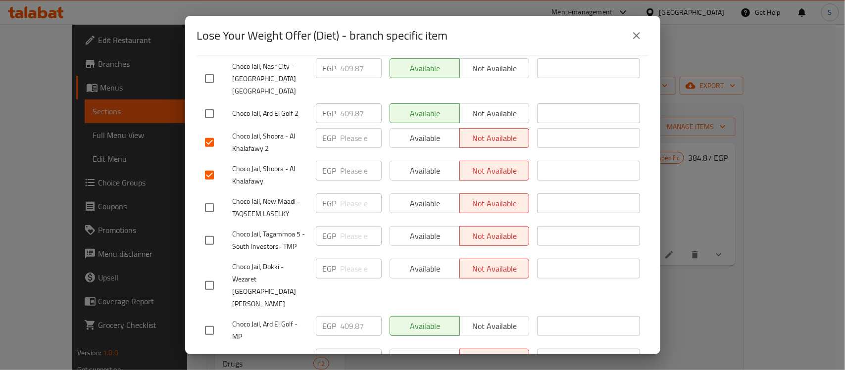
checkbox input "true"
click at [206, 230] on input "checkbox" at bounding box center [209, 240] width 21 height 21
checkbox input "true"
click at [210, 275] on input "checkbox" at bounding box center [209, 285] width 21 height 21
checkbox input "true"
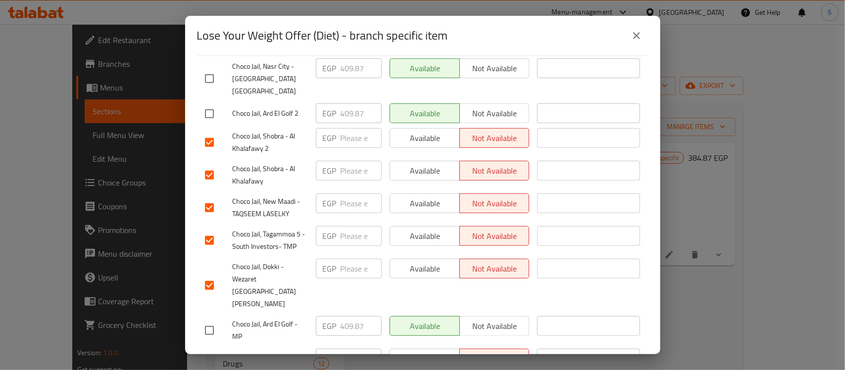
click at [212, 353] on input "checkbox" at bounding box center [209, 363] width 21 height 21
checkbox input "true"
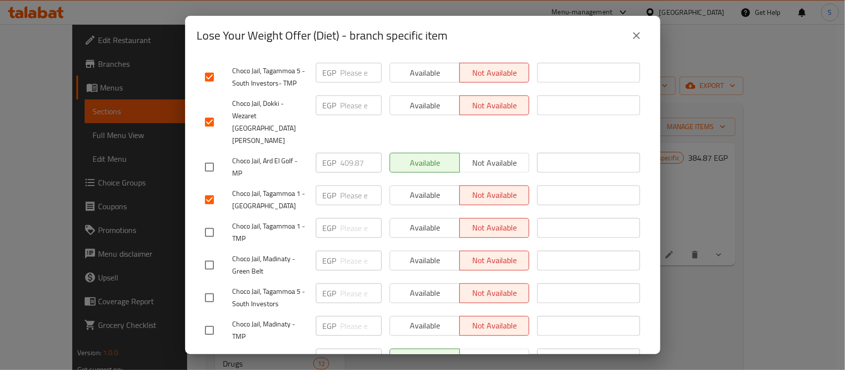
scroll to position [357, 0]
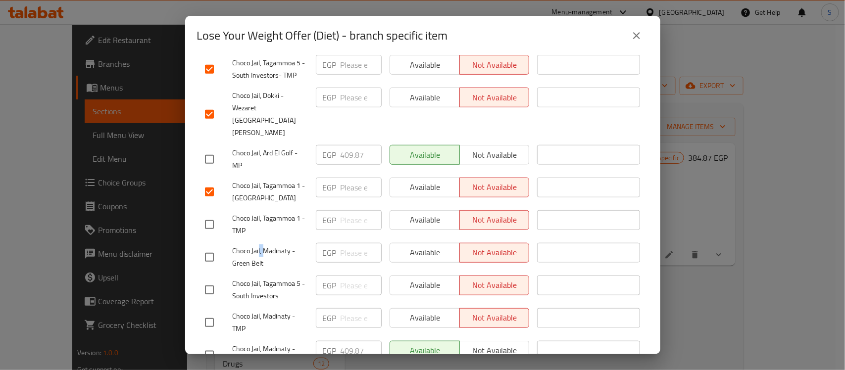
click at [263, 245] on span "Choco Jail, Madinaty - Green Belt" at bounding box center [270, 257] width 75 height 25
click at [265, 245] on span "Choco Jail, Madinaty - Green Belt" at bounding box center [270, 257] width 75 height 25
drag, startPoint x: 265, startPoint y: 206, endPoint x: 279, endPoint y: 218, distance: 17.9
click at [279, 245] on span "Choco Jail, Madinaty - Green Belt" at bounding box center [270, 257] width 75 height 25
copy span "Madinaty - Green Belt"
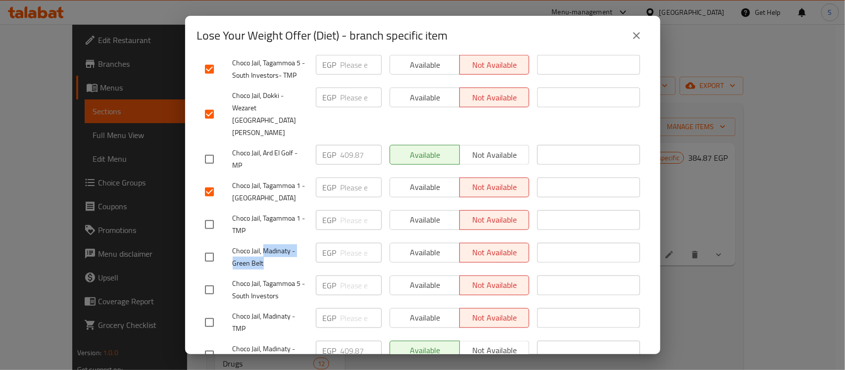
drag, startPoint x: 208, startPoint y: 217, endPoint x: 209, endPoint y: 224, distance: 7.1
click at [208, 247] on input "checkbox" at bounding box center [209, 257] width 21 height 21
checkbox input "true"
click at [203, 312] on input "checkbox" at bounding box center [209, 322] width 21 height 21
checkbox input "true"
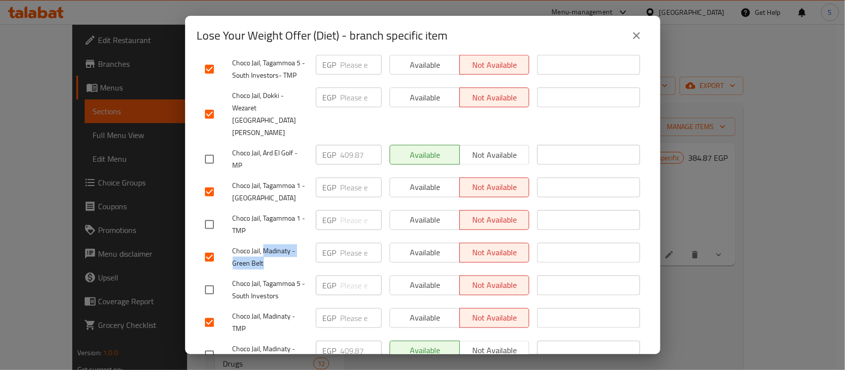
click at [208, 345] on input "checkbox" at bounding box center [209, 355] width 21 height 21
checkbox input "true"
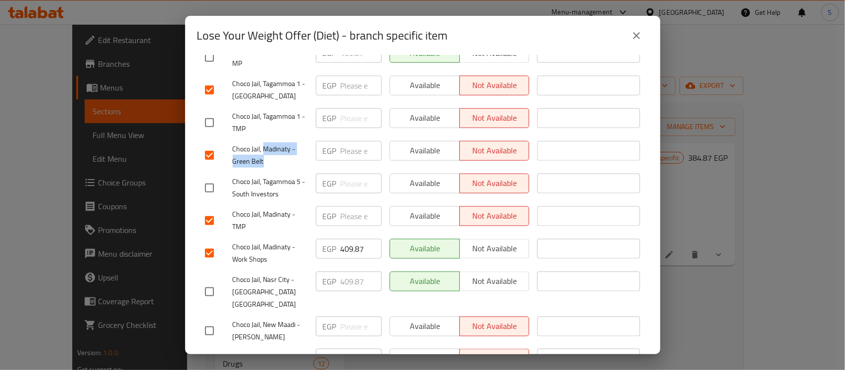
scroll to position [481, 0]
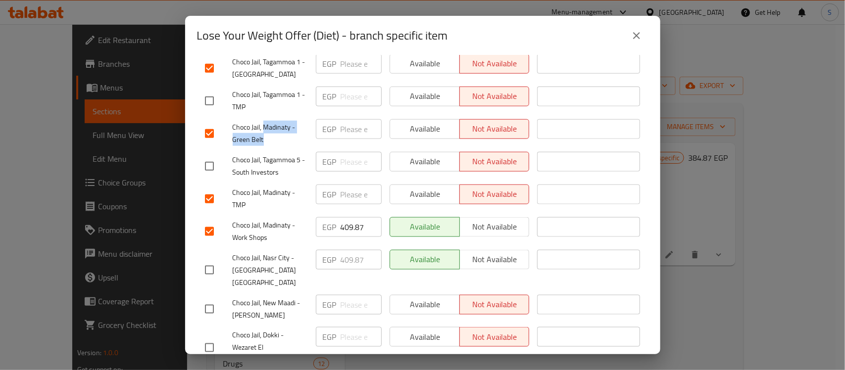
click at [209, 299] on input "checkbox" at bounding box center [209, 309] width 21 height 21
checkbox input "true"
click at [209, 338] on input "checkbox" at bounding box center [209, 348] width 21 height 21
checkbox input "true"
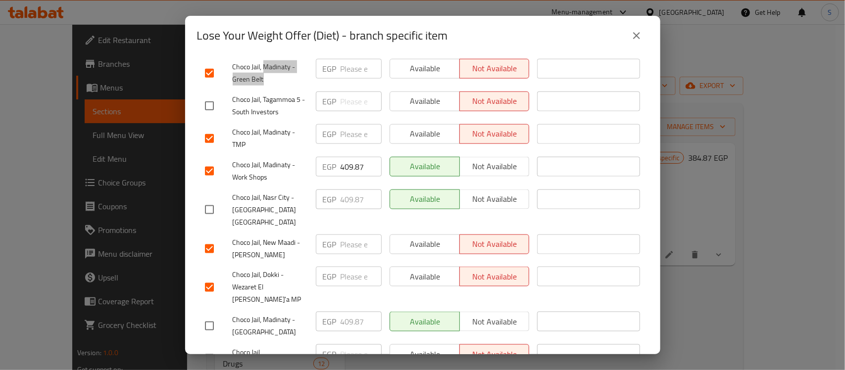
scroll to position [550, 0]
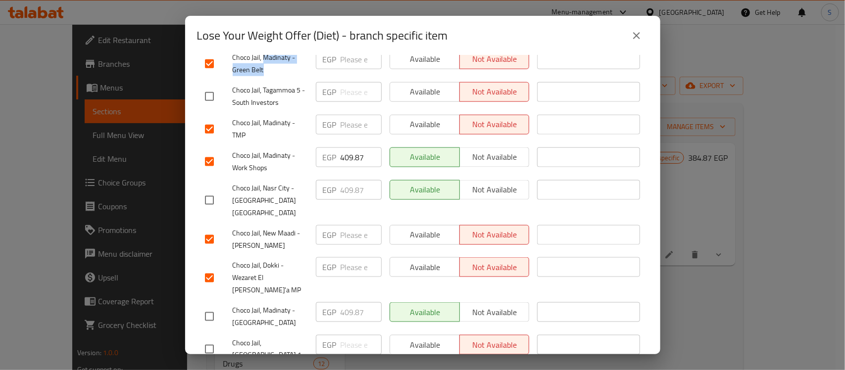
click at [212, 339] on input "checkbox" at bounding box center [209, 349] width 21 height 21
checkbox input "true"
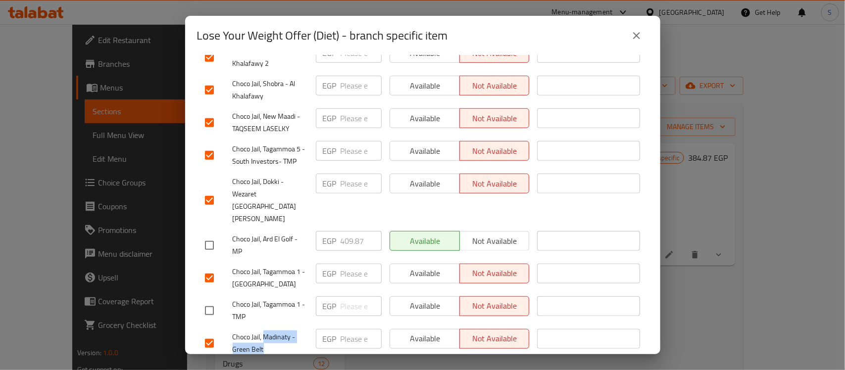
scroll to position [285, 0]
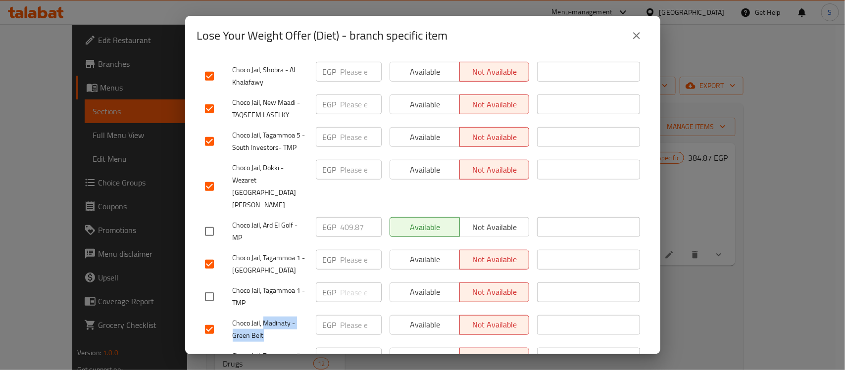
click at [210, 287] on input "checkbox" at bounding box center [209, 297] width 21 height 21
checkbox input "true"
click at [211, 319] on input "checkbox" at bounding box center [209, 329] width 21 height 21
checkbox input "false"
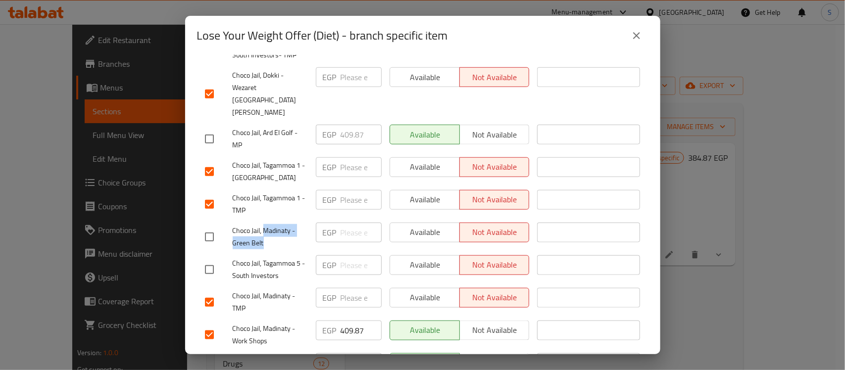
scroll to position [442, 0]
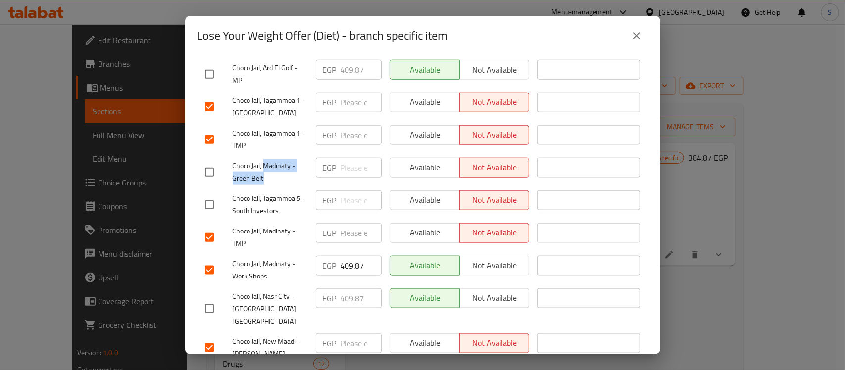
click at [215, 195] on input "checkbox" at bounding box center [209, 205] width 21 height 21
checkbox input "true"
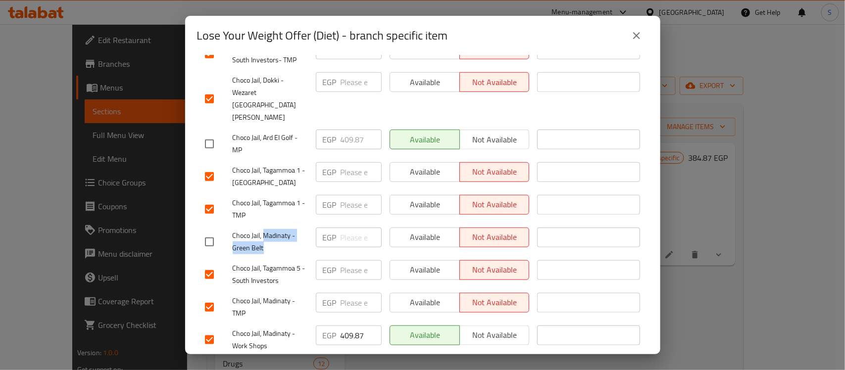
scroll to position [550, 0]
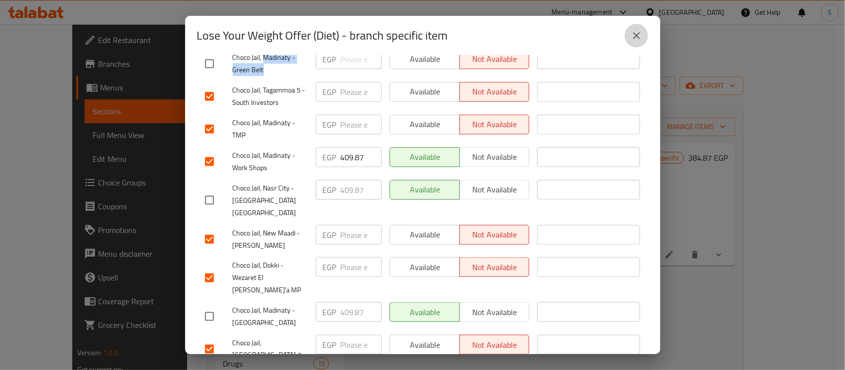
click at [637, 35] on icon "close" at bounding box center [636, 35] width 7 height 7
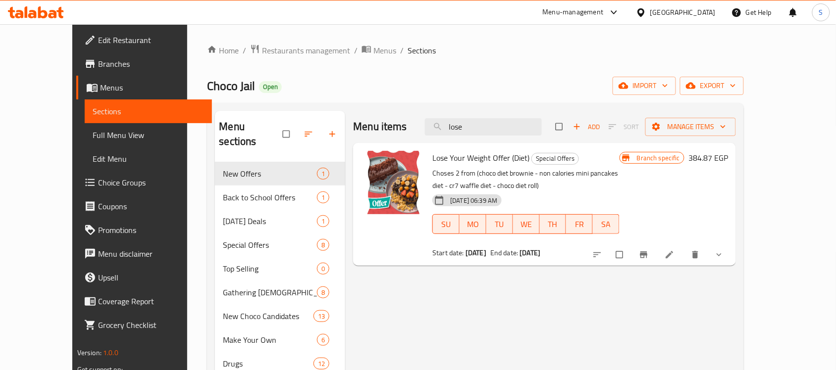
click at [656, 261] on button "Branch-specific-item" at bounding box center [645, 255] width 24 height 22
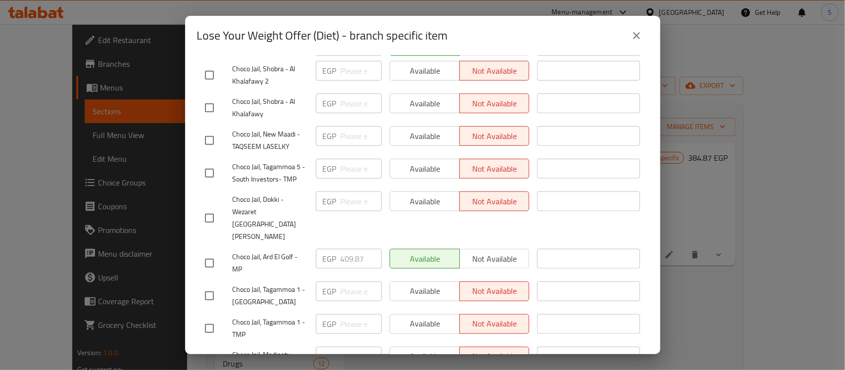
scroll to position [264, 0]
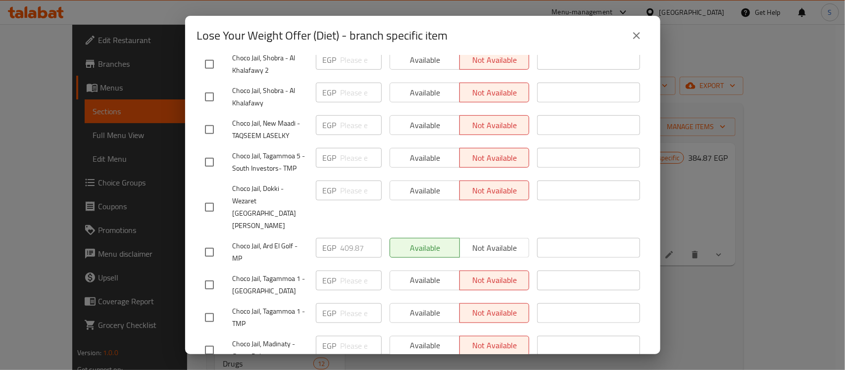
click at [214, 197] on input "checkbox" at bounding box center [209, 207] width 21 height 21
checkbox input "true"
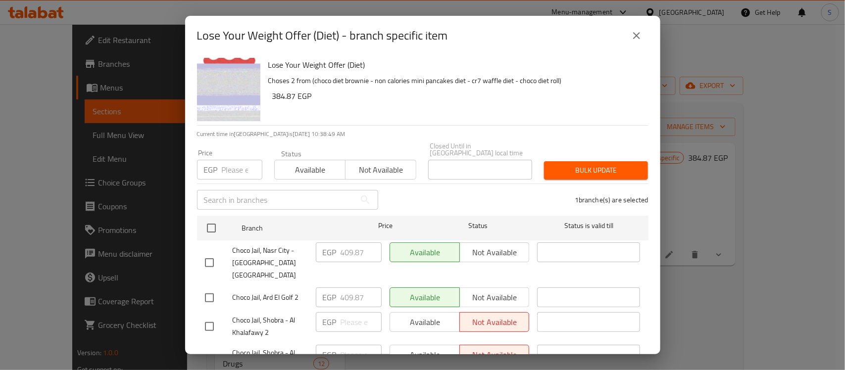
scroll to position [0, 0]
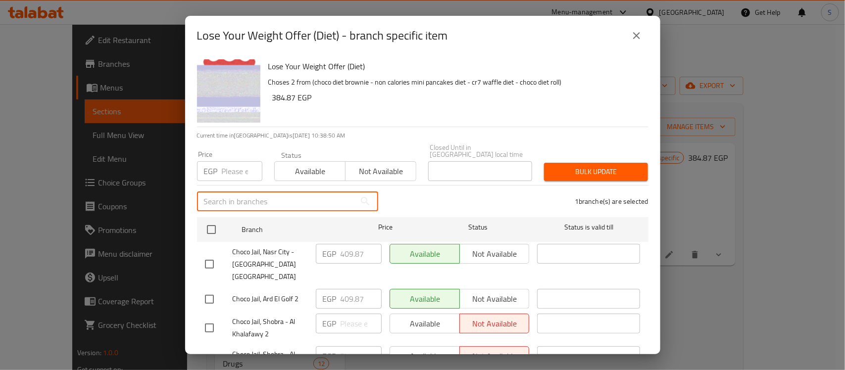
click at [296, 192] on input "text" at bounding box center [276, 202] width 158 height 20
paste input "Dokki - Wezaret El Zera'a"
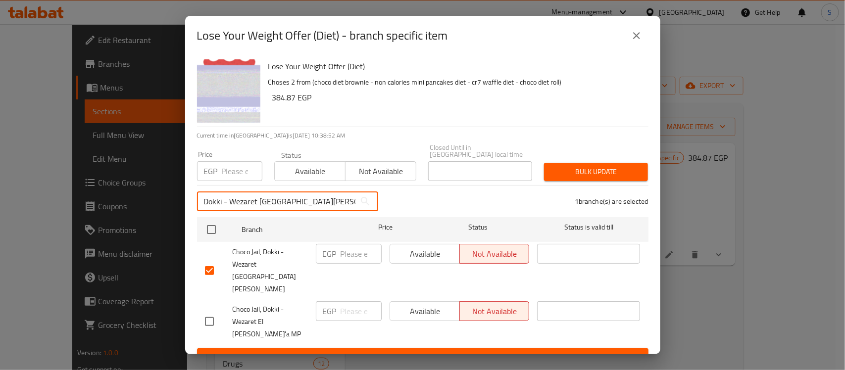
type input "Dokki - Wezaret El Zera'a"
click at [209, 311] on input "checkbox" at bounding box center [209, 321] width 21 height 21
checkbox input "true"
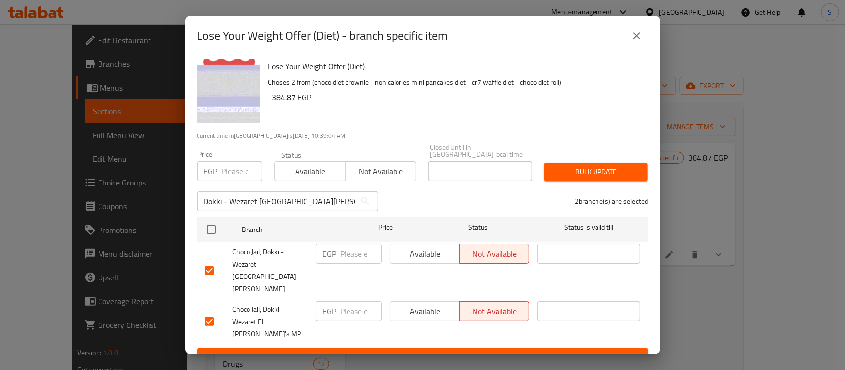
click at [438, 264] on button "Available" at bounding box center [425, 254] width 70 height 20
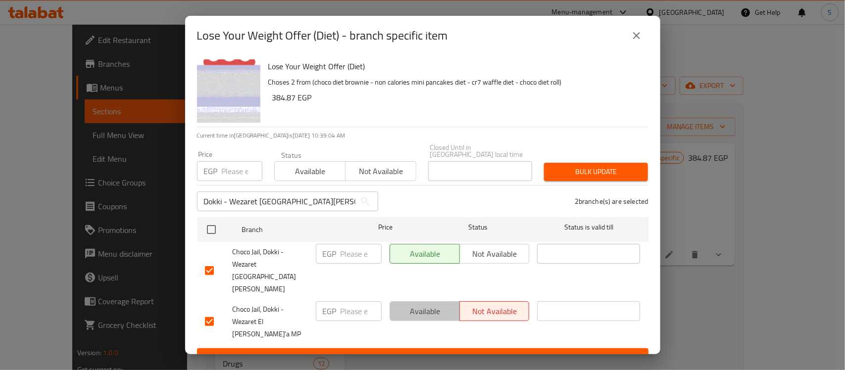
click at [424, 304] on span "Available" at bounding box center [425, 311] width 62 height 14
drag, startPoint x: 296, startPoint y: 110, endPoint x: 272, endPoint y: 115, distance: 23.7
click at [272, 104] on h6 "384.87 EGP" at bounding box center [456, 98] width 368 height 14
copy h6 "384.87"
click at [359, 261] on input "number" at bounding box center [361, 254] width 41 height 20
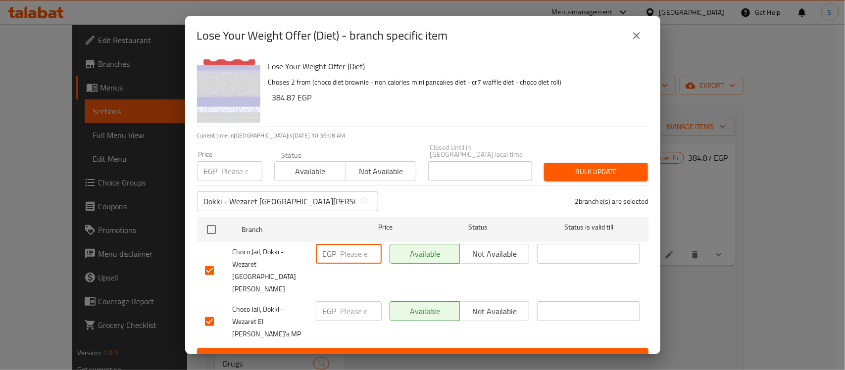
paste input "384.87"
type input "384.87"
click at [354, 301] on input "number" at bounding box center [361, 311] width 41 height 20
paste input "384.87"
type input "384.87"
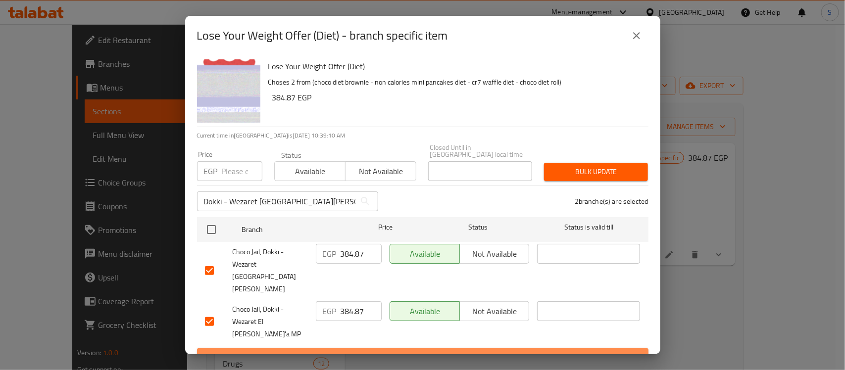
click at [406, 351] on span "Save" at bounding box center [423, 357] width 436 height 12
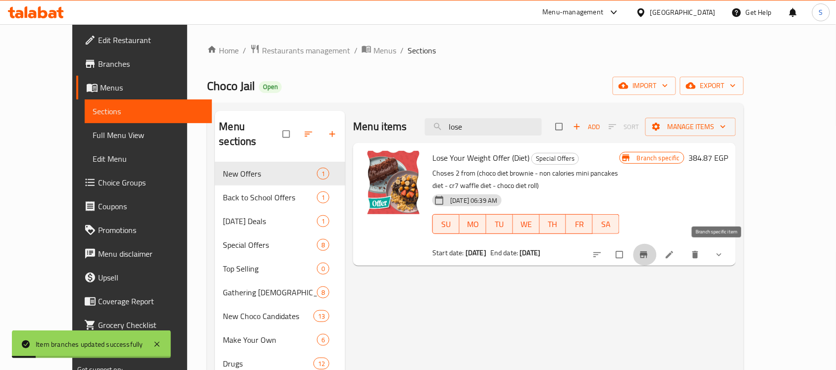
click at [648, 252] on icon "Branch-specific-item" at bounding box center [644, 255] width 10 height 10
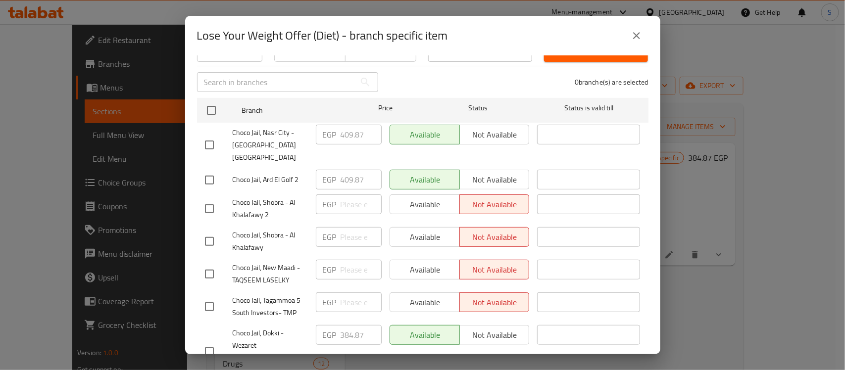
scroll to position [62, 0]
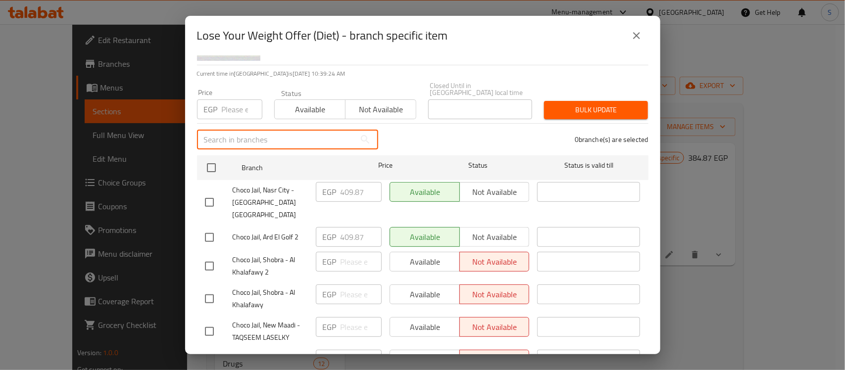
click at [317, 130] on input "text" at bounding box center [276, 140] width 158 height 20
paste input "El Rehab City 1"
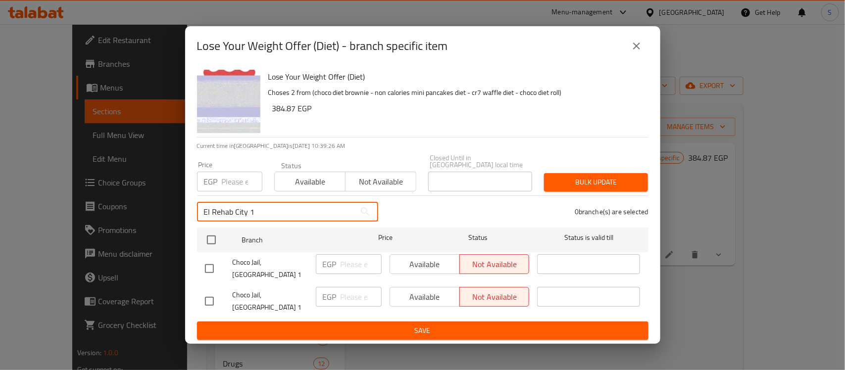
scroll to position [0, 0]
type input "El Rehab City 1"
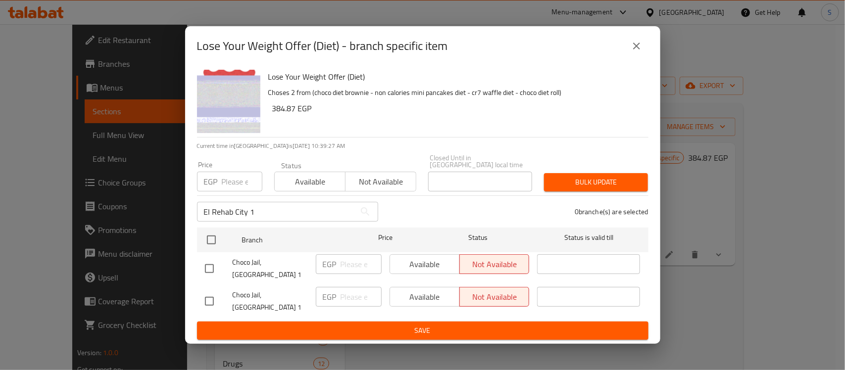
click at [210, 271] on input "checkbox" at bounding box center [209, 268] width 21 height 21
checkbox input "true"
click at [209, 291] on input "checkbox" at bounding box center [209, 301] width 21 height 21
checkbox input "true"
click at [419, 272] on span "Available" at bounding box center [425, 264] width 62 height 14
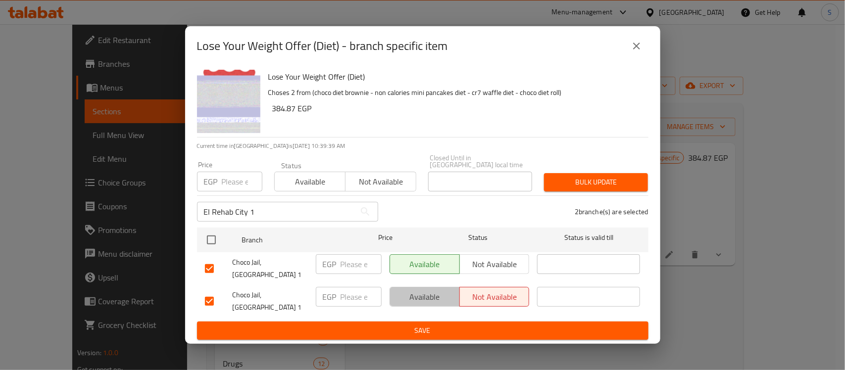
click at [422, 290] on span "Available" at bounding box center [425, 297] width 62 height 14
drag, startPoint x: 294, startPoint y: 119, endPoint x: 273, endPoint y: 119, distance: 20.3
click at [273, 115] on h6 "384.87 EGP" at bounding box center [456, 108] width 368 height 14
copy h6 "384.87"
click at [361, 274] on input "number" at bounding box center [361, 264] width 41 height 20
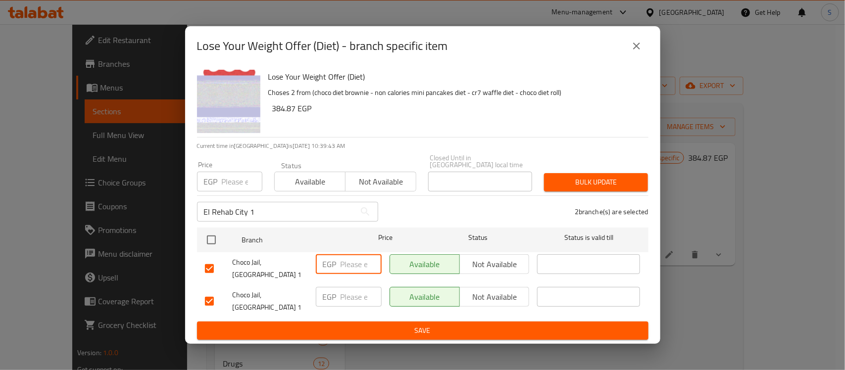
paste input "384.87"
type input "384.87"
click at [354, 297] on input "number" at bounding box center [361, 297] width 41 height 20
paste input "384.87"
type input "384.87"
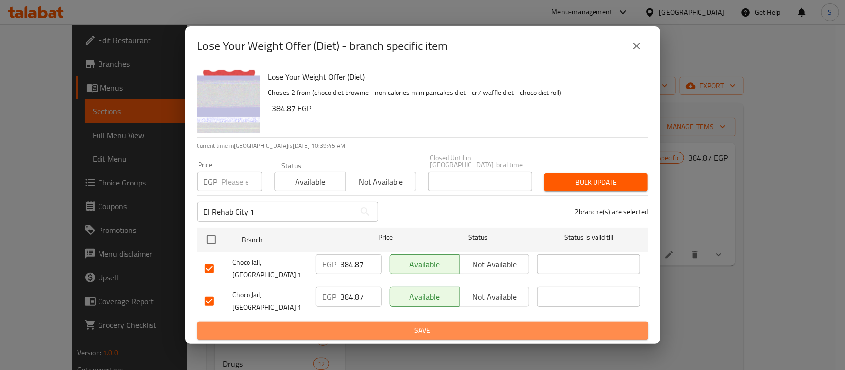
click at [411, 325] on span "Save" at bounding box center [423, 331] width 436 height 12
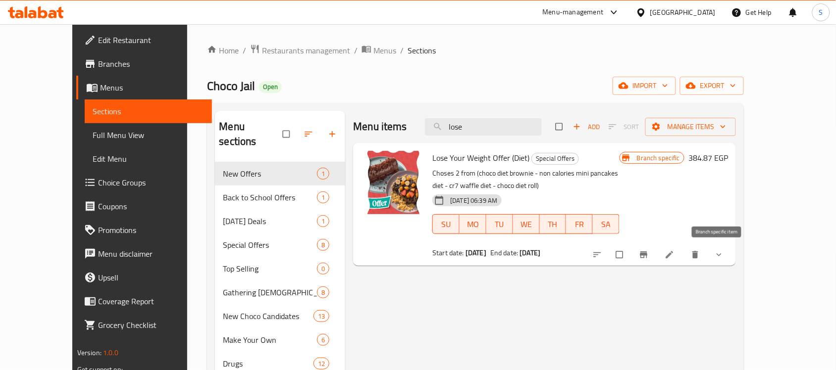
click at [648, 258] on icon "Branch-specific-item" at bounding box center [644, 255] width 10 height 10
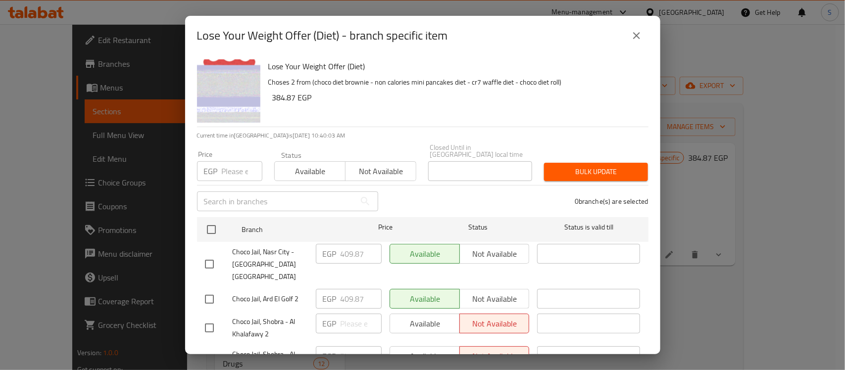
click at [283, 195] on input "text" at bounding box center [276, 202] width 158 height 20
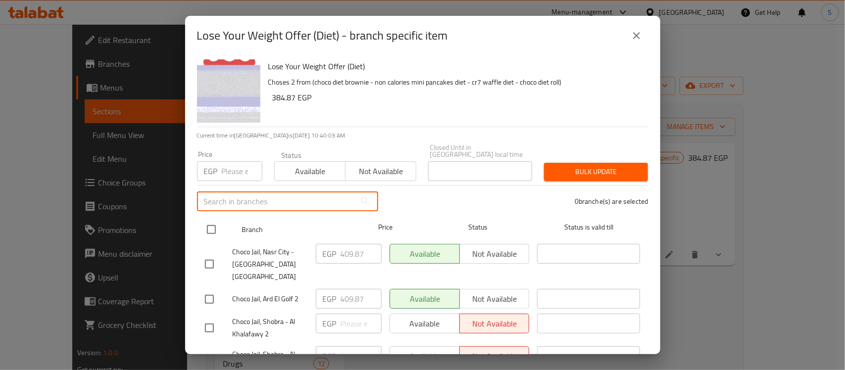
paste input "New Maadi - TAQSEEM LASELKY"
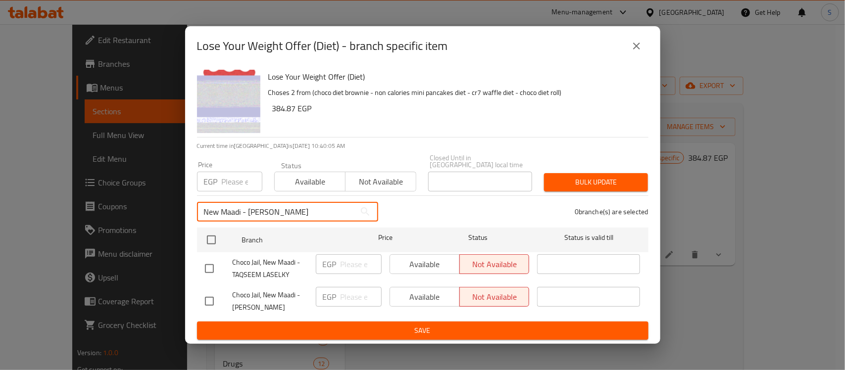
type input "New Maadi - TAQSEEM LASELKY"
drag, startPoint x: 213, startPoint y: 255, endPoint x: 212, endPoint y: 263, distance: 8.5
click at [212, 258] on input "checkbox" at bounding box center [209, 268] width 21 height 21
checkbox input "true"
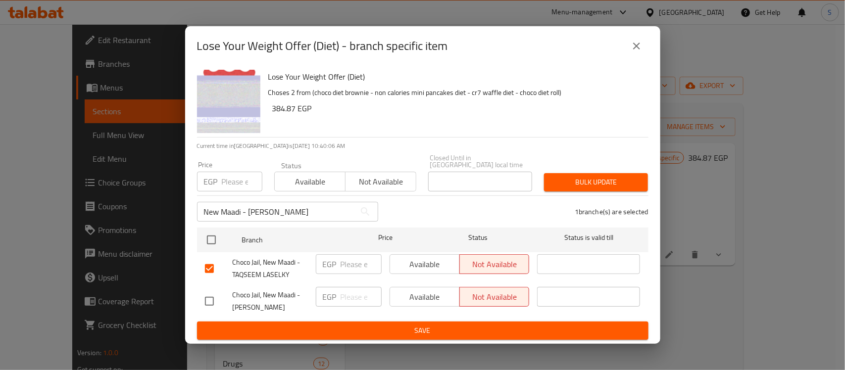
click at [214, 295] on input "checkbox" at bounding box center [209, 301] width 21 height 21
checkbox input "true"
drag, startPoint x: 295, startPoint y: 108, endPoint x: 273, endPoint y: 108, distance: 21.8
click at [273, 108] on h6 "384.87 EGP" at bounding box center [456, 108] width 368 height 14
copy h6 "384.87"
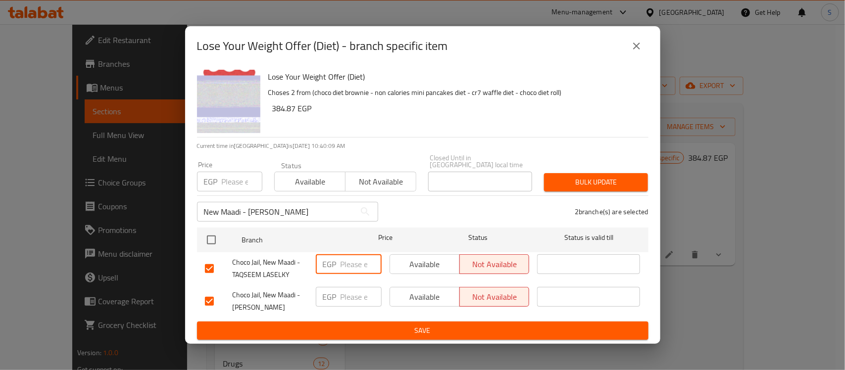
click at [341, 270] on input "number" at bounding box center [361, 264] width 41 height 20
paste input "384.87"
type input "384.87"
click at [355, 291] on input "number" at bounding box center [361, 297] width 41 height 20
paste input "384.87"
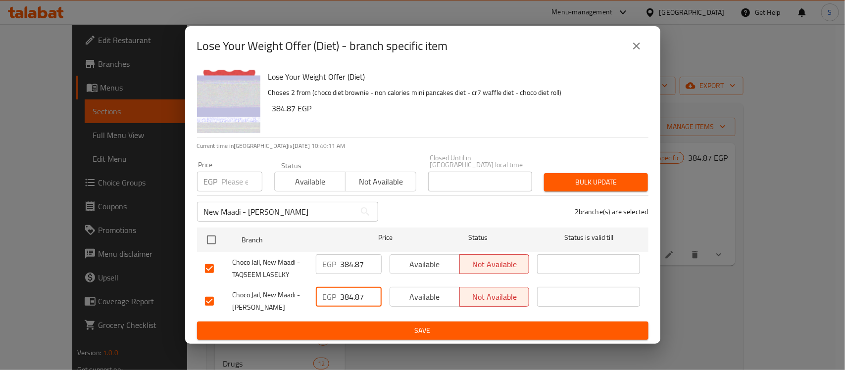
type input "384.87"
click at [422, 274] on div "Available Not available" at bounding box center [460, 268] width 148 height 37
click at [423, 250] on div "Available Not available" at bounding box center [460, 268] width 148 height 37
click at [421, 258] on span "Available" at bounding box center [425, 264] width 62 height 14
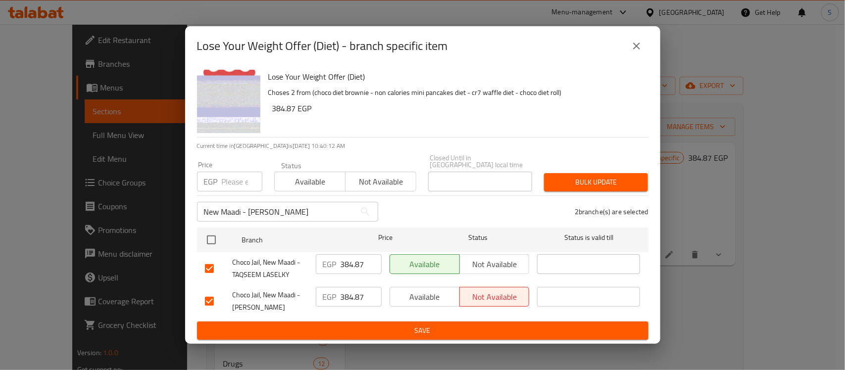
click at [426, 290] on span "Available" at bounding box center [425, 297] width 62 height 14
click at [431, 322] on button "Save" at bounding box center [422, 331] width 451 height 18
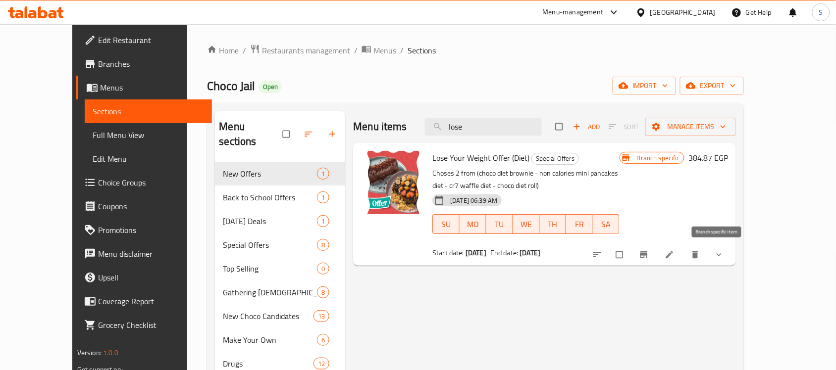
click at [647, 255] on icon "Branch-specific-item" at bounding box center [643, 255] width 7 height 6
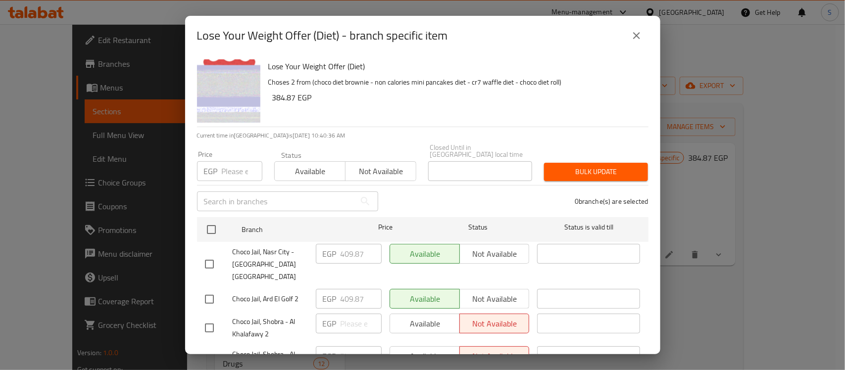
click at [226, 201] on input "text" at bounding box center [276, 202] width 158 height 20
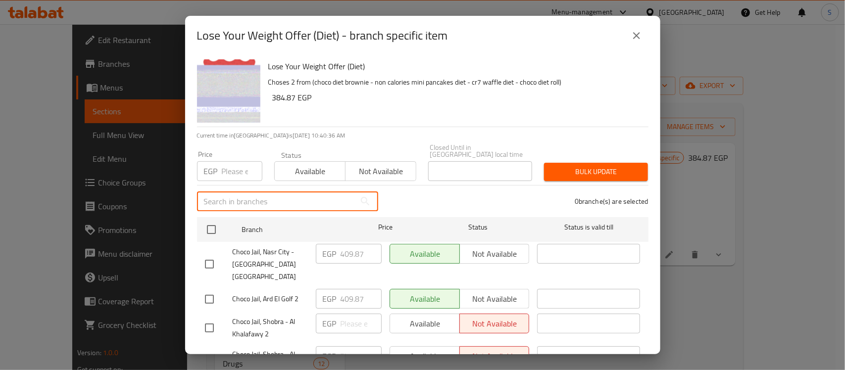
paste input "Shobra - Al Khalafawy 2"
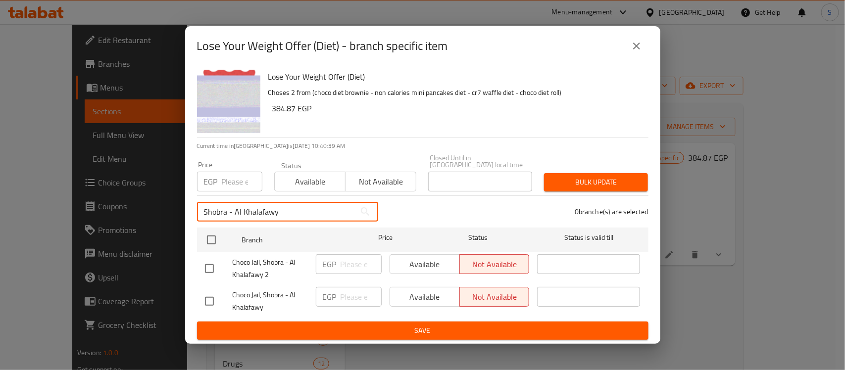
type input "Shobra - Al Khalafawy"
click at [216, 266] on input "checkbox" at bounding box center [209, 268] width 21 height 21
checkbox input "true"
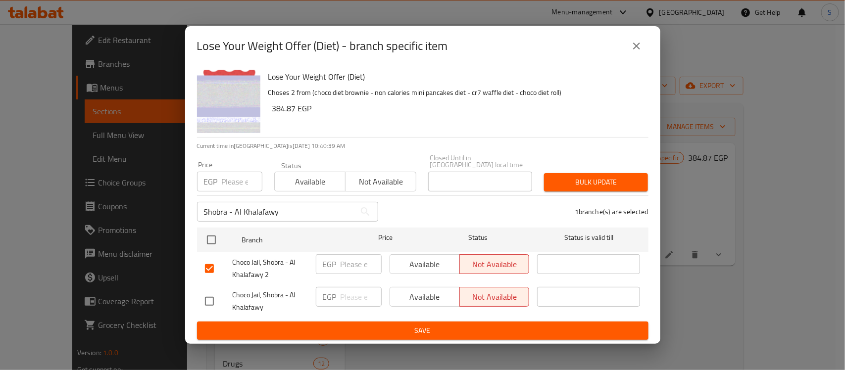
click at [216, 291] on input "checkbox" at bounding box center [209, 301] width 21 height 21
checkbox input "true"
drag, startPoint x: 298, startPoint y: 112, endPoint x: 266, endPoint y: 112, distance: 31.7
click at [266, 112] on div "Lose Your Weight Offer (Diet) Choses 2 from (choco diet brownie - non calories …" at bounding box center [454, 101] width 380 height 71
copy h6 "384.87"
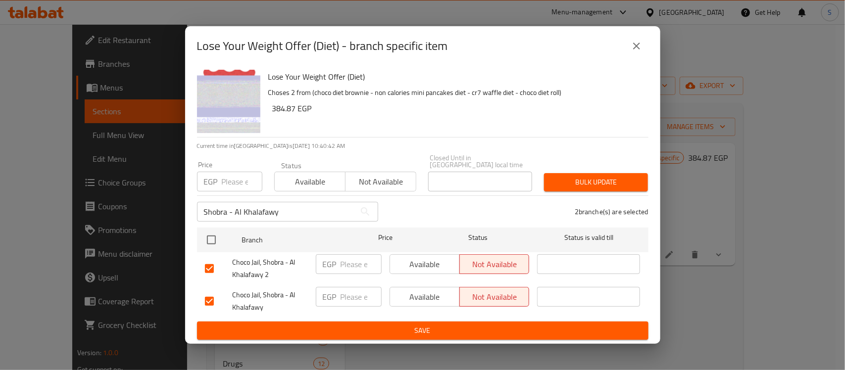
click at [349, 266] on input "number" at bounding box center [361, 264] width 41 height 20
paste input "384.87"
type input "384.87"
click at [353, 295] on input "number" at bounding box center [361, 297] width 41 height 20
paste input "384.87"
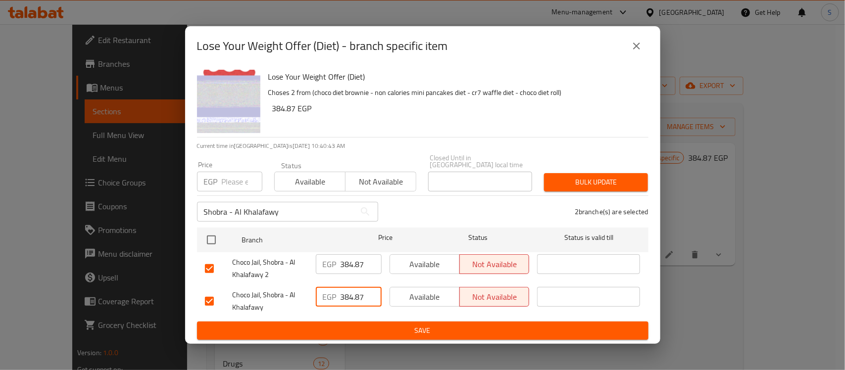
type input "384.87"
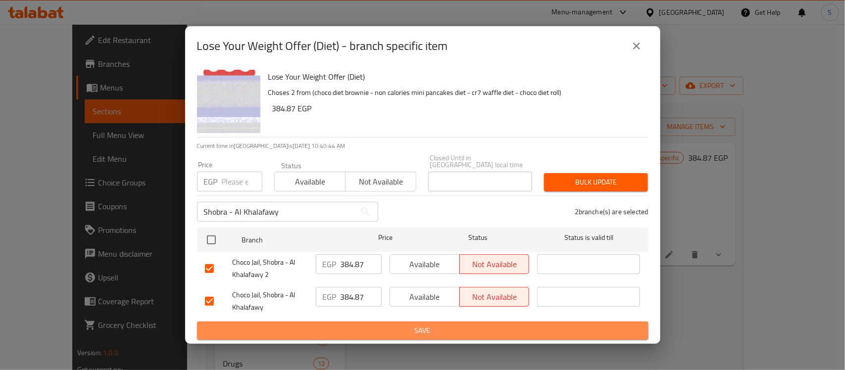
click at [401, 322] on button "Save" at bounding box center [422, 331] width 451 height 18
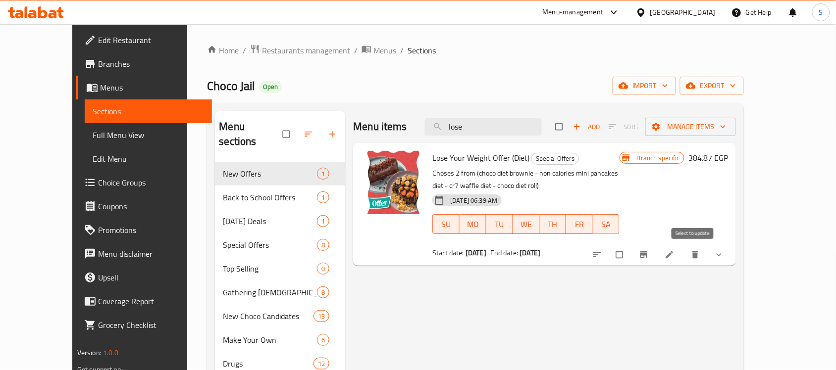
drag, startPoint x: 736, startPoint y: 256, endPoint x: 711, endPoint y: 255, distance: 24.8
click at [706, 252] on div at bounding box center [659, 255] width 146 height 22
click at [647, 257] on icon "Branch-specific-item" at bounding box center [643, 255] width 7 height 6
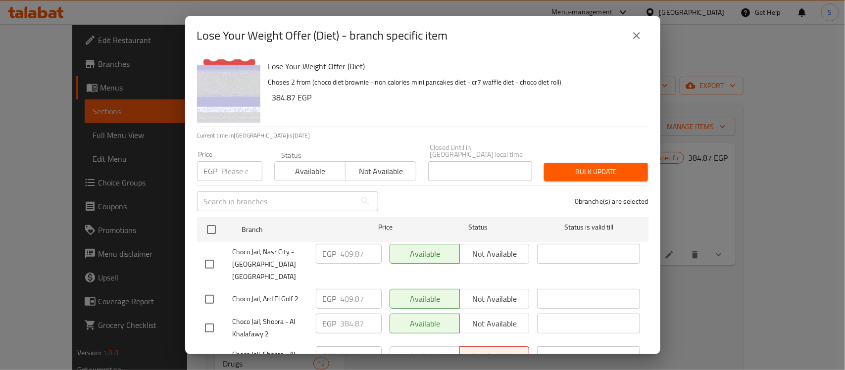
click at [271, 197] on input "text" at bounding box center [276, 202] width 158 height 20
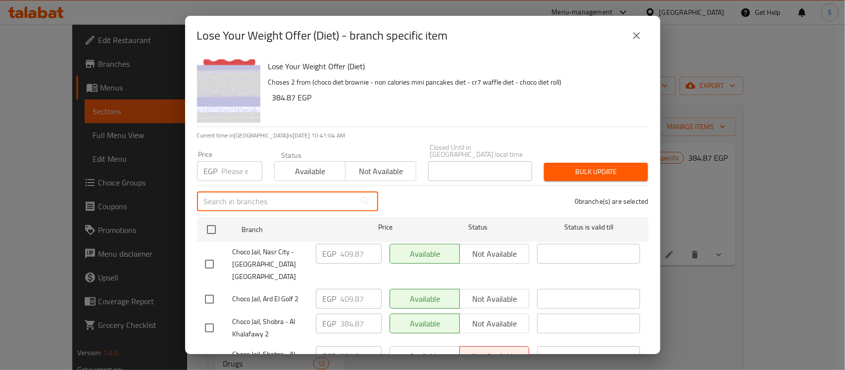
paste input "Tagammoa 1 - El Nakhil"
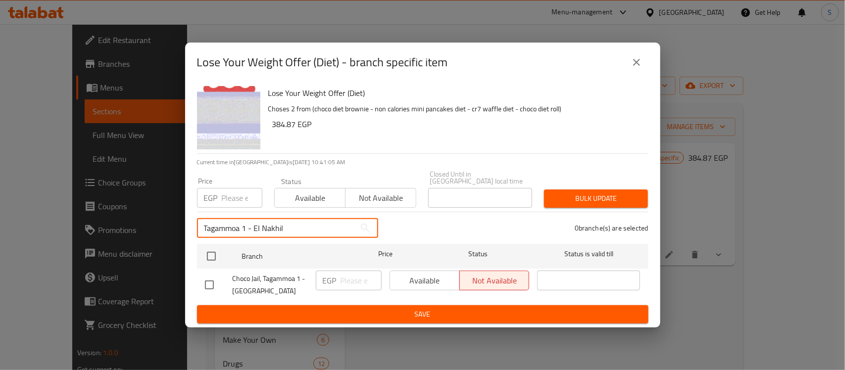
type input "Tagammoa 1 - El Nakhil"
drag, startPoint x: 203, startPoint y: 286, endPoint x: 234, endPoint y: 290, distance: 30.9
click at [204, 286] on input "checkbox" at bounding box center [209, 285] width 21 height 21
checkbox input "true"
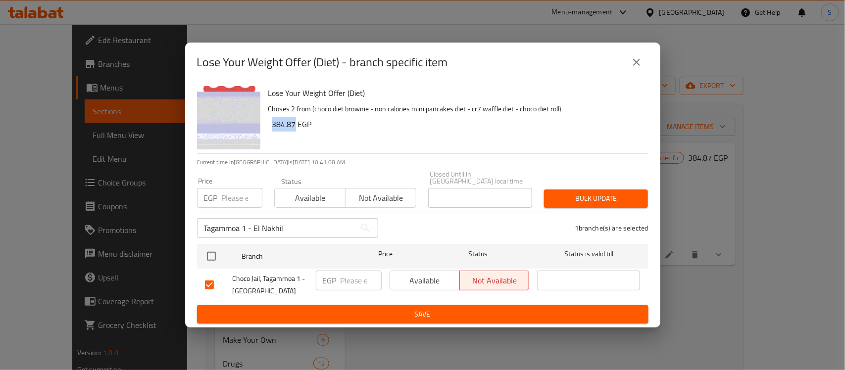
drag, startPoint x: 294, startPoint y: 128, endPoint x: 272, endPoint y: 127, distance: 21.3
click at [272, 127] on h6 "384.87 EGP" at bounding box center [456, 124] width 368 height 14
copy h6 "384.87"
click at [353, 275] on input "number" at bounding box center [361, 281] width 41 height 20
paste input "384.87"
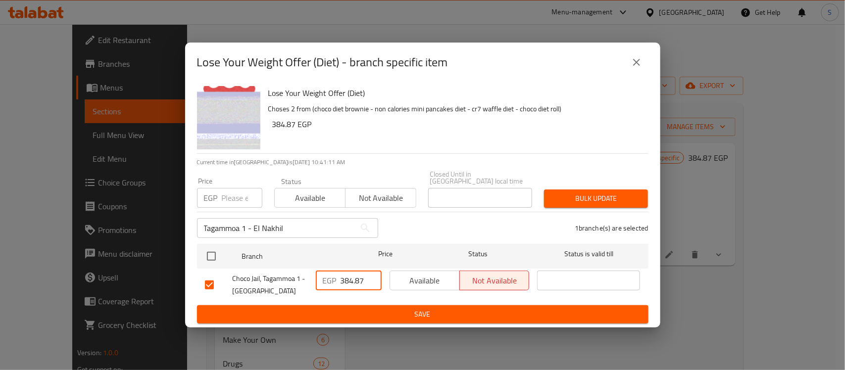
type input "384.87"
click at [434, 280] on span "Available" at bounding box center [425, 281] width 62 height 14
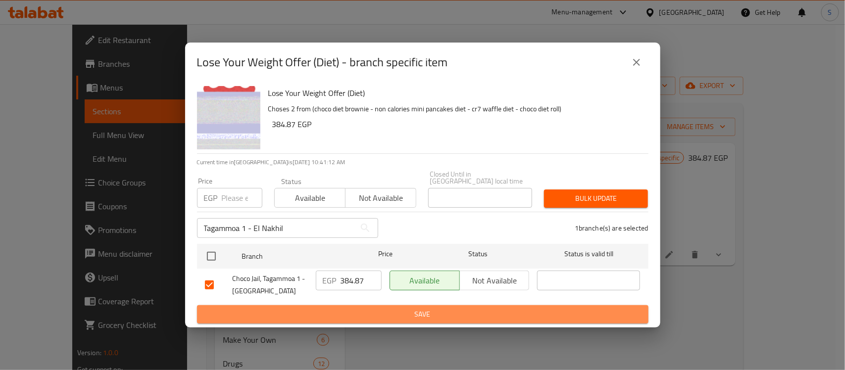
click at [425, 308] on span "Save" at bounding box center [423, 314] width 436 height 12
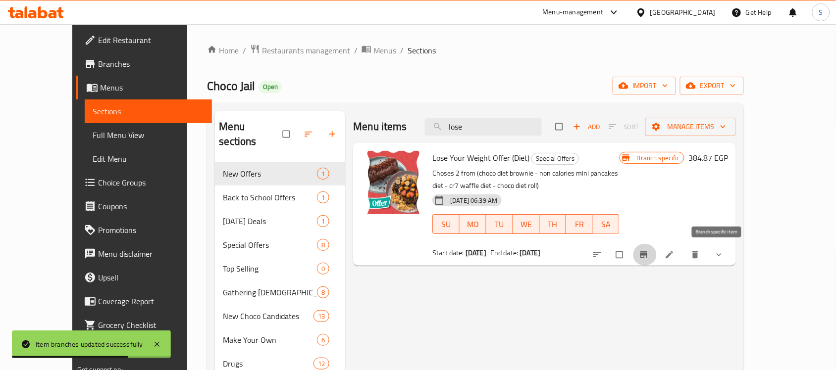
click at [647, 256] on icon "Branch-specific-item" at bounding box center [643, 255] width 7 height 6
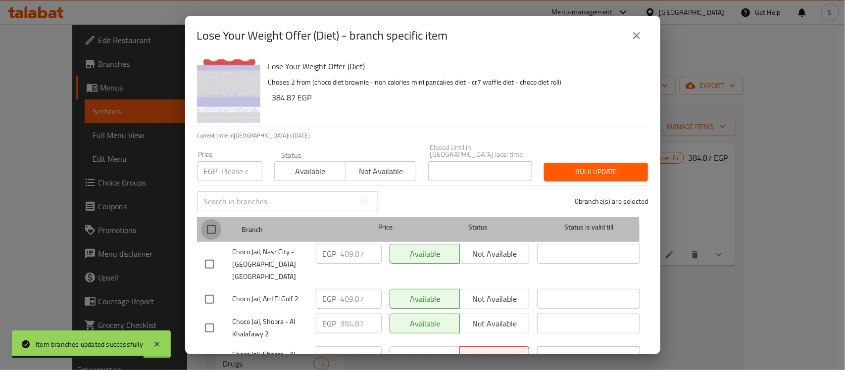
click at [209, 225] on input "checkbox" at bounding box center [211, 229] width 21 height 21
checkbox input "true"
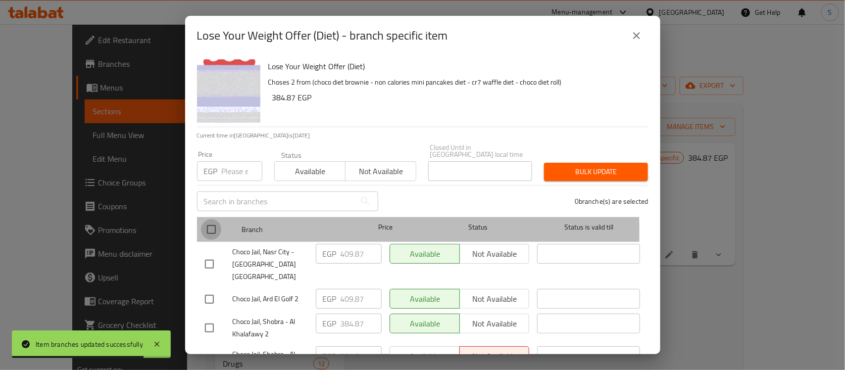
checkbox input "true"
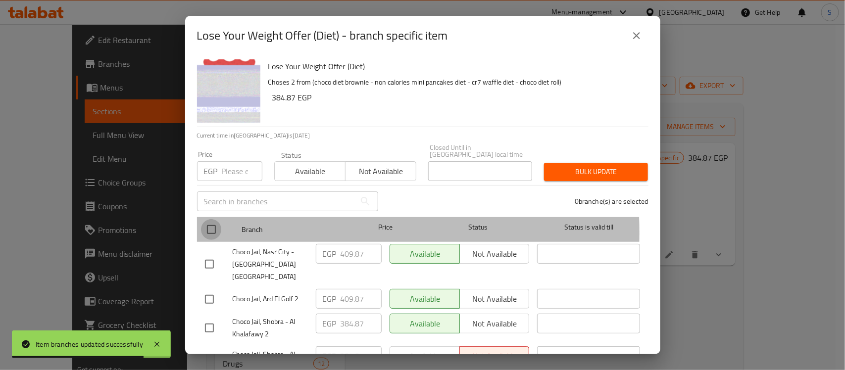
checkbox input "true"
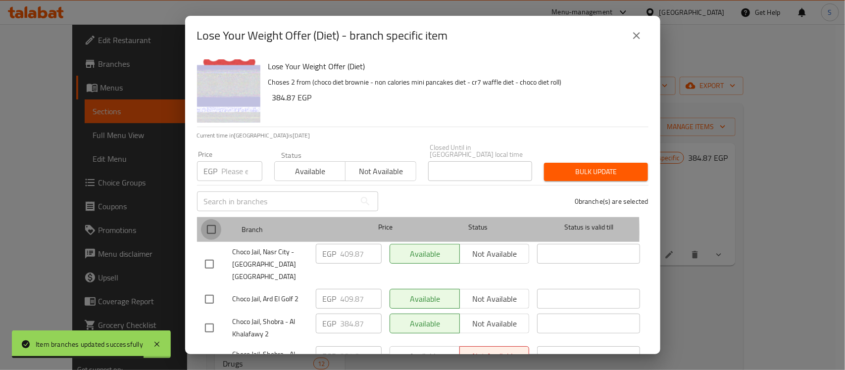
checkbox input "true"
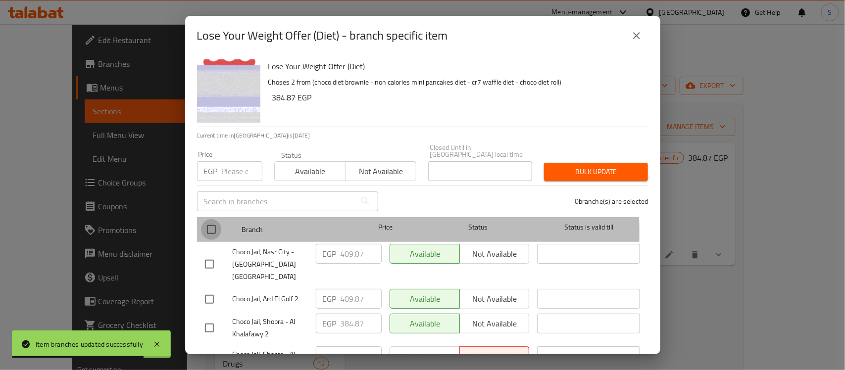
checkbox input "true"
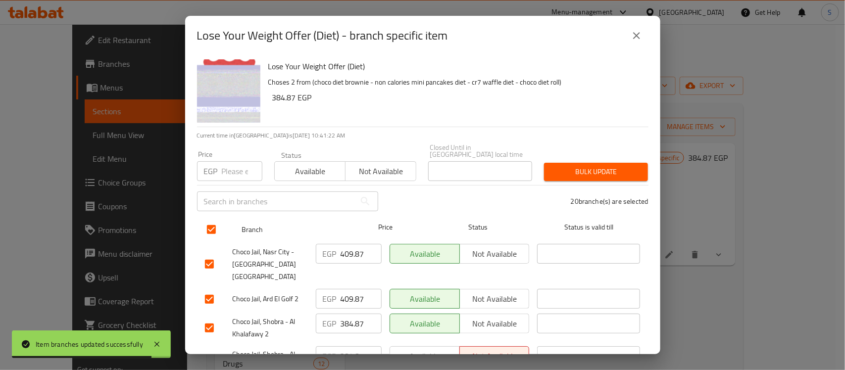
click at [209, 225] on input "checkbox" at bounding box center [211, 229] width 21 height 21
checkbox input "false"
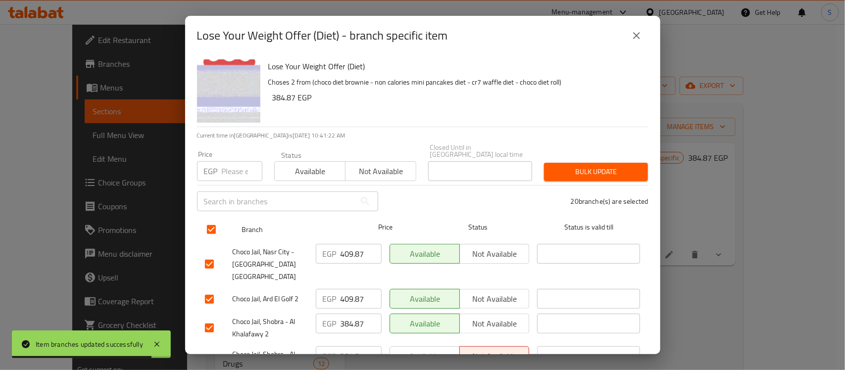
checkbox input "false"
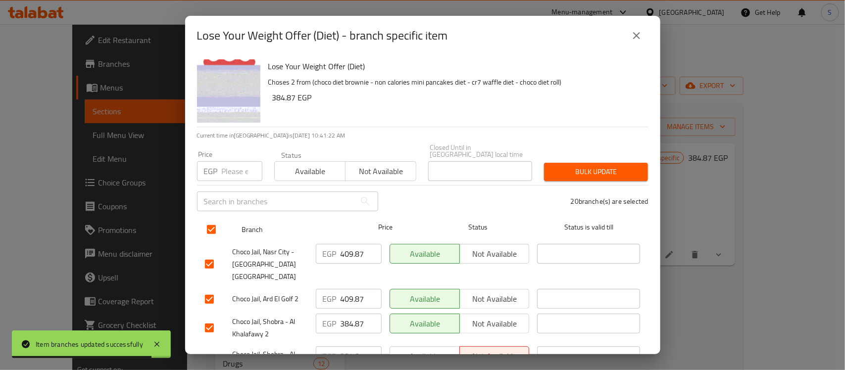
checkbox input "false"
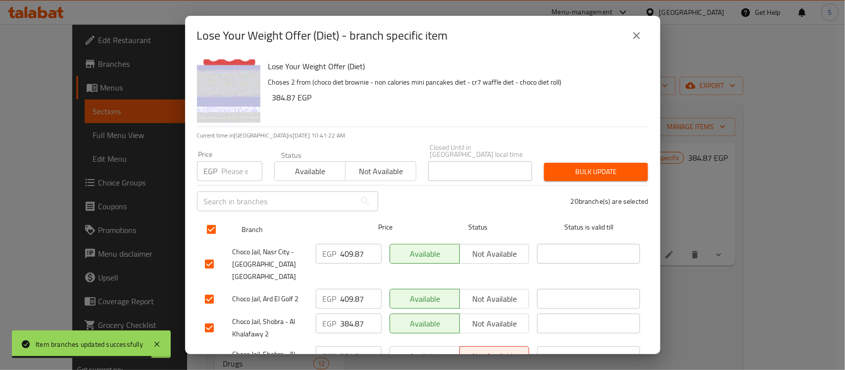
checkbox input "false"
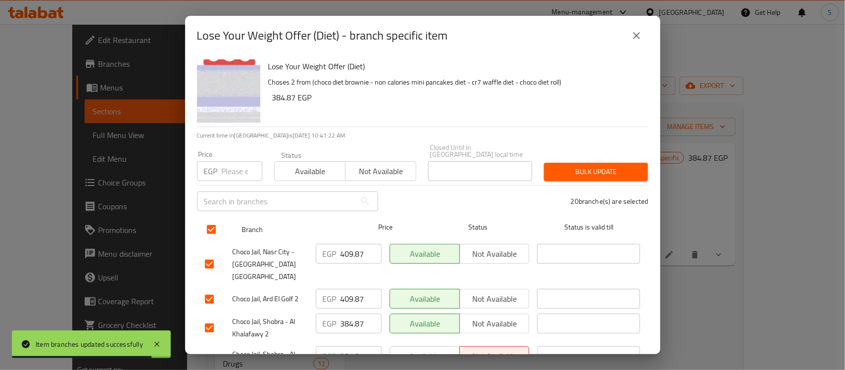
checkbox input "false"
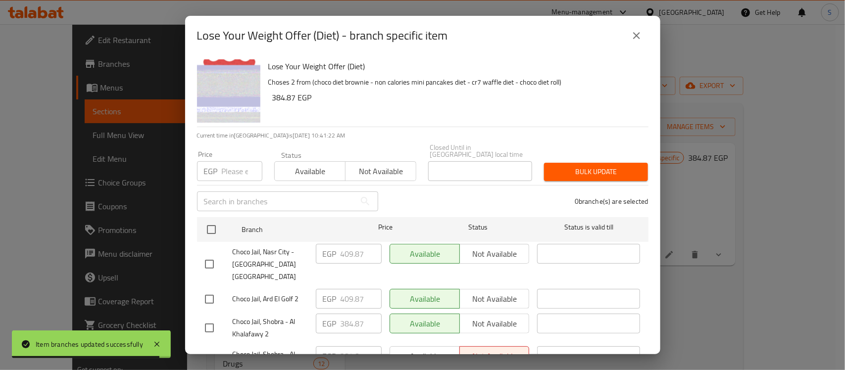
click at [243, 200] on input "text" at bounding box center [276, 202] width 158 height 20
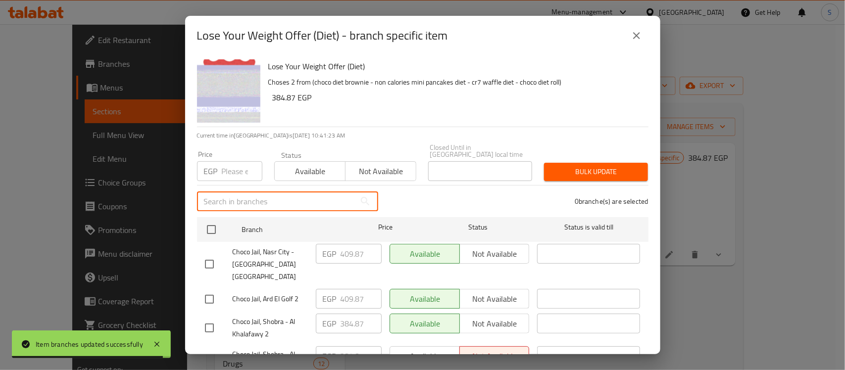
paste input "Tagammoa 1 - TMP"
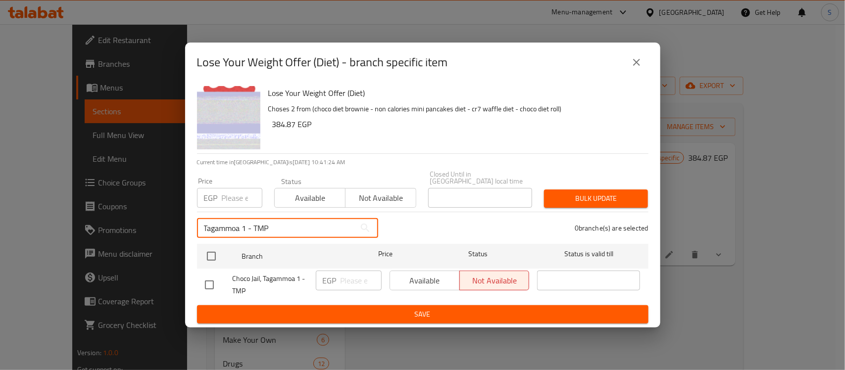
type input "Tagammoa 1 - TMP"
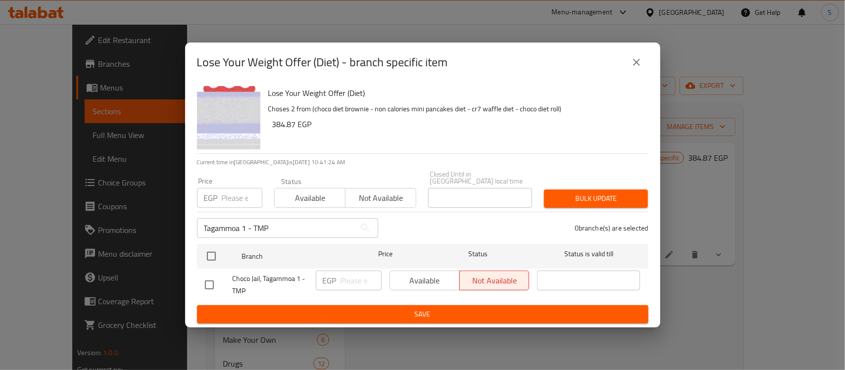
click at [411, 278] on div "Available Not available" at bounding box center [460, 281] width 140 height 20
click at [408, 280] on div "Available Not available" at bounding box center [460, 281] width 140 height 20
click at [198, 283] on li "Choco Jail, Tagammoa 1 - TMP EGP ​ Available Not available ​" at bounding box center [422, 285] width 451 height 33
click at [211, 285] on input "checkbox" at bounding box center [209, 285] width 21 height 21
checkbox input "true"
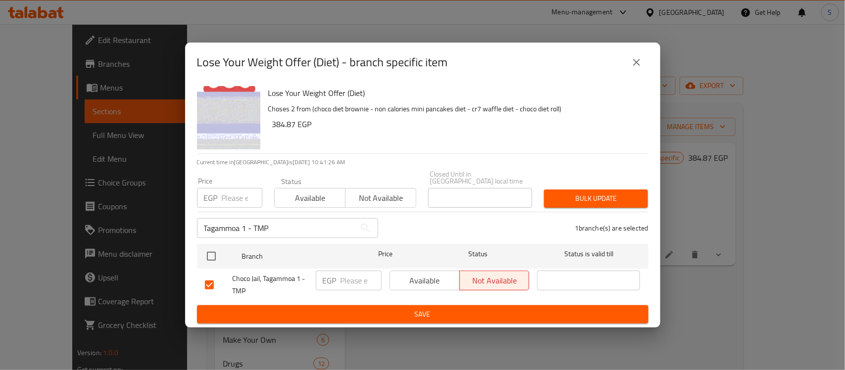
click at [421, 275] on span "Available" at bounding box center [425, 281] width 62 height 14
drag, startPoint x: 296, startPoint y: 128, endPoint x: 270, endPoint y: 126, distance: 25.8
click at [270, 126] on div "Lose Your Weight Offer (Diet) Choses 2 from (choco diet brownie - non calories …" at bounding box center [454, 117] width 380 height 71
copy h6 "384.87"
click at [339, 282] on div "EGP ​" at bounding box center [349, 281] width 66 height 20
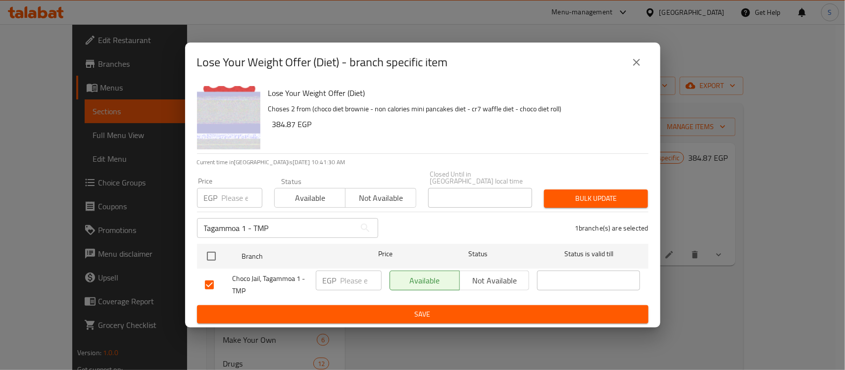
paste input "384.87"
type input "384.87"
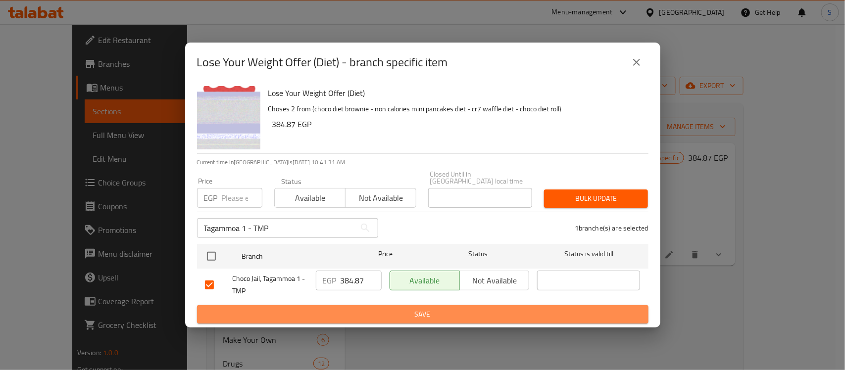
click at [424, 308] on span "Save" at bounding box center [423, 314] width 436 height 12
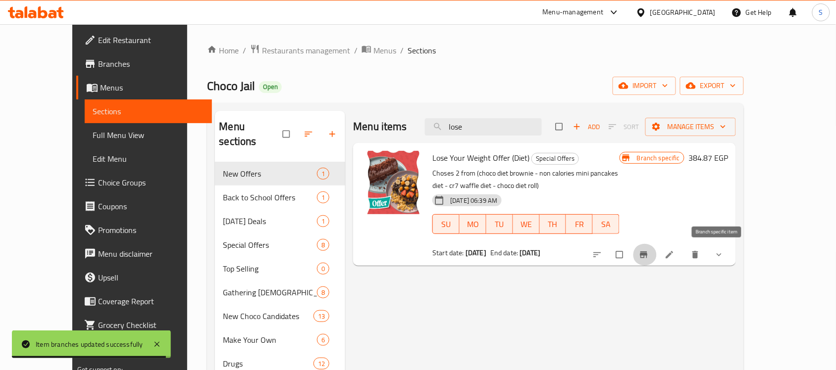
click at [656, 254] on button "Branch-specific-item" at bounding box center [645, 255] width 24 height 22
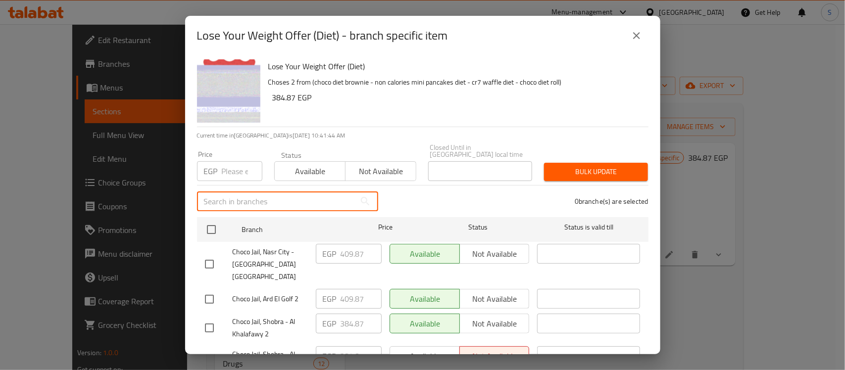
click at [248, 198] on input "text" at bounding box center [276, 202] width 158 height 20
paste input "Tagammoa 5 - South Investors"
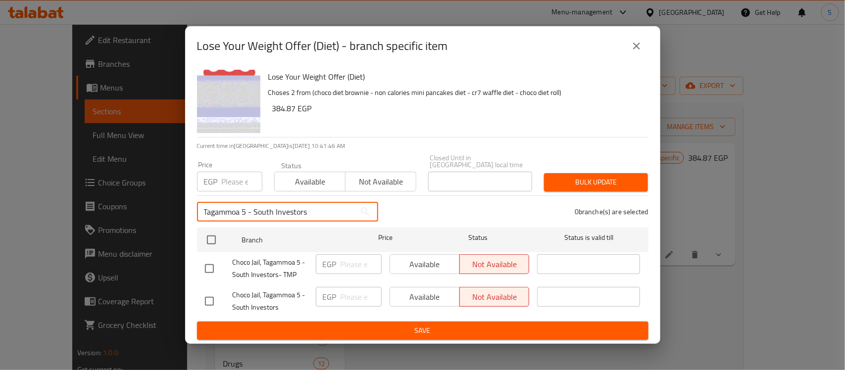
type input "Tagammoa 5 - South Investors"
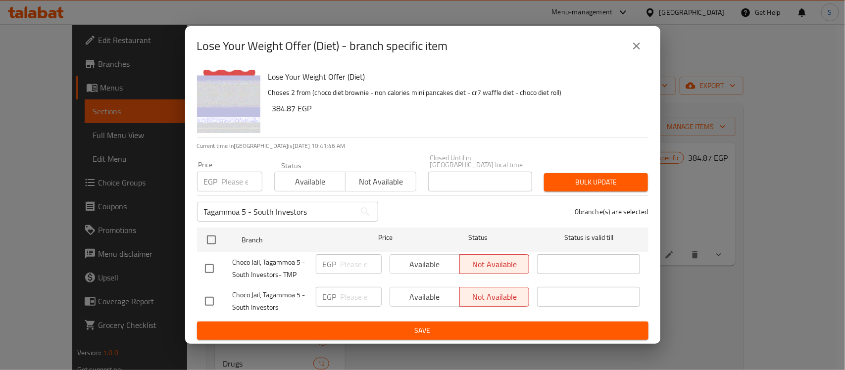
click at [206, 295] on input "checkbox" at bounding box center [209, 301] width 21 height 21
checkbox input "true"
click at [206, 258] on input "checkbox" at bounding box center [209, 268] width 21 height 21
checkbox input "true"
drag, startPoint x: 413, startPoint y: 268, endPoint x: 414, endPoint y: 279, distance: 10.9
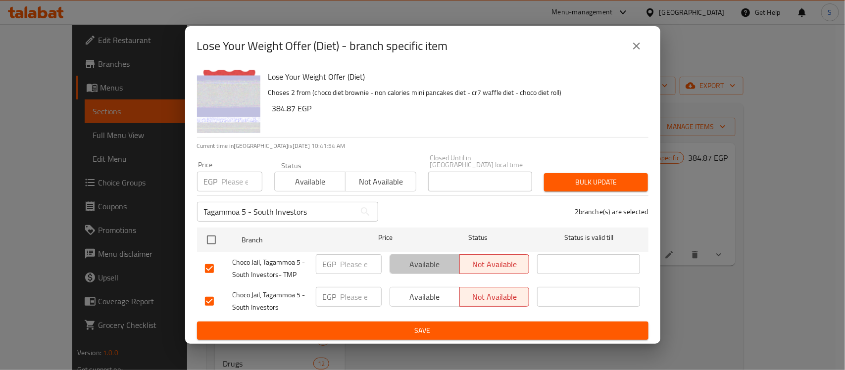
click at [413, 267] on span "Available" at bounding box center [425, 264] width 62 height 14
click at [421, 292] on span "Available" at bounding box center [425, 297] width 62 height 14
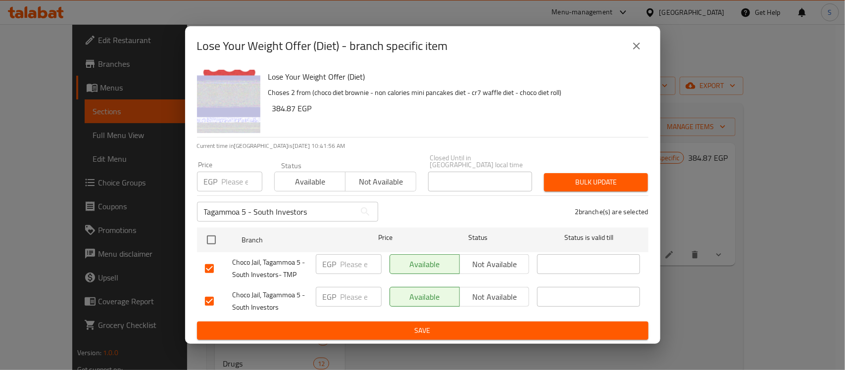
click at [293, 111] on h6 "384.87 EGP" at bounding box center [456, 108] width 368 height 14
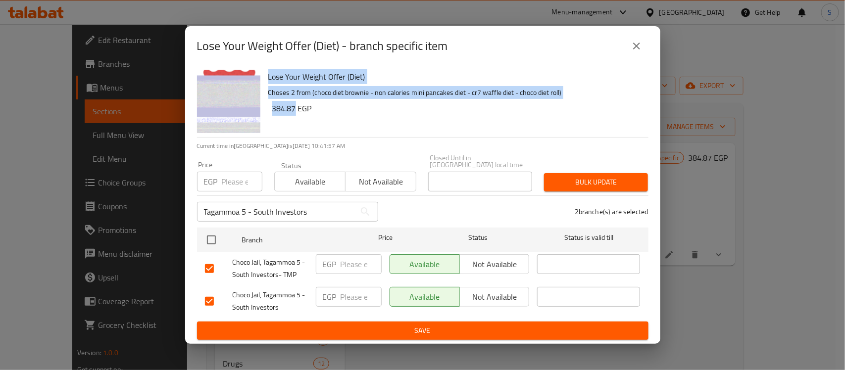
drag, startPoint x: 295, startPoint y: 110, endPoint x: 260, endPoint y: 108, distance: 34.7
click at [260, 108] on div "Lose Your Weight Offer (Diet) Choses 2 from (choco diet brownie - non calories …" at bounding box center [422, 101] width 459 height 71
click at [280, 112] on h6 "384.87 EGP" at bounding box center [456, 108] width 368 height 14
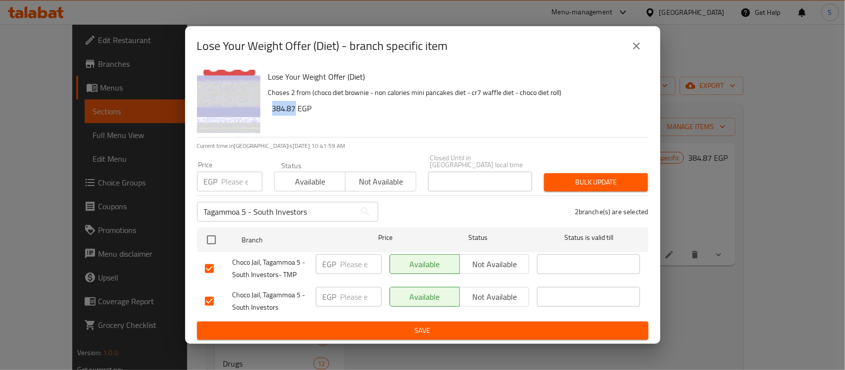
drag, startPoint x: 273, startPoint y: 112, endPoint x: 296, endPoint y: 116, distance: 23.6
click at [296, 115] on h6 "384.87 EGP" at bounding box center [456, 108] width 368 height 14
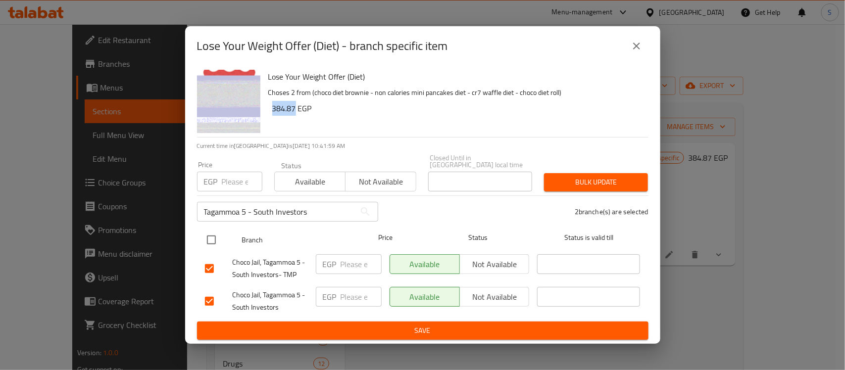
copy h6 "384.87"
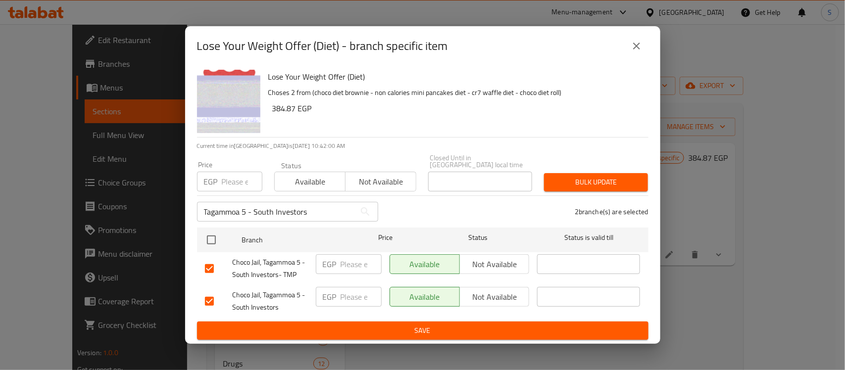
click at [343, 266] on input "number" at bounding box center [361, 264] width 41 height 20
paste input "384.87"
type input "384.87"
click at [359, 289] on input "number" at bounding box center [361, 297] width 41 height 20
paste input "384.87"
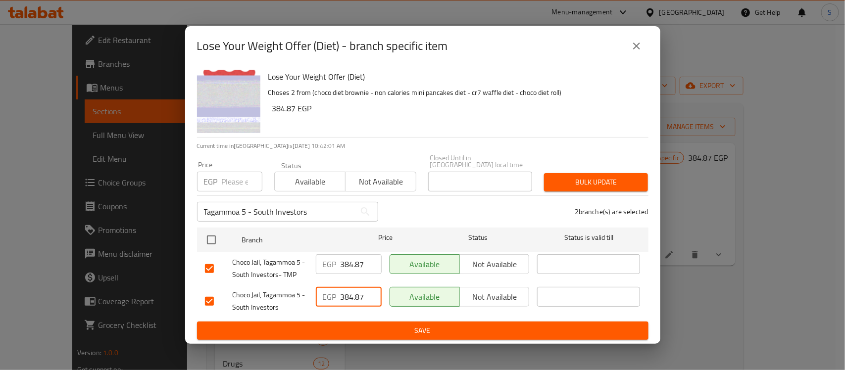
type input "384.87"
click at [414, 328] on span "Save" at bounding box center [423, 331] width 436 height 12
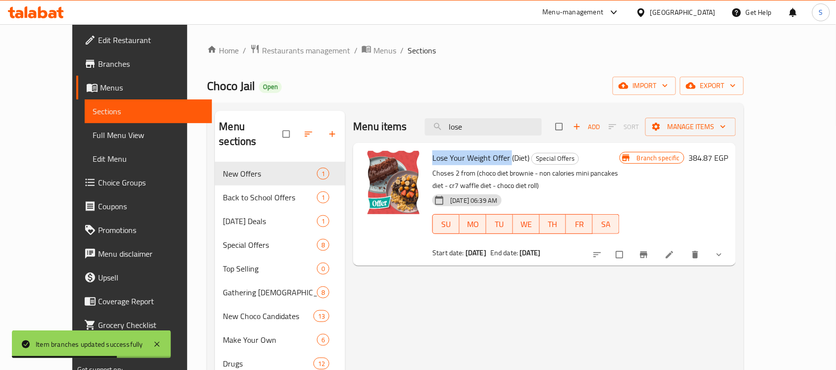
drag, startPoint x: 414, startPoint y: 159, endPoint x: 493, endPoint y: 164, distance: 78.9
click at [493, 164] on span "Lose Your Weight Offer (Diet)" at bounding box center [480, 157] width 97 height 15
copy span "Lose Your Weight Offer"
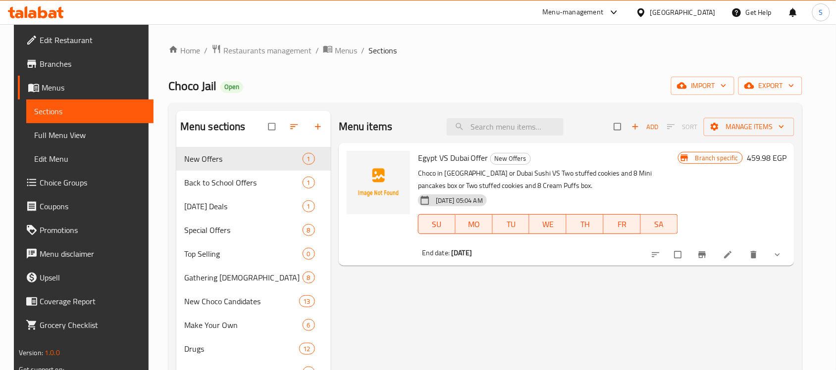
click at [495, 140] on div "Menu items Add Sort Manage items" at bounding box center [566, 127] width 455 height 32
click at [495, 134] on input "search" at bounding box center [505, 126] width 117 height 17
paste input "Lose Your Weight Offer"
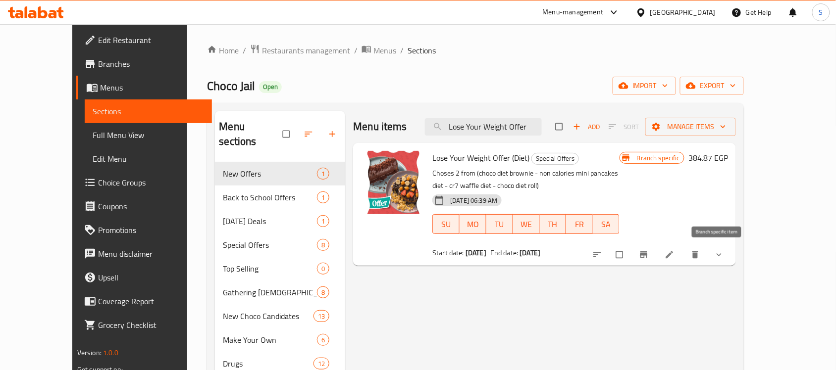
type input "Lose Your Weight Offer"
click at [648, 256] on icon "Branch-specific-item" at bounding box center [644, 255] width 10 height 10
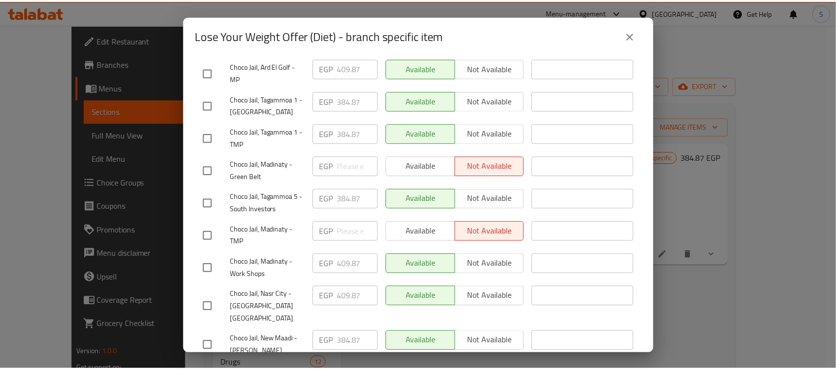
scroll to position [495, 0]
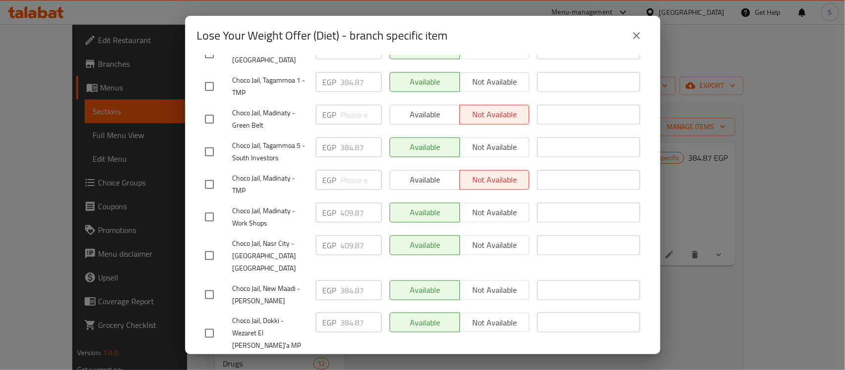
click at [745, 125] on div "Lose Your Weight Offer (Diet) - branch specific item Lose Your Weight Offer (Di…" at bounding box center [422, 185] width 845 height 370
click at [674, 216] on div "Lose Your Weight Offer (Diet) - branch specific item Lose Your Weight Offer (Di…" at bounding box center [422, 185] width 845 height 370
click at [633, 40] on icon "close" at bounding box center [637, 36] width 12 height 12
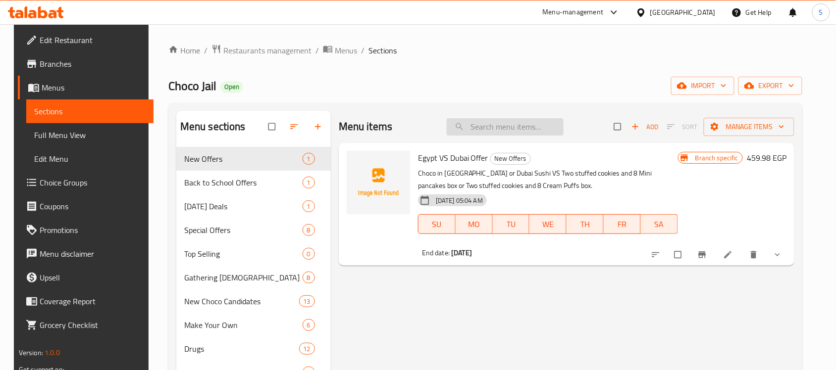
click at [506, 129] on input "search" at bounding box center [505, 126] width 117 height 17
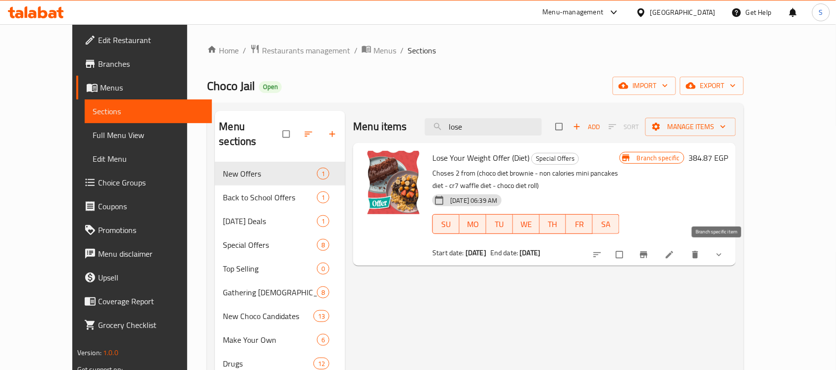
type input "lose"
click at [648, 255] on icon "Branch-specific-item" at bounding box center [644, 255] width 10 height 10
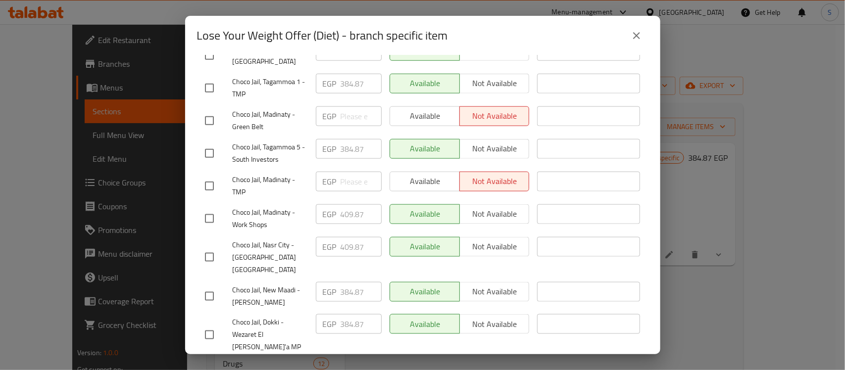
scroll to position [495, 0]
click at [638, 41] on icon "close" at bounding box center [637, 36] width 12 height 12
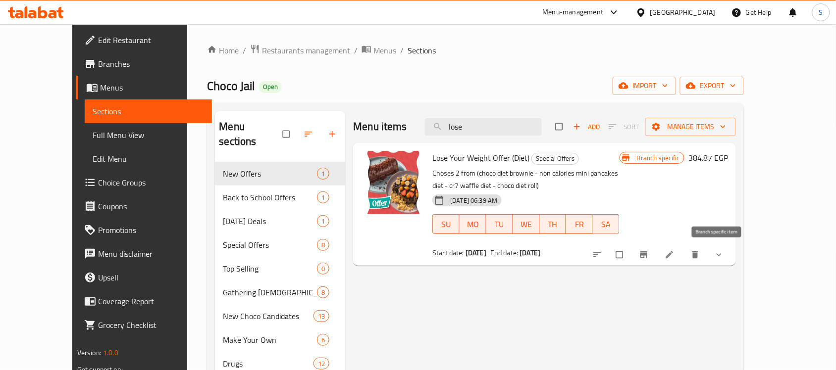
click at [656, 261] on button "Branch-specific-item" at bounding box center [645, 255] width 24 height 22
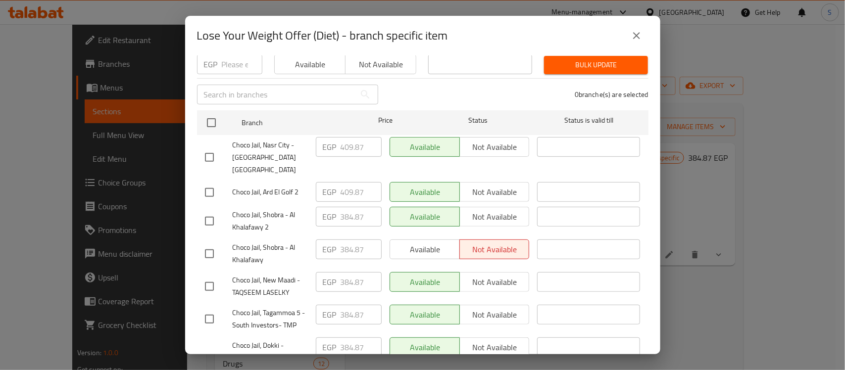
scroll to position [248, 0]
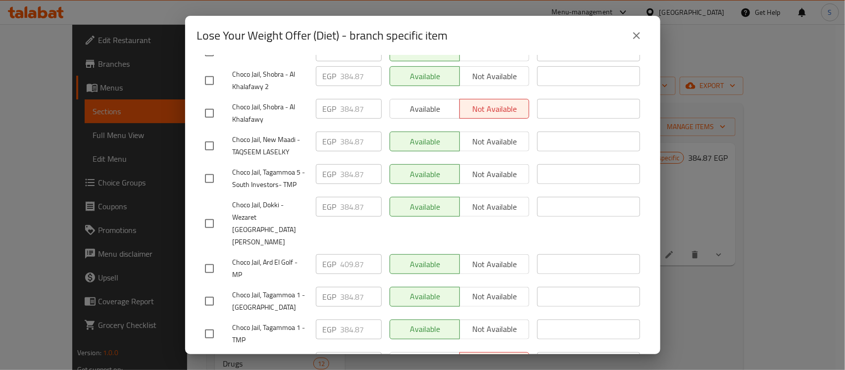
drag, startPoint x: 640, startPoint y: 38, endPoint x: 595, endPoint y: 104, distance: 79.5
click at [595, 104] on div "Lose Your Weight Offer (Diet) - branch specific item Lose Your Weight Offer (Di…" at bounding box center [422, 185] width 475 height 339
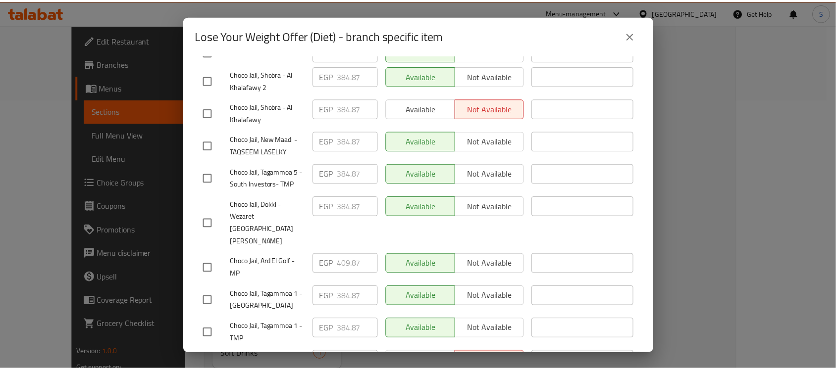
scroll to position [70, 0]
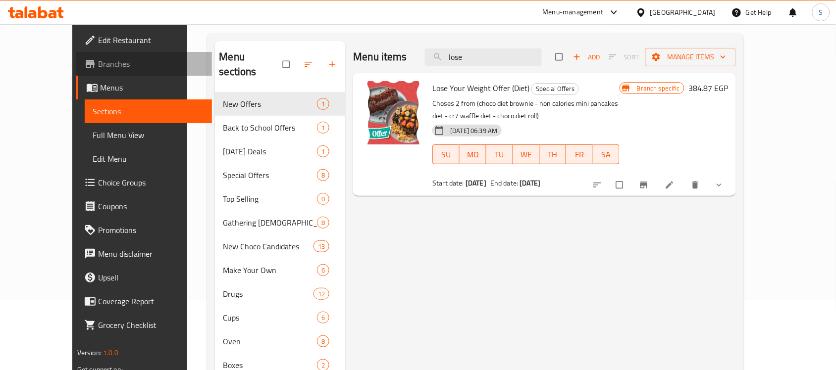
click at [98, 61] on span "Branches" at bounding box center [151, 64] width 106 height 12
